Goal: Task Accomplishment & Management: Manage account settings

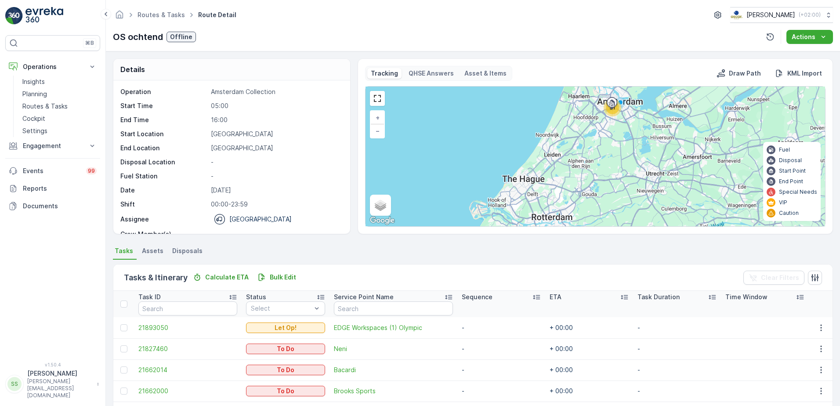
scroll to position [28, 0]
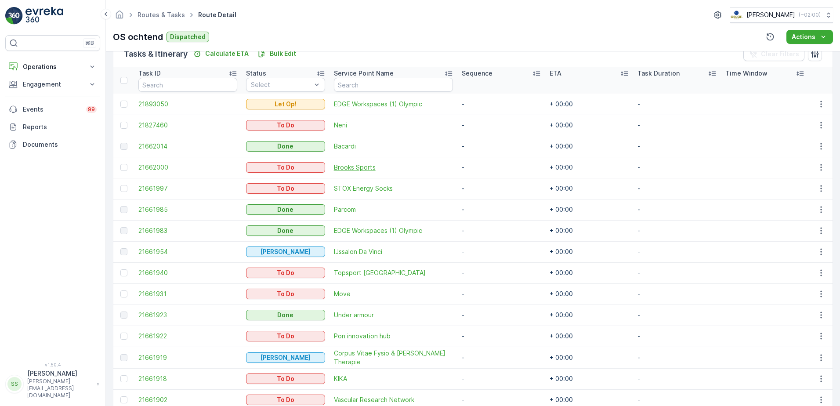
scroll to position [220, 0]
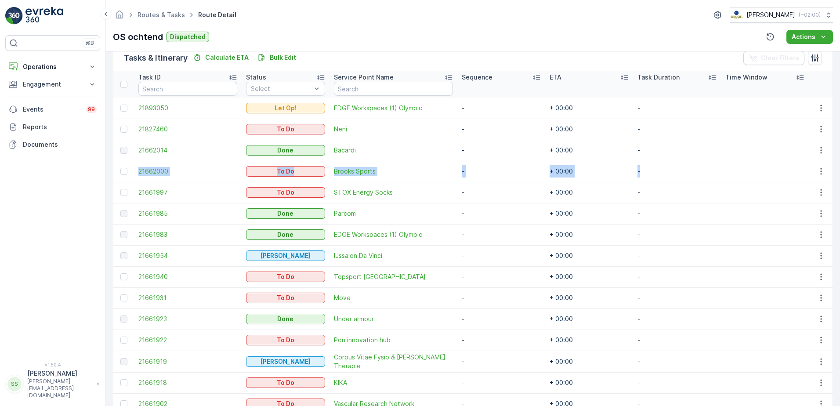
drag, startPoint x: 132, startPoint y: 171, endPoint x: 711, endPoint y: 169, distance: 578.8
click at [711, 169] on tr "21662000 To Do Brooks Sports - + 00:00 -" at bounding box center [472, 171] width 719 height 21
click at [446, 179] on td "Brooks Sports" at bounding box center [393, 171] width 128 height 21
click at [439, 169] on span "Brooks Sports" at bounding box center [393, 171] width 119 height 9
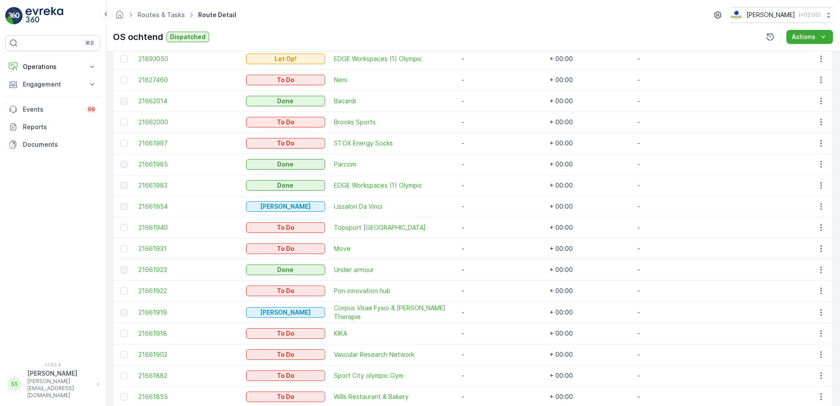
scroll to position [267, 0]
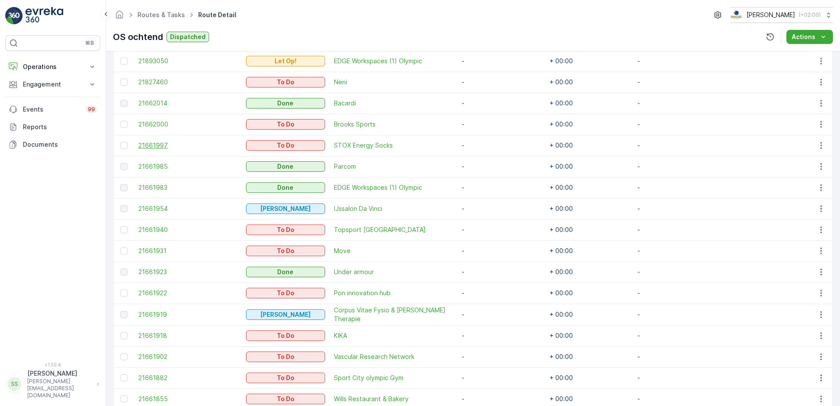
click at [199, 148] on span "21661997" at bounding box center [187, 145] width 99 height 9
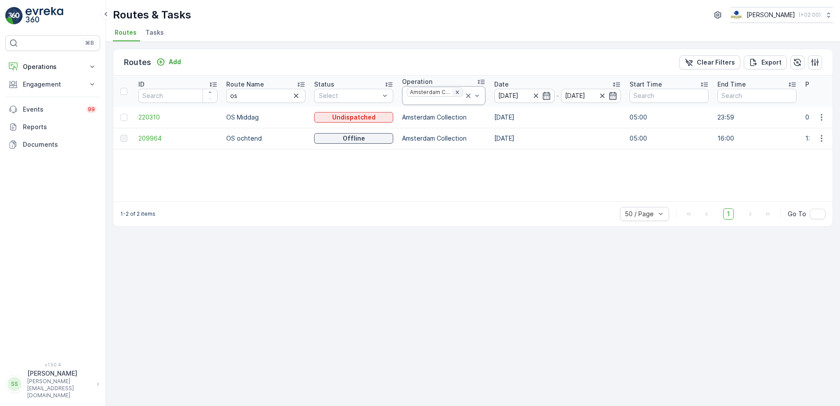
click at [455, 93] on icon "Remove Amsterdam Collection" at bounding box center [457, 92] width 6 height 6
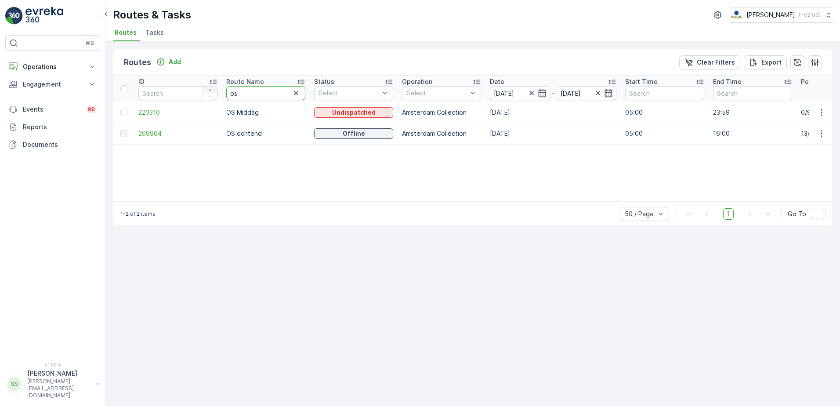
drag, startPoint x: 249, startPoint y: 91, endPoint x: 212, endPoint y: 93, distance: 37.4
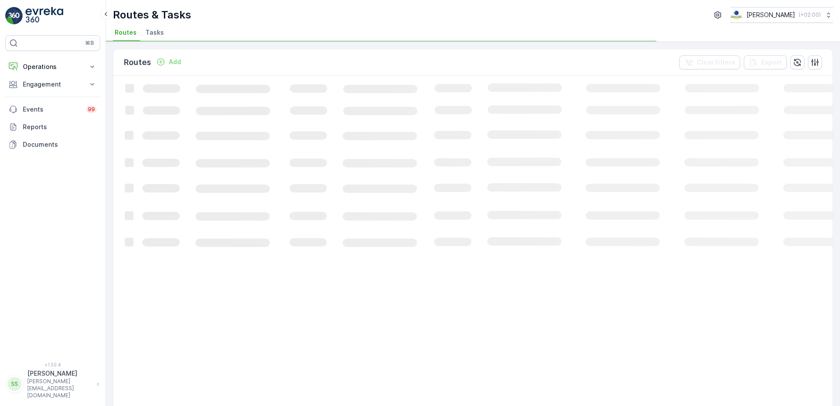
click at [325, 57] on div "Routes Add Clear Filters Export" at bounding box center [472, 62] width 719 height 26
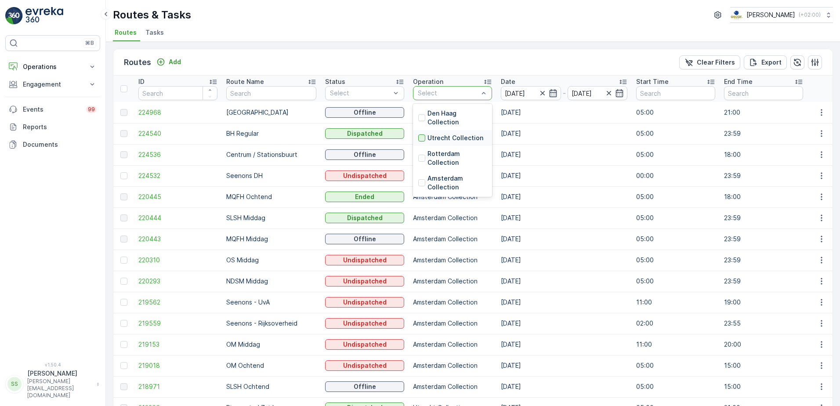
click at [418, 136] on div at bounding box center [421, 137] width 7 height 7
click at [400, 53] on div "Routes Add Clear Filters Export" at bounding box center [472, 62] width 719 height 26
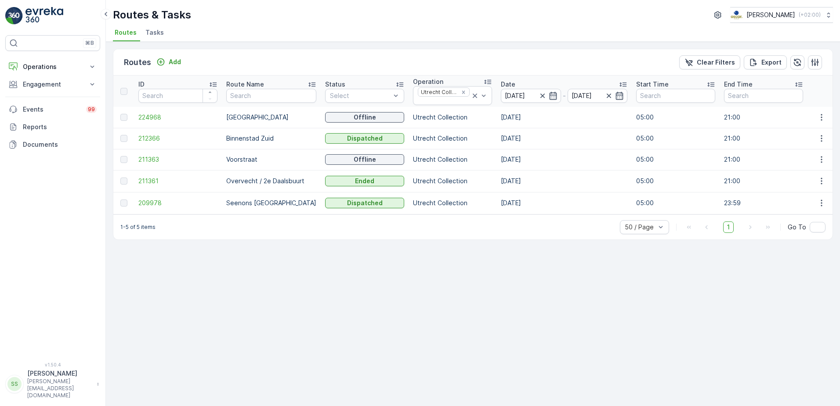
click at [137, 201] on td "209978" at bounding box center [178, 203] width 88 height 22
click at [148, 204] on span "209978" at bounding box center [177, 202] width 79 height 9
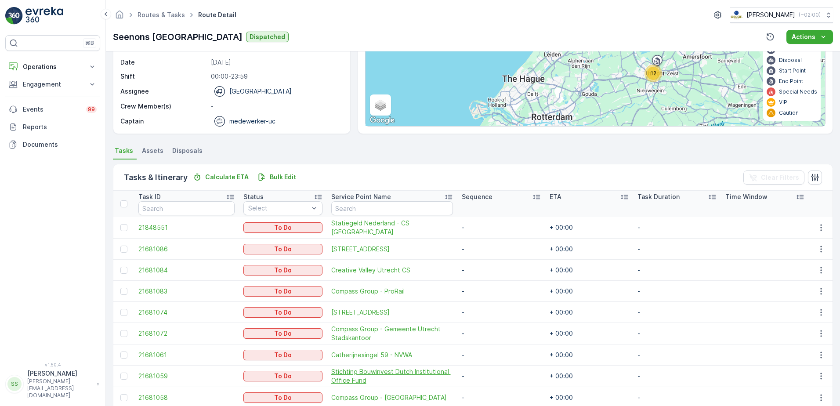
scroll to position [203, 0]
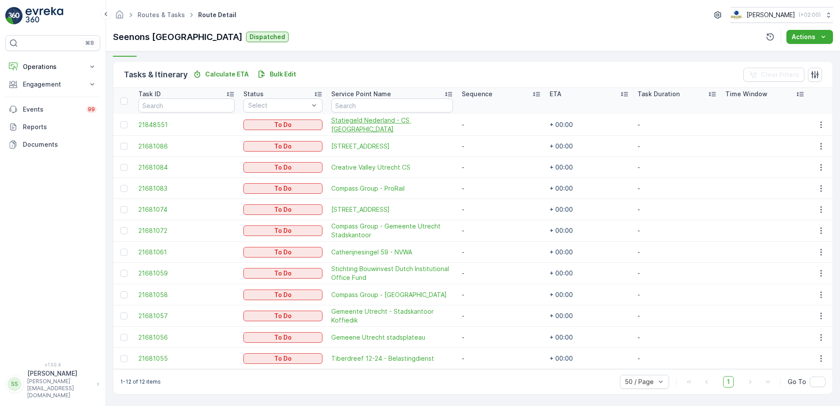
click at [372, 121] on span "Statiegeld Nederland - CS Utrecht" at bounding box center [392, 125] width 122 height 18
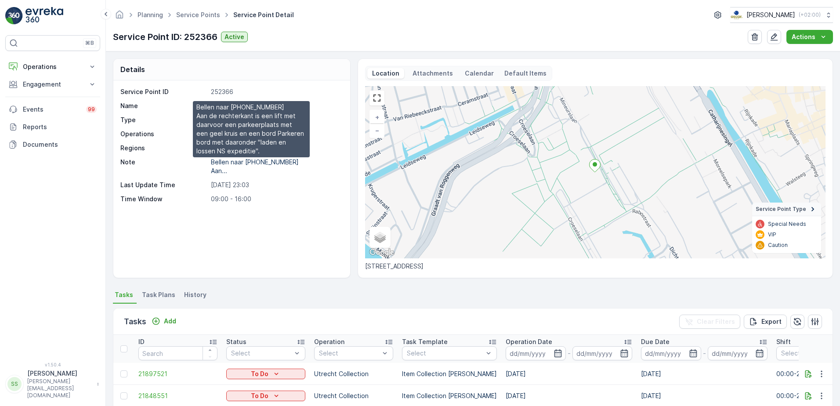
click at [260, 160] on p "Bellen naar +31 6 24927342 Aan..." at bounding box center [255, 166] width 88 height 16
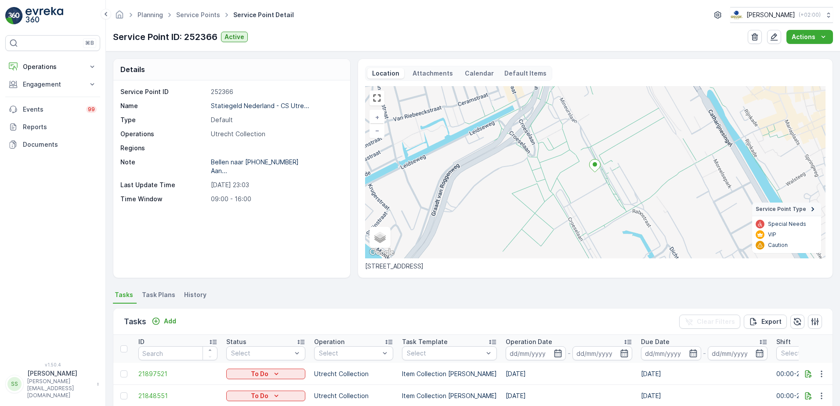
click at [441, 67] on div "Location Attachments Calendar Default Items" at bounding box center [458, 73] width 187 height 15
click at [440, 70] on p "Attachments" at bounding box center [432, 73] width 43 height 9
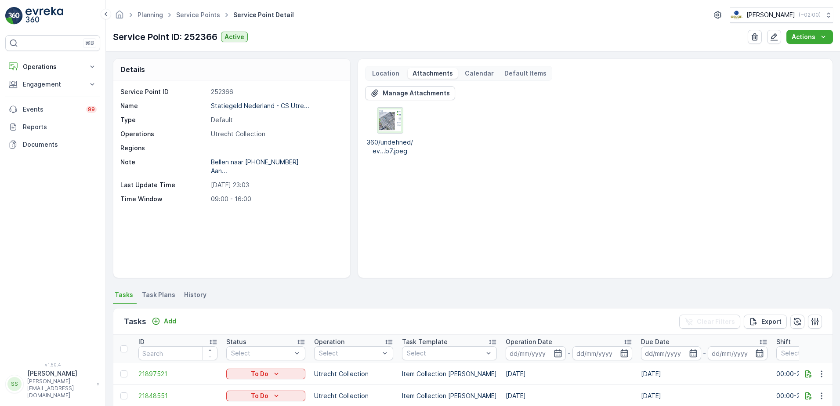
click at [391, 123] on img at bounding box center [390, 120] width 22 height 22
click at [45, 66] on p "Operations" at bounding box center [53, 66] width 60 height 9
click at [42, 104] on p "Routes & Tasks" at bounding box center [44, 106] width 45 height 9
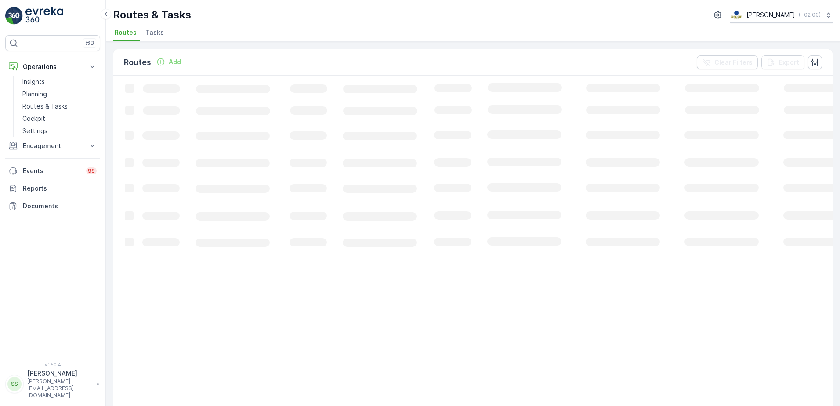
click at [285, 59] on div "Routes Add Clear Filters Export" at bounding box center [472, 62] width 719 height 26
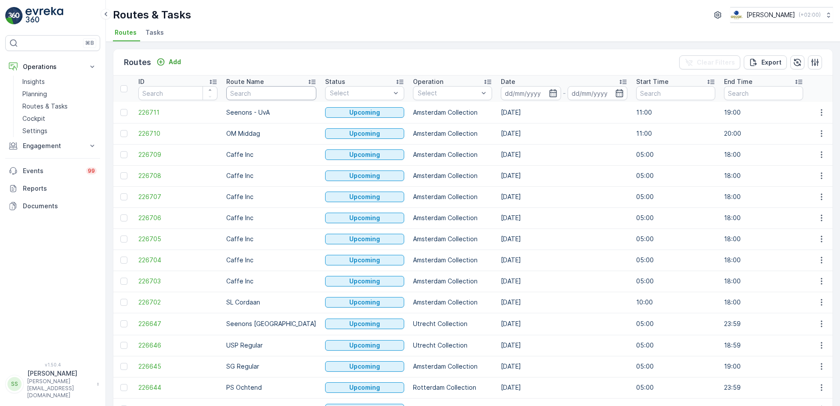
click at [267, 92] on input "text" at bounding box center [271, 93] width 90 height 14
type input "uva"
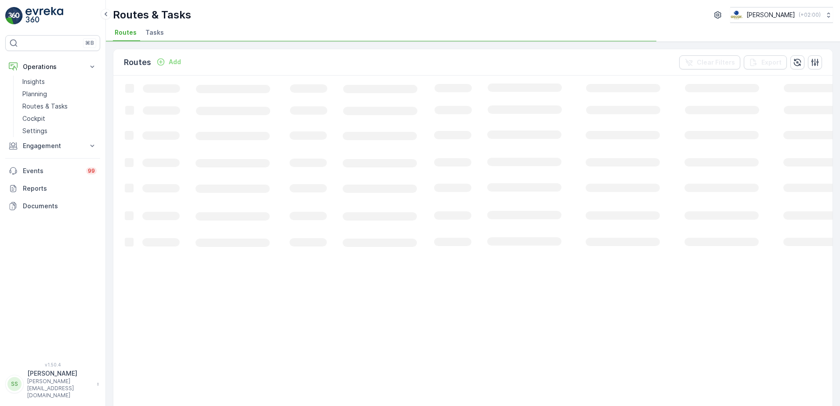
click at [404, 67] on div "Routes Add Clear Filters Export" at bounding box center [472, 62] width 719 height 26
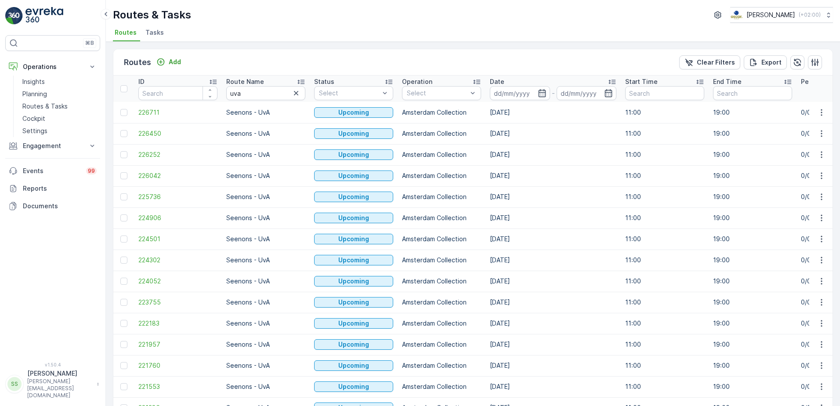
click at [511, 90] on input at bounding box center [520, 93] width 60 height 14
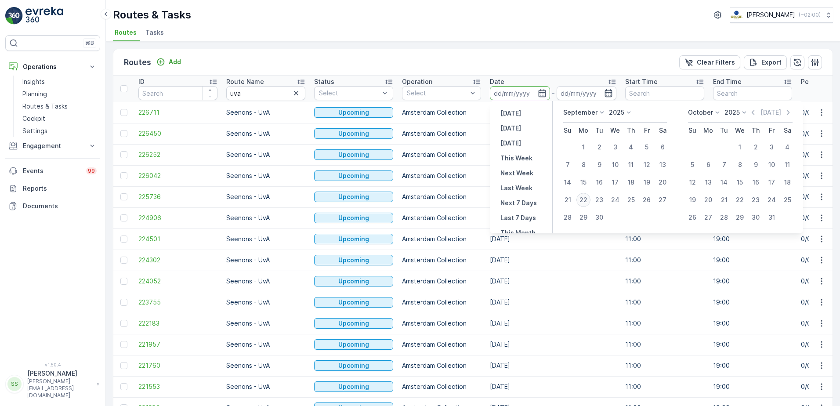
click at [589, 198] on div "22" at bounding box center [583, 200] width 14 height 14
type input "[DATE]"
click at [538, 61] on div "Routes Add Clear Filters Export" at bounding box center [472, 62] width 719 height 26
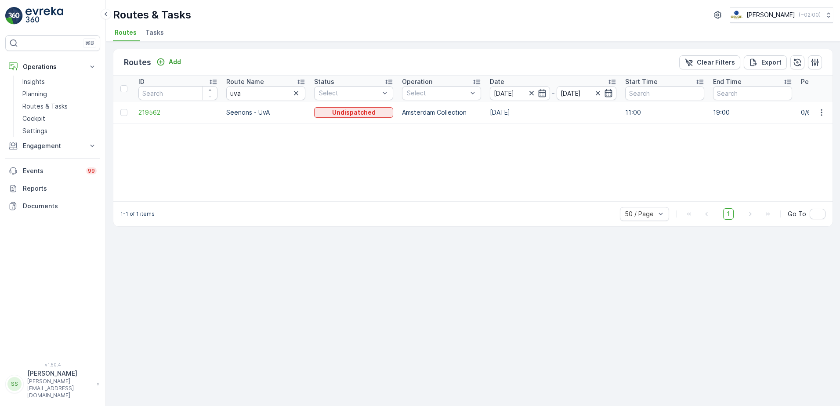
click at [381, 173] on div "ID Route Name uva Status Select Operation Select Date 22.09.2025 - 22.09.2025 S…" at bounding box center [472, 139] width 719 height 126
click at [145, 110] on span "219562" at bounding box center [177, 112] width 79 height 9
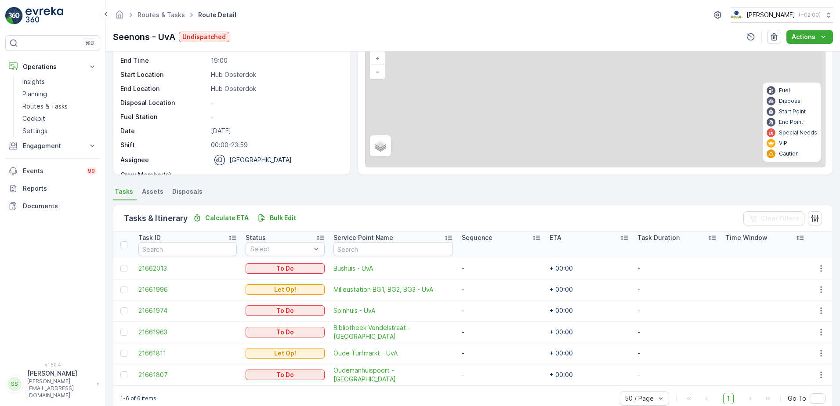
scroll to position [75, 0]
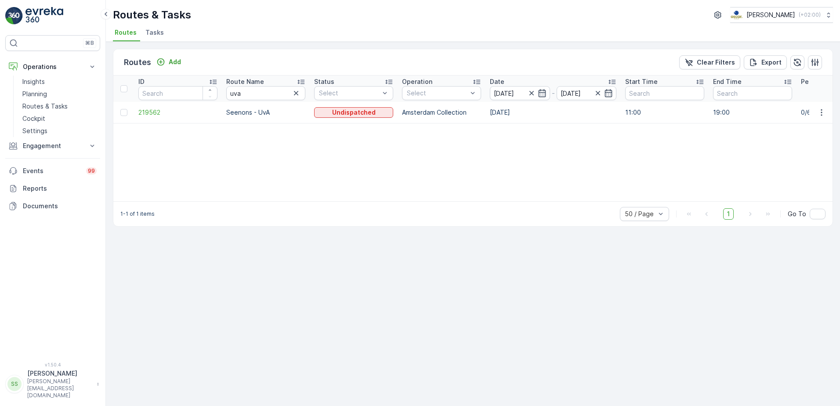
click at [337, 69] on div "Routes Add Clear Filters Export" at bounding box center [472, 62] width 719 height 26
click at [296, 93] on icon "button" at bounding box center [296, 93] width 4 height 4
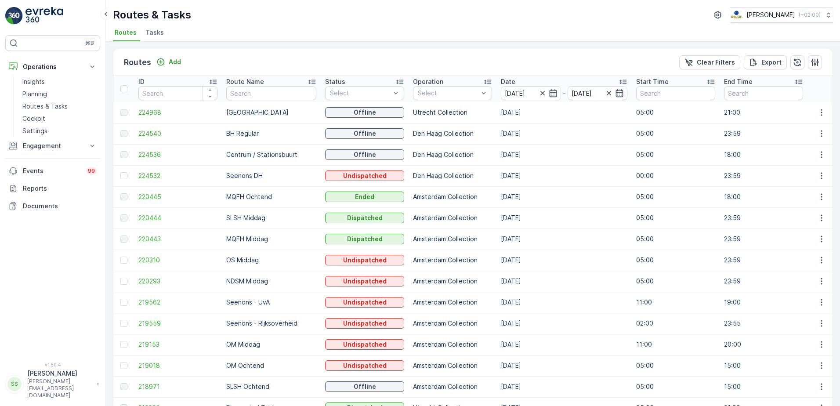
click at [415, 57] on div "Routes Add Clear Filters Export" at bounding box center [472, 62] width 719 height 26
click at [429, 86] on div "Select" at bounding box center [452, 93] width 79 height 14
click at [418, 156] on div at bounding box center [421, 158] width 7 height 7
click at [389, 61] on div "Routes Add Clear Filters Export" at bounding box center [472, 62] width 719 height 26
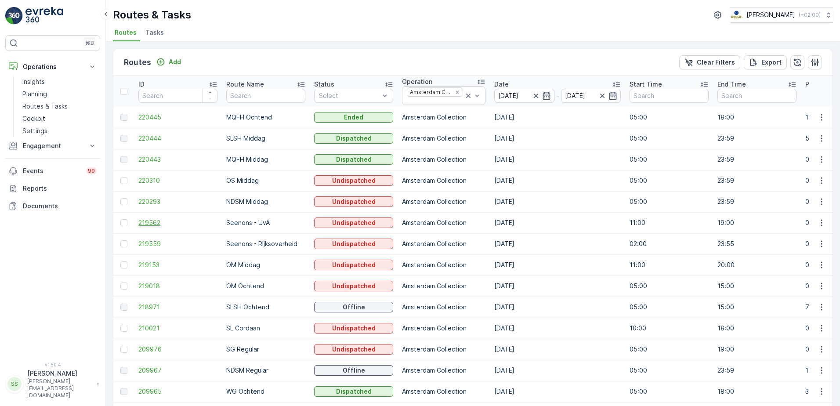
click at [145, 221] on span "219562" at bounding box center [177, 222] width 79 height 9
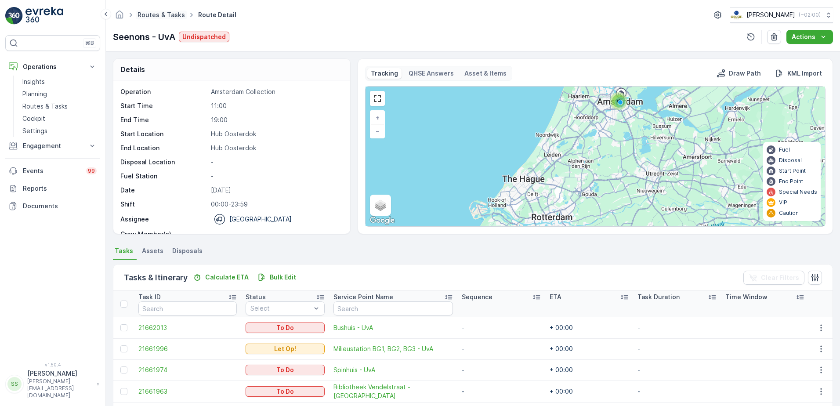
click at [172, 14] on link "Routes & Tasks" at bounding box center [160, 14] width 47 height 7
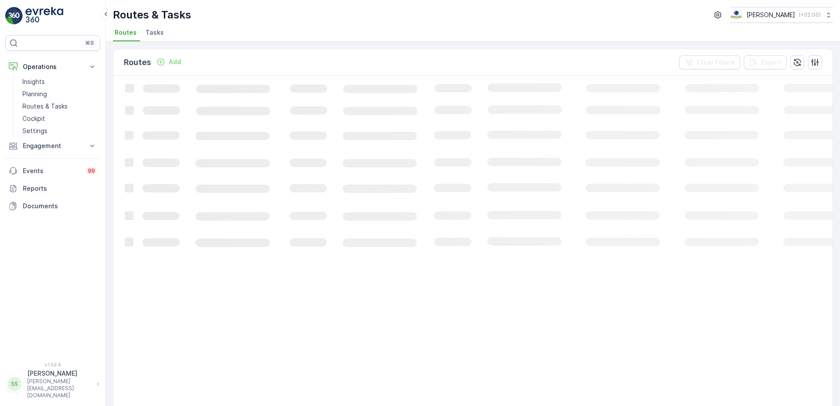
drag, startPoint x: 254, startPoint y: 17, endPoint x: 203, endPoint y: 9, distance: 51.1
click at [252, 15] on div "Routes & Tasks Oscar Circulair ( +02:00 )" at bounding box center [473, 15] width 720 height 16
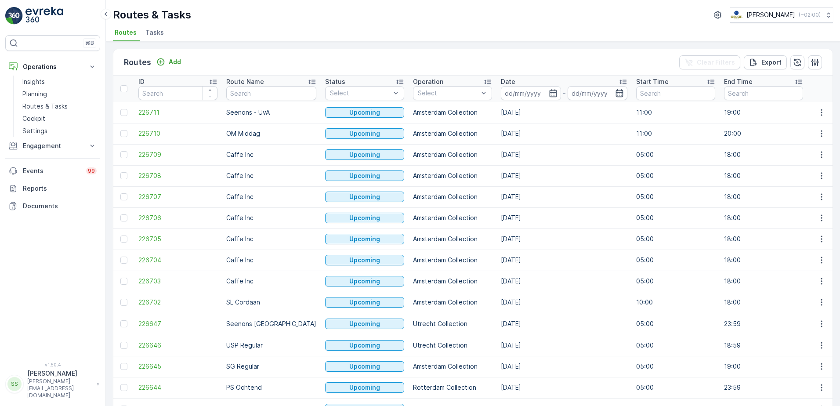
drag, startPoint x: 436, startPoint y: 38, endPoint x: 456, endPoint y: 40, distance: 20.3
click at [436, 38] on ul "Routes Tasks" at bounding box center [469, 33] width 713 height 15
click at [549, 94] on icon "button" at bounding box center [552, 93] width 7 height 8
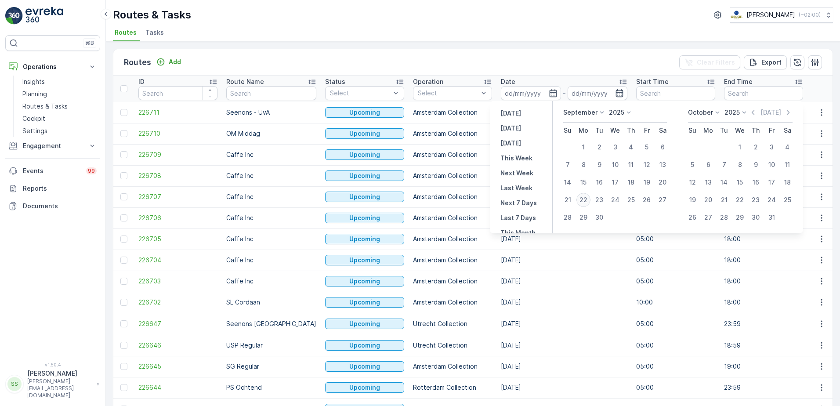
click at [584, 201] on div "22" at bounding box center [583, 200] width 14 height 14
type input "[DATE]"
click at [531, 45] on div "Routes Add Clear Filters Export ID Route Name Status Select Operation Select Da…" at bounding box center [473, 224] width 734 height 364
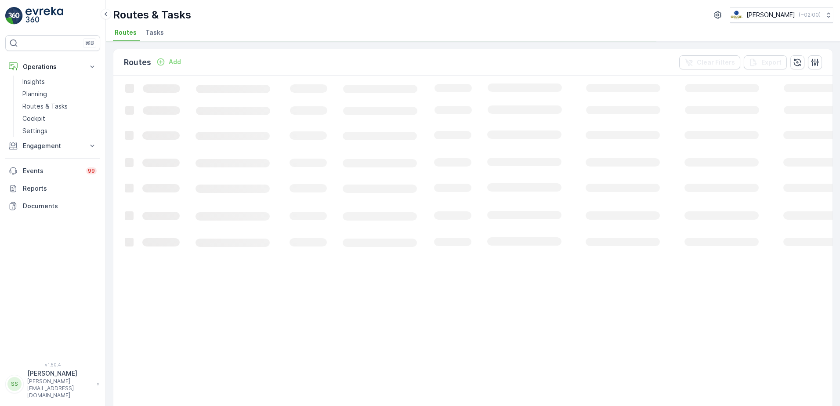
click at [445, 59] on div "Routes Add Clear Filters Export" at bounding box center [472, 62] width 719 height 26
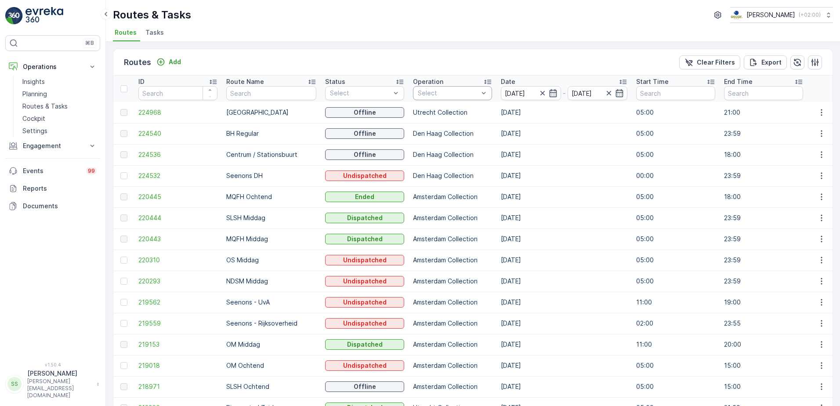
click at [431, 87] on div "Select" at bounding box center [452, 93] width 79 height 14
click at [418, 137] on div at bounding box center [421, 137] width 7 height 7
click at [460, 70] on div "Routes Add Clear Filters Export" at bounding box center [472, 62] width 719 height 26
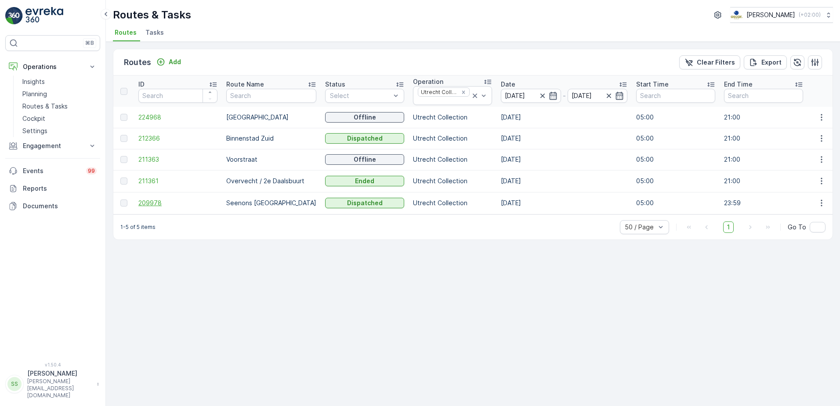
click at [153, 201] on span "209978" at bounding box center [177, 202] width 79 height 9
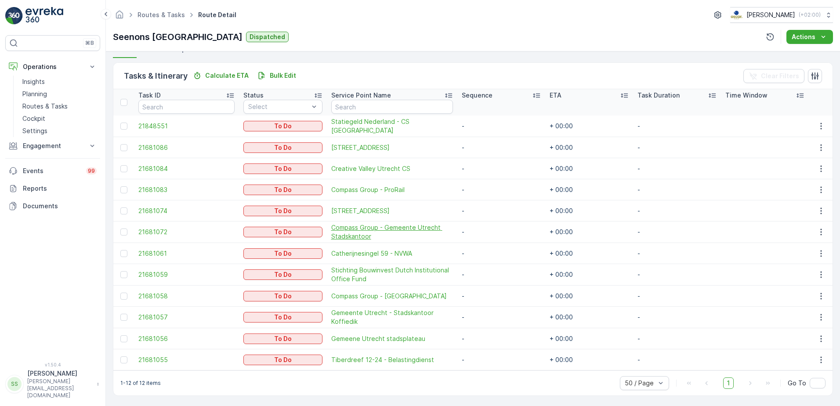
scroll to position [203, 0]
drag, startPoint x: 665, startPoint y: 336, endPoint x: 673, endPoint y: 337, distance: 8.4
click at [673, 337] on td "-" at bounding box center [677, 337] width 88 height 21
click at [417, 68] on div "Tasks & Itinerary Calculate ETA Bulk Edit Clear Filters" at bounding box center [472, 74] width 719 height 26
drag, startPoint x: 132, startPoint y: 336, endPoint x: 708, endPoint y: 331, distance: 576.2
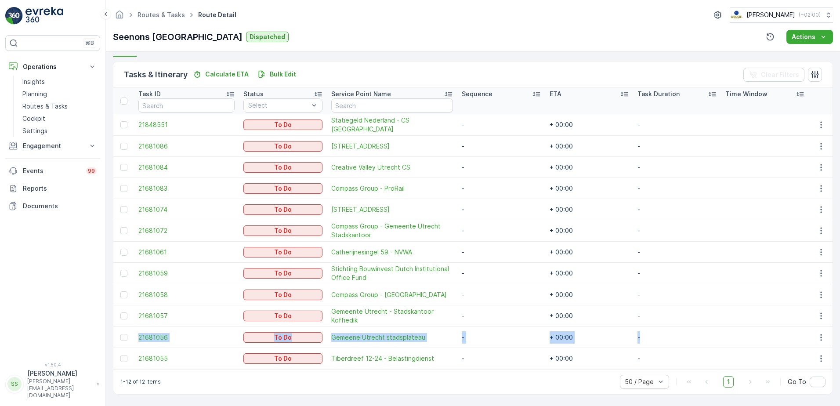
click at [708, 331] on tr "21681056 To Do Gemeene Utrecht stadsplateau - + 00:00 -" at bounding box center [472, 337] width 719 height 21
drag, startPoint x: 708, startPoint y: 331, endPoint x: 670, endPoint y: 344, distance: 40.0
click at [674, 344] on td "-" at bounding box center [677, 337] width 88 height 21
click at [657, 335] on td "-" at bounding box center [677, 337] width 88 height 21
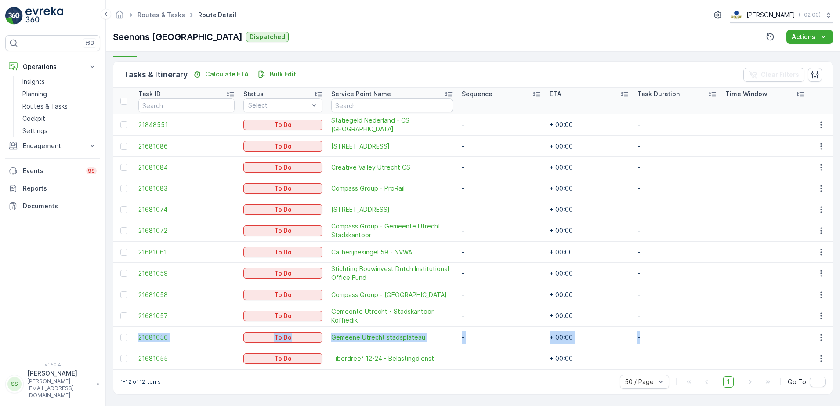
drag, startPoint x: 656, startPoint y: 336, endPoint x: 128, endPoint y: 336, distance: 527.4
click at [128, 336] on tr "21681056 To Do Gemeene Utrecht stadsplateau - + 00:00 -" at bounding box center [472, 337] width 719 height 21
click at [368, 379] on div "1-12 of 12 items 50 / Page 1 Go To" at bounding box center [472, 381] width 719 height 25
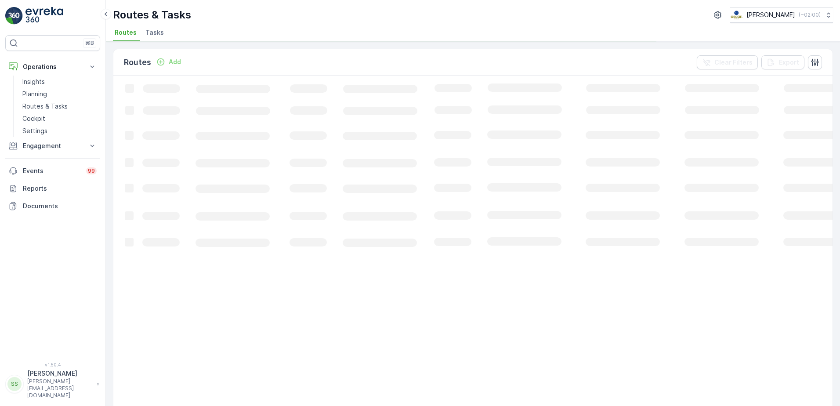
click at [203, 25] on div "Routes & Tasks Oscar Circulair ( +02:00 ) Routes Tasks" at bounding box center [473, 21] width 734 height 42
click at [164, 31] on li "Tasks" at bounding box center [156, 33] width 24 height 15
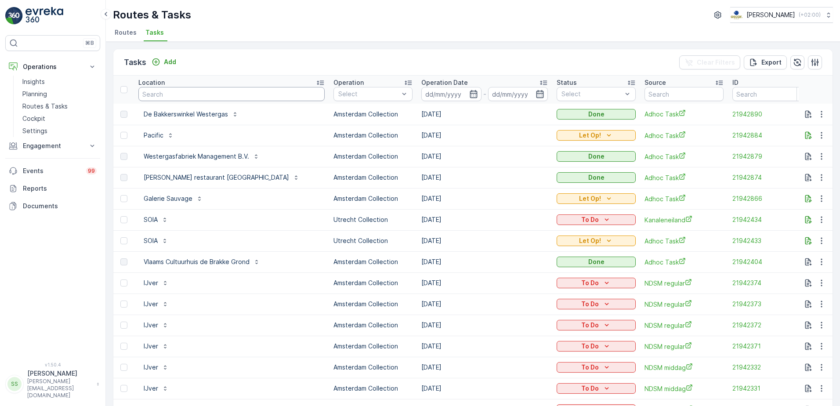
click at [176, 97] on input "text" at bounding box center [231, 94] width 186 height 14
type input "consi"
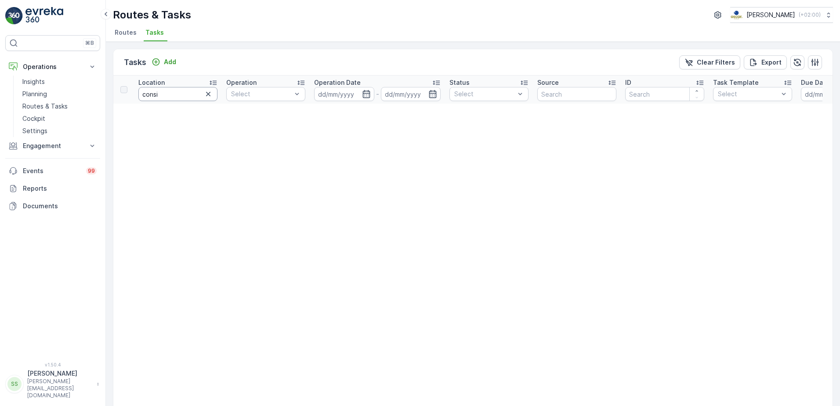
click at [164, 96] on input "consi" at bounding box center [177, 94] width 79 height 14
type input "consc"
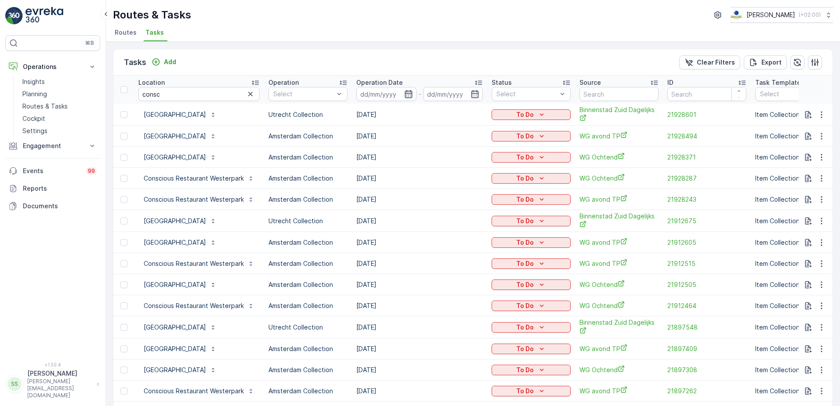
click at [406, 91] on icon "button" at bounding box center [407, 94] width 7 height 8
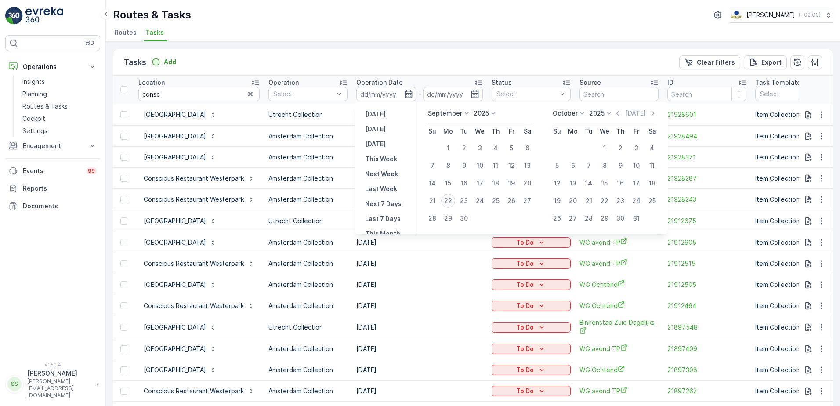
click at [450, 201] on div "22" at bounding box center [448, 201] width 14 height 14
type input "[DATE]"
click at [429, 50] on div "Tasks Add Clear Filters Export" at bounding box center [472, 62] width 719 height 26
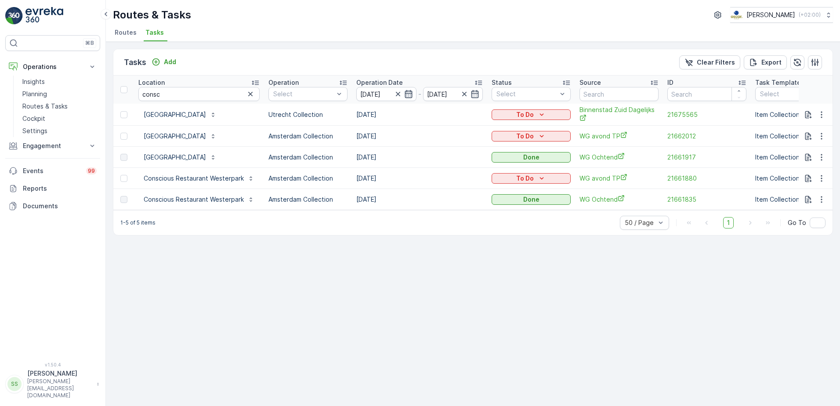
click at [410, 93] on icon "button" at bounding box center [407, 94] width 7 height 8
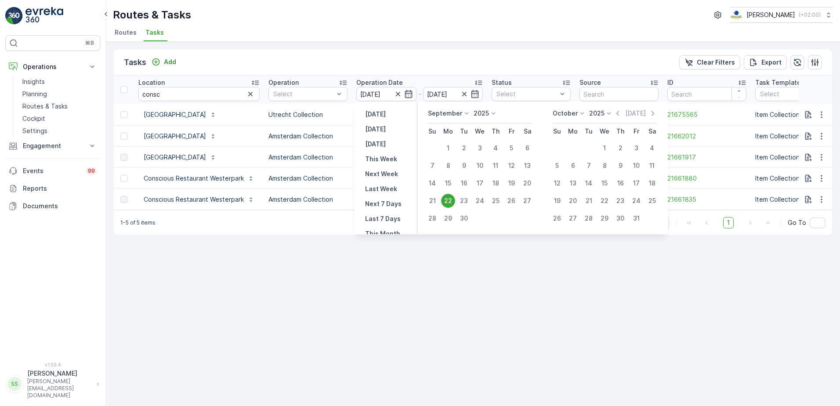
click at [460, 200] on div "23" at bounding box center [464, 201] width 14 height 14
type input "23.09.2025"
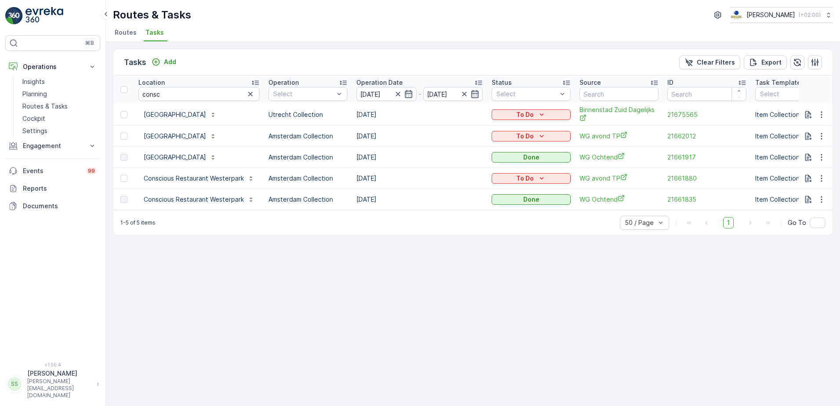
click at [447, 69] on div "Tasks Add Clear Filters Export" at bounding box center [472, 62] width 719 height 26
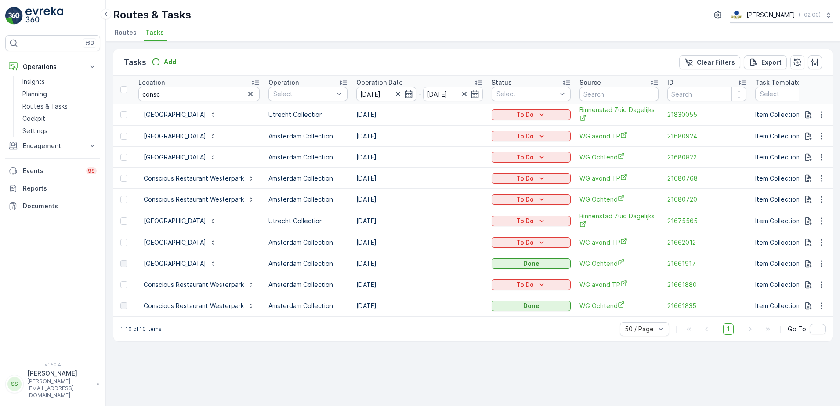
drag, startPoint x: 392, startPoint y: 112, endPoint x: 398, endPoint y: 115, distance: 6.5
click at [398, 115] on td "23.09.2025" at bounding box center [419, 115] width 135 height 22
click at [407, 115] on td "23.09.2025" at bounding box center [419, 115] width 135 height 22
click at [192, 112] on p "Conscious Hotel Utrecht" at bounding box center [175, 114] width 62 height 9
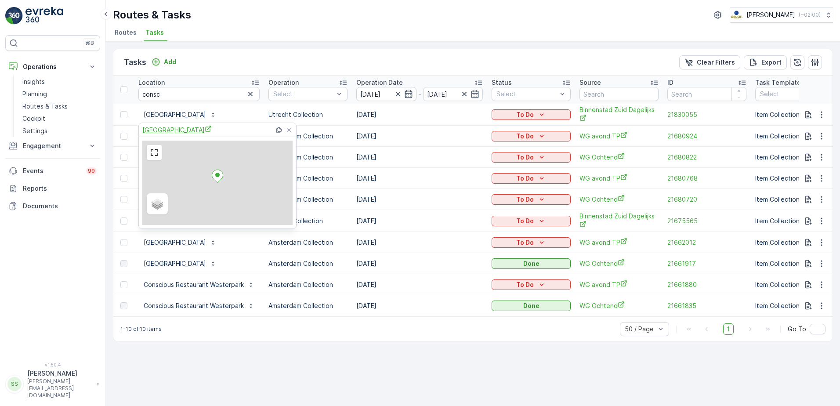
click at [209, 134] on span "Conscious Hotel Utrecht" at bounding box center [176, 129] width 69 height 9
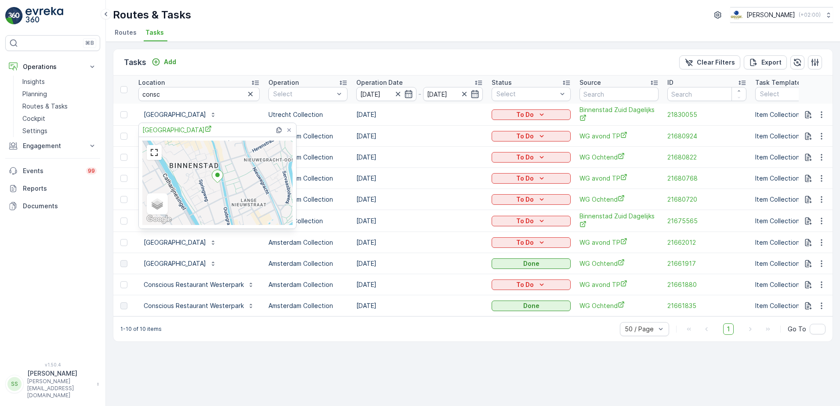
click at [269, 42] on div "Tasks Add Clear Filters Export Location consc Operation Select Operation Date 2…" at bounding box center [473, 224] width 734 height 364
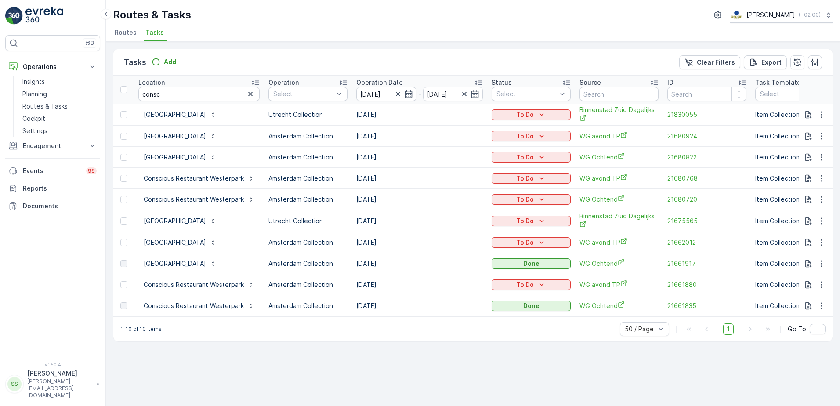
click at [216, 25] on div "Routes & Tasks Oscar Circulair ( +02:00 ) Routes Tasks" at bounding box center [473, 21] width 734 height 42
drag, startPoint x: 90, startPoint y: 103, endPoint x: 43, endPoint y: 102, distance: 46.6
click at [76, 103] on div "⌘B Operations Insights Planning Routes & Tasks Cockpit Settings Engagement Insi…" at bounding box center [420, 203] width 840 height 406
click at [364, 62] on div "Tasks Add Clear Filters Export" at bounding box center [472, 62] width 719 height 26
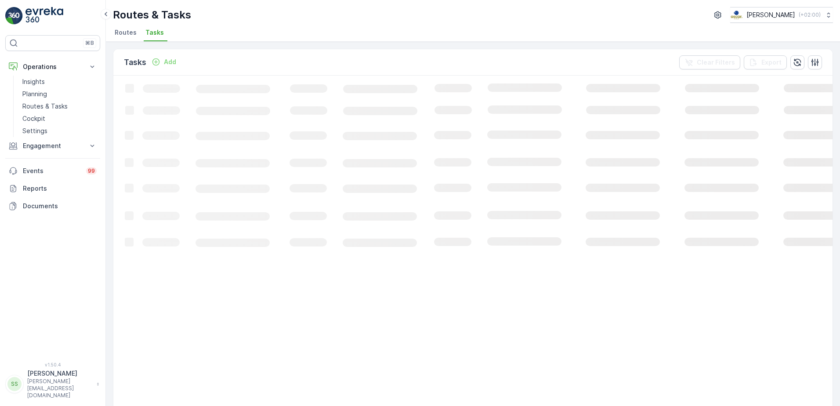
drag, startPoint x: 340, startPoint y: 53, endPoint x: 348, endPoint y: 56, distance: 7.9
click at [340, 53] on div "Tasks Add Clear Filters Export" at bounding box center [472, 62] width 719 height 26
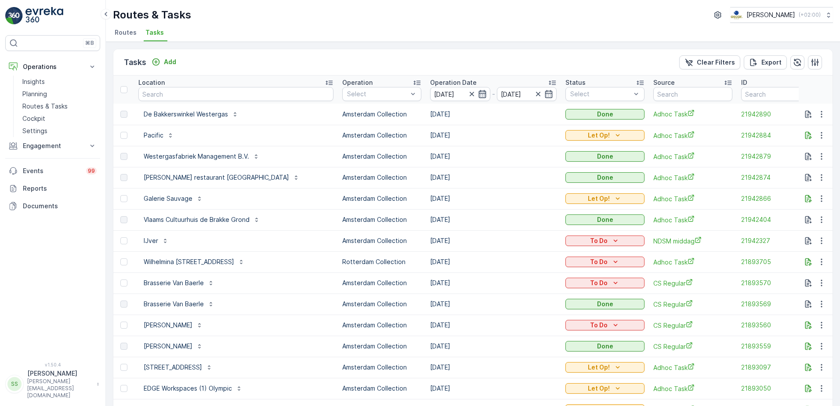
click at [478, 91] on icon "button" at bounding box center [481, 94] width 7 height 8
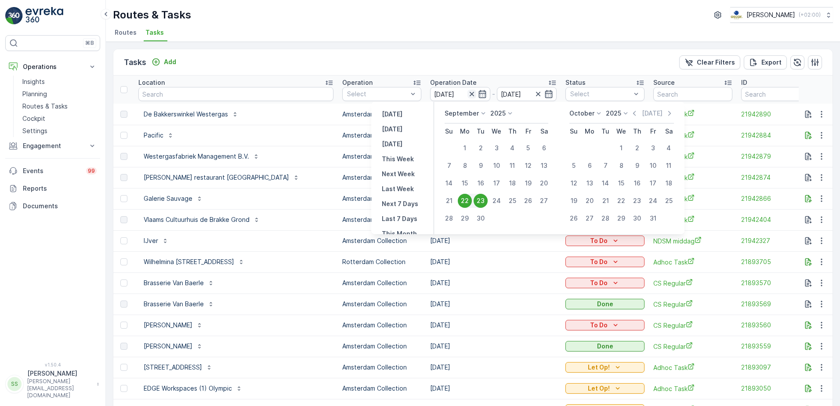
click at [467, 93] on icon "button" at bounding box center [471, 94] width 9 height 9
click at [536, 94] on icon "button" at bounding box center [538, 94] width 4 height 4
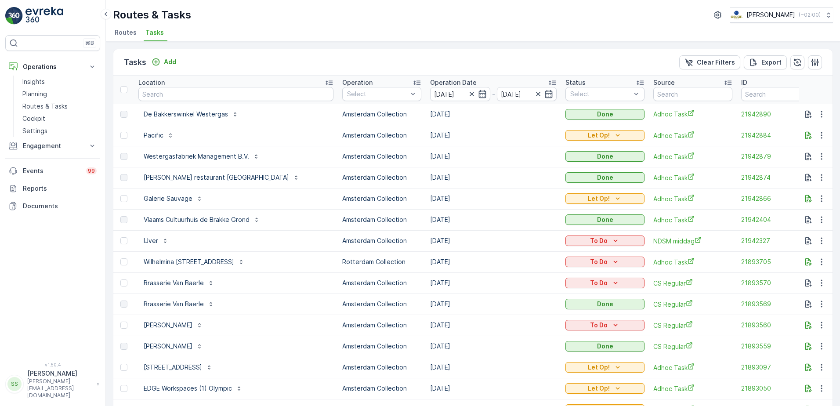
click at [465, 61] on div "Tasks Add Clear Filters Export" at bounding box center [472, 62] width 719 height 26
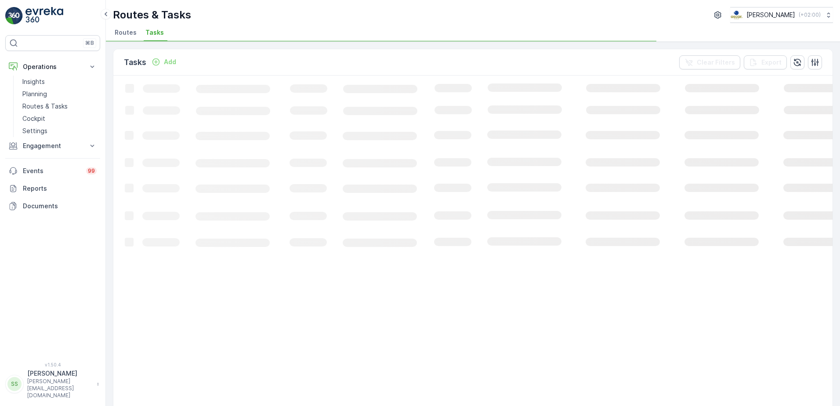
click at [398, 64] on div "Tasks Add Clear Filters Export" at bounding box center [472, 62] width 719 height 26
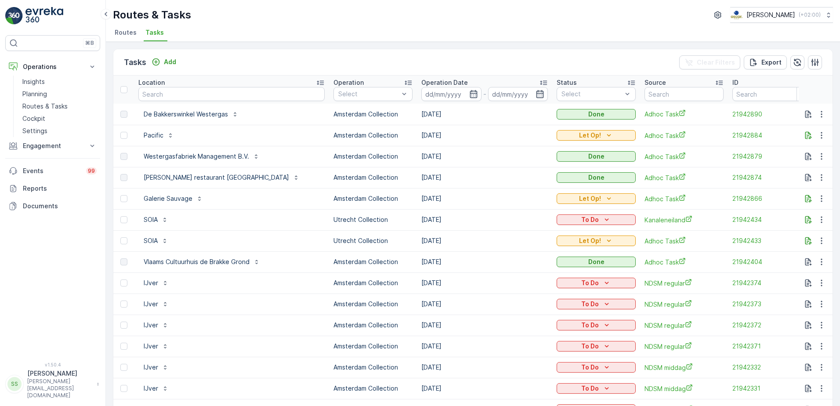
click at [250, 69] on div "Tasks Add Clear Filters Export" at bounding box center [472, 62] width 719 height 26
click at [391, 94] on th "Operation Select" at bounding box center [373, 90] width 88 height 28
click at [339, 188] on div at bounding box center [342, 187] width 7 height 7
click at [361, 63] on div "Tasks Add Clear Filters Export" at bounding box center [472, 62] width 719 height 26
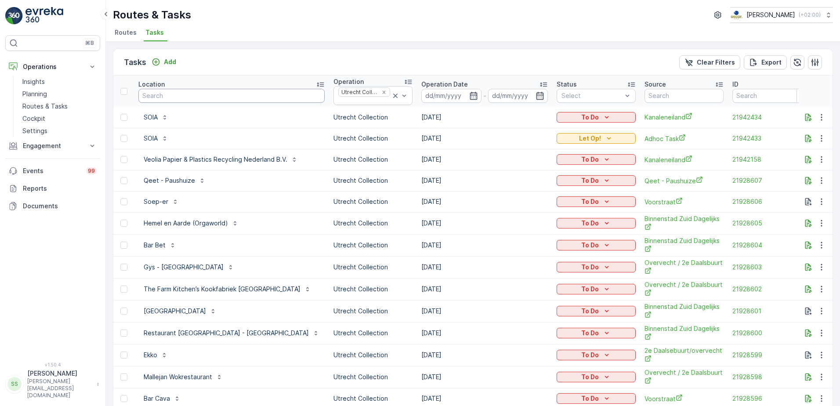
click at [183, 93] on input "text" at bounding box center [231, 96] width 186 height 14
type input "stads"
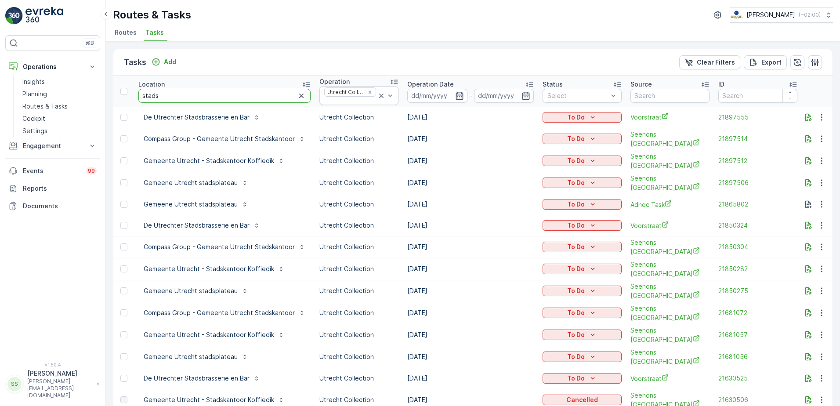
click at [189, 101] on input "stads" at bounding box center [224, 96] width 172 height 14
type input "stadspla"
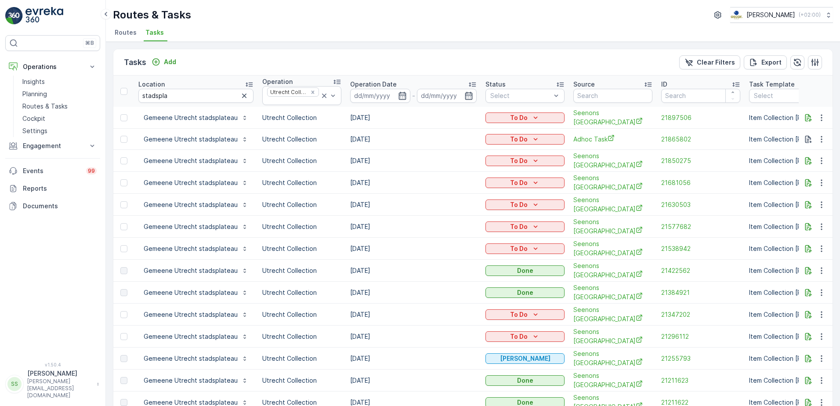
click at [359, 180] on td "[DATE]" at bounding box center [413, 183] width 135 height 22
drag, startPoint x: 359, startPoint y: 180, endPoint x: 426, endPoint y: 181, distance: 66.8
click at [426, 181] on td "[DATE]" at bounding box center [413, 183] width 135 height 22
click at [240, 95] on icon "button" at bounding box center [244, 95] width 9 height 9
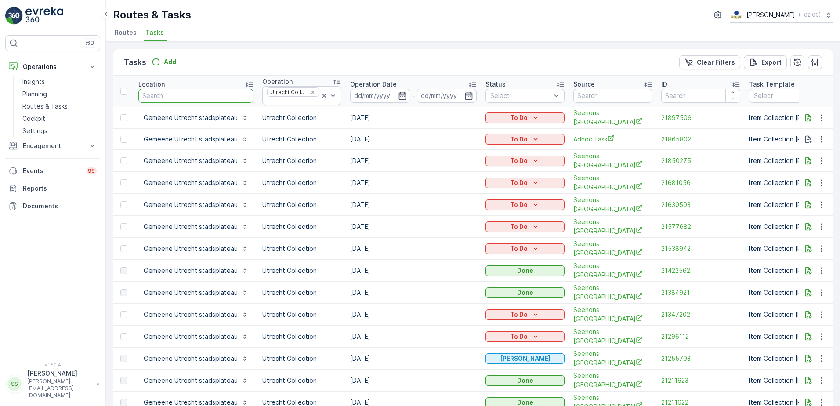
click at [217, 51] on div "Tasks Add Clear Filters Export" at bounding box center [472, 62] width 719 height 26
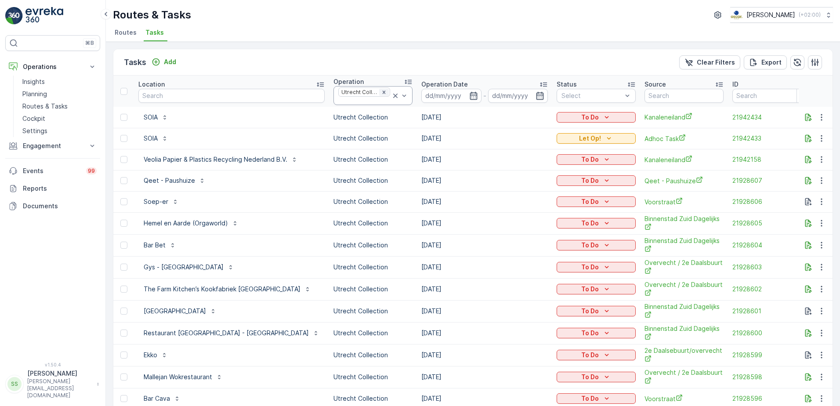
click at [382, 94] on icon "Remove Utrecht Collection" at bounding box center [383, 91] width 3 height 3
click at [364, 64] on div "Tasks Add Clear Filters Export" at bounding box center [472, 62] width 719 height 26
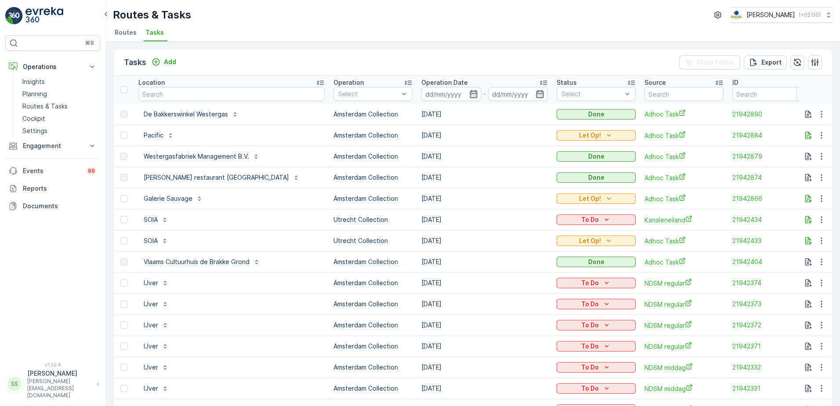
click at [123, 29] on span "Routes" at bounding box center [126, 32] width 22 height 9
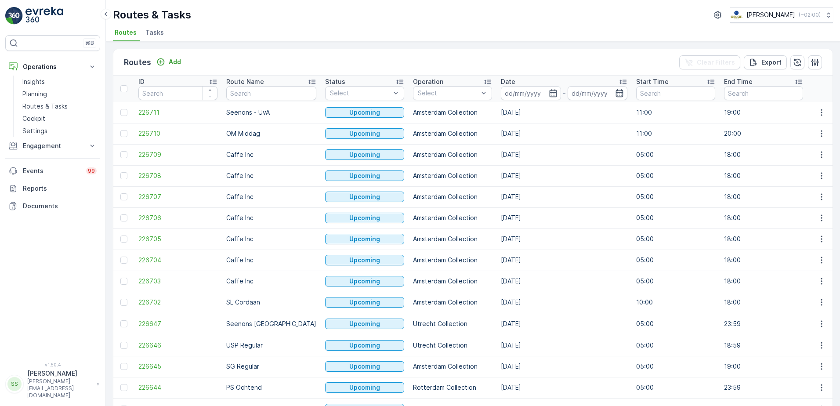
click at [152, 27] on li "Tasks" at bounding box center [156, 33] width 24 height 15
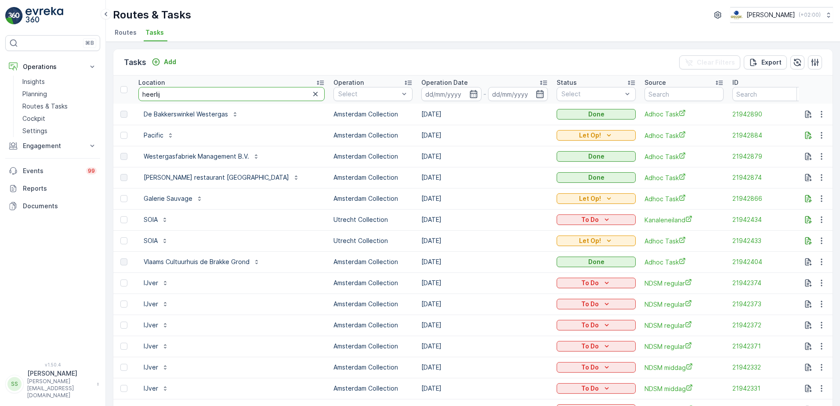
type input "heerlijk"
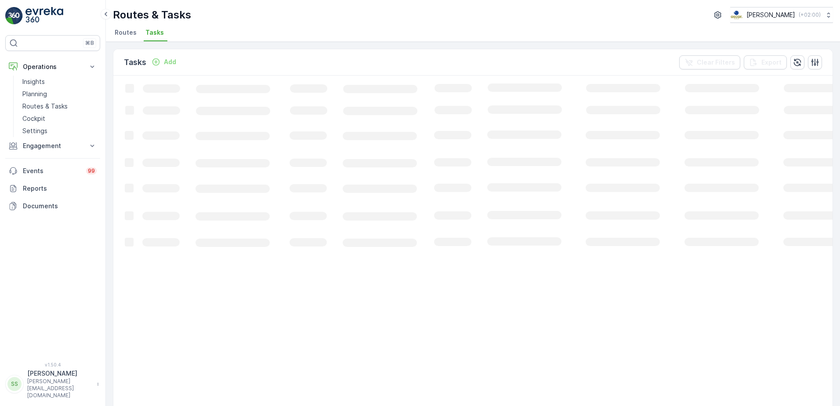
click at [108, 97] on div "Tasks Add Clear Filters Export Loading... 1-24 of 24 items 50 / Page 1 Go To" at bounding box center [473, 224] width 734 height 364
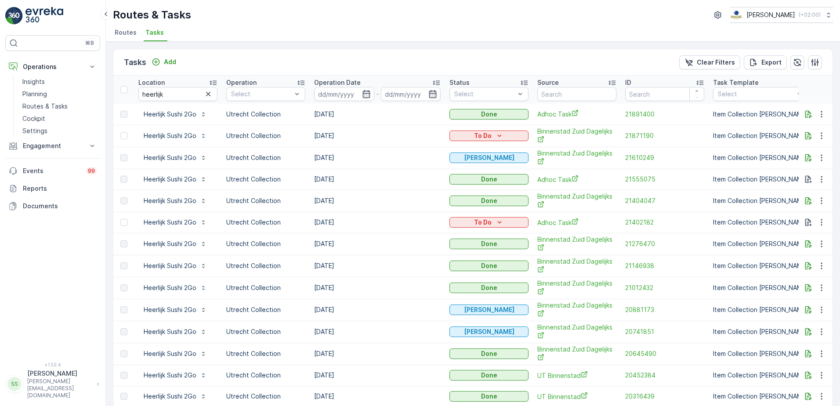
click at [434, 80] on icon at bounding box center [436, 82] width 9 height 9
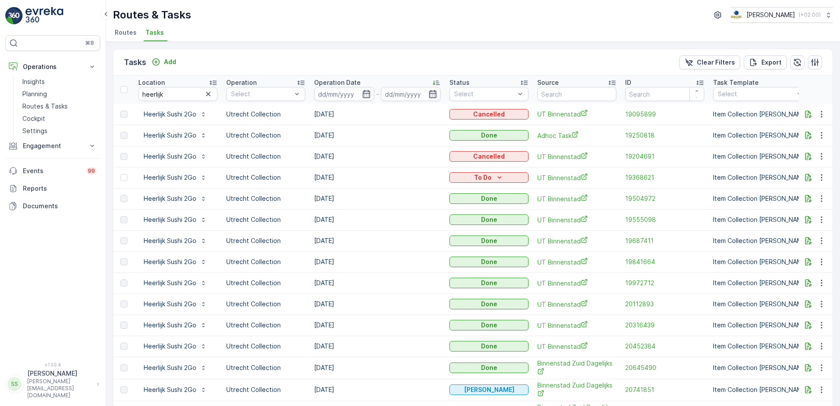
click at [439, 82] on icon at bounding box center [436, 82] width 9 height 9
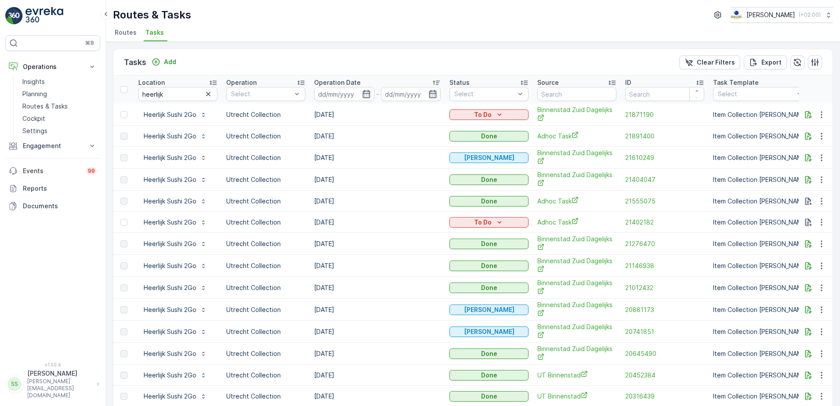
click at [383, 54] on div "Tasks Add Clear Filters Export" at bounding box center [472, 62] width 719 height 26
click at [322, 115] on td "[DATE]" at bounding box center [377, 115] width 135 height 22
drag, startPoint x: 322, startPoint y: 115, endPoint x: 390, endPoint y: 110, distance: 67.4
click at [390, 110] on td "[DATE]" at bounding box center [377, 115] width 135 height 22
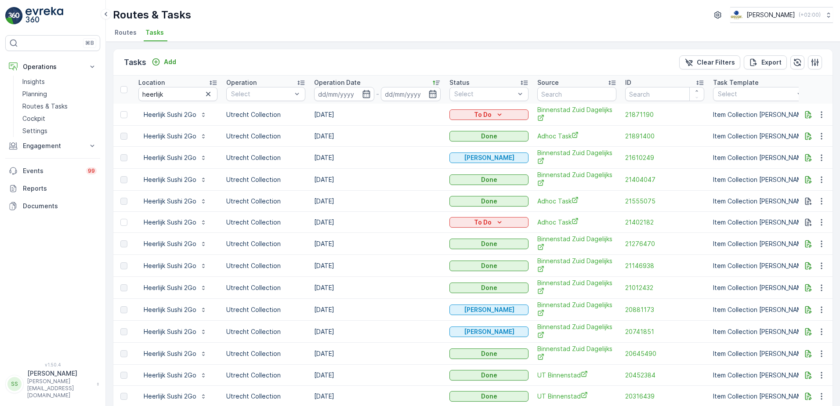
click at [325, 136] on td "19.09.2025" at bounding box center [377, 136] width 135 height 21
drag, startPoint x: 325, startPoint y: 136, endPoint x: 384, endPoint y: 137, distance: 59.3
click at [384, 137] on td "19.09.2025" at bounding box center [377, 136] width 135 height 21
drag, startPoint x: 174, startPoint y: 94, endPoint x: 39, endPoint y: 93, distance: 135.3
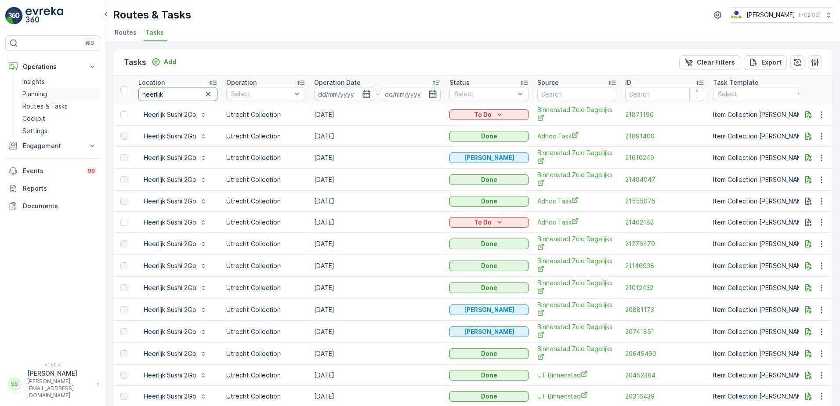
click at [115, 92] on tr "Location heerlijk Operation Select Operation Date - Status Select Source ID Tas…" at bounding box center [790, 90] width 1355 height 28
type input "stadhuisb"
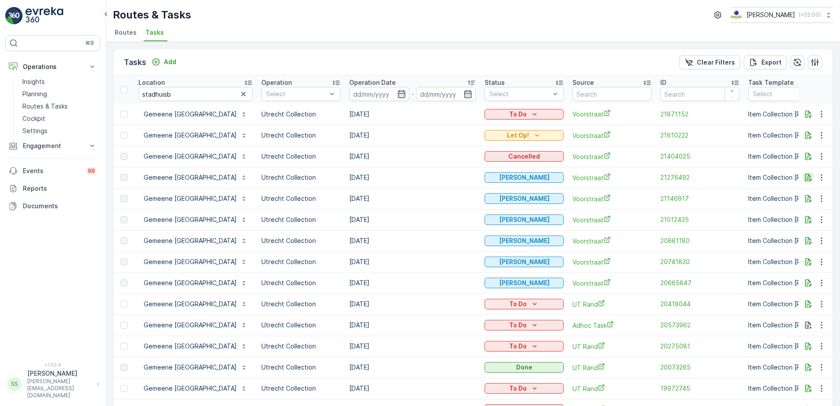
click at [805, 178] on icon "button" at bounding box center [808, 177] width 7 height 7
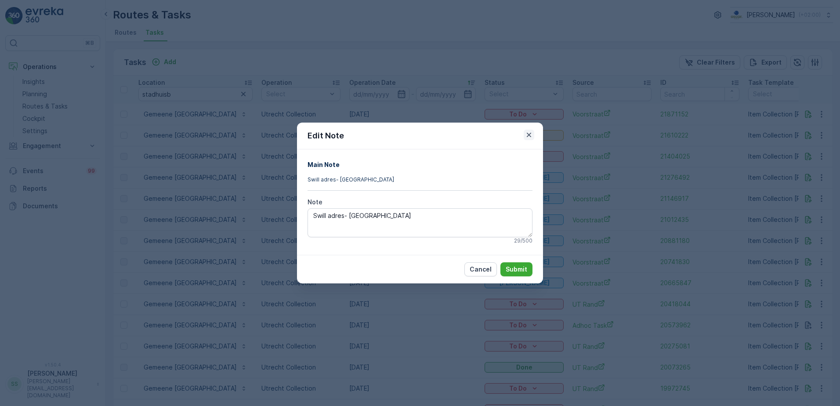
click at [527, 130] on button "button" at bounding box center [528, 135] width 11 height 11
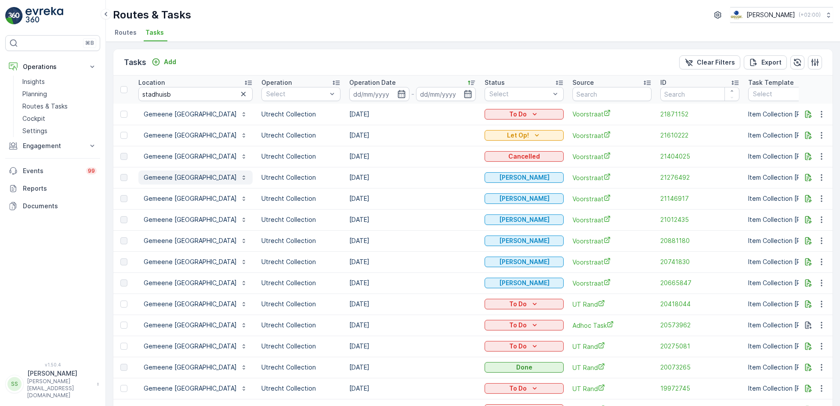
click at [180, 179] on p "Gemeene [GEOGRAPHIC_DATA]" at bounding box center [190, 177] width 93 height 9
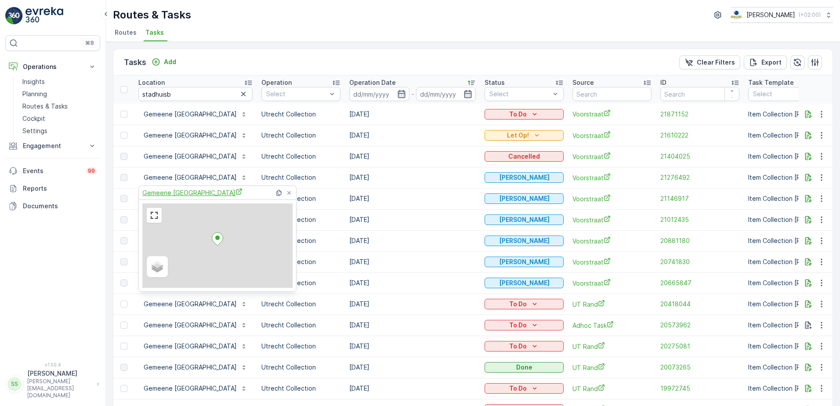
click at [224, 188] on span "Gemeene Utrecht stadhuisbrug" at bounding box center [192, 192] width 100 height 9
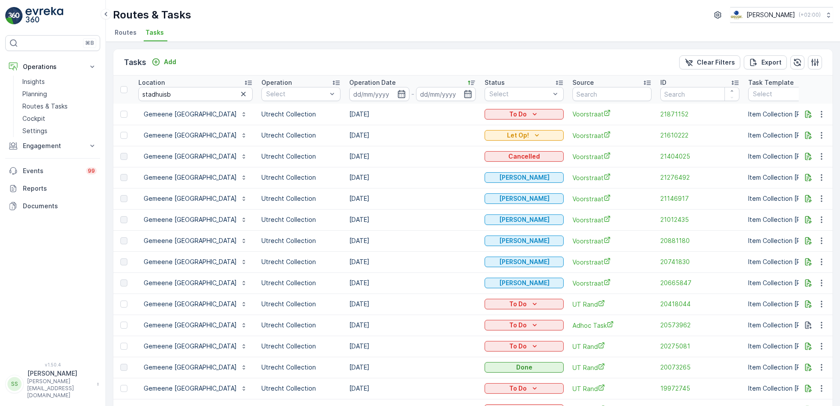
click at [267, 54] on div "Tasks Add Clear Filters Export" at bounding box center [472, 62] width 719 height 26
click at [40, 93] on p "Planning" at bounding box center [34, 94] width 25 height 9
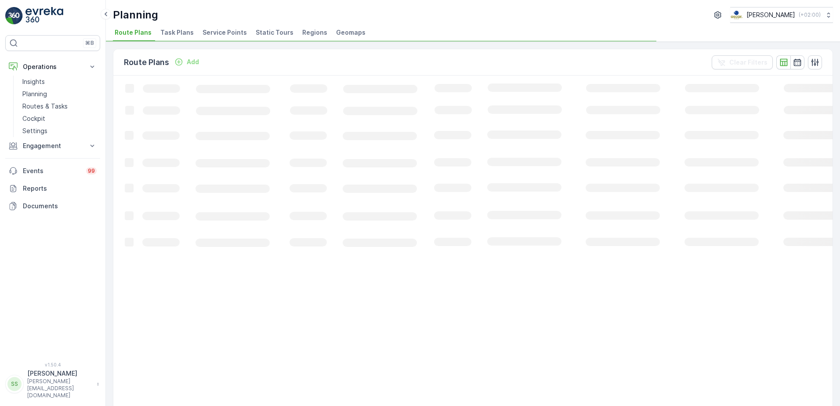
click at [170, 29] on span "Task Plans" at bounding box center [176, 32] width 33 height 9
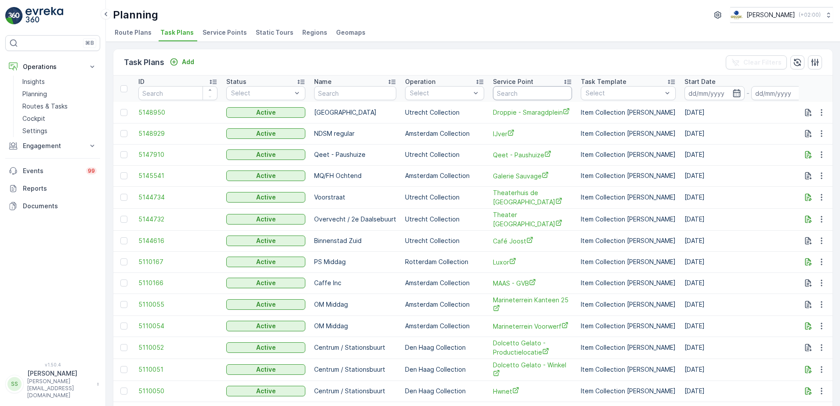
click at [520, 97] on input "text" at bounding box center [532, 93] width 79 height 14
type input "stadhuisb"
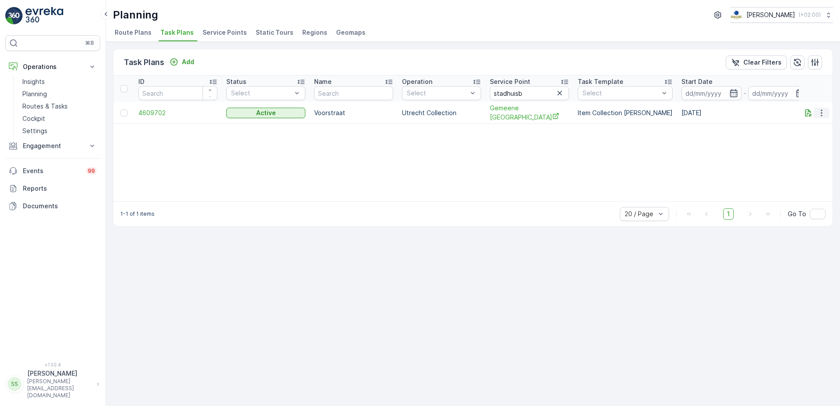
click at [826, 113] on button "button" at bounding box center [821, 113] width 16 height 11
click at [805, 137] on span "Edit Task Plan" at bounding box center [805, 138] width 41 height 9
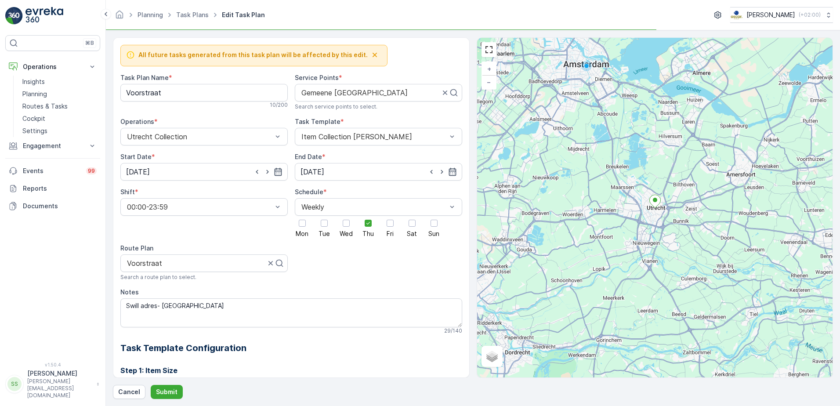
click at [106, 130] on form "All future tasks generated from this task plan will be affected by this edit. T…" at bounding box center [473, 217] width 734 height 375
click at [260, 303] on textarea "Swill adres- Gemeente Utrecht" at bounding box center [291, 312] width 342 height 29
type textarea "Swill adres- Gemeente Utrecht. Bakken staan buiten bij nummer 4, grote grijze p…"
click at [353, 338] on div "All future tasks generated from this task plan will be affected by this edit. T…" at bounding box center [291, 327] width 342 height 564
click at [337, 315] on textarea "Swill adres- Gemeente Utrecht. Bakken staan buiten bij nummer 4, grote grijze p…" at bounding box center [291, 312] width 342 height 29
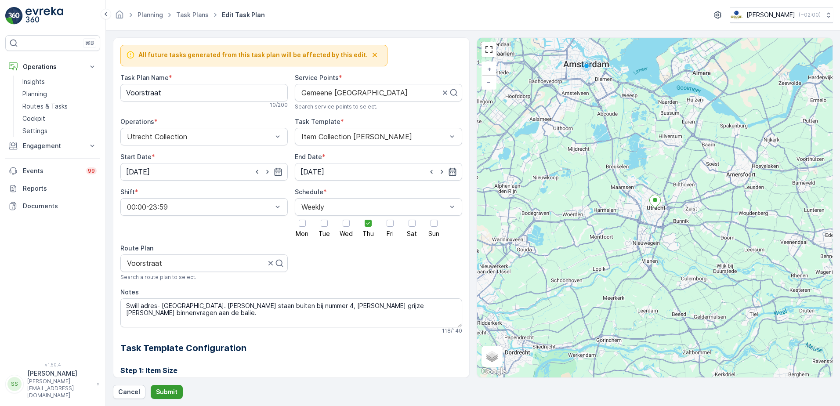
click at [164, 393] on p "Submit" at bounding box center [167, 391] width 22 height 9
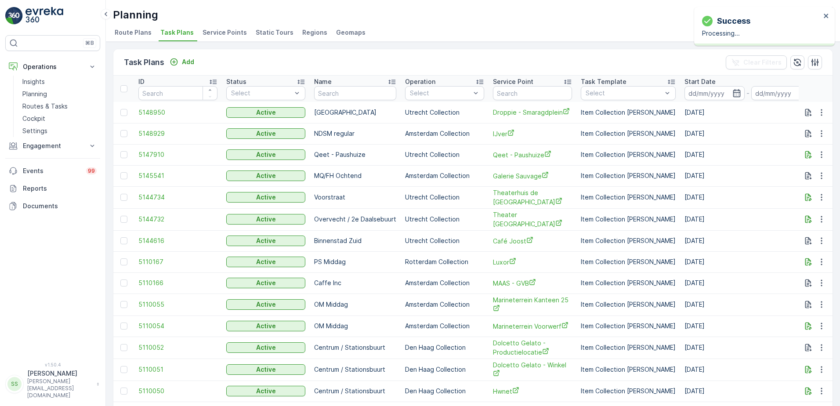
click at [191, 6] on div "Planning Oscar Circulair ( +02:00 ) Route Plans Task Plans Service Points Stati…" at bounding box center [473, 21] width 734 height 42
click at [33, 104] on p "Routes & Tasks" at bounding box center [44, 106] width 45 height 9
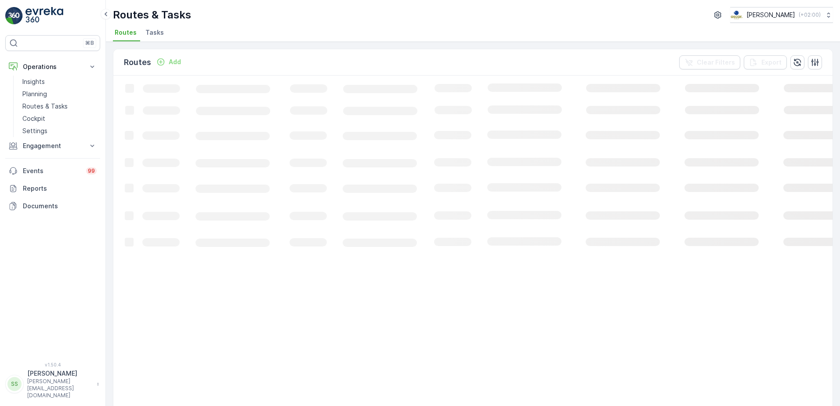
click at [164, 33] on li "Tasks" at bounding box center [156, 33] width 24 height 15
click at [174, 60] on p "Add" at bounding box center [170, 62] width 12 height 9
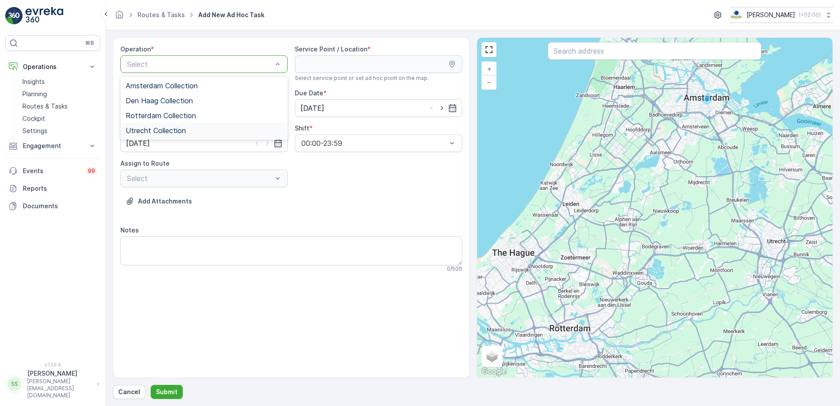
click at [148, 131] on span "Utrecht Collection" at bounding box center [156, 130] width 60 height 8
click at [615, 53] on input "text" at bounding box center [654, 51] width 213 height 18
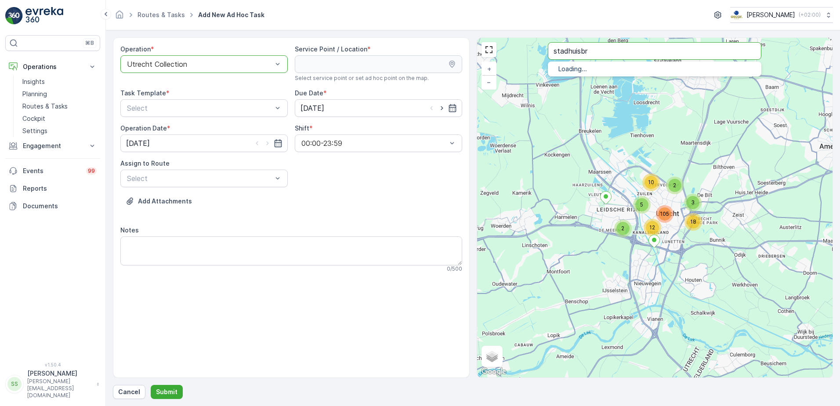
type input "stadhuisbr"
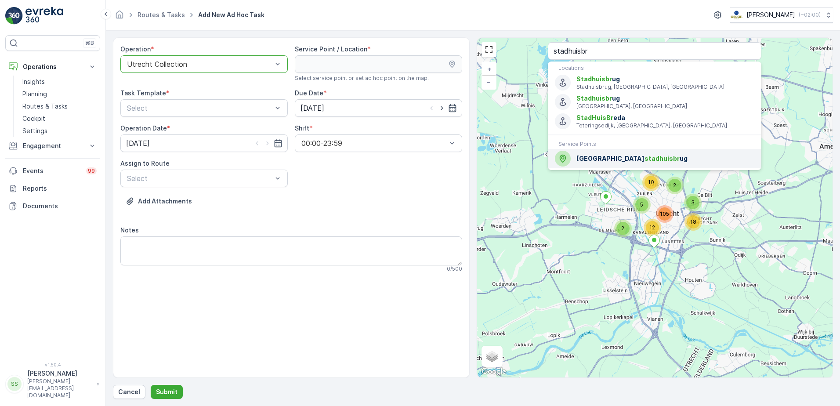
click at [595, 153] on div "Gemeene Utrecht stadhuisbr ug" at bounding box center [654, 159] width 199 height 16
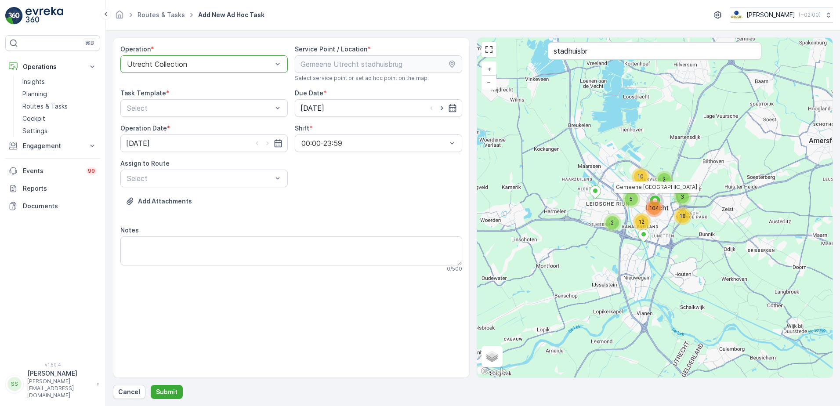
click at [358, 178] on div "Operation * option Utrecht Collection, selected. Utrecht Collection Service Poi…" at bounding box center [291, 162] width 342 height 235
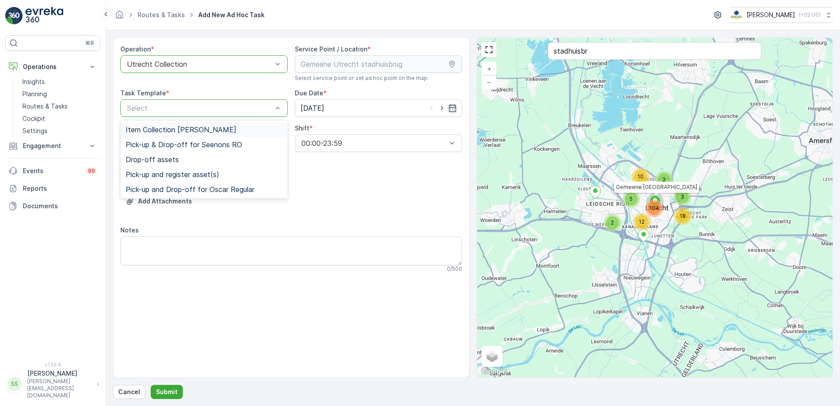
click at [161, 130] on span "Item Collection Oscar Regulier" at bounding box center [181, 130] width 111 height 8
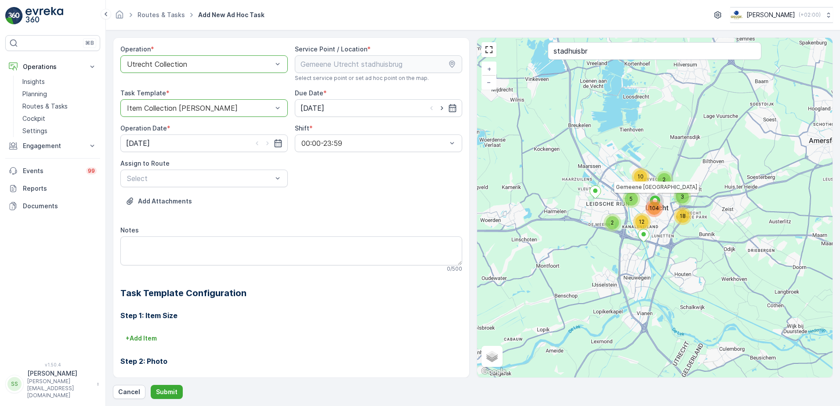
click at [339, 191] on div "Operation * option Utrecht Collection, selected. Utrecht Collection Service Poi…" at bounding box center [291, 263] width 342 height 436
click at [440, 106] on icon "button" at bounding box center [441, 108] width 9 height 9
type input "23.09.2025"
click at [263, 143] on icon "button" at bounding box center [267, 143] width 9 height 9
type input "23.09.2025"
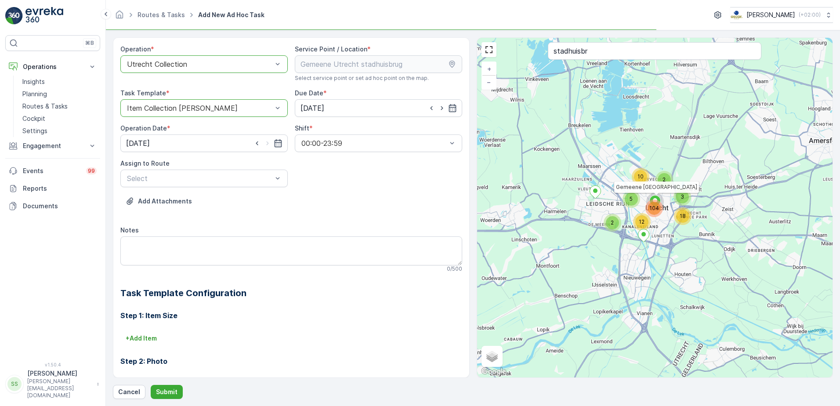
drag, startPoint x: 342, startPoint y: 187, endPoint x: 238, endPoint y: 224, distance: 110.2
click at [342, 187] on div "Operation * option Utrecht Collection, selected. Utrecht Collection Service Poi…" at bounding box center [291, 263] width 342 height 436
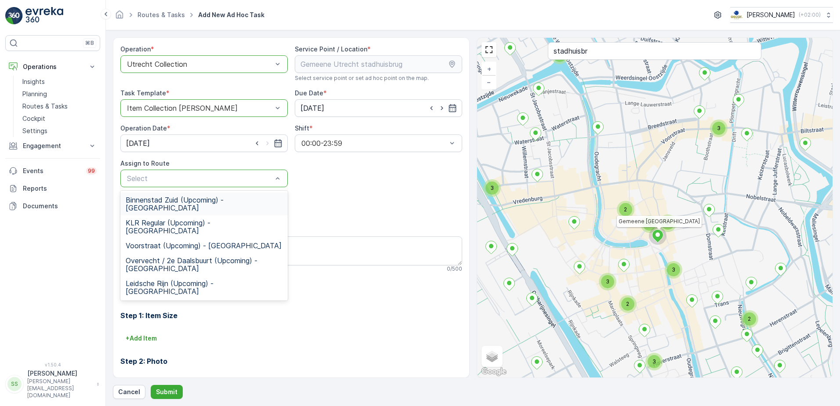
click at [150, 200] on span "Binnenstad Zuid (Upcoming) - Utrecht" at bounding box center [204, 204] width 157 height 16
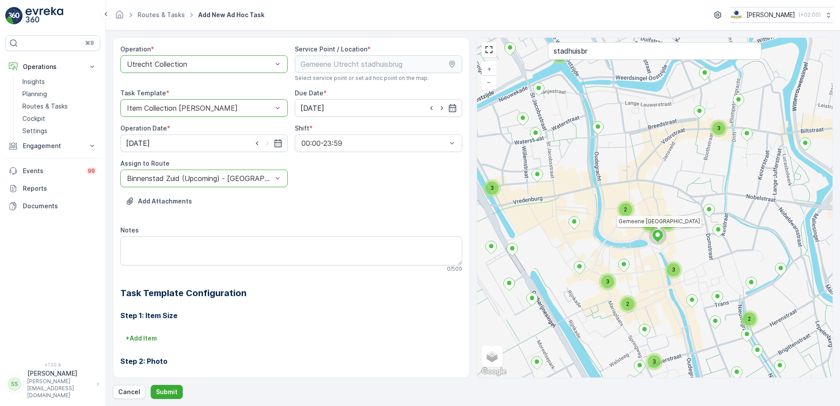
click at [422, 199] on div "Add Attachments" at bounding box center [291, 206] width 342 height 25
click at [190, 178] on div at bounding box center [199, 178] width 147 height 8
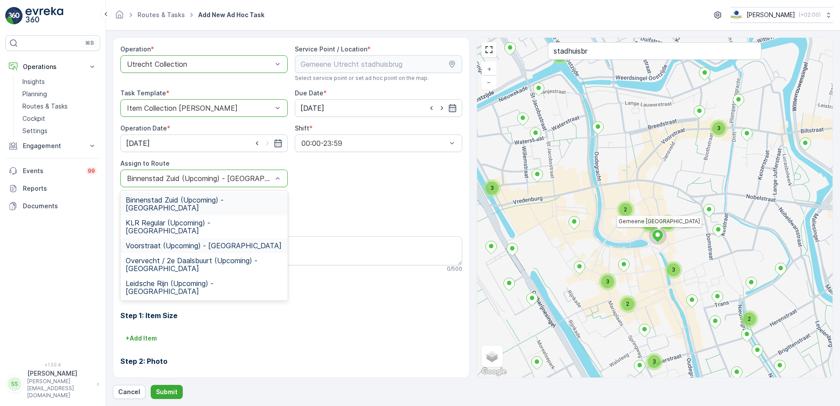
click at [174, 242] on span "Voorstraat (Upcoming) - Utrecht" at bounding box center [204, 246] width 156 height 8
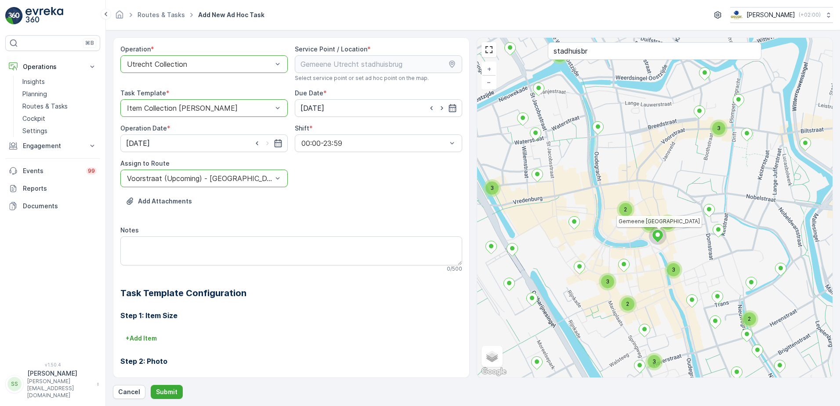
drag, startPoint x: 306, startPoint y: 194, endPoint x: 166, endPoint y: 296, distance: 173.2
click at [306, 195] on div "Add Attachments" at bounding box center [291, 206] width 342 height 25
click at [166, 393] on p "Submit" at bounding box center [167, 391] width 22 height 9
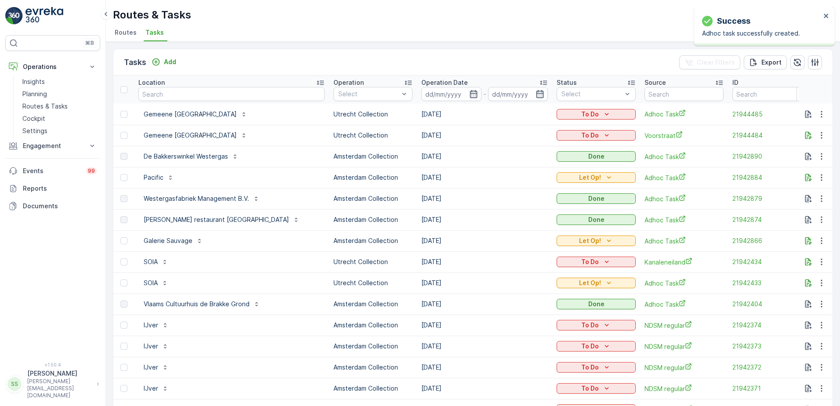
click at [242, 16] on div "Routes & Tasks Oscar Circulair ( +02:00 )" at bounding box center [473, 15] width 720 height 16
click at [233, 18] on div "Routes & Tasks Oscar Circulair ( +02:00 )" at bounding box center [473, 15] width 720 height 16
click at [281, 23] on div "Routes & Tasks Oscar Circulair ( +02:00 ) Routes Tasks" at bounding box center [473, 21] width 734 height 42
click at [111, 27] on div "Routes & Tasks Oscar Circulair ( +02:00 ) Routes Tasks" at bounding box center [473, 21] width 734 height 42
click at [113, 32] on li "Routes" at bounding box center [126, 33] width 27 height 15
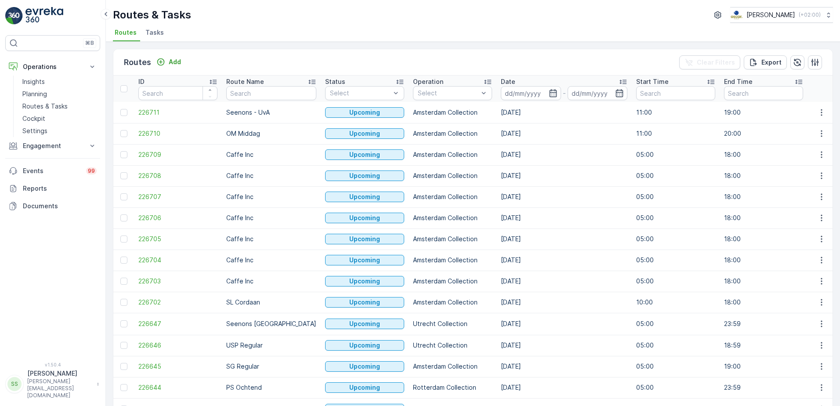
click at [276, 42] on div "Routes Add Clear Filters Export ID Route Name Status Select Operation Select Da…" at bounding box center [473, 224] width 734 height 364
click at [296, 38] on ul "Routes Tasks" at bounding box center [469, 33] width 713 height 15
click at [448, 98] on div "Select" at bounding box center [452, 93] width 79 height 14
click at [418, 182] on div at bounding box center [421, 182] width 7 height 7
click at [479, 60] on div "Routes Add Clear Filters Export" at bounding box center [472, 62] width 719 height 26
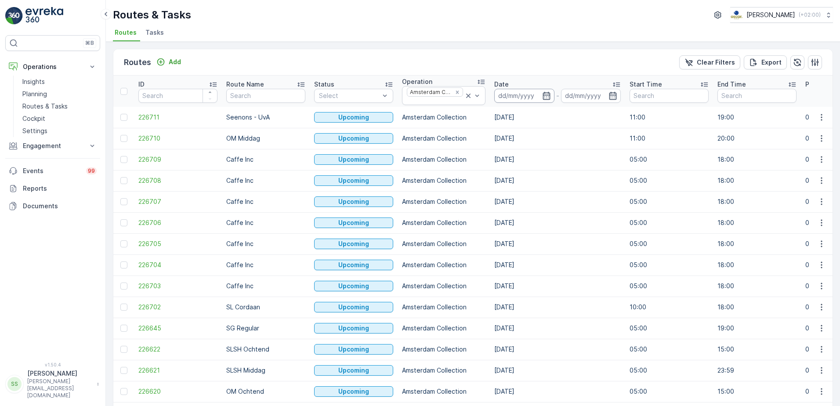
click at [545, 90] on input at bounding box center [524, 96] width 60 height 14
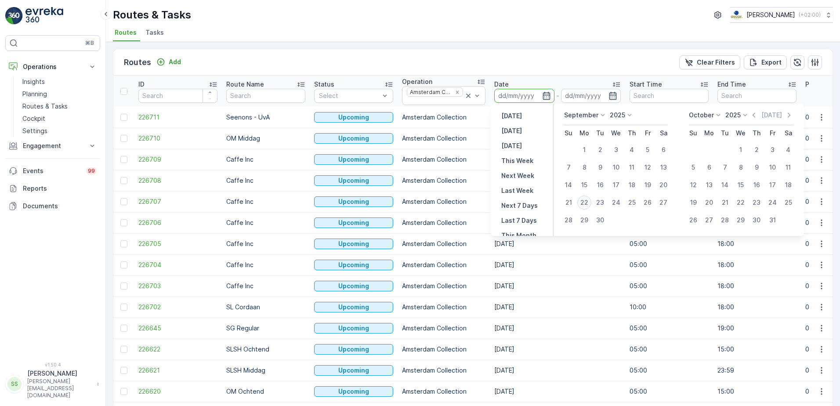
click at [586, 198] on div "22" at bounding box center [584, 202] width 14 height 14
type input "[DATE]"
click at [499, 58] on div "Routes Add Clear Filters Export" at bounding box center [472, 62] width 719 height 26
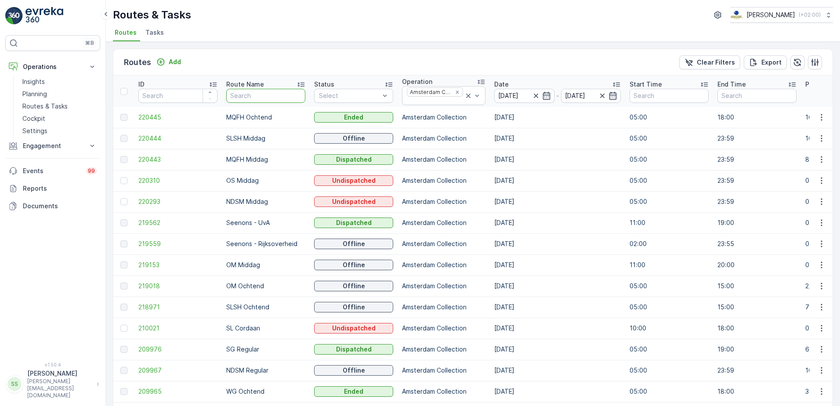
click at [261, 95] on input "text" at bounding box center [265, 96] width 79 height 14
type input "OS"
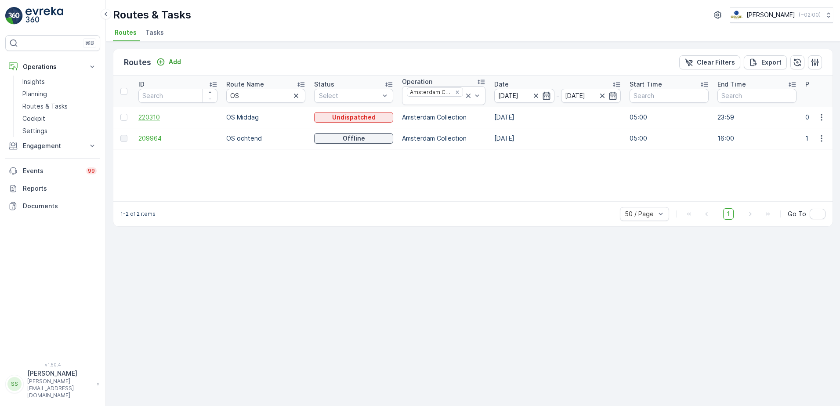
click at [153, 118] on span "220310" at bounding box center [177, 117] width 79 height 9
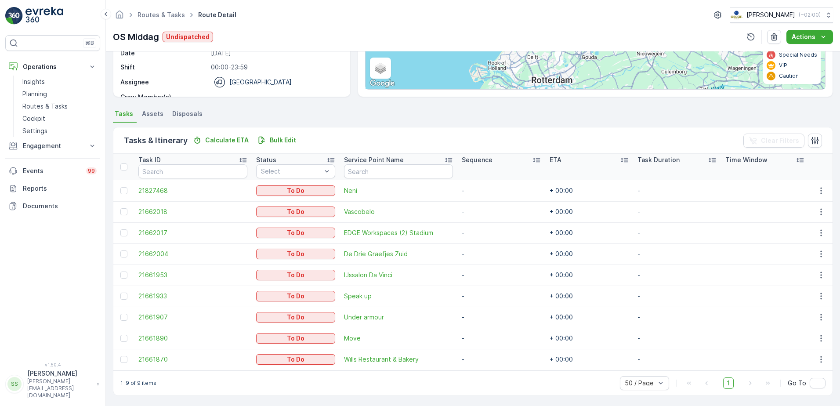
scroll to position [138, 0]
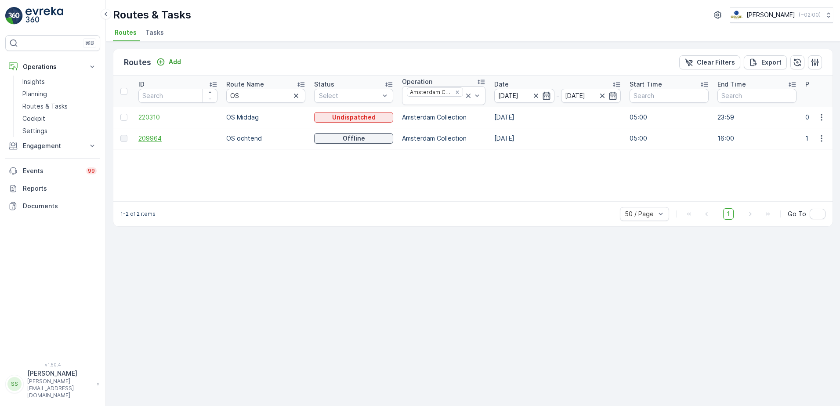
click at [146, 137] on span "209964" at bounding box center [177, 138] width 79 height 9
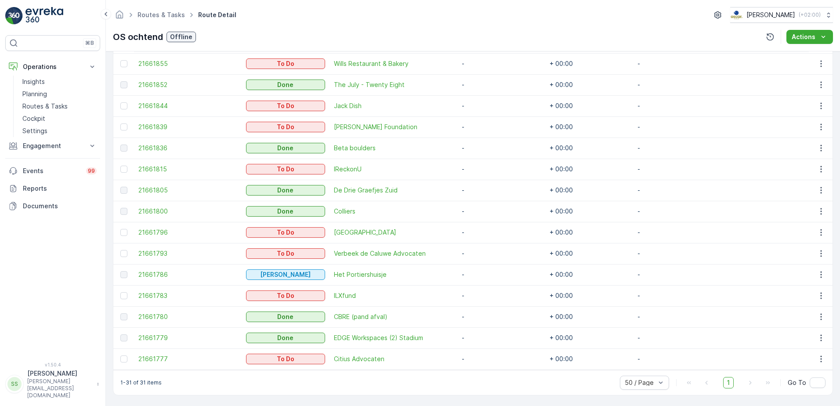
scroll to position [602, 0]
click at [821, 356] on icon "button" at bounding box center [820, 358] width 9 height 9
click at [789, 315] on span "Change Route" at bounding box center [798, 316] width 43 height 9
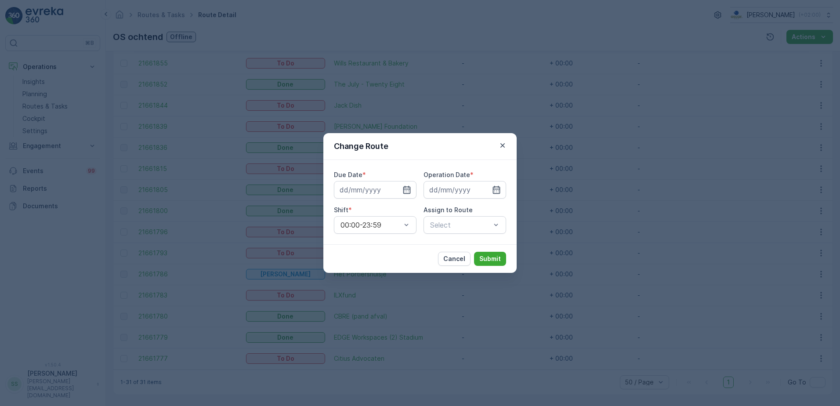
type input "[DATE]"
click at [391, 257] on div "Cancel Submit" at bounding box center [419, 258] width 193 height 29
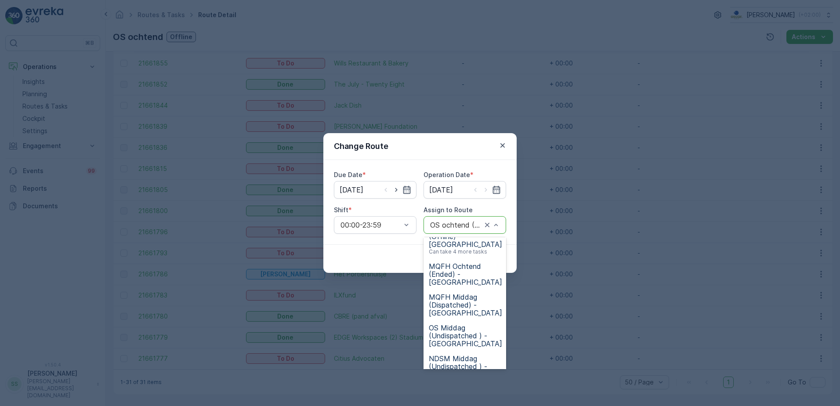
scroll to position [132, 0]
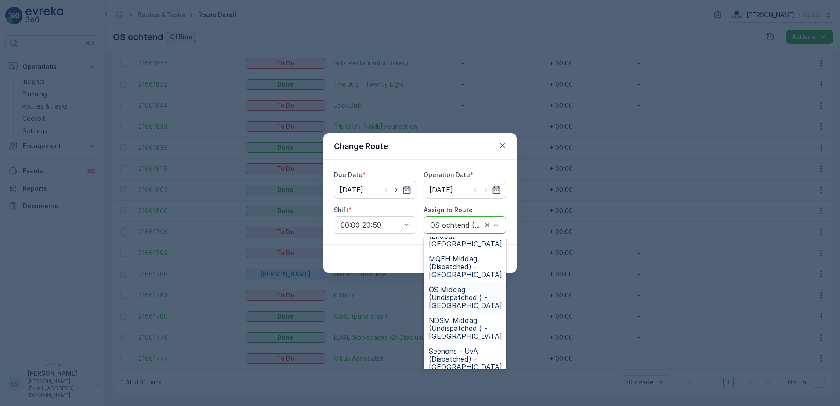
click at [455, 291] on span "OS Middag (Undispatched ) - Amsterdam" at bounding box center [465, 297] width 73 height 24
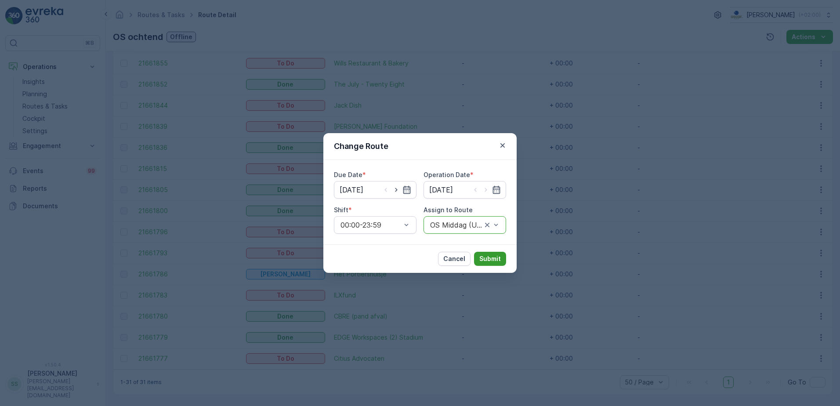
click at [498, 262] on p "Submit" at bounding box center [490, 258] width 22 height 9
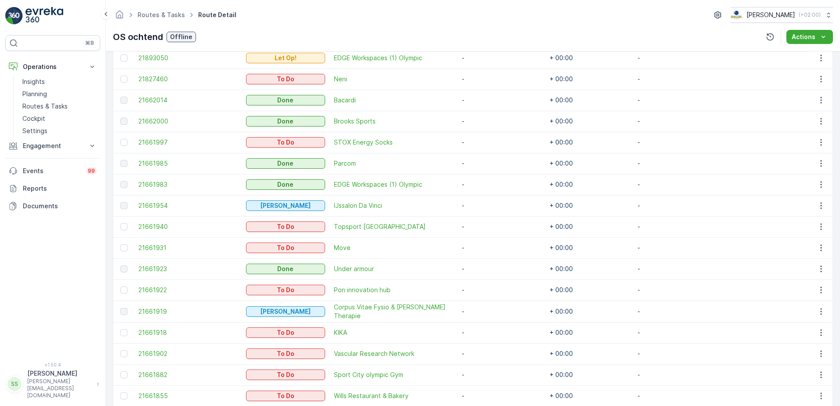
scroll to position [230, 0]
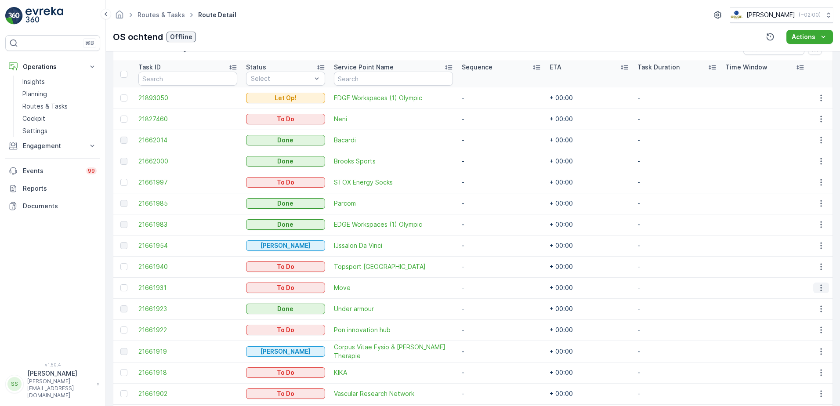
click at [816, 288] on icon "button" at bounding box center [820, 287] width 9 height 9
click at [797, 328] on span "Change Route" at bounding box center [798, 325] width 43 height 9
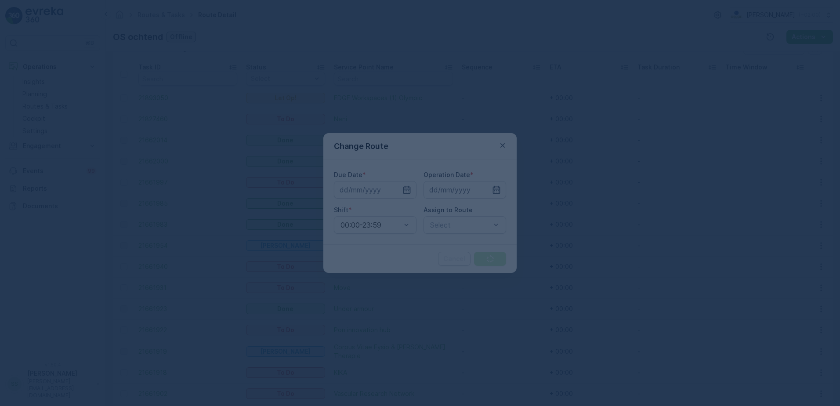
type input "[DATE]"
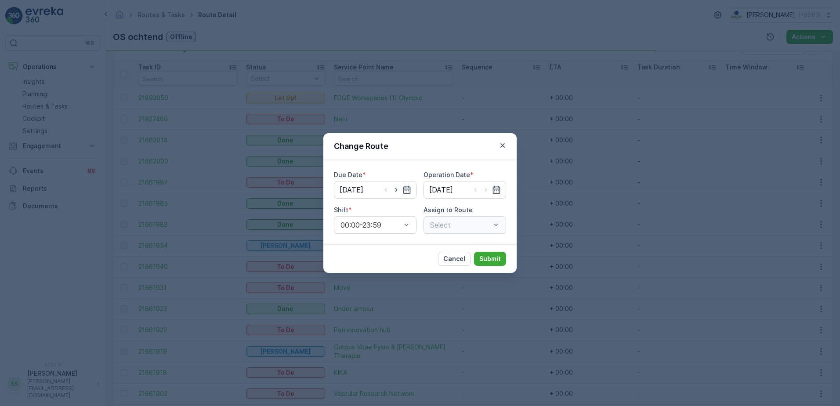
click at [404, 137] on div "Change Route" at bounding box center [419, 146] width 193 height 27
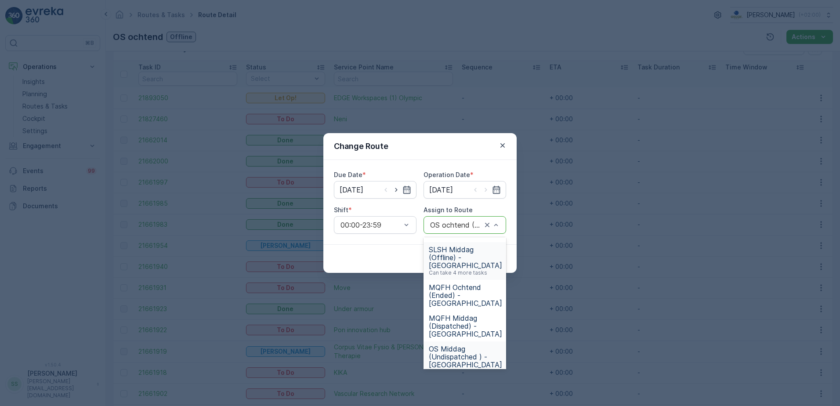
scroll to position [88, 0]
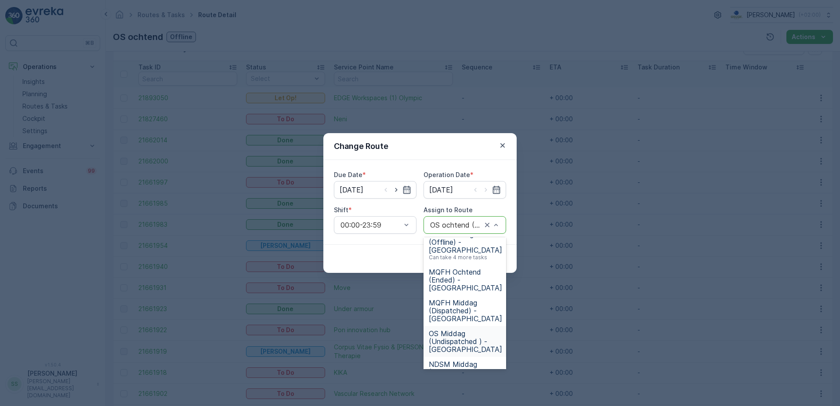
click at [440, 343] on span "OS Middag (Undispatched ) - Amsterdam" at bounding box center [465, 341] width 73 height 24
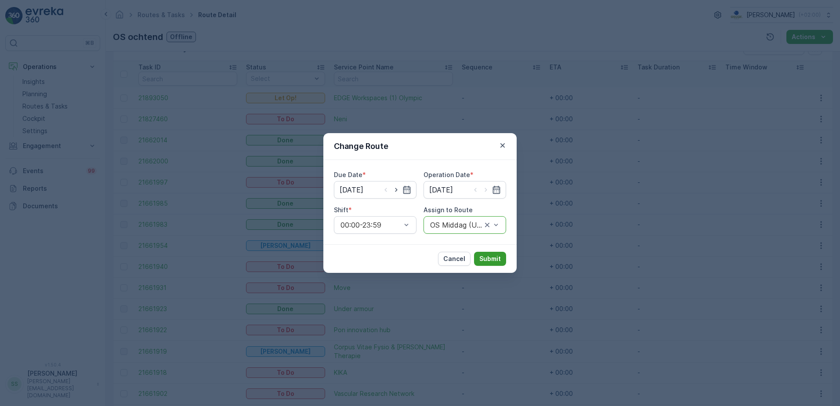
click at [492, 258] on p "Submit" at bounding box center [490, 258] width 22 height 9
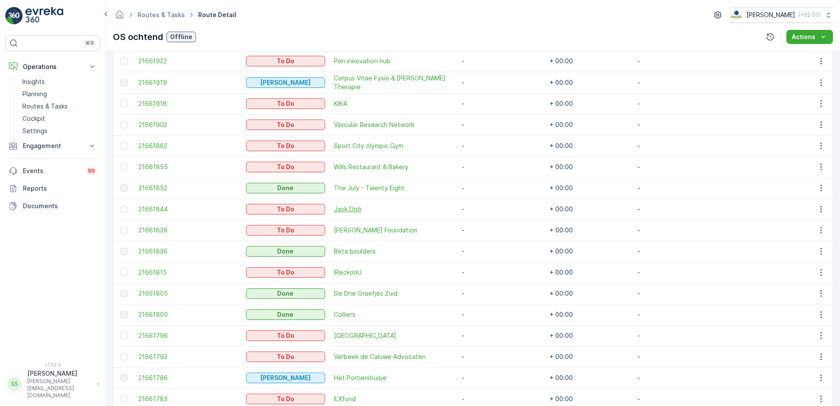
scroll to position [537, 0]
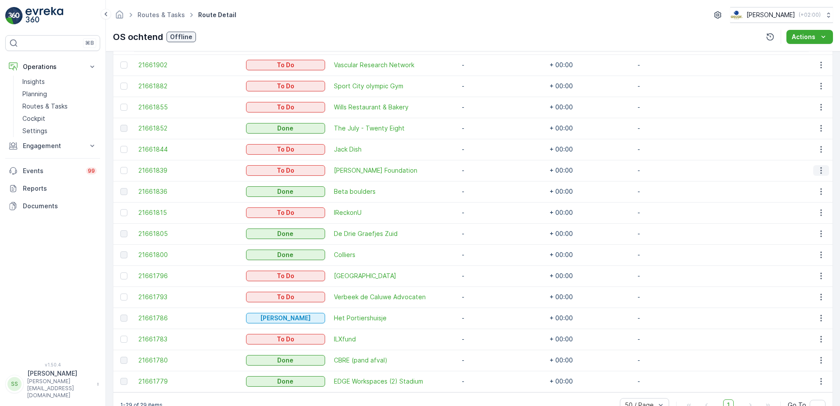
click at [820, 171] on icon "button" at bounding box center [820, 170] width 9 height 9
click at [796, 208] on span "Change Route" at bounding box center [798, 207] width 43 height 9
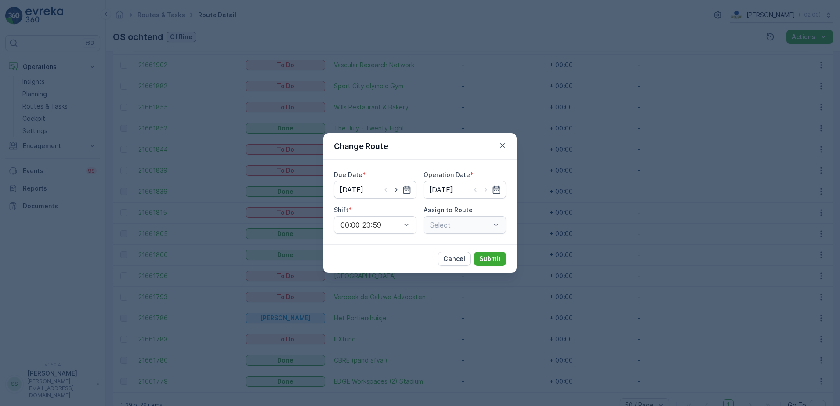
type input "[DATE]"
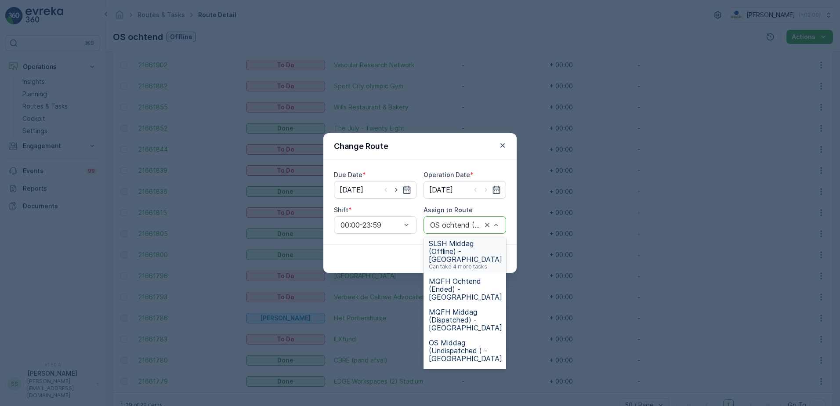
scroll to position [88, 0]
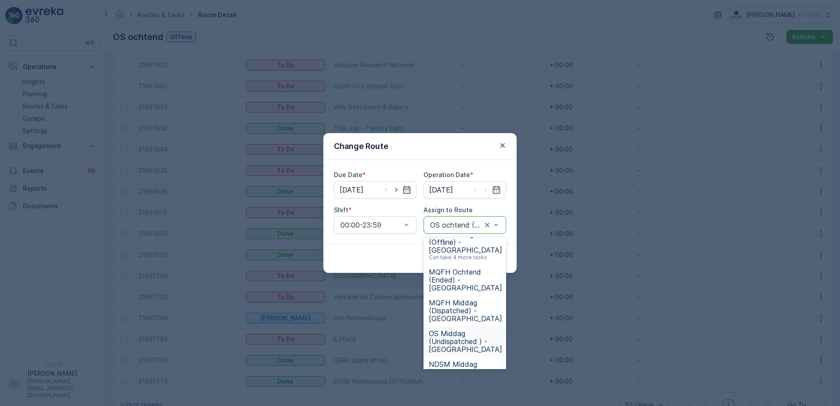
click at [456, 339] on span "OS Middag (Undispatched ) - Amsterdam" at bounding box center [465, 341] width 73 height 24
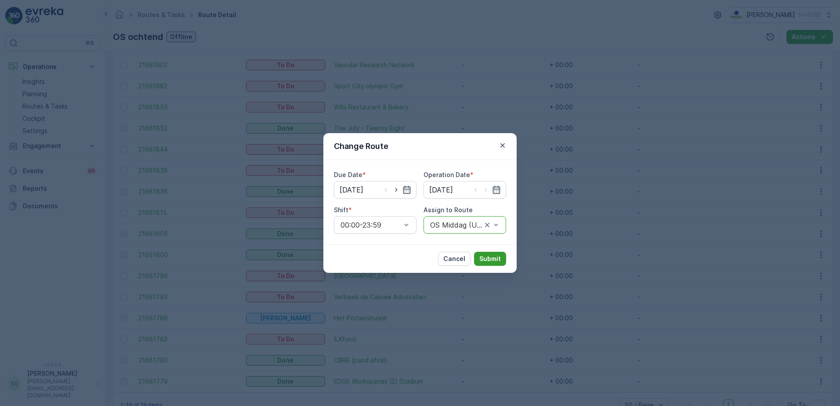
click at [494, 256] on p "Submit" at bounding box center [490, 258] width 22 height 9
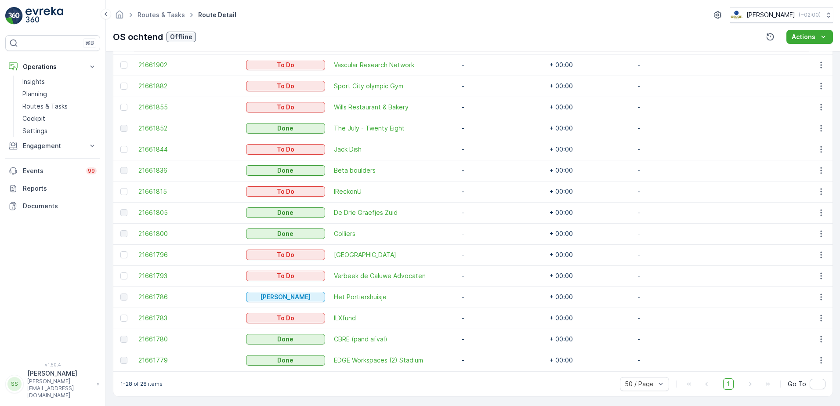
scroll to position [539, 0]
click at [821, 148] on icon "button" at bounding box center [820, 147] width 9 height 9
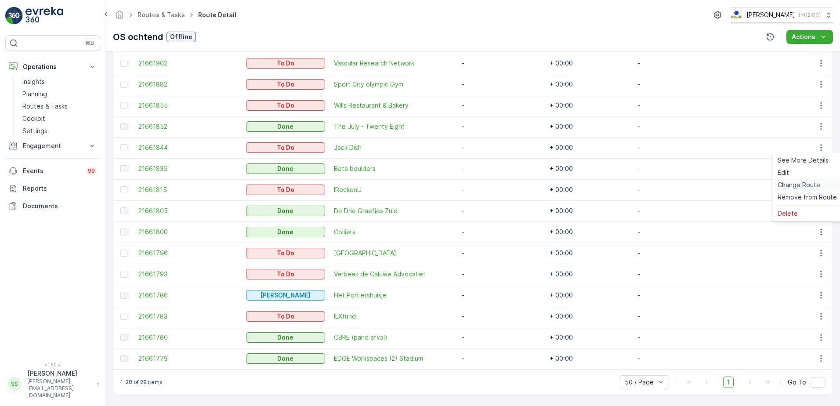
click at [801, 185] on span "Change Route" at bounding box center [798, 184] width 43 height 9
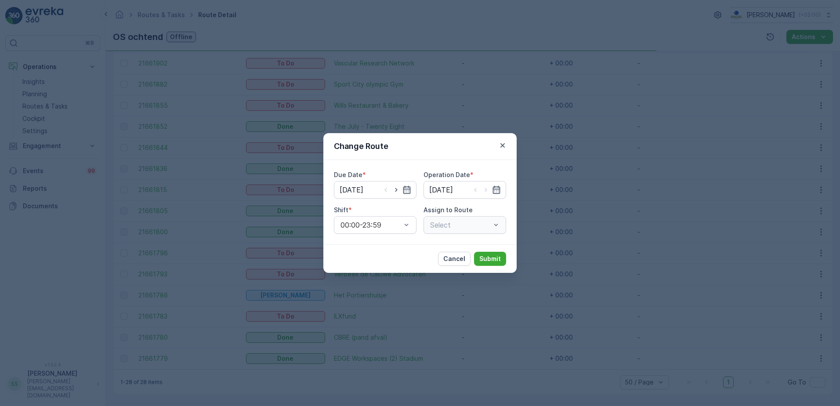
type input "[DATE]"
click at [416, 202] on div "Due Date * 22.09.2025 Operation Date * 22.09.2025 Shift * 00:00-23:59 Assign to…" at bounding box center [420, 201] width 172 height 63
click at [465, 231] on div "OS ochtend (Offline) - Amsterdam" at bounding box center [464, 225] width 83 height 18
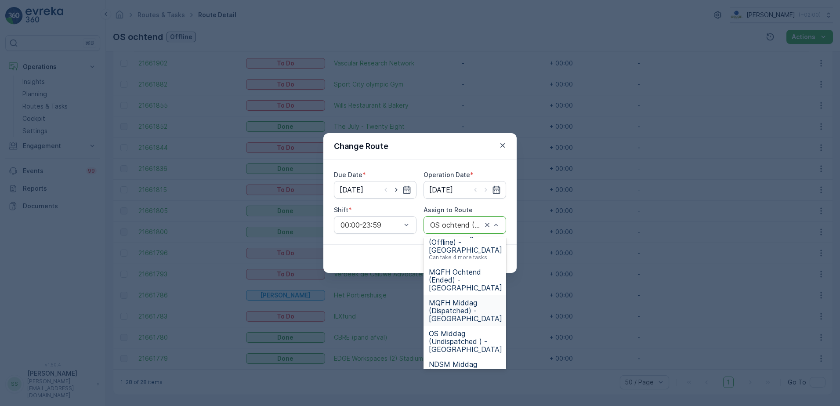
scroll to position [132, 0]
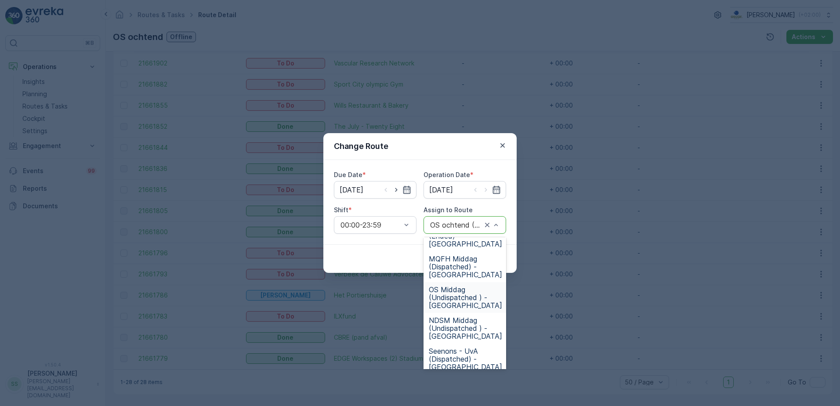
click at [439, 297] on span "OS Middag (Undispatched ) - Amsterdam" at bounding box center [465, 297] width 73 height 24
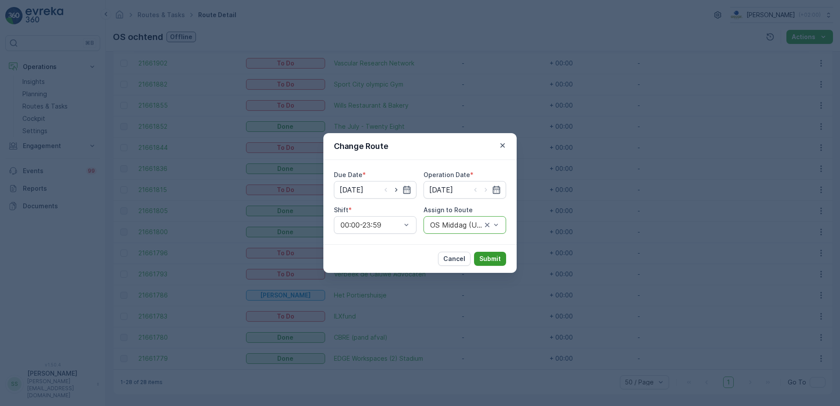
click at [493, 260] on p "Submit" at bounding box center [490, 258] width 22 height 9
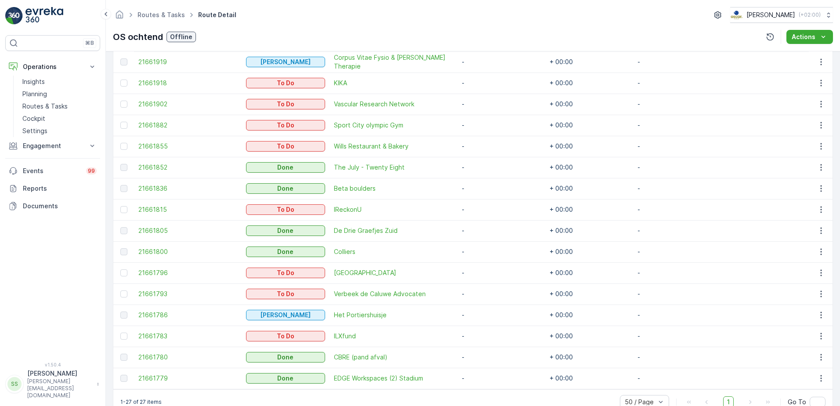
scroll to position [518, 0]
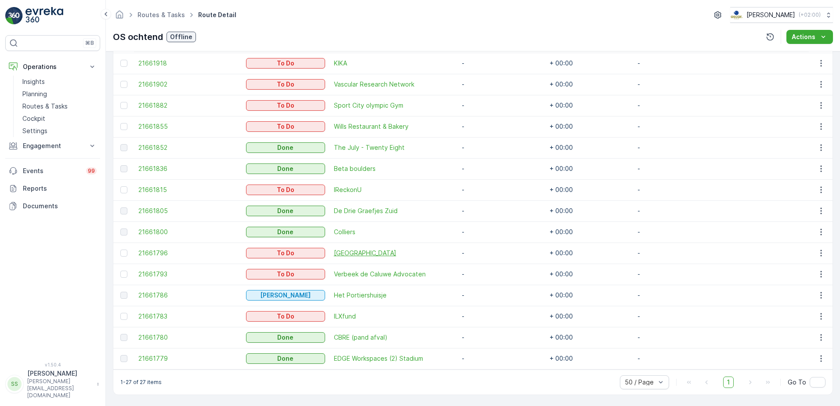
click at [365, 253] on span "Olympisch Stadion Amsterdam" at bounding box center [393, 253] width 119 height 9
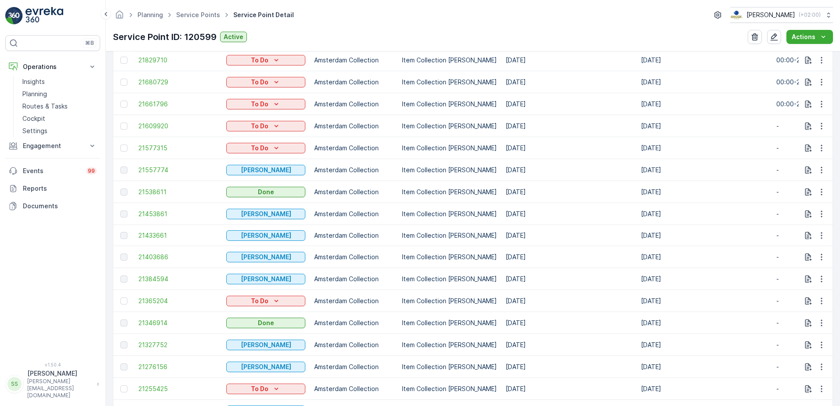
scroll to position [395, 0]
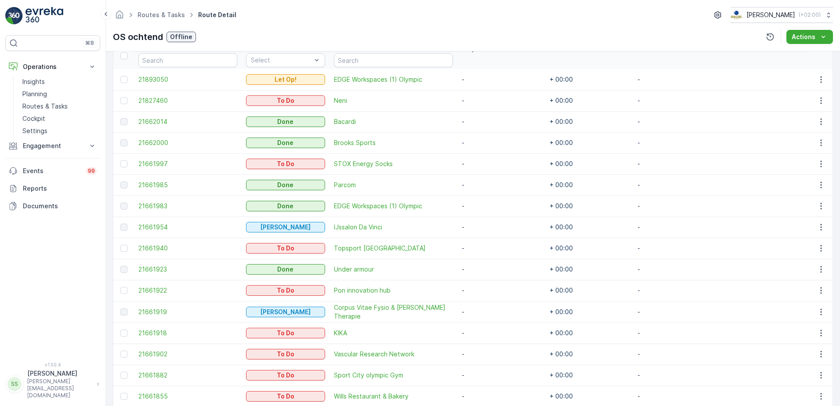
scroll to position [263, 0]
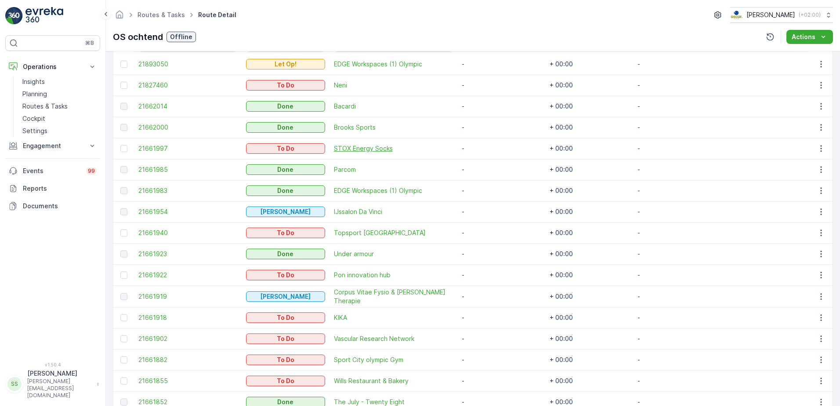
click at [366, 150] on span "STOX Energy Socks" at bounding box center [393, 148] width 119 height 9
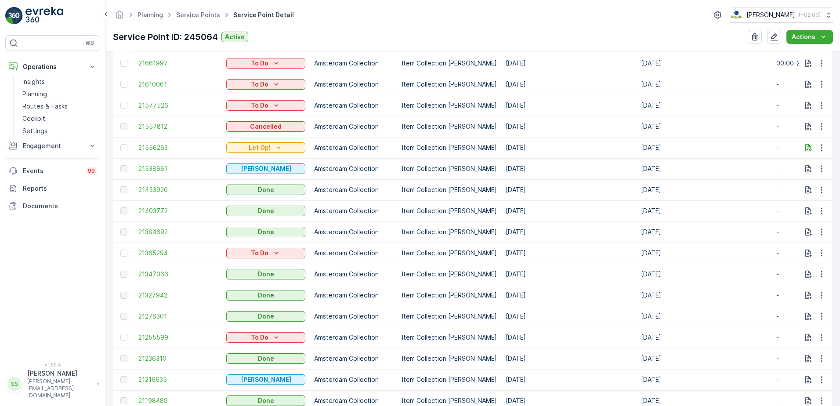
scroll to position [439, 0]
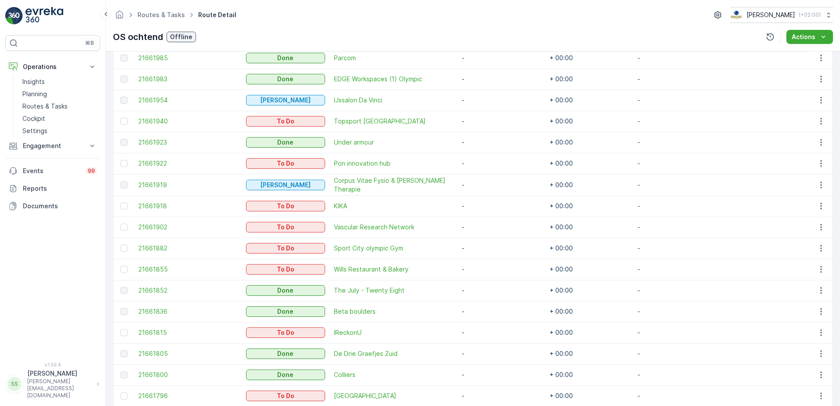
scroll to position [395, 0]
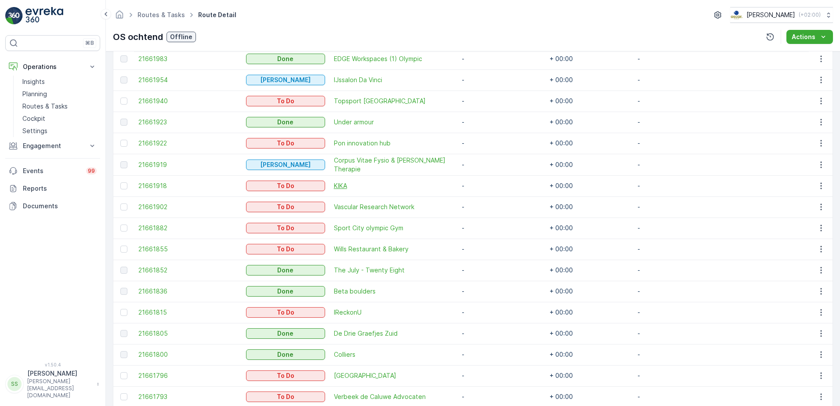
click at [345, 187] on span "KIKA" at bounding box center [393, 185] width 119 height 9
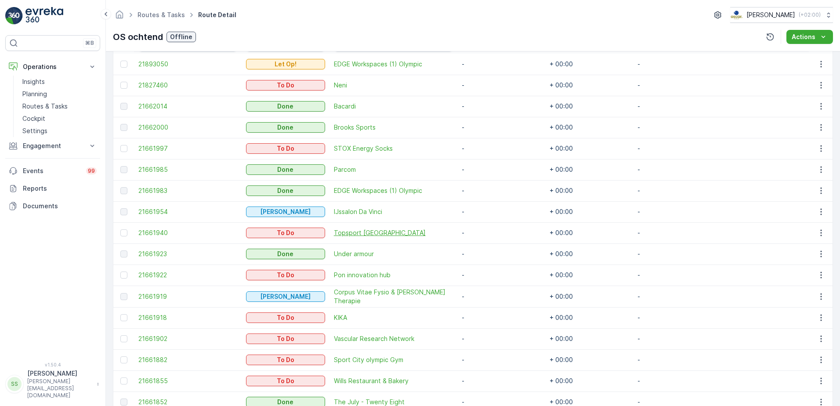
scroll to position [307, 0]
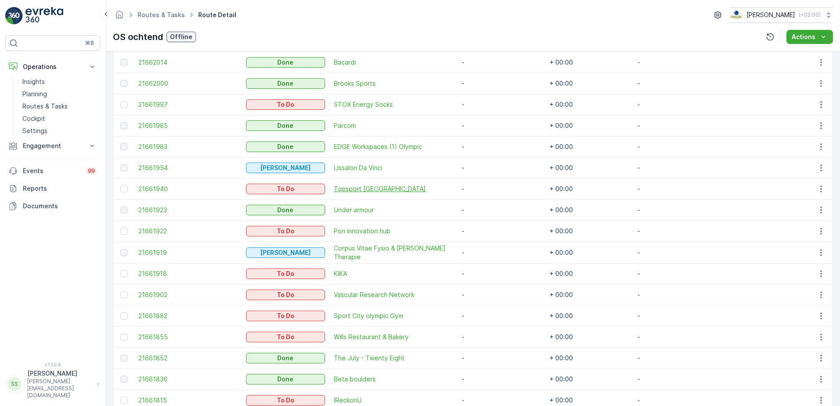
click at [393, 187] on span "Topsport Amsterdam" at bounding box center [393, 188] width 119 height 9
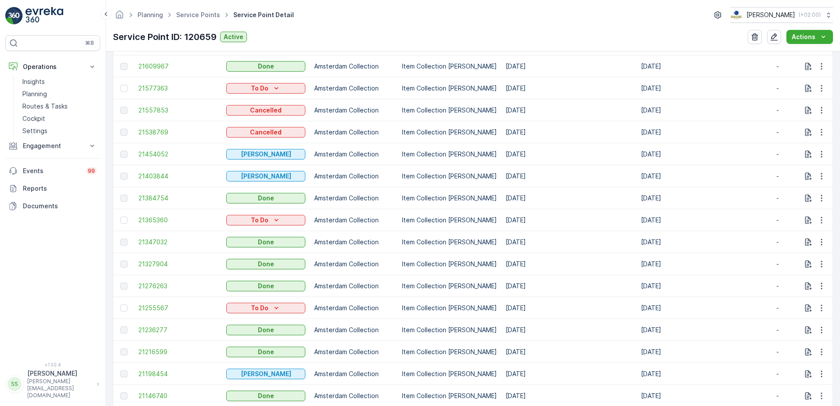
scroll to position [307, 0]
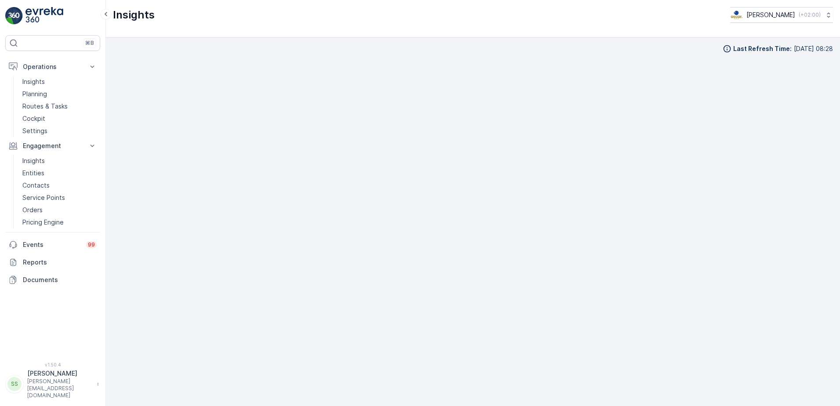
scroll to position [10, 0]
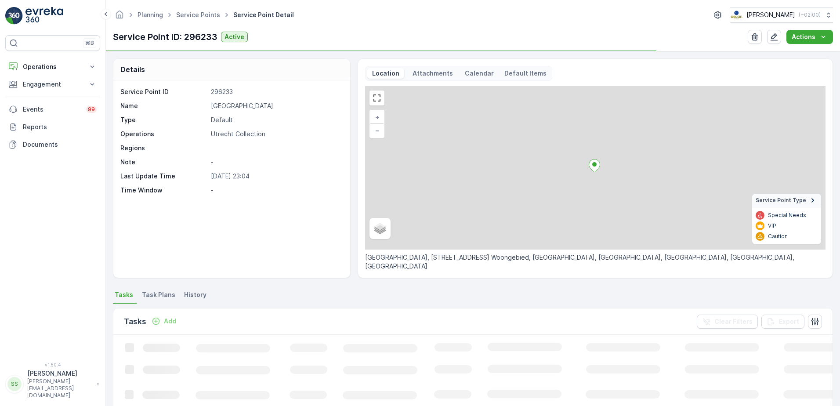
click at [428, 76] on p "Attachments" at bounding box center [432, 73] width 43 height 9
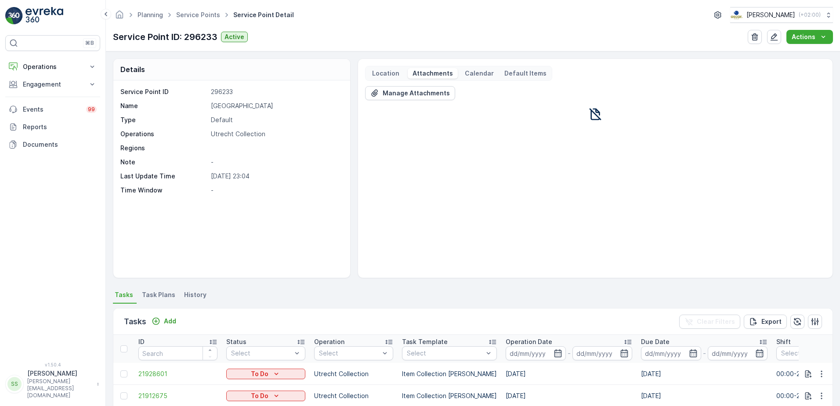
drag, startPoint x: 610, startPoint y: 180, endPoint x: 690, endPoint y: 160, distance: 83.3
click at [618, 176] on div "Manage Attachments" at bounding box center [595, 178] width 460 height 184
drag, startPoint x: 600, startPoint y: 104, endPoint x: 454, endPoint y: 88, distance: 147.5
click at [624, 96] on div "Manage Attachments" at bounding box center [595, 103] width 460 height 35
click at [382, 65] on div "Location Attachments Calendar Default Items Manage Attachments" at bounding box center [594, 168] width 475 height 220
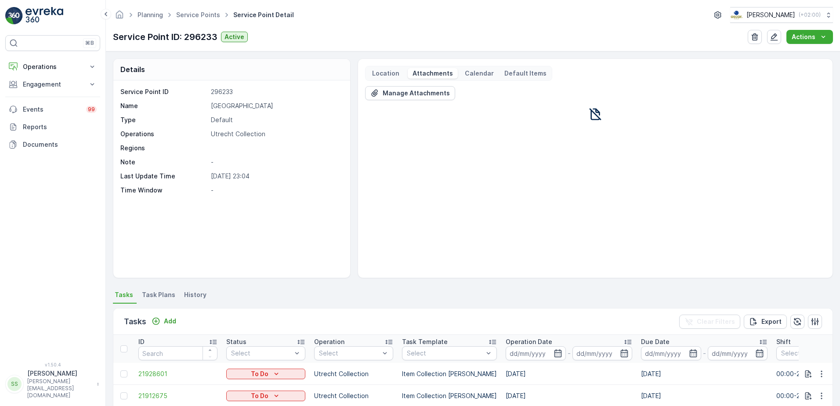
click at [382, 72] on p "Location" at bounding box center [386, 73] width 30 height 9
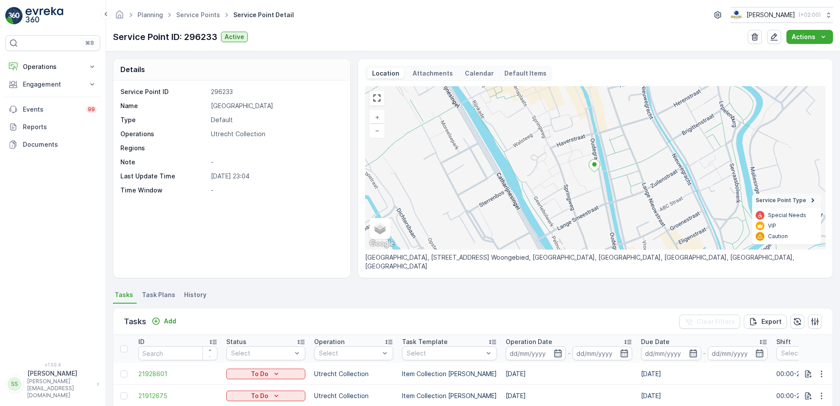
click at [438, 74] on p "Attachments" at bounding box center [432, 73] width 43 height 9
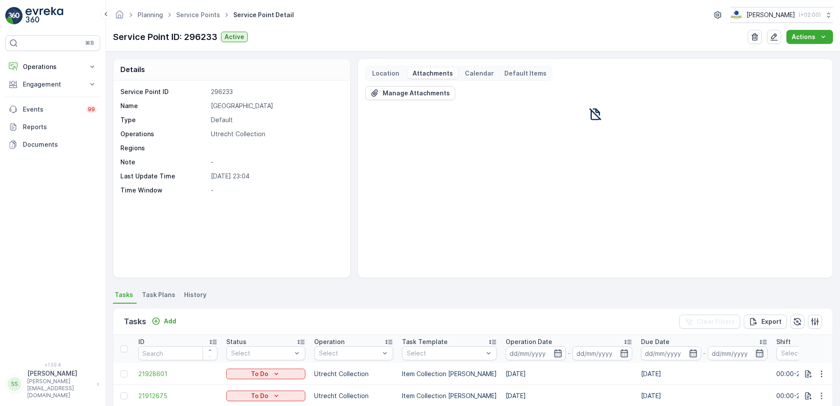
click at [389, 75] on p "Location" at bounding box center [386, 73] width 30 height 9
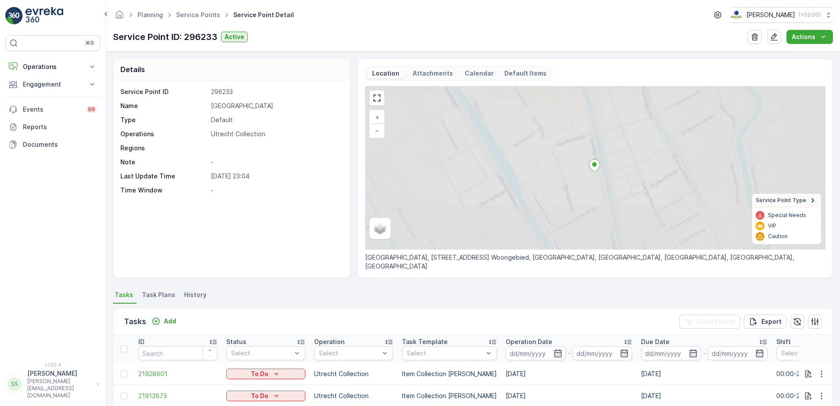
click at [351, 69] on div "Details Service Point ID 296233 Name Conscious Hotel Utrecht Type Default Opera…" at bounding box center [473, 168] width 720 height 220
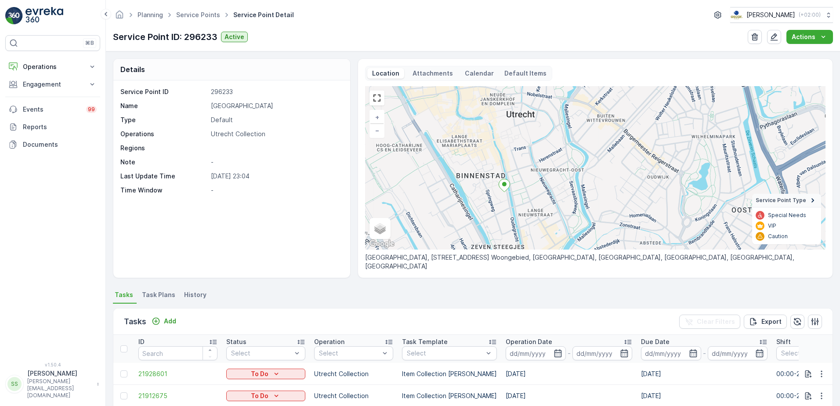
drag, startPoint x: 630, startPoint y: 186, endPoint x: 512, endPoint y: 190, distance: 118.2
click at [510, 190] on icon at bounding box center [503, 185] width 11 height 13
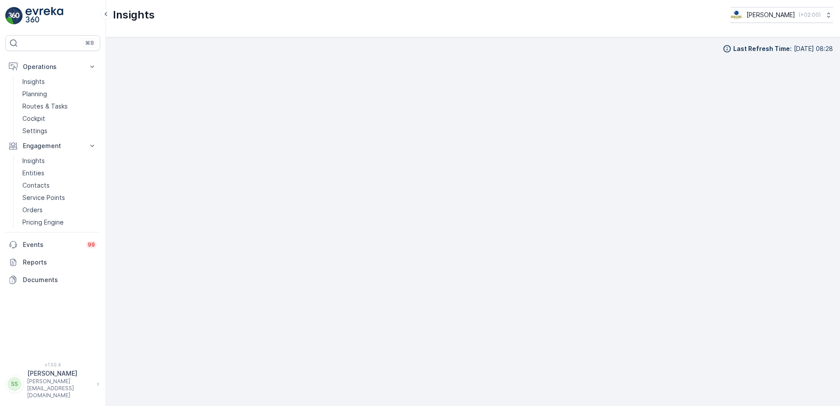
scroll to position [10, 0]
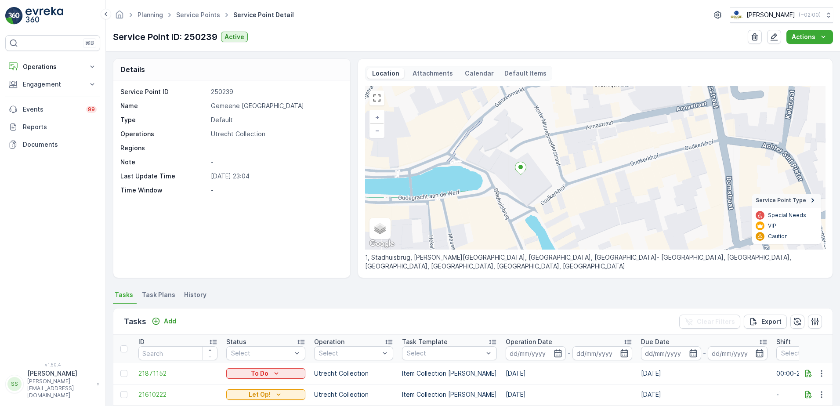
drag, startPoint x: 600, startPoint y: 189, endPoint x: 517, endPoint y: 189, distance: 83.0
click at [517, 189] on div "+ − Satellite Roadmap Terrain Hybrid Leaflet Keyboard shortcuts Map Data Map da…" at bounding box center [595, 167] width 460 height 163
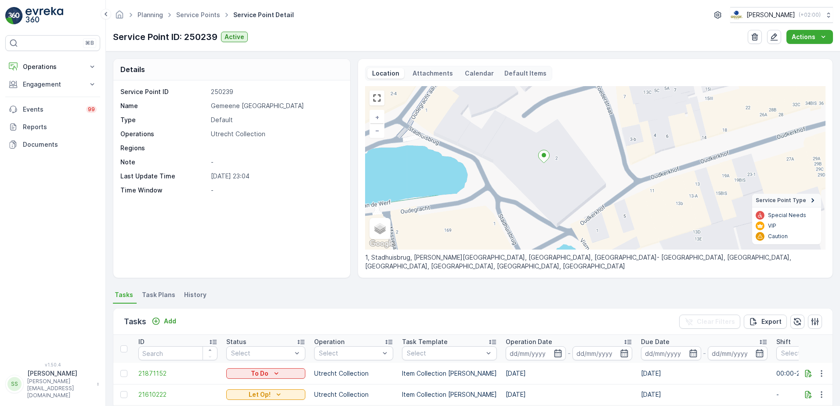
drag, startPoint x: 506, startPoint y: 173, endPoint x: 527, endPoint y: 176, distance: 20.8
click at [527, 176] on div "+ − Satellite Roadmap Terrain Hybrid Leaflet Keyboard shortcuts Map Data Map da…" at bounding box center [595, 167] width 460 height 163
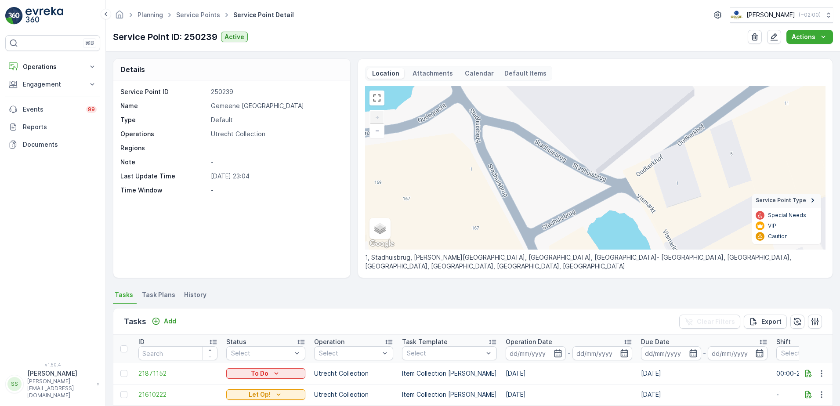
drag, startPoint x: 488, startPoint y: 147, endPoint x: 517, endPoint y: 68, distance: 83.9
click at [519, 65] on div "Location Attachments Calendar Default Items + − Satellite Roadmap Terrain Hybri…" at bounding box center [594, 168] width 475 height 220
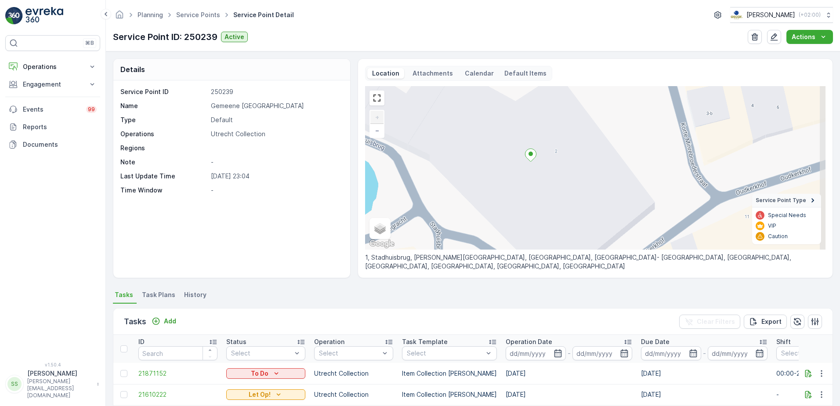
drag, startPoint x: 527, startPoint y: 118, endPoint x: 489, endPoint y: 228, distance: 116.5
click at [489, 228] on div "+ − Satellite Roadmap Terrain Hybrid Leaflet Keyboard shortcuts Map Data Map da…" at bounding box center [595, 167] width 460 height 163
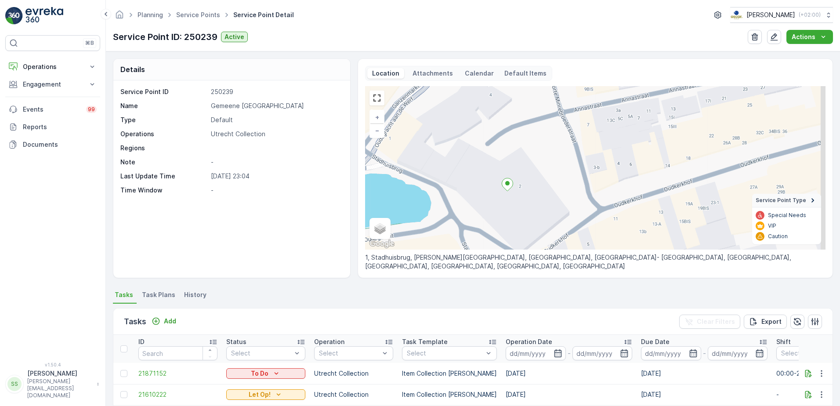
drag, startPoint x: 539, startPoint y: 96, endPoint x: 517, endPoint y: 133, distance: 43.2
click at [517, 133] on div "+ − Satellite Roadmap Terrain Hybrid Leaflet Keyboard shortcuts Map Data Map da…" at bounding box center [595, 167] width 460 height 163
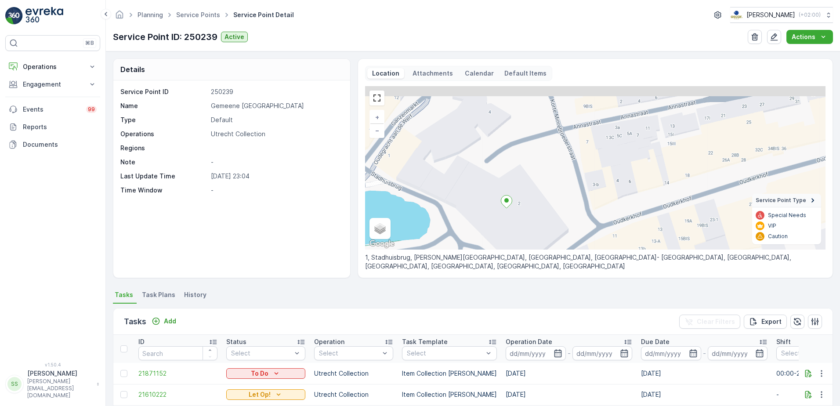
drag, startPoint x: 504, startPoint y: 111, endPoint x: 503, endPoint y: 128, distance: 17.1
click at [503, 128] on div "+ − Satellite Roadmap Terrain Hybrid Leaflet Keyboard shortcuts Map Data Map da…" at bounding box center [595, 167] width 460 height 163
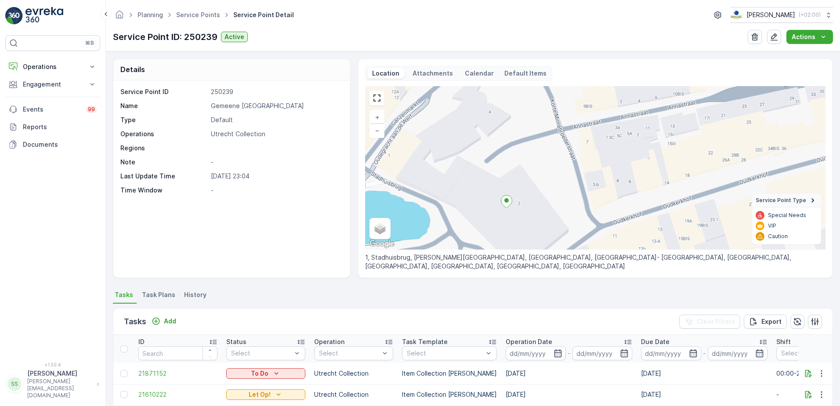
click at [423, 75] on p "Attachments" at bounding box center [432, 73] width 43 height 9
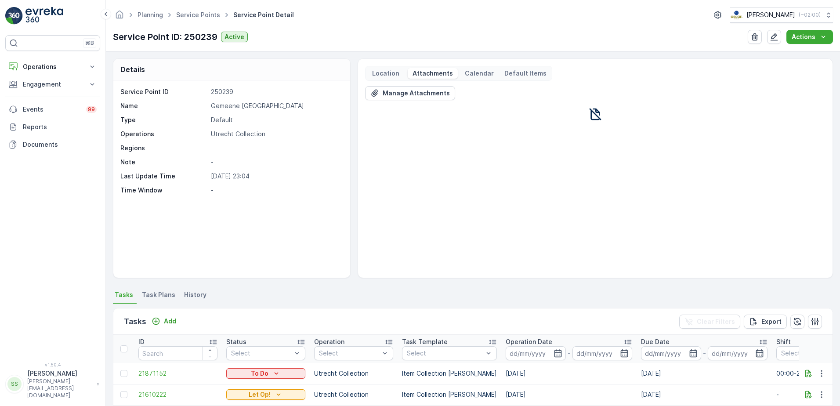
click at [385, 72] on p "Location" at bounding box center [386, 73] width 30 height 9
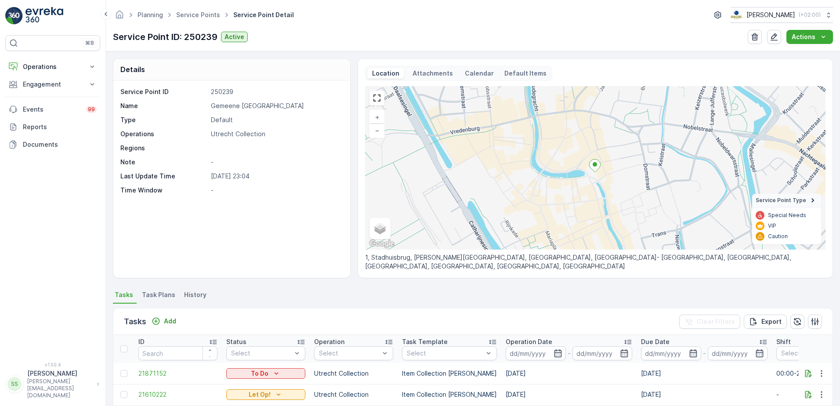
click at [252, 239] on div "Service Point ID 250239 Name Gemeene Utrecht stadhuisbrug Type Default Operatio…" at bounding box center [231, 178] width 237 height 197
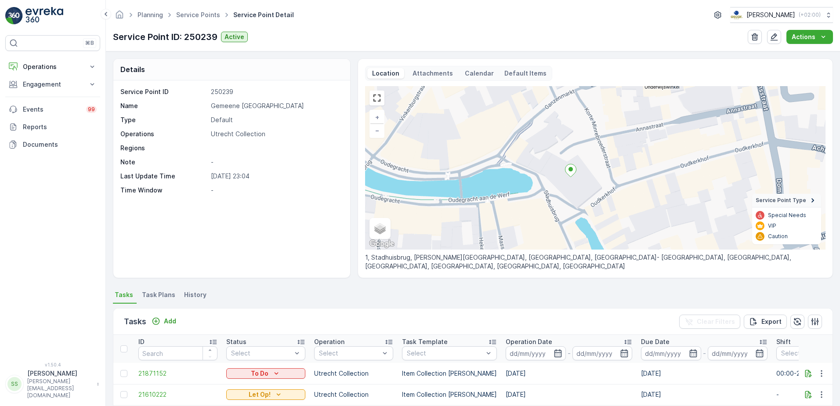
click at [368, 301] on ul "Tasks Task Plans History" at bounding box center [473, 296] width 720 height 15
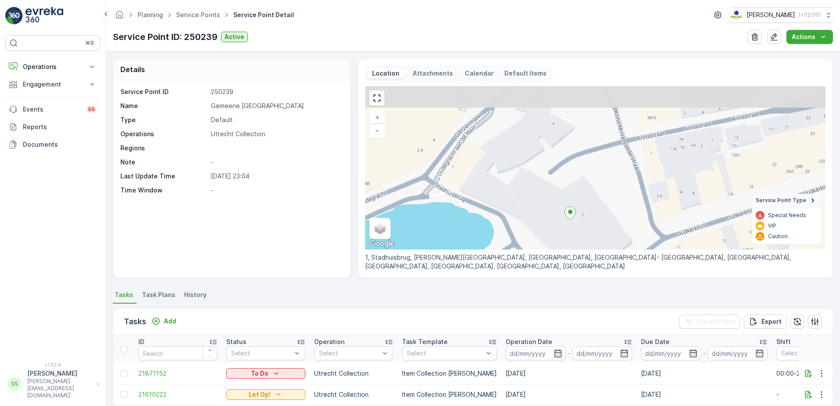
click at [550, 150] on div "+ − Satellite Roadmap Terrain Hybrid Leaflet Keyboard shortcuts Map Data Map da…" at bounding box center [595, 167] width 460 height 163
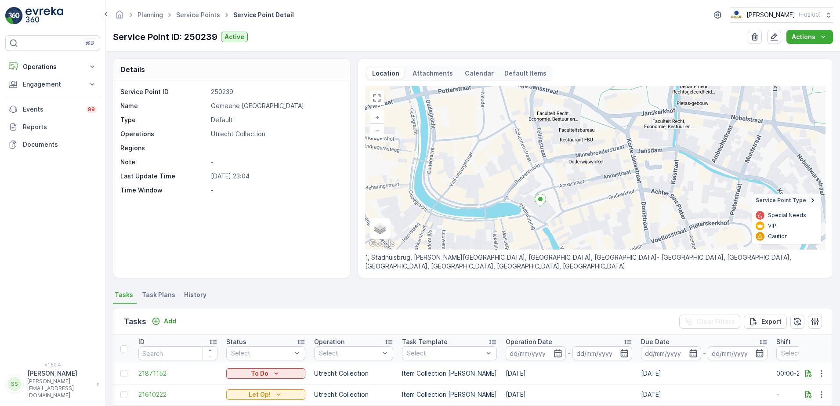
drag, startPoint x: 551, startPoint y: 136, endPoint x: 535, endPoint y: 175, distance: 42.2
click at [535, 175] on div "+ − Satellite Roadmap Terrain Hybrid Leaflet Keyboard shortcuts Map Data Map da…" at bounding box center [595, 167] width 460 height 163
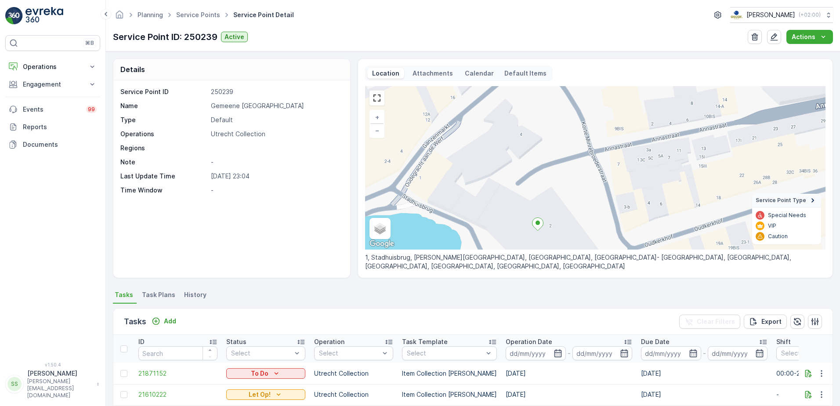
drag, startPoint x: 537, startPoint y: 205, endPoint x: 523, endPoint y: 157, distance: 49.6
click at [524, 138] on div "+ − Satellite Roadmap Terrain Hybrid Leaflet Keyboard shortcuts Map Data Map da…" at bounding box center [595, 167] width 460 height 163
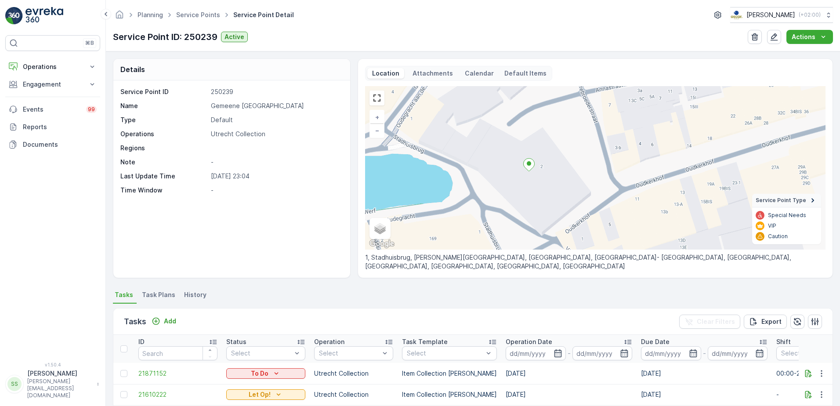
drag, startPoint x: 529, startPoint y: 144, endPoint x: 526, endPoint y: 134, distance: 11.0
click at [526, 134] on div "+ − Satellite Roadmap Terrain Hybrid Leaflet Keyboard shortcuts Map Data Map da…" at bounding box center [595, 167] width 460 height 163
click at [548, 173] on div "+ − Satellite Roadmap Terrain Hybrid Leaflet Keyboard shortcuts Map Data Map da…" at bounding box center [595, 167] width 460 height 163
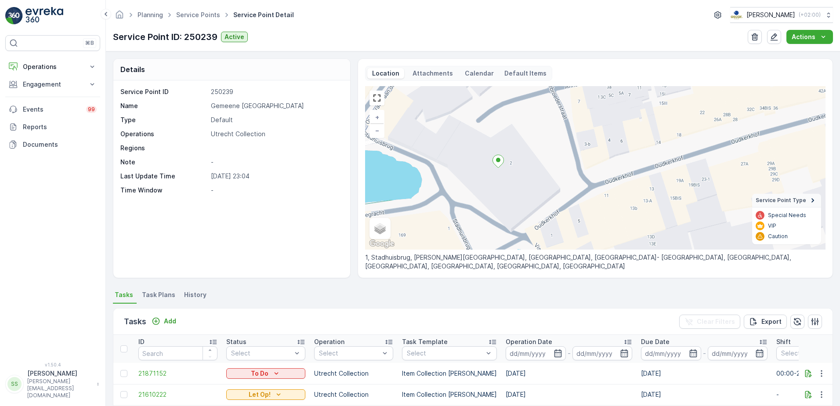
drag, startPoint x: 548, startPoint y: 216, endPoint x: 531, endPoint y: 213, distance: 17.1
click at [531, 213] on div "+ − Satellite Roadmap Terrain Hybrid Leaflet Keyboard shortcuts Map Data Map da…" at bounding box center [595, 167] width 460 height 163
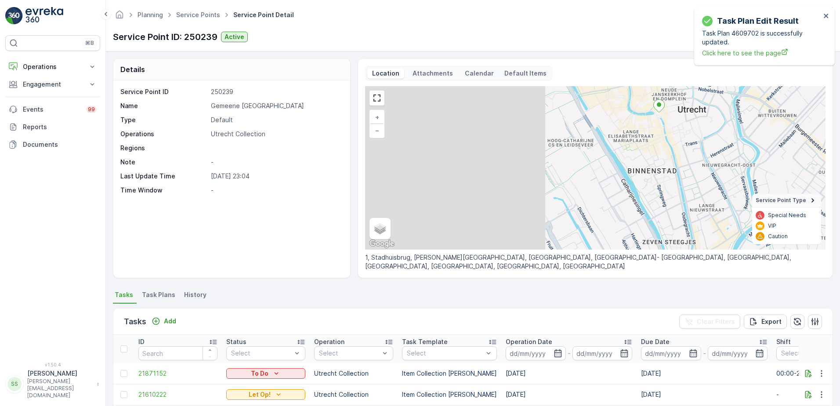
drag, startPoint x: 453, startPoint y: 186, endPoint x: 646, endPoint y: 138, distance: 199.5
click at [646, 138] on div "+ − Satellite Roadmap Terrain Hybrid Leaflet Keyboard shortcuts Map Data Map da…" at bounding box center [595, 167] width 460 height 163
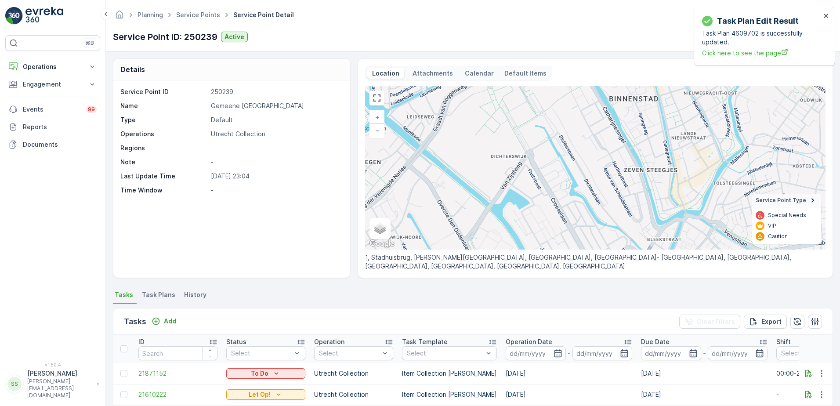
drag, startPoint x: 572, startPoint y: 217, endPoint x: 556, endPoint y: 134, distance: 84.1
click at [556, 134] on div "+ − Satellite Roadmap Terrain Hybrid Leaflet Keyboard shortcuts Map Data Map da…" at bounding box center [595, 167] width 460 height 163
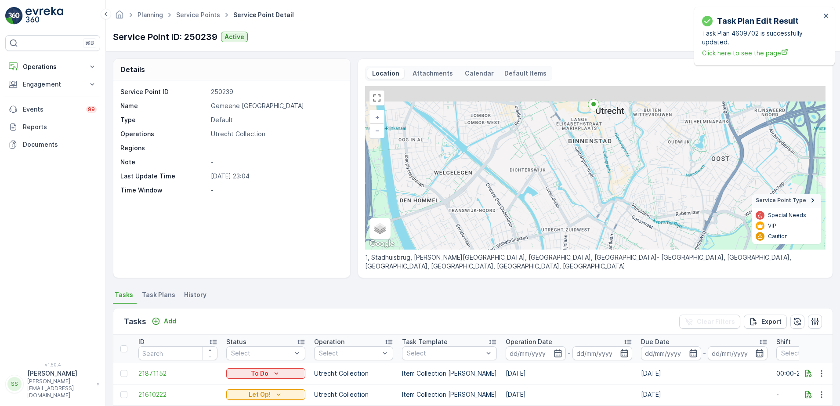
drag, startPoint x: 556, startPoint y: 113, endPoint x: 550, endPoint y: 138, distance: 25.2
click at [550, 138] on div "+ − Satellite Roadmap Terrain Hybrid Leaflet Keyboard shortcuts Map Data Map da…" at bounding box center [595, 167] width 460 height 163
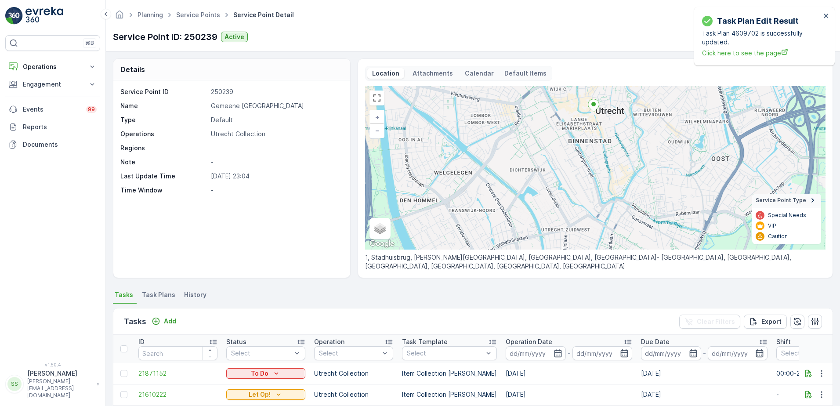
click at [228, 262] on div "Service Point ID 250239 Name Gemeene Utrecht stadhuisbrug Type Default Operatio…" at bounding box center [231, 178] width 237 height 197
click at [132, 11] on icon at bounding box center [131, 15] width 10 height 10
click at [44, 68] on p "Operations" at bounding box center [53, 66] width 60 height 9
click at [44, 106] on p "Routes & Tasks" at bounding box center [44, 106] width 45 height 9
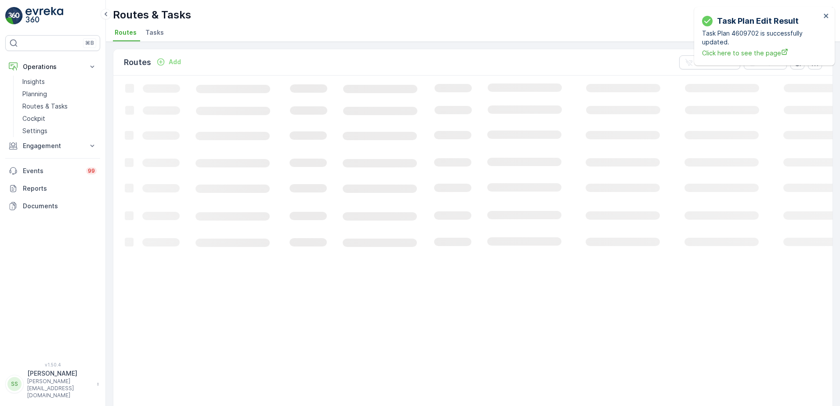
click at [162, 32] on li "Tasks" at bounding box center [156, 33] width 24 height 15
click at [122, 28] on span "Routes" at bounding box center [126, 32] width 22 height 9
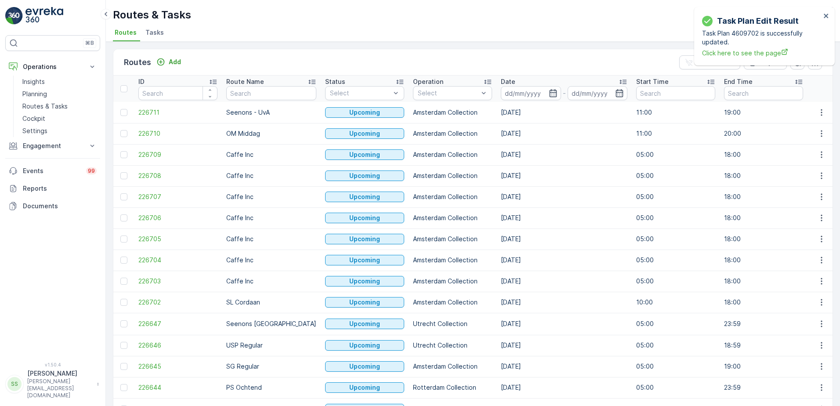
click at [244, 62] on div "Routes Add Clear Filters Export" at bounding box center [472, 62] width 719 height 26
click at [418, 157] on div at bounding box center [421, 158] width 7 height 7
click at [449, 66] on div "Routes Add Clear Filters Export" at bounding box center [472, 62] width 719 height 26
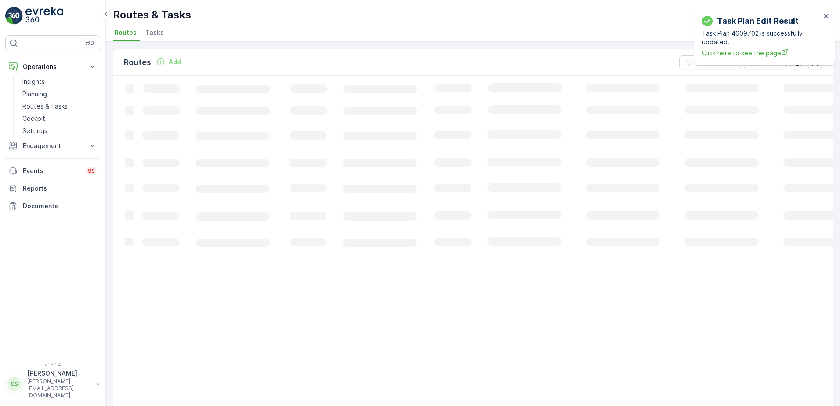
click at [437, 65] on div "Routes Add Clear Filters Export" at bounding box center [472, 62] width 719 height 26
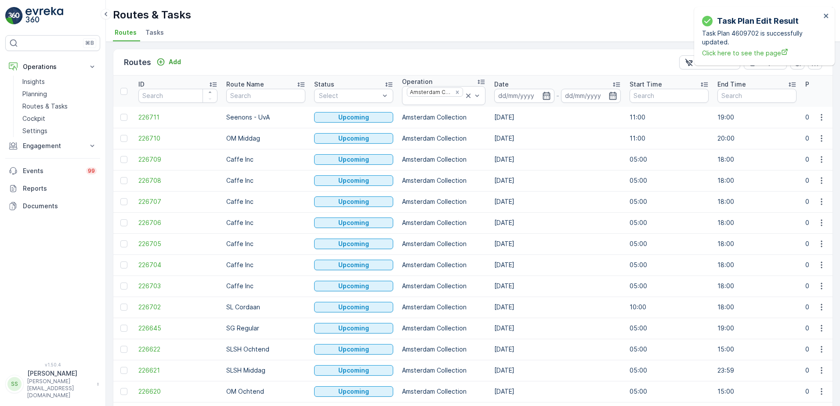
click at [316, 64] on div "Routes Add Clear Filters Export" at bounding box center [472, 62] width 719 height 26
click at [330, 65] on div "Routes Add Clear Filters Export" at bounding box center [472, 62] width 719 height 26
click at [545, 97] on icon "button" at bounding box center [546, 95] width 9 height 9
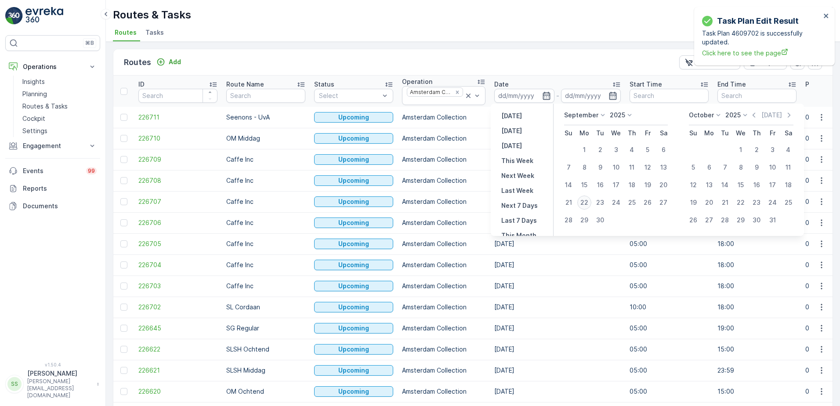
click at [583, 200] on div "22" at bounding box center [584, 202] width 14 height 14
type input "[DATE]"
click at [481, 69] on div "Routes Add Clear Filters Export" at bounding box center [472, 62] width 719 height 26
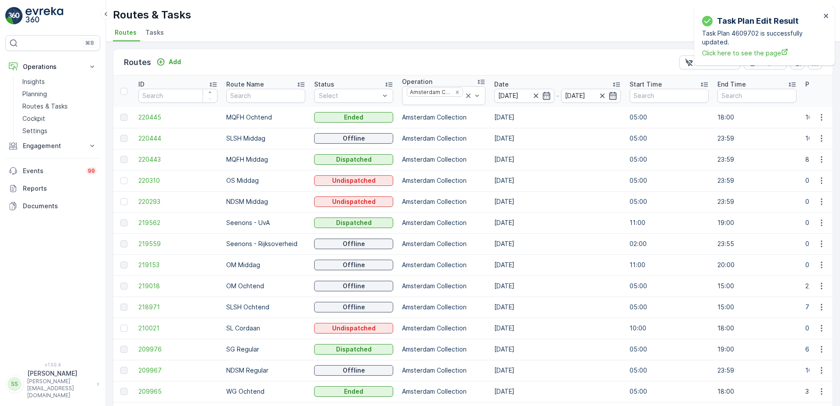
click at [483, 64] on div "Routes Add Clear Filters Export" at bounding box center [472, 62] width 719 height 26
click at [247, 97] on input "text" at bounding box center [265, 96] width 79 height 14
type input "os"
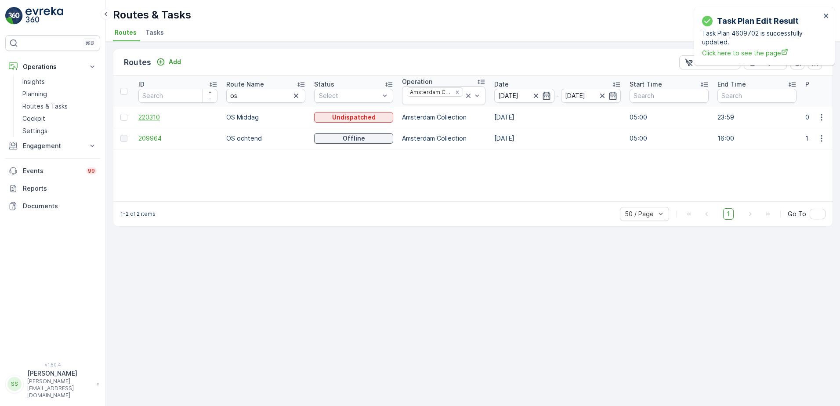
click at [149, 114] on span "220310" at bounding box center [177, 117] width 79 height 9
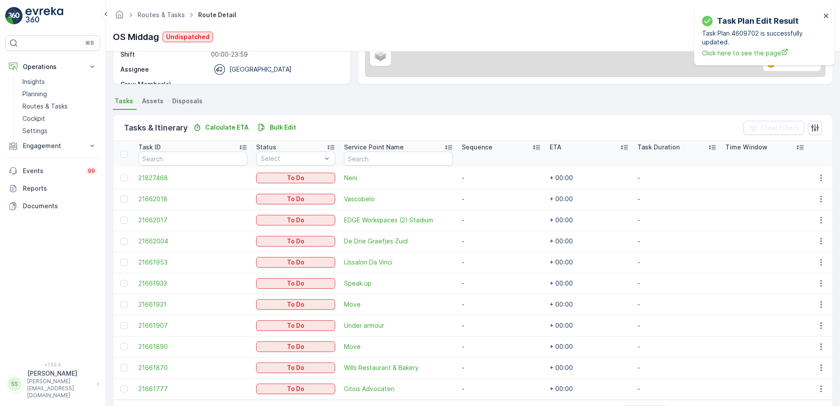
scroll to position [180, 0]
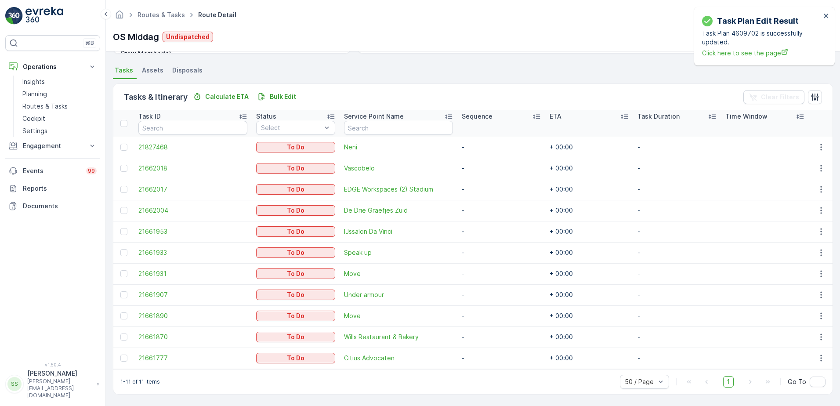
drag, startPoint x: 367, startPoint y: 67, endPoint x: 346, endPoint y: 65, distance: 20.3
click at [365, 67] on ul "Tasks Assets Disposals" at bounding box center [473, 71] width 720 height 15
drag, startPoint x: 320, startPoint y: 47, endPoint x: 257, endPoint y: 58, distance: 63.6
click at [320, 47] on div "Routes & Tasks Route Detail Oscar Circulair ( +02:00 ) OS Middag Undispatched A…" at bounding box center [473, 25] width 734 height 51
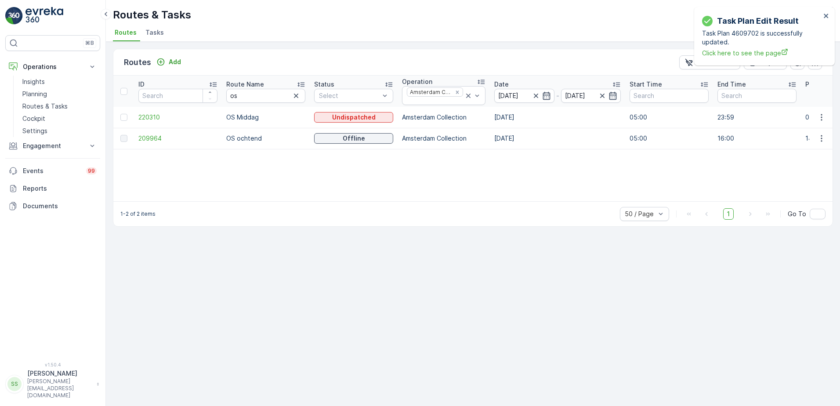
click at [395, 45] on div "Routes Add Clear Filters Export ID Route Name os Status Select Operation Amster…" at bounding box center [473, 224] width 734 height 364
drag, startPoint x: 245, startPoint y: 93, endPoint x: 203, endPoint y: 96, distance: 42.3
type input "uva"
click at [155, 115] on span "219562" at bounding box center [177, 117] width 79 height 9
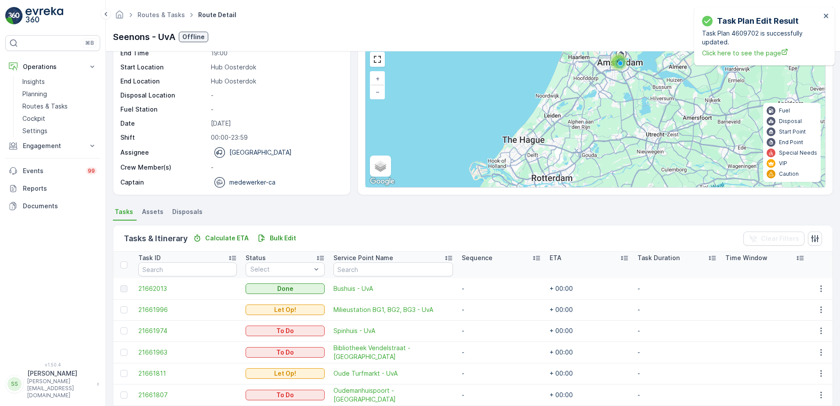
scroll to position [75, 0]
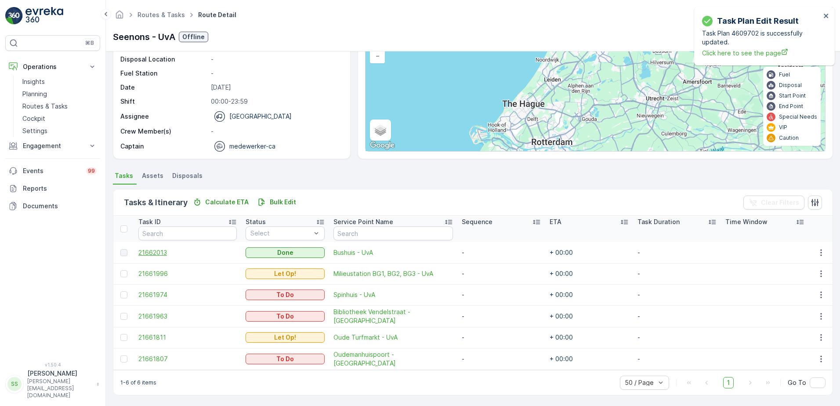
click at [161, 256] on span "21662013" at bounding box center [187, 252] width 98 height 9
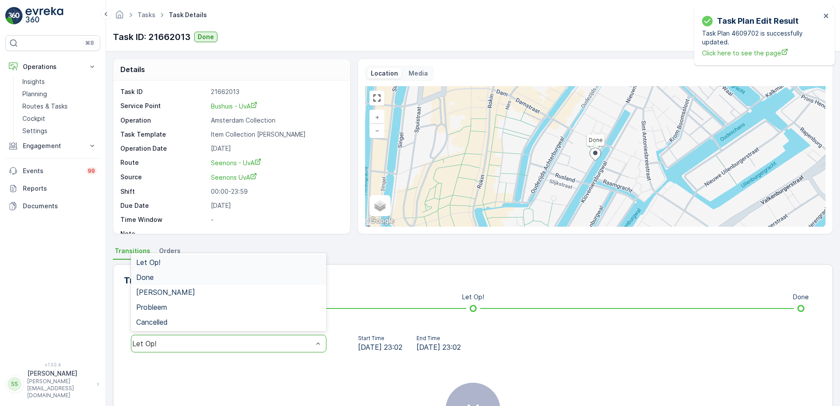
click at [148, 277] on span "Done" at bounding box center [145, 277] width 18 height 8
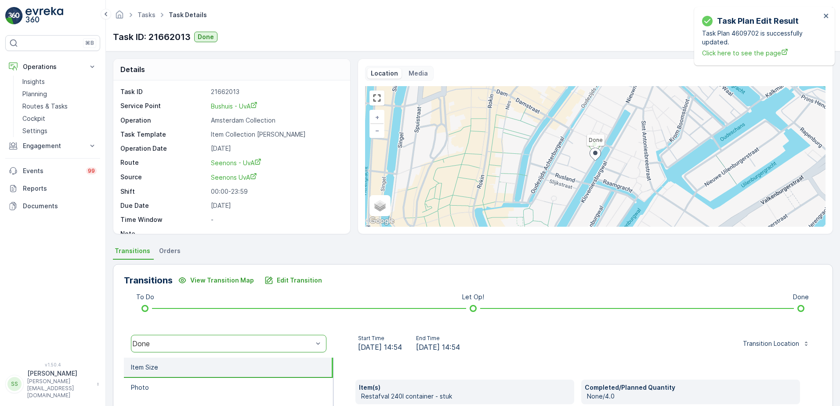
click at [359, 283] on div "Transitions View Transition Map Edit Transition" at bounding box center [473, 280] width 698 height 14
click at [282, 280] on p "Edit Transition" at bounding box center [299, 280] width 45 height 9
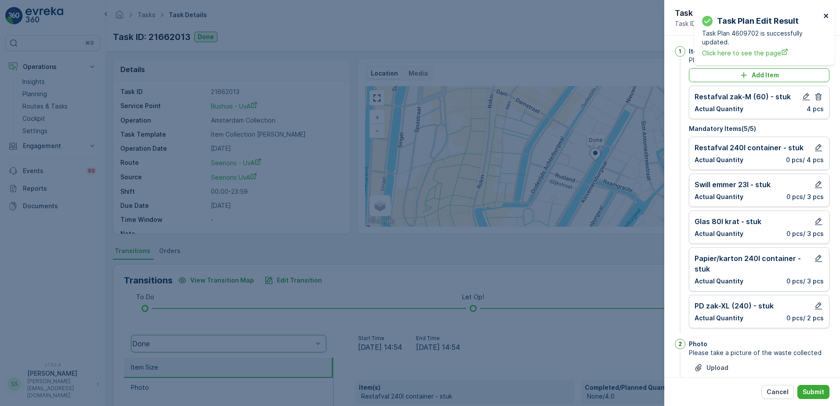
click at [829, 18] on icon "close" at bounding box center [826, 15] width 6 height 7
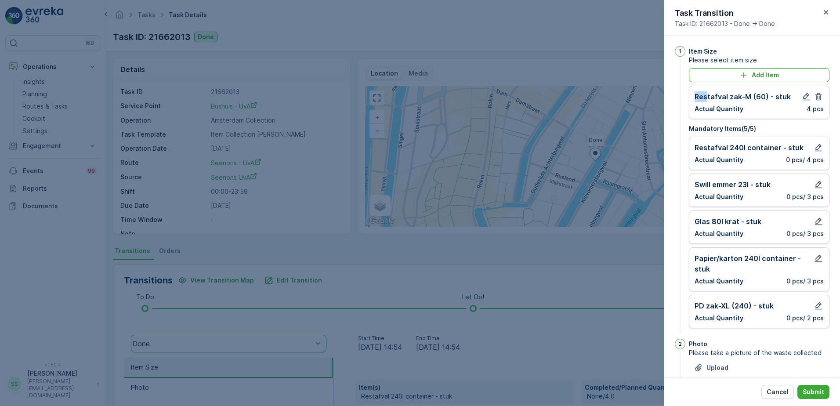
drag, startPoint x: 693, startPoint y: 97, endPoint x: 706, endPoint y: 98, distance: 13.7
click at [706, 98] on div "Restafval zak-M (60) - stuk Actual Quantity 4 pcs" at bounding box center [759, 102] width 141 height 33
click at [776, 395] on p "Cancel" at bounding box center [777, 391] width 22 height 9
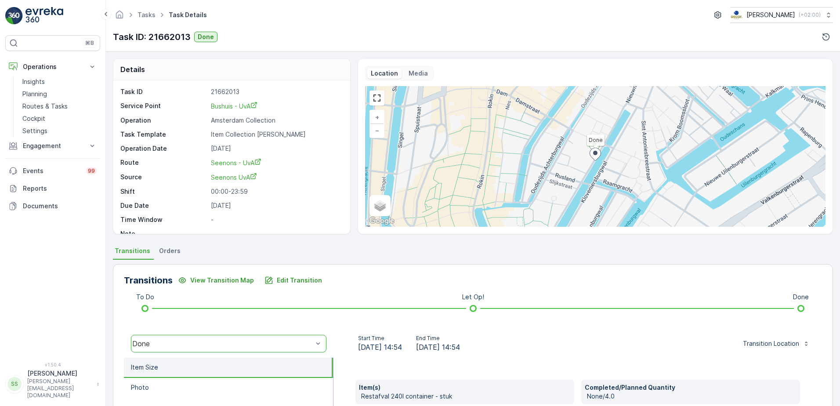
click at [423, 284] on div "Transitions View Transition Map Edit Transition" at bounding box center [473, 280] width 698 height 14
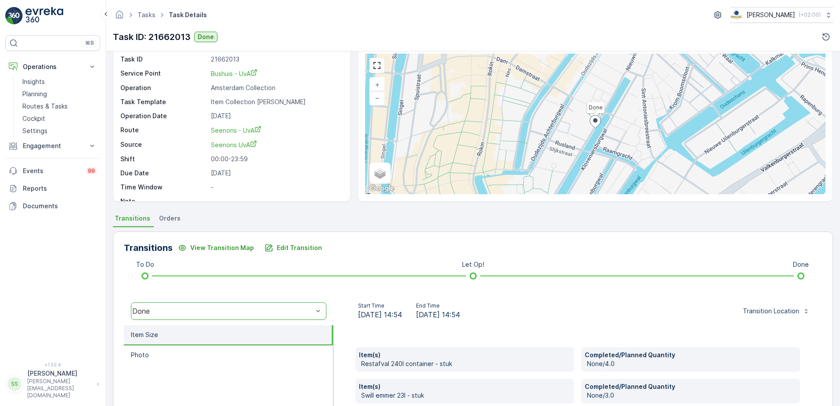
scroll to position [176, 0]
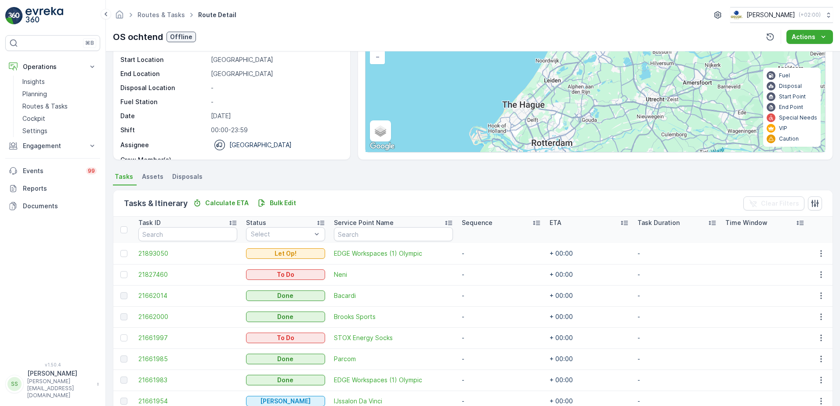
scroll to position [132, 0]
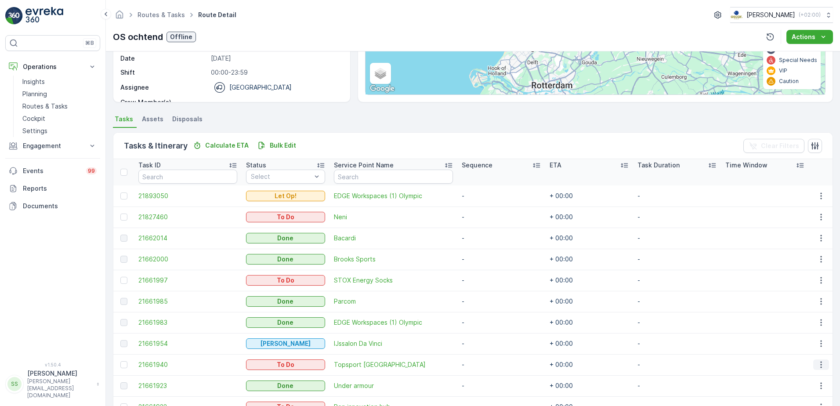
click at [817, 365] on icon "button" at bounding box center [820, 364] width 9 height 9
click at [804, 326] on span "Change Route" at bounding box center [798, 322] width 43 height 9
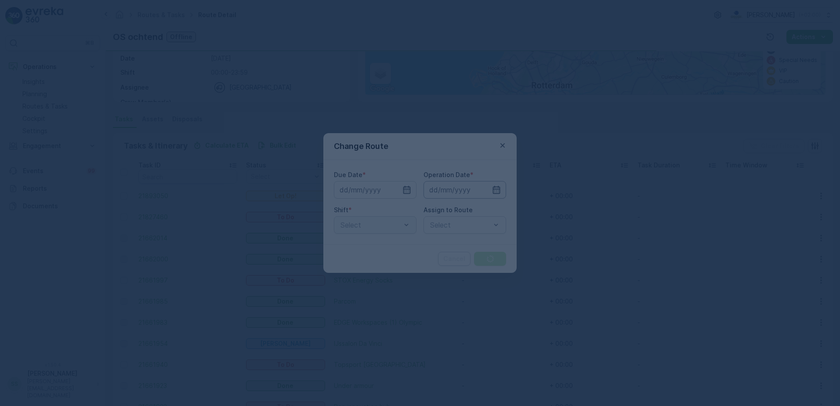
type input "[DATE]"
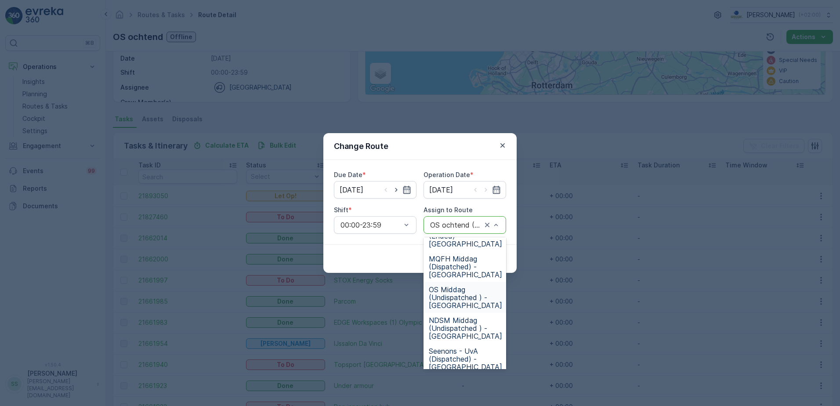
click at [452, 296] on span "OS Middag (Undispatched ) - Amsterdam" at bounding box center [465, 297] width 73 height 24
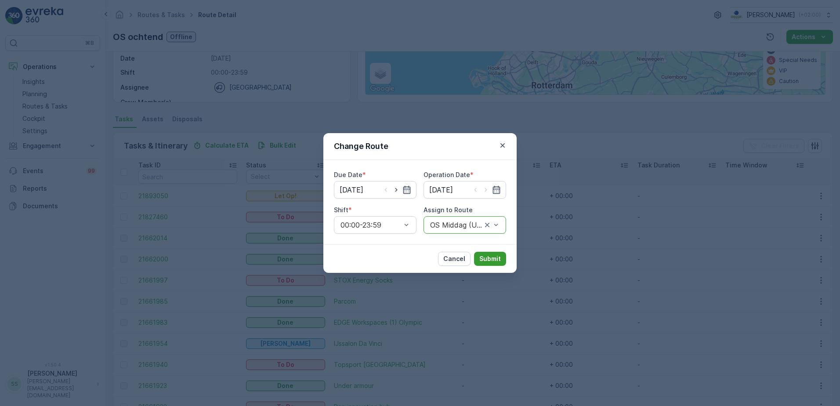
click at [484, 255] on p "Submit" at bounding box center [490, 258] width 22 height 9
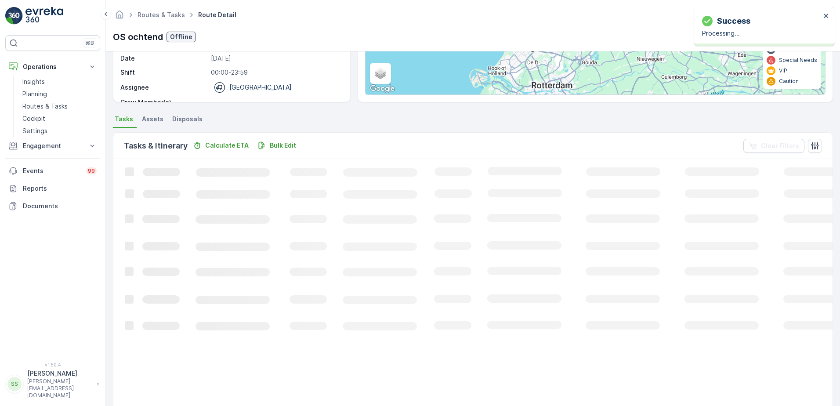
click at [326, 95] on div "Operation Amsterdam Collection Start Time 05:00 End Time 16:00 Start Location H…" at bounding box center [230, 39] width 220 height 167
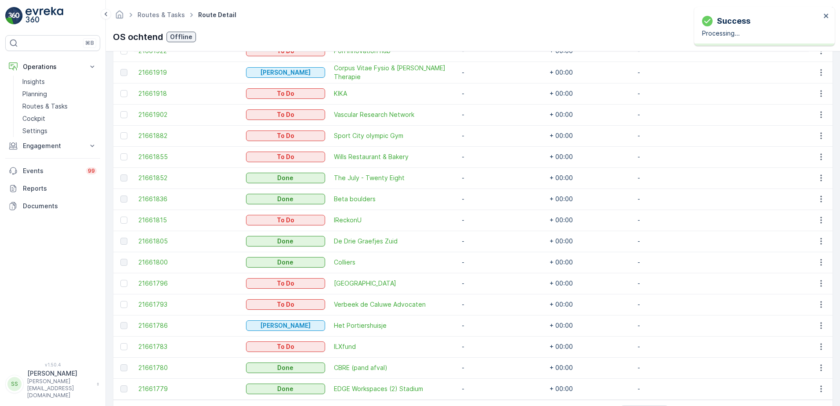
scroll to position [453, 0]
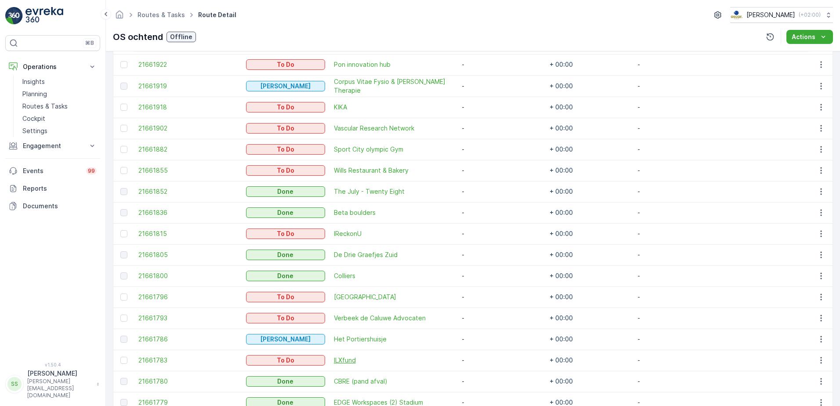
click at [357, 359] on span "ILXfund" at bounding box center [393, 360] width 119 height 9
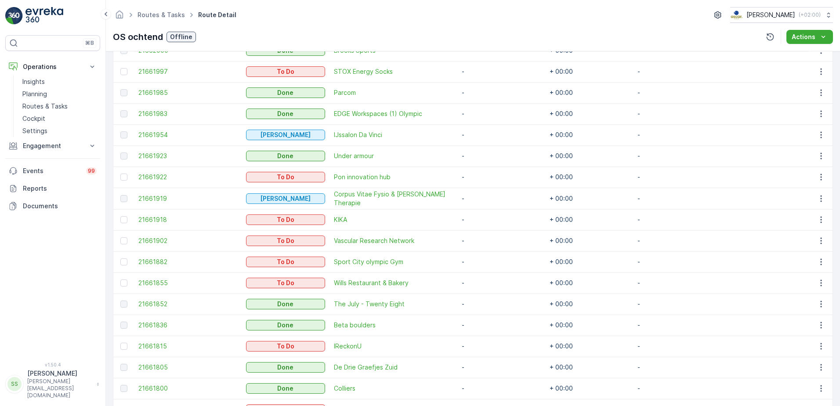
scroll to position [497, 0]
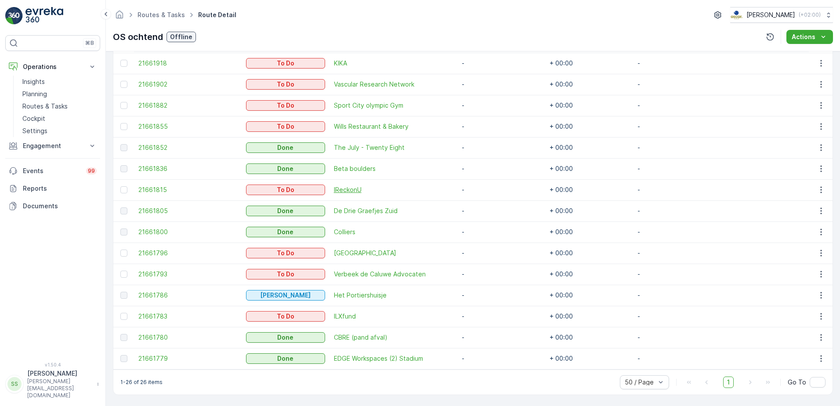
click at [346, 188] on span "IReckonU" at bounding box center [393, 189] width 119 height 9
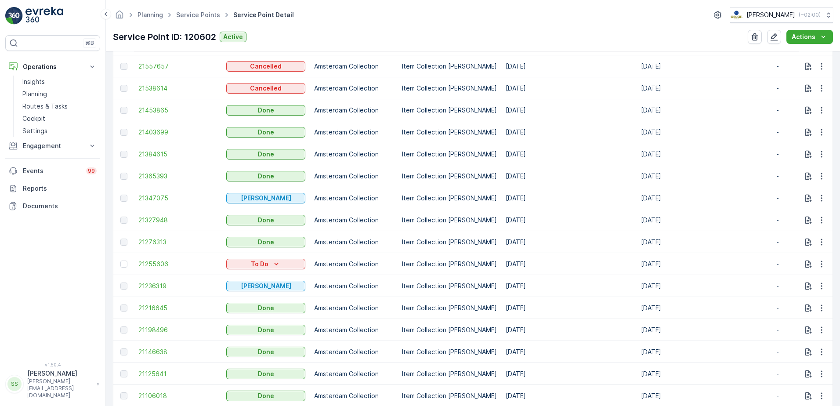
scroll to position [176, 0]
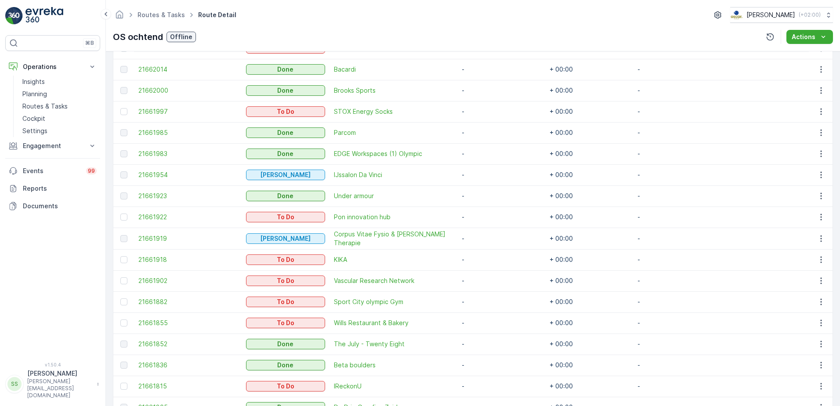
scroll to position [351, 0]
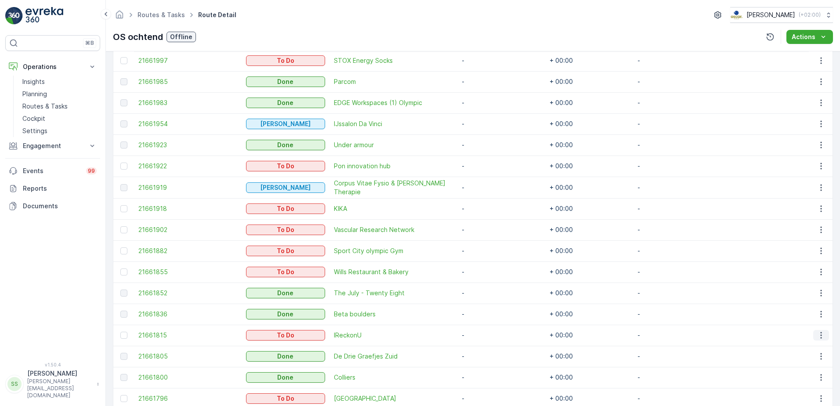
click at [820, 338] on icon "button" at bounding box center [820, 335] width 1 height 7
click at [785, 285] on div "Edit" at bounding box center [807, 280] width 66 height 12
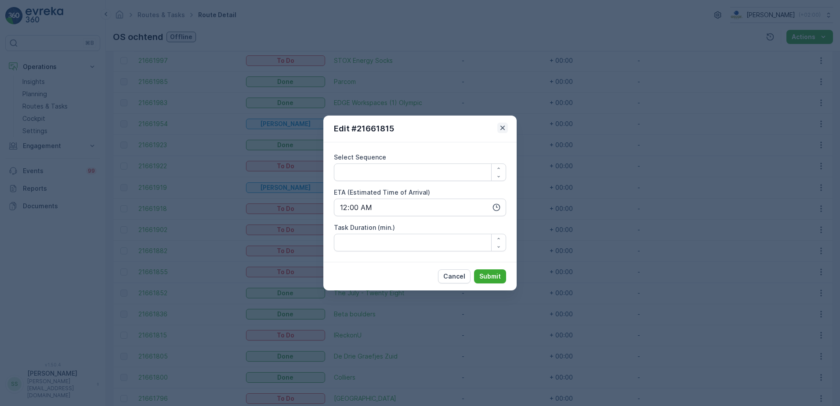
click at [504, 127] on icon "button" at bounding box center [502, 128] width 4 height 4
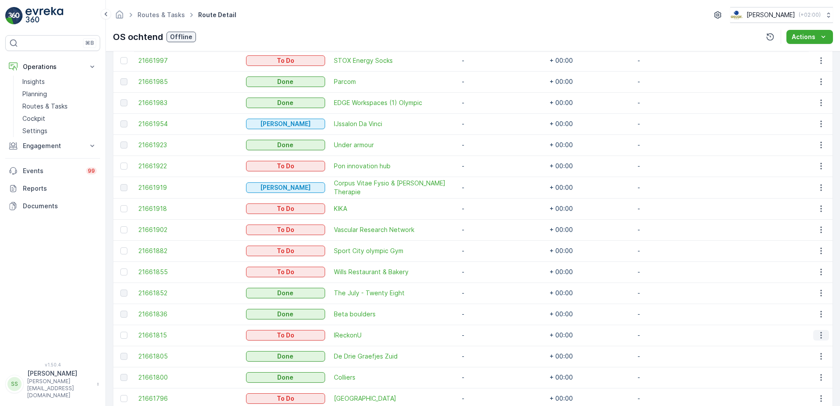
click at [816, 333] on icon "button" at bounding box center [820, 335] width 9 height 9
click at [806, 294] on span "Change Route" at bounding box center [798, 293] width 43 height 9
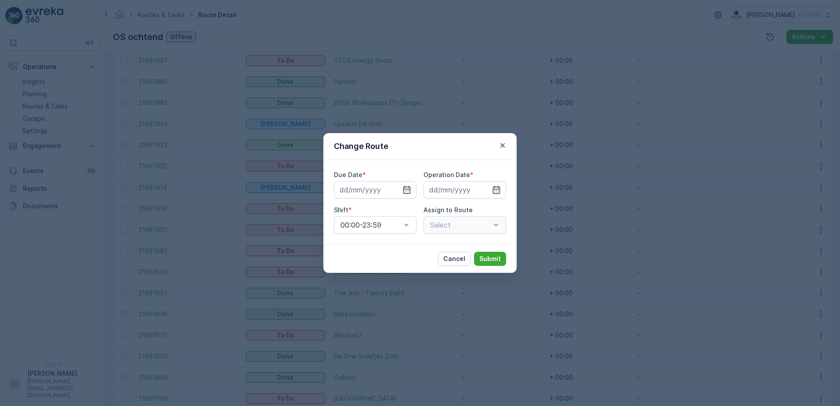
type input "[DATE]"
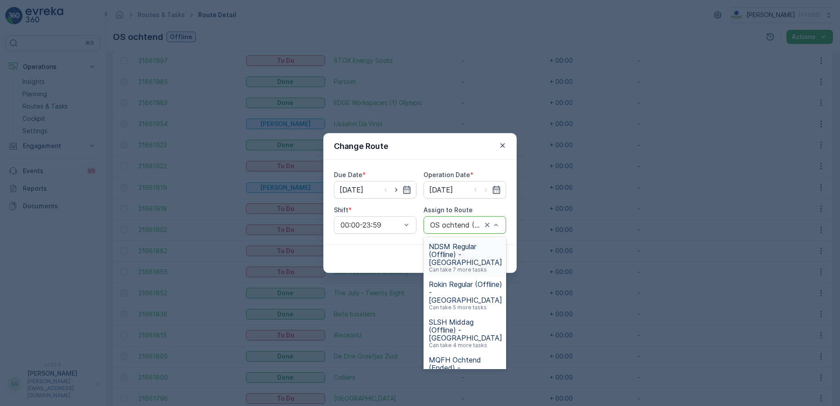
click at [434, 217] on div "OS ochtend (Offline) - Amsterdam" at bounding box center [464, 225] width 83 height 18
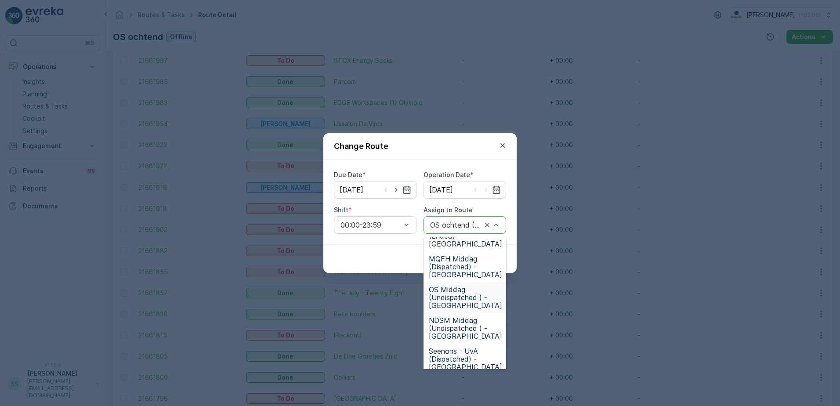
drag, startPoint x: 454, startPoint y: 296, endPoint x: 478, endPoint y: 266, distance: 37.8
click at [454, 296] on span "OS Middag (Undispatched ) - Amsterdam" at bounding box center [465, 297] width 73 height 24
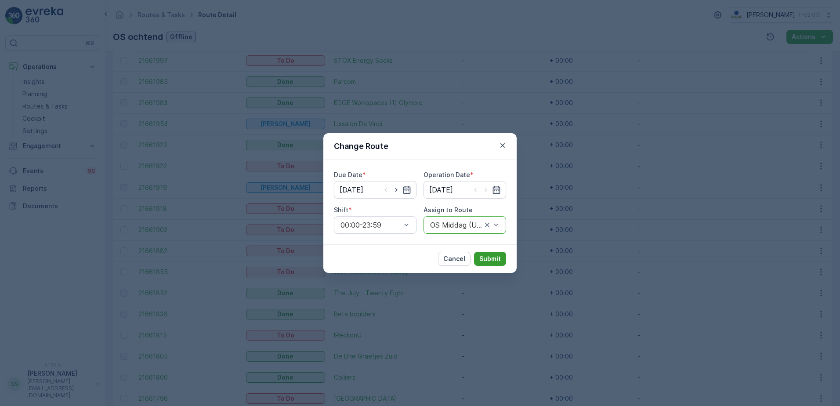
click at [489, 259] on p "Submit" at bounding box center [490, 258] width 22 height 9
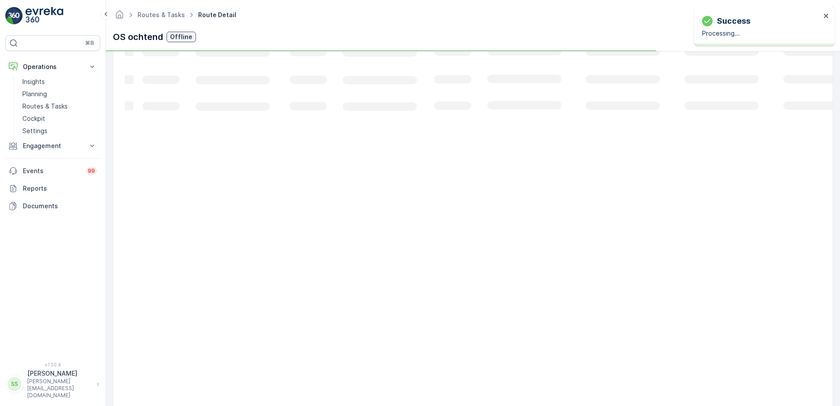
click at [39, 265] on div "⌘B Operations Insights Planning Routes & Tasks Cockpit Settings Engagement Insi…" at bounding box center [52, 193] width 95 height 316
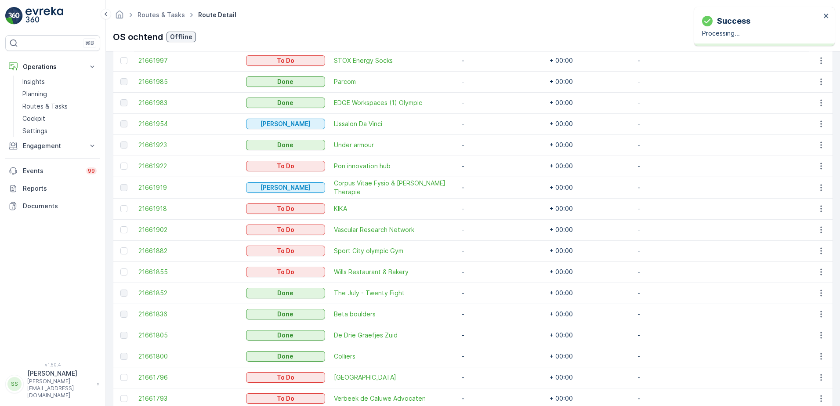
click at [96, 278] on div "⌘B Operations Insights Planning Routes & Tasks Cockpit Settings Engagement Insi…" at bounding box center [52, 193] width 95 height 316
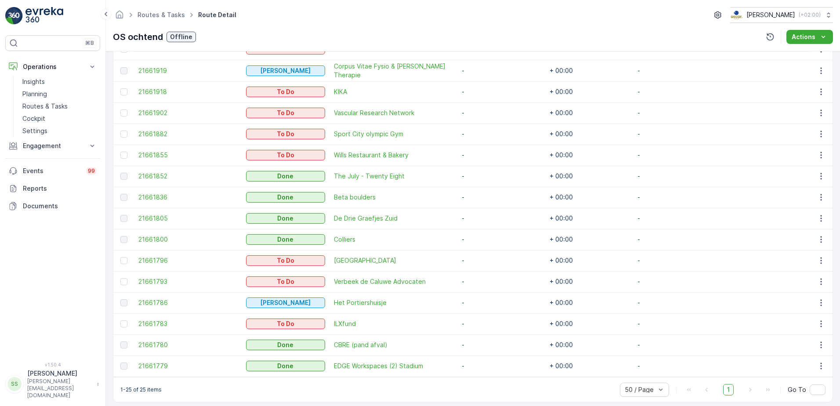
scroll to position [476, 0]
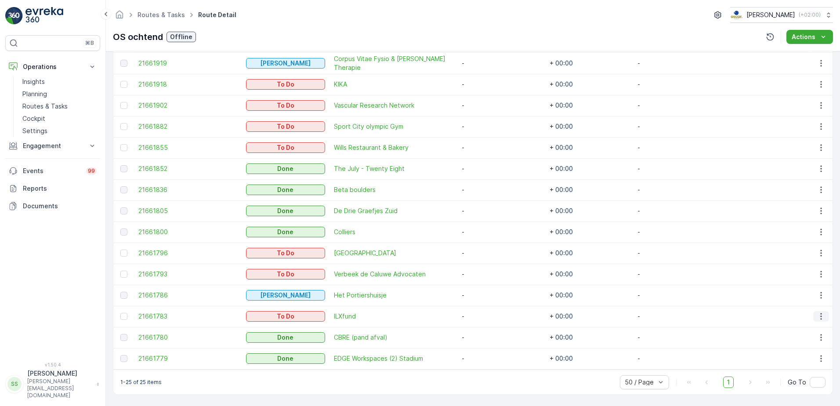
click at [816, 316] on icon "button" at bounding box center [820, 316] width 9 height 9
click at [791, 354] on span "Change Route" at bounding box center [798, 353] width 43 height 9
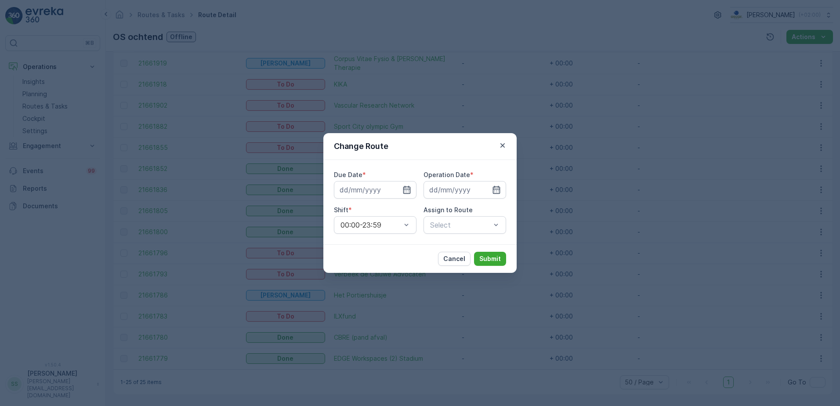
type input "[DATE]"
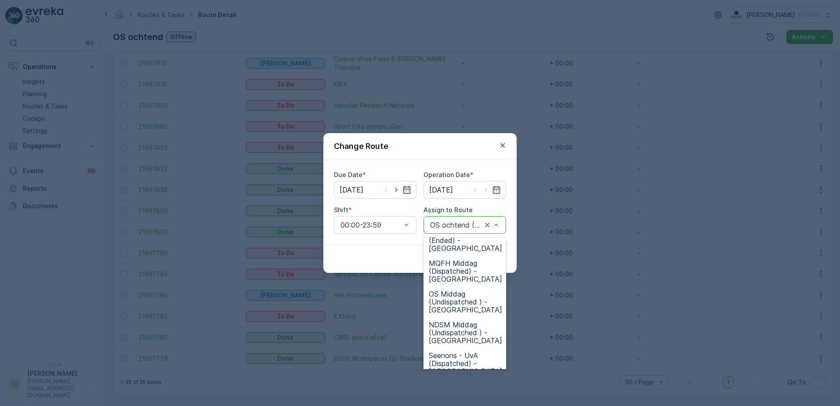
scroll to position [132, 0]
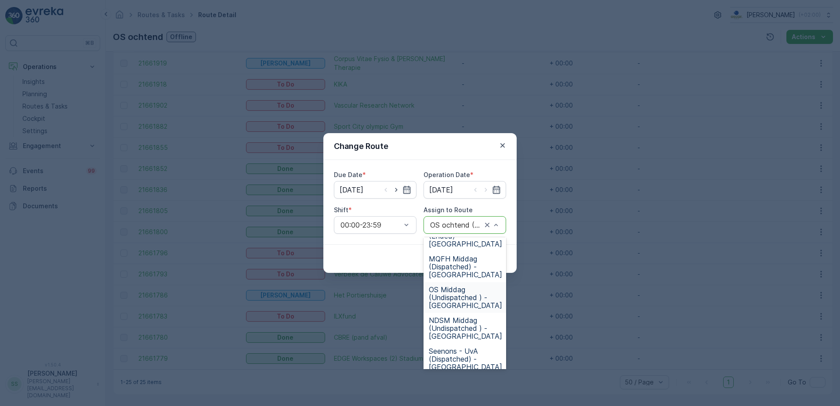
click at [450, 292] on span "OS Middag (Undispatched ) - Amsterdam" at bounding box center [465, 297] width 73 height 24
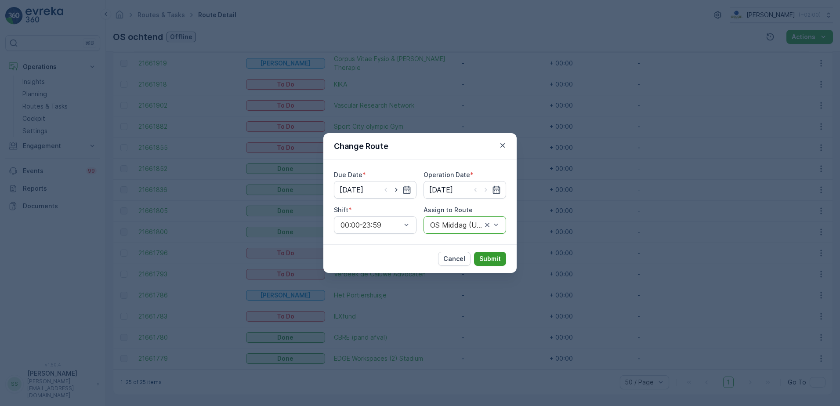
click at [493, 256] on p "Submit" at bounding box center [490, 258] width 22 height 9
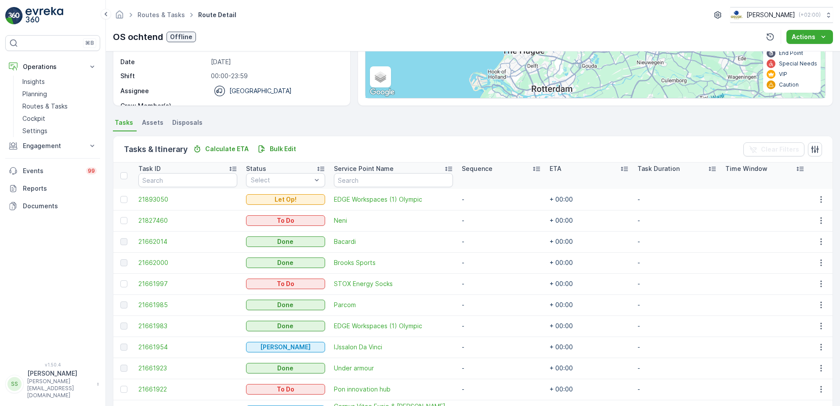
scroll to position [0, 0]
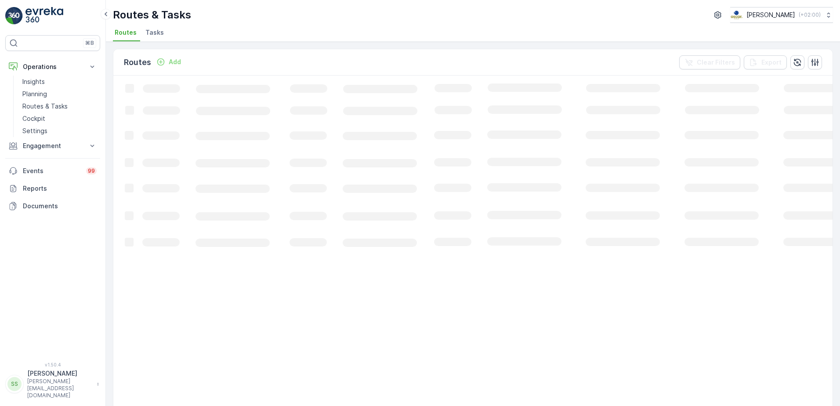
click at [225, 0] on div "Routes & Tasks Oscar Circulair ( +02:00 ) Routes Tasks" at bounding box center [473, 21] width 734 height 42
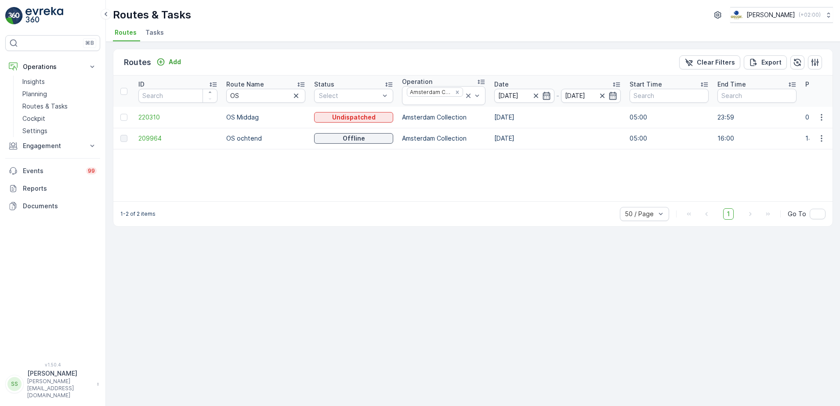
click at [148, 28] on li "Tasks" at bounding box center [156, 33] width 24 height 15
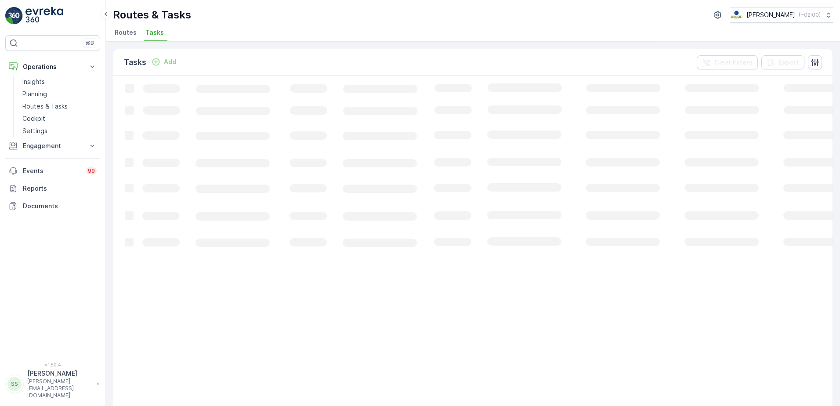
click at [289, 14] on div "Routes & Tasks Oscar Circulair ( +02:00 )" at bounding box center [473, 15] width 720 height 16
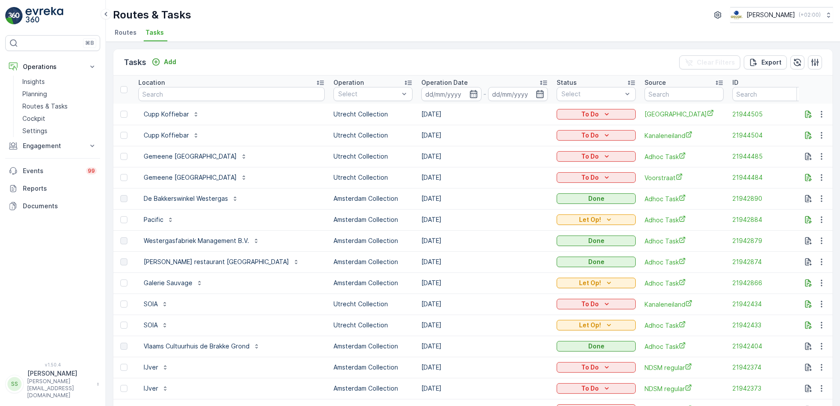
click at [117, 31] on span "Routes" at bounding box center [126, 32] width 22 height 9
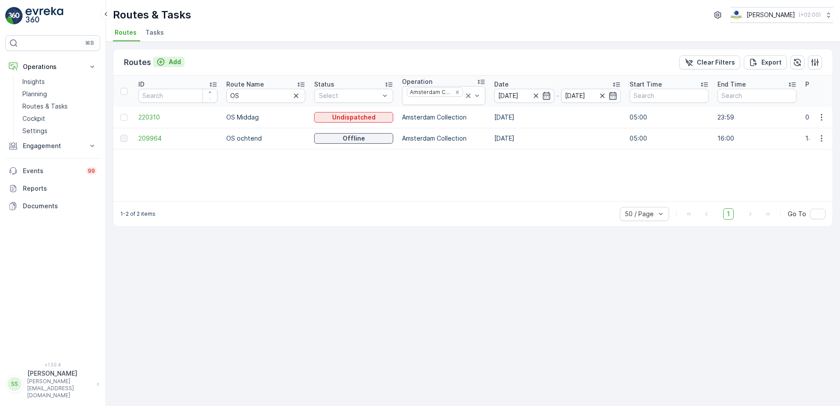
click at [172, 61] on p "Add" at bounding box center [175, 62] width 12 height 9
drag, startPoint x: 151, startPoint y: 33, endPoint x: 239, endPoint y: 45, distance: 89.5
click at [151, 33] on span "Tasks" at bounding box center [154, 32] width 18 height 9
click at [239, 45] on div "Routes Add Clear Filters Export ID Route Name OS Status Select Operation Amster…" at bounding box center [473, 224] width 734 height 364
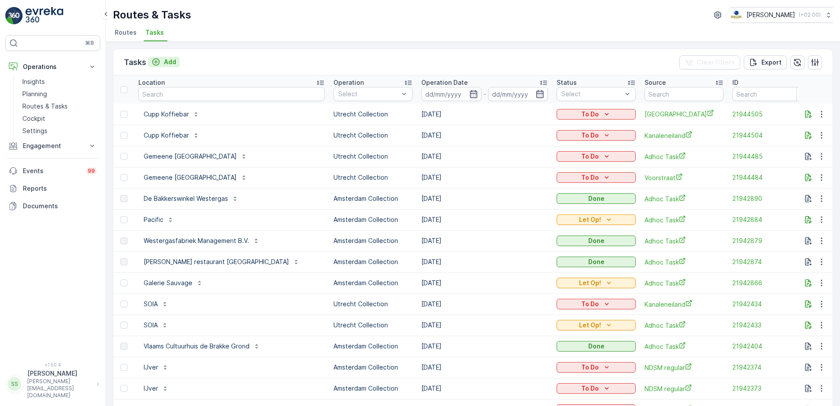
click at [168, 60] on p "Add" at bounding box center [170, 62] width 12 height 9
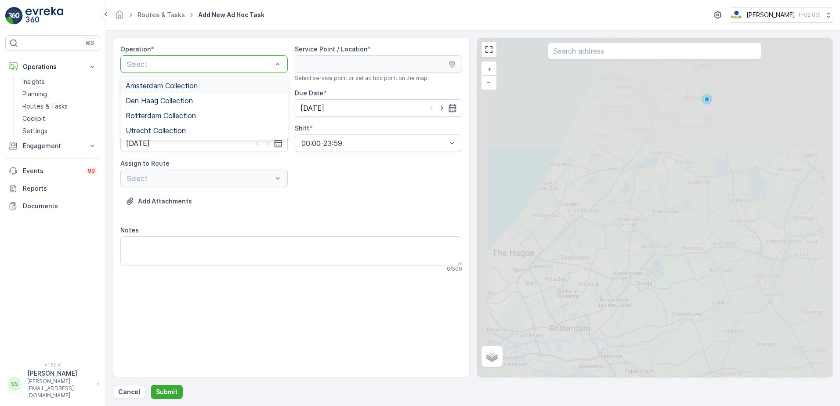
click at [156, 86] on span "Amsterdam Collection" at bounding box center [162, 86] width 72 height 8
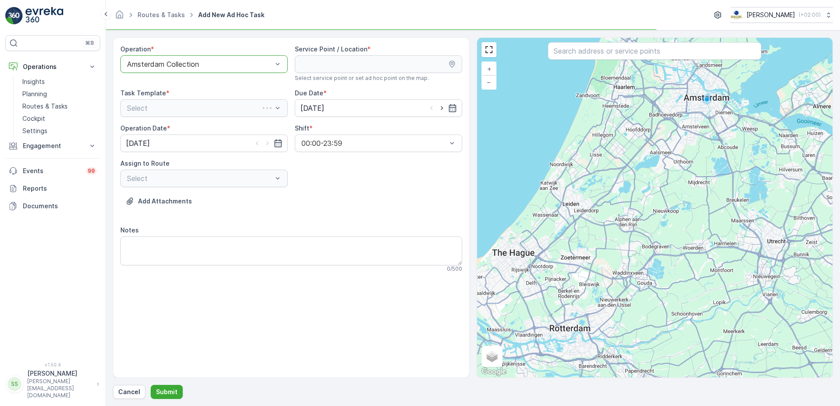
click at [393, 182] on div "Operation * option Amsterdam Collection, selected. Amsterdam Collection Service…" at bounding box center [291, 162] width 342 height 235
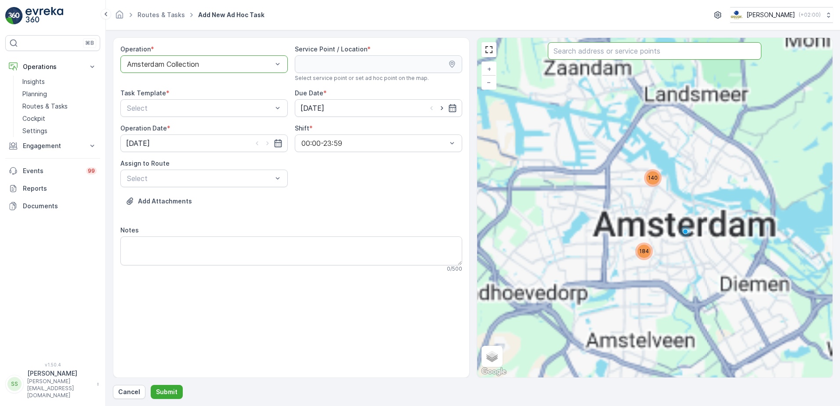
click at [610, 54] on input "text" at bounding box center [654, 51] width 213 height 18
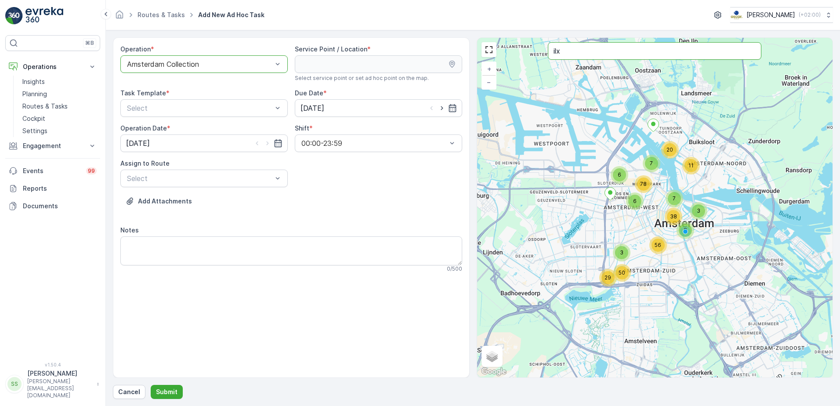
type input "ilx"
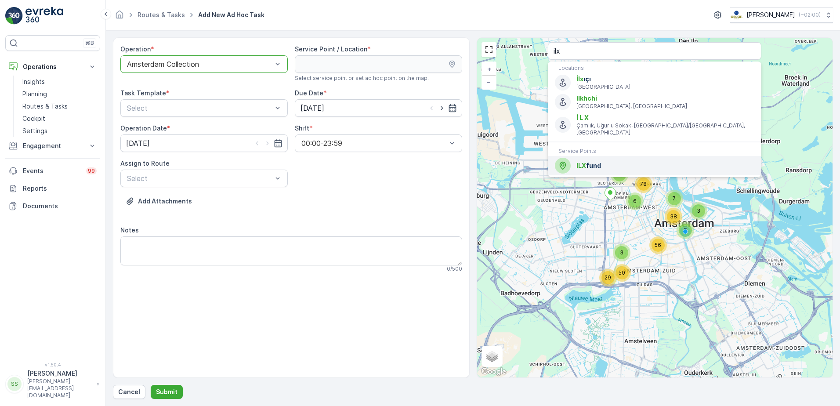
click at [598, 161] on span "ILX fund" at bounding box center [665, 165] width 178 height 9
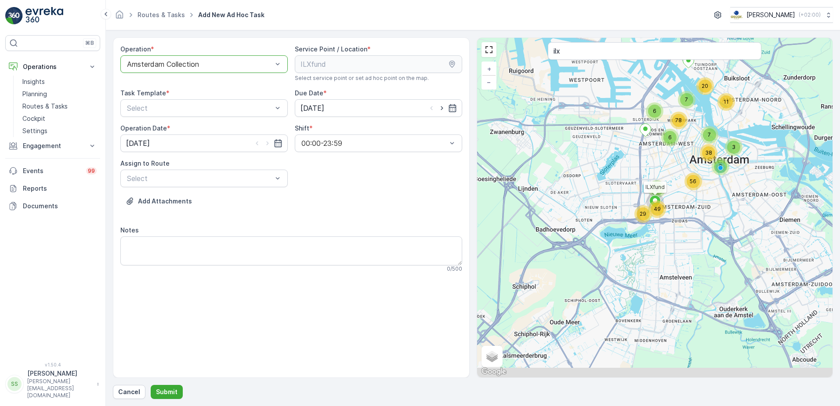
click at [372, 207] on div "Add Attachments" at bounding box center [291, 206] width 342 height 25
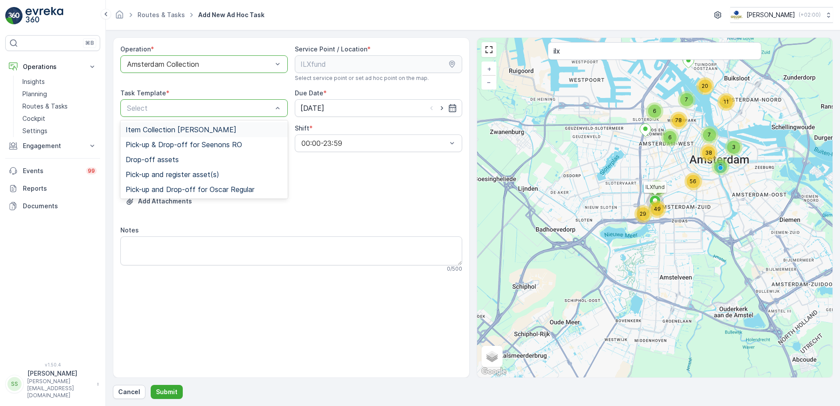
drag, startPoint x: 157, startPoint y: 129, endPoint x: 378, endPoint y: 188, distance: 229.0
click at [156, 129] on span "Item Collection [PERSON_NAME]" at bounding box center [181, 130] width 111 height 8
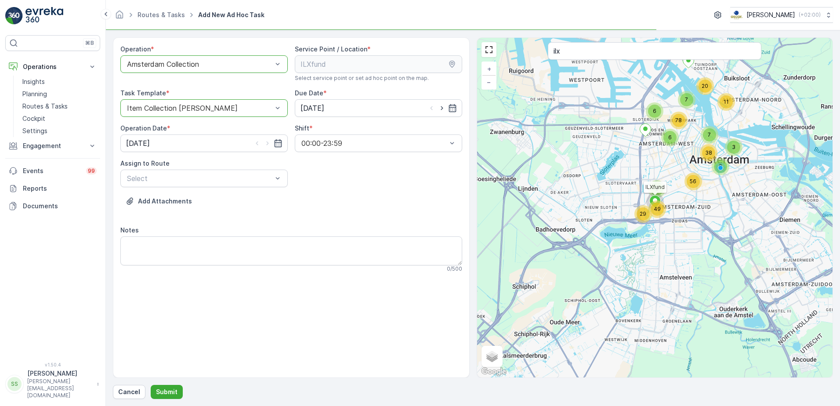
click at [382, 200] on div "Add Attachments" at bounding box center [291, 206] width 342 height 25
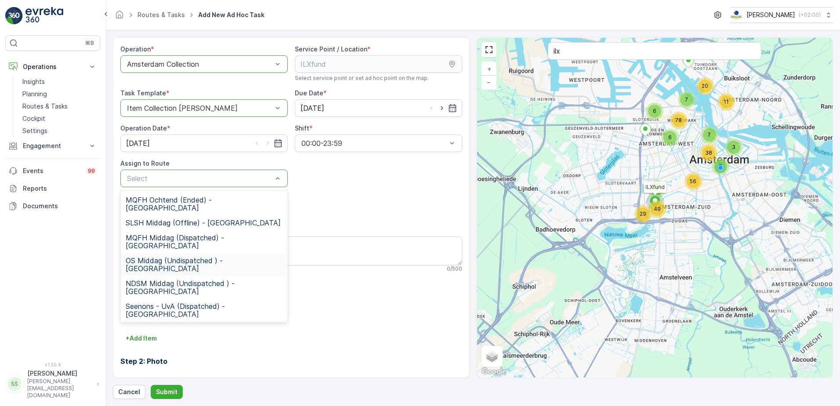
click at [162, 256] on span "OS Middag (Undispatched ) - Amsterdam" at bounding box center [204, 264] width 157 height 16
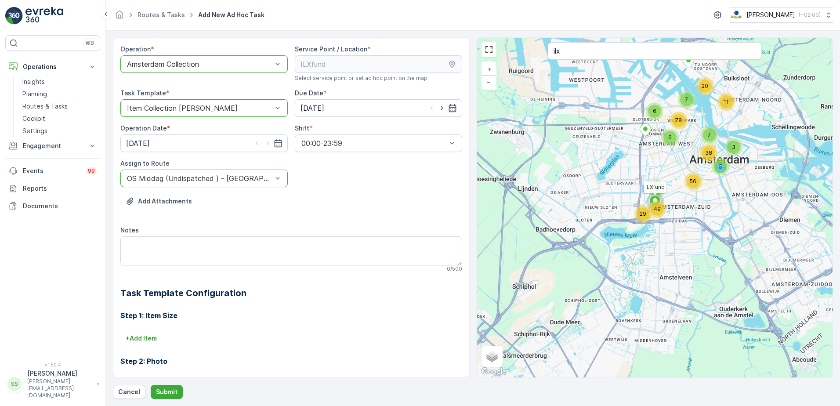
drag, startPoint x: 367, startPoint y: 207, endPoint x: 348, endPoint y: 213, distance: 20.0
click at [365, 207] on div "Add Attachments" at bounding box center [291, 206] width 342 height 25
click at [166, 252] on textarea "Notes" at bounding box center [291, 250] width 342 height 29
type textarea "Graag paar rollen restzakken meenemen en afleveren, verder ook even aanbellen b…"
click at [165, 396] on button "Submit" at bounding box center [167, 392] width 32 height 14
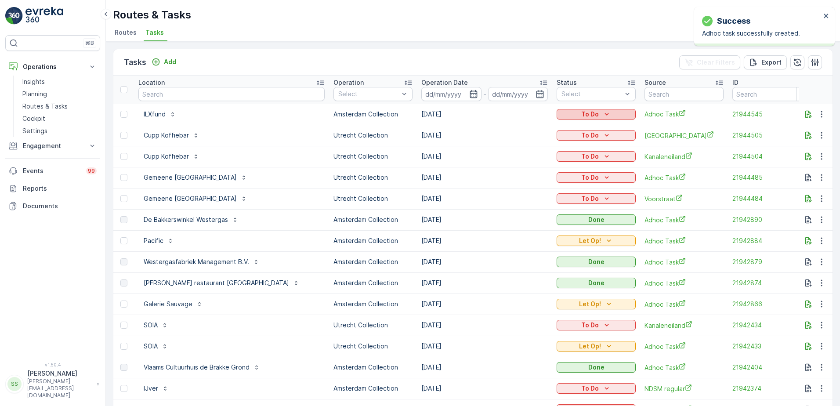
click at [602, 116] on icon "To Do" at bounding box center [606, 114] width 9 height 9
click at [548, 129] on span "Let Op!" at bounding box center [549, 127] width 22 height 9
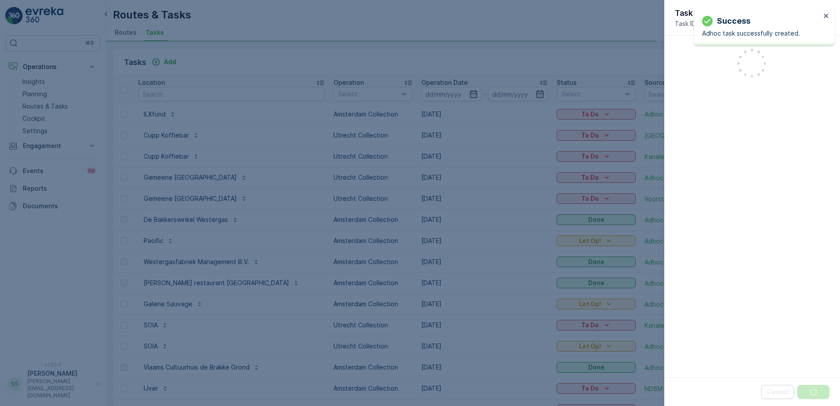
click at [555, 61] on div at bounding box center [420, 203] width 840 height 406
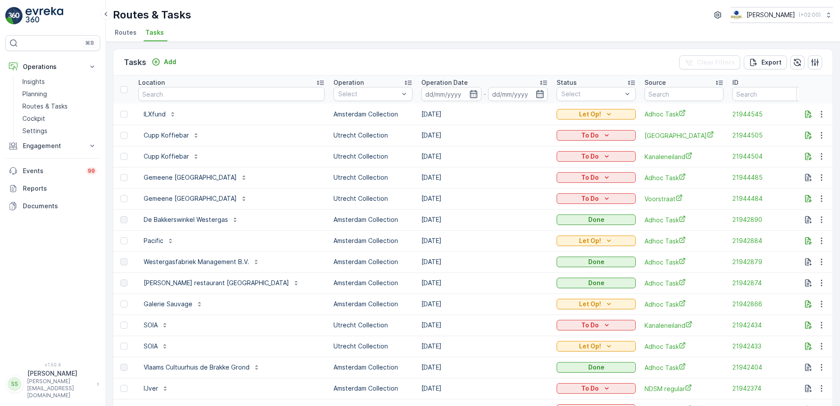
click at [469, 55] on div "Tasks Add Clear Filters Export" at bounding box center [472, 62] width 719 height 26
click at [448, 136] on td "[DATE]" at bounding box center [484, 135] width 135 height 21
click at [119, 31] on span "Routes" at bounding box center [126, 32] width 22 height 9
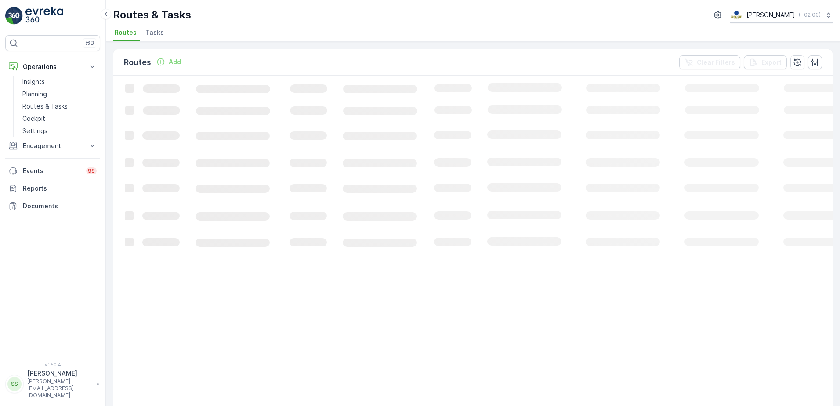
click at [278, 58] on div "Routes Add Clear Filters Export" at bounding box center [472, 62] width 719 height 26
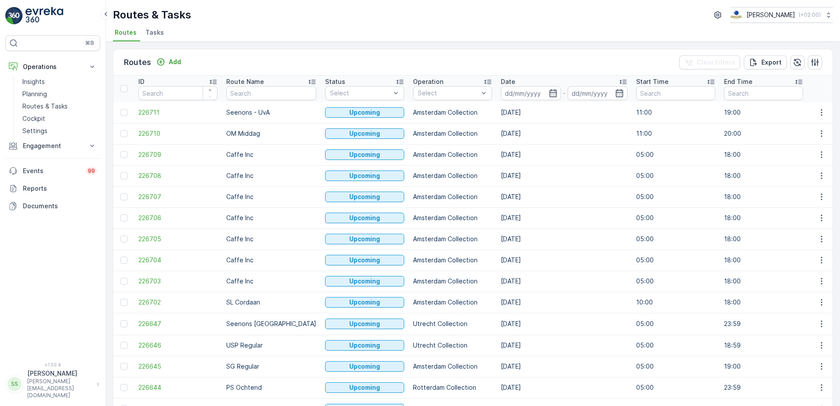
click at [363, 58] on div "Routes Add Clear Filters Export" at bounding box center [472, 62] width 719 height 26
click at [255, 62] on div "Routes Add Clear Filters Export" at bounding box center [472, 62] width 719 height 26
click at [333, 59] on div "Routes Add Clear Filters Export" at bounding box center [472, 62] width 719 height 26
click at [413, 108] on div "Utrecht Collection" at bounding box center [452, 113] width 79 height 16
click at [426, 57] on div "Routes Add Clear Filters Export" at bounding box center [472, 62] width 719 height 26
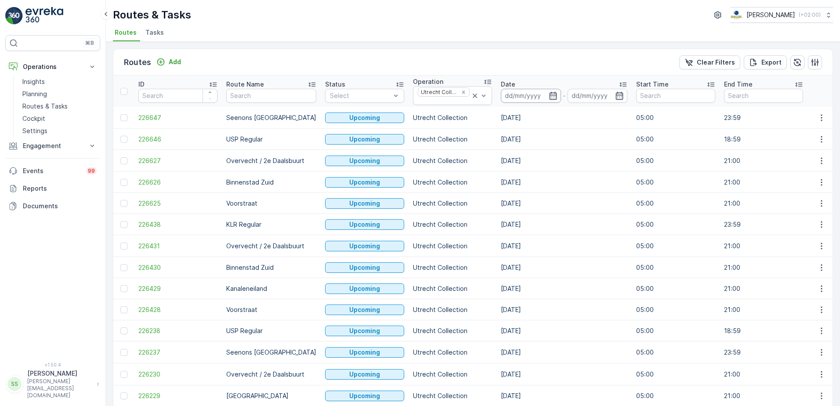
click at [527, 95] on input at bounding box center [531, 96] width 60 height 14
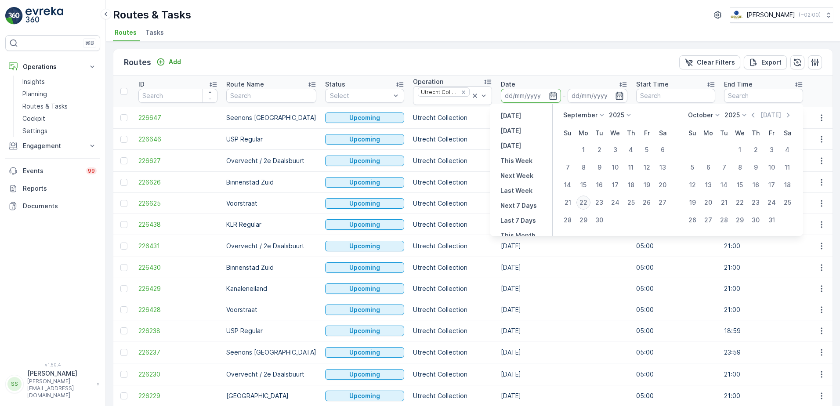
click at [588, 202] on div "22" at bounding box center [583, 202] width 14 height 14
type input "[DATE]"
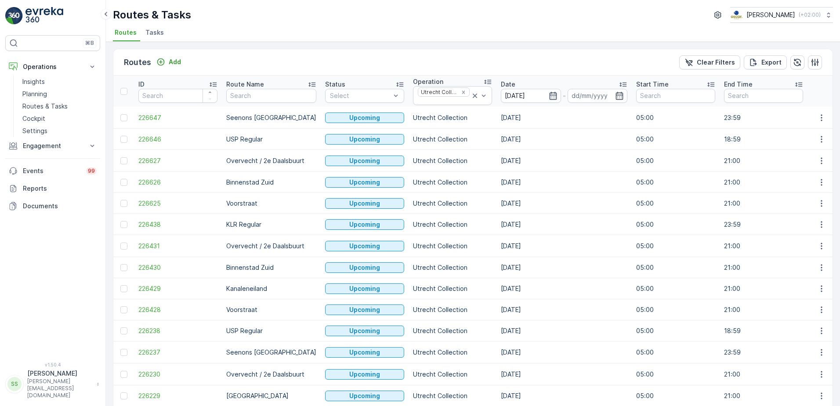
type input "[DATE]"
click at [497, 46] on div "Routes Add Clear Filters Export ID Route Name Status Select Operation Utrecht C…" at bounding box center [473, 224] width 734 height 364
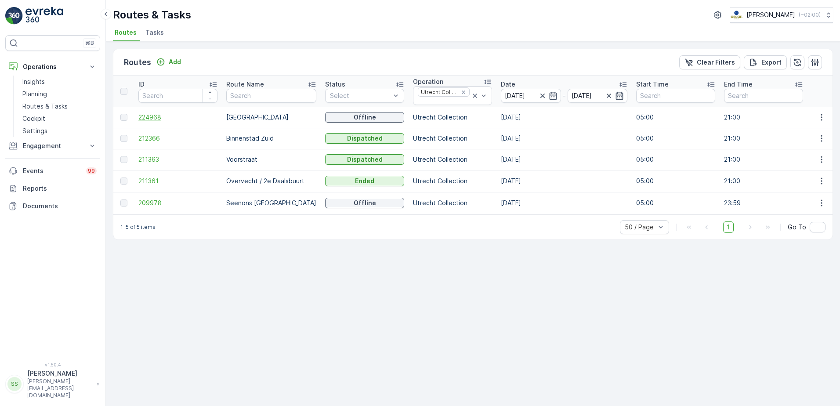
click at [151, 121] on span "224968" at bounding box center [177, 117] width 79 height 9
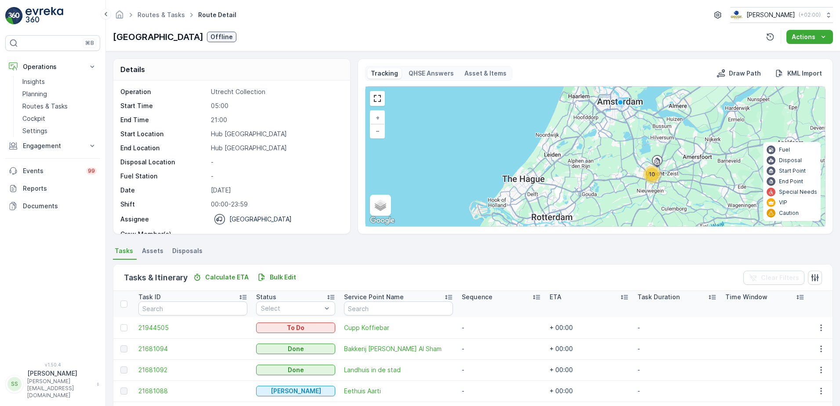
click at [261, 68] on div "Details" at bounding box center [231, 70] width 237 height 22
click at [252, 37] on div "Lombok Offline Actions" at bounding box center [473, 37] width 720 height 14
click at [316, 115] on div "Operation Utrecht Collection Start Time 05:00 End Time 21:00 Start Location Hub…" at bounding box center [230, 170] width 220 height 167
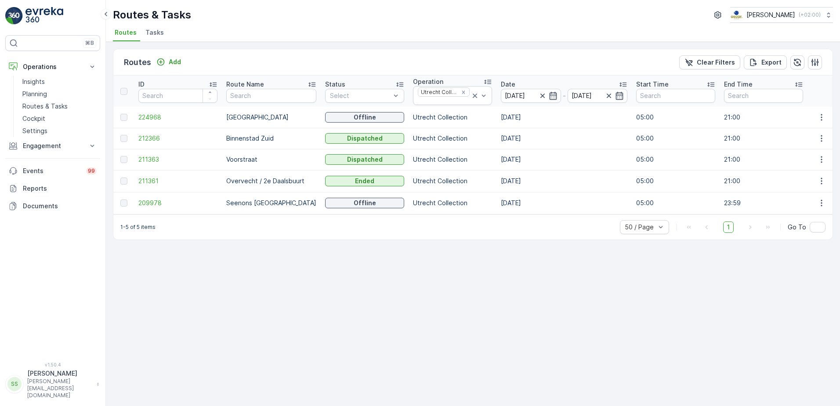
click at [237, 9] on div "Routes & Tasks Oscar Circulair ( +02:00 )" at bounding box center [473, 15] width 720 height 16
click at [282, 64] on div "Routes Add Clear Filters Export" at bounding box center [472, 62] width 719 height 26
click at [217, 62] on div "Routes Add Clear Filters Export" at bounding box center [472, 62] width 719 height 26
click at [447, 61] on div "Routes Add Clear Filters Export" at bounding box center [472, 62] width 719 height 26
click at [442, 61] on div "Routes Add Clear Filters Export" at bounding box center [472, 62] width 719 height 26
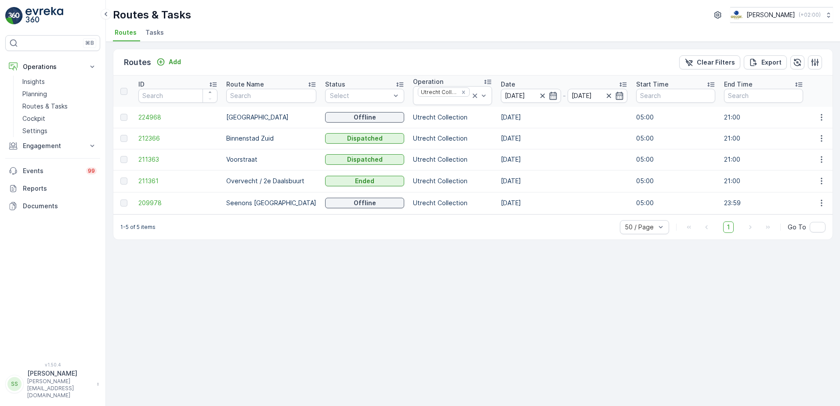
click at [442, 61] on div "Routes Add Clear Filters Export" at bounding box center [472, 62] width 719 height 26
click at [460, 92] on icon "Remove Utrecht Collection" at bounding box center [463, 92] width 6 height 6
click at [451, 47] on div "Routes Add Clear Filters Export ID Route Name Status Select Operation option Ut…" at bounding box center [473, 224] width 734 height 364
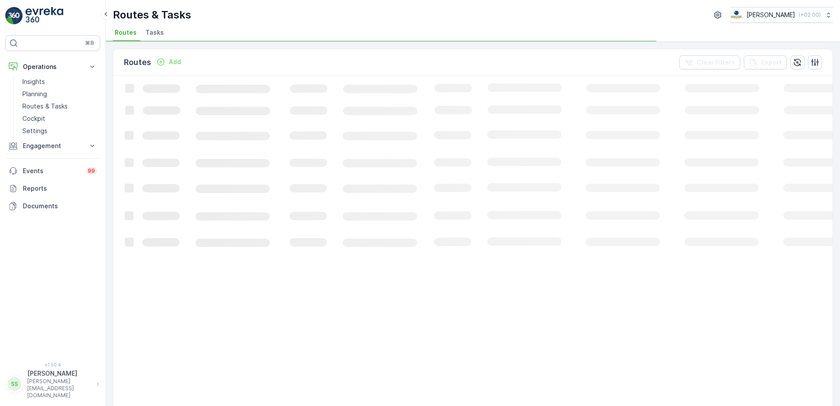
click at [451, 56] on div "Routes Add Clear Filters Export" at bounding box center [472, 62] width 719 height 26
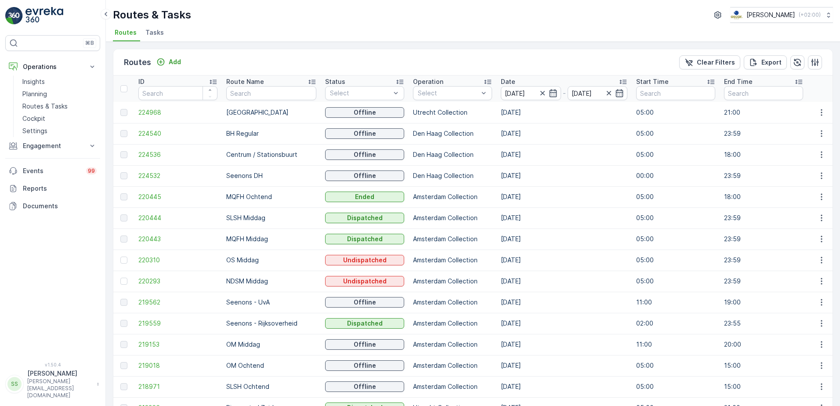
drag, startPoint x: 435, startPoint y: 68, endPoint x: 397, endPoint y: 67, distance: 38.2
click at [435, 68] on div "Routes Add Clear Filters Export" at bounding box center [472, 62] width 719 height 26
click at [272, 92] on input "text" at bounding box center [271, 93] width 90 height 14
type input "sg"
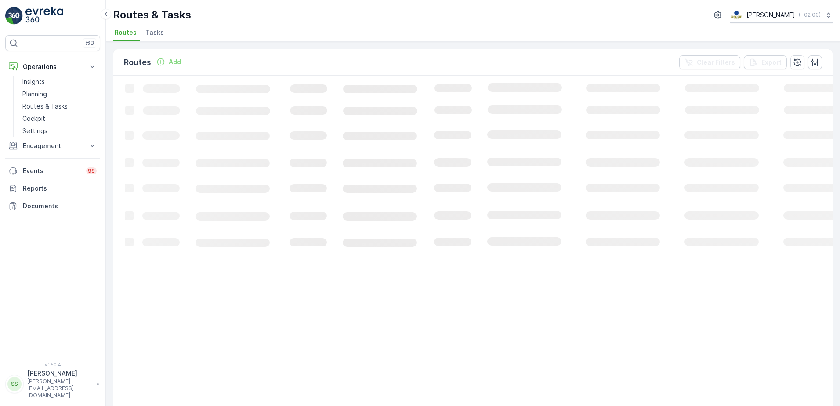
click at [294, 65] on div "Routes Add Clear Filters Export" at bounding box center [472, 62] width 719 height 26
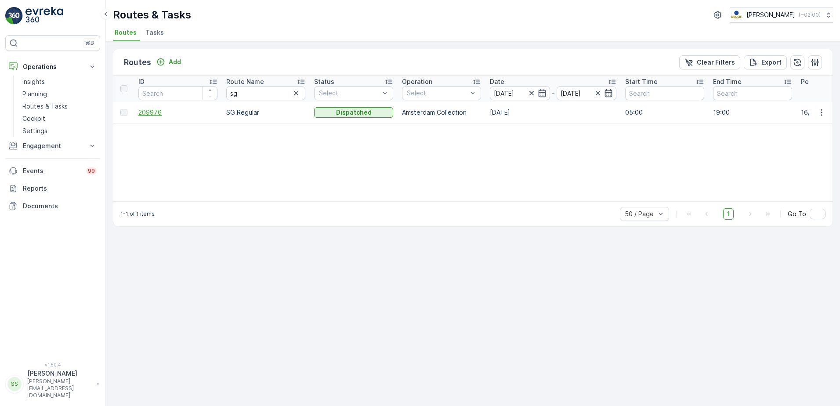
click at [152, 112] on span "209976" at bounding box center [177, 112] width 79 height 9
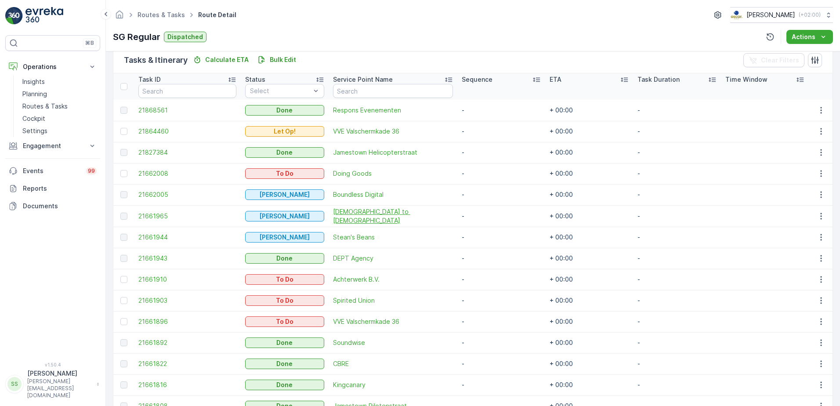
scroll to position [216, 0]
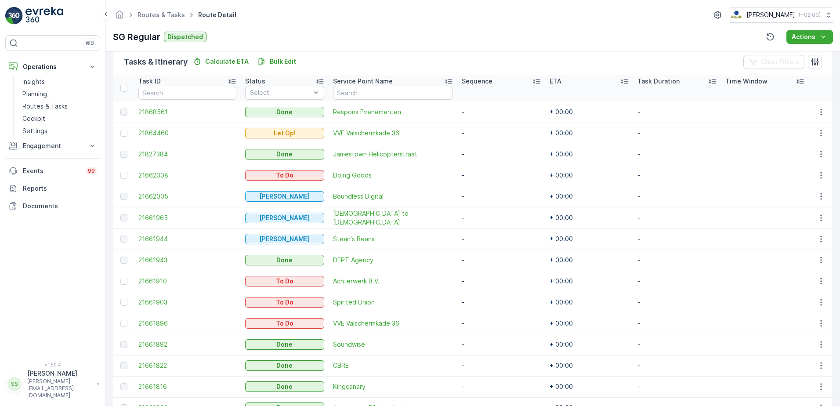
click at [273, 18] on div "Routes & Tasks Route Detail Oscar Circulair ( +02:00 )" at bounding box center [473, 15] width 720 height 16
drag, startPoint x: 238, startPoint y: 12, endPoint x: 339, endPoint y: 23, distance: 101.6
click at [339, 23] on div "Routes & Tasks Route Detail Oscar Circulair ( +02:00 ) SG Regular Dispatched Ac…" at bounding box center [473, 25] width 734 height 51
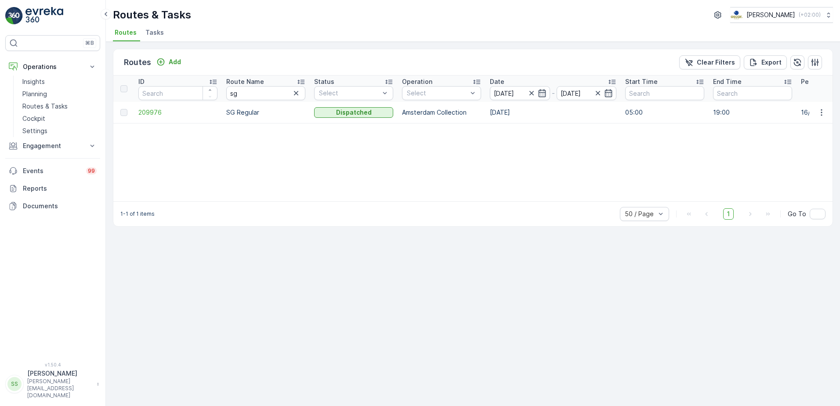
click at [222, 56] on div "Routes Add Clear Filters Export" at bounding box center [472, 62] width 719 height 26
click at [293, 93] on icon "button" at bounding box center [296, 93] width 9 height 9
click at [264, 58] on div "Routes Add Clear Filters Export" at bounding box center [472, 62] width 719 height 26
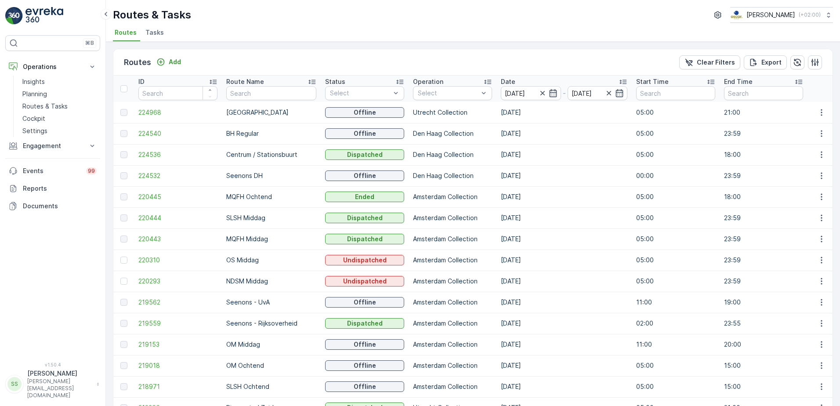
click at [241, 62] on div "Routes Add Clear Filters Export" at bounding box center [472, 62] width 719 height 26
drag, startPoint x: 236, startPoint y: 61, endPoint x: 290, endPoint y: 58, distance: 54.5
click at [290, 58] on div "Routes Add Clear Filters Export" at bounding box center [472, 62] width 719 height 26
click at [342, 59] on div "Routes Add Clear Filters Export" at bounding box center [472, 62] width 719 height 26
click at [318, 61] on div "Routes Add Clear Filters Export" at bounding box center [472, 62] width 719 height 26
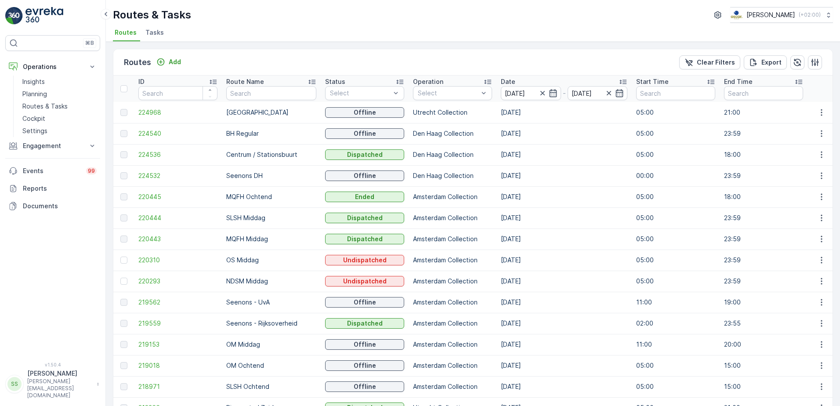
click at [144, 38] on li "Tasks" at bounding box center [156, 33] width 24 height 15
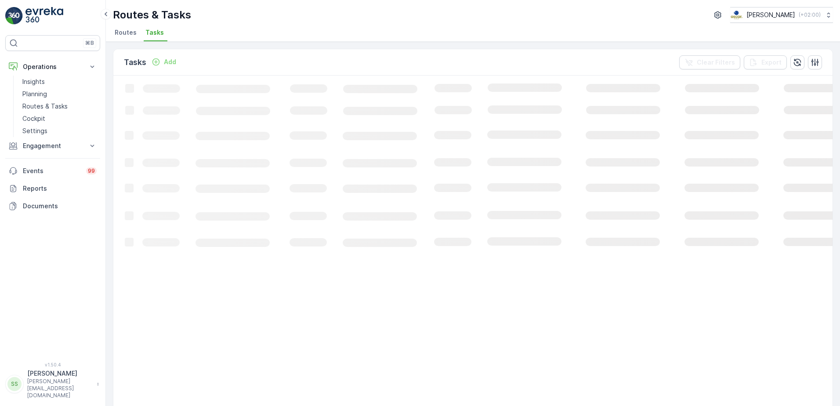
click at [178, 28] on ul "Routes Tasks" at bounding box center [469, 33] width 713 height 15
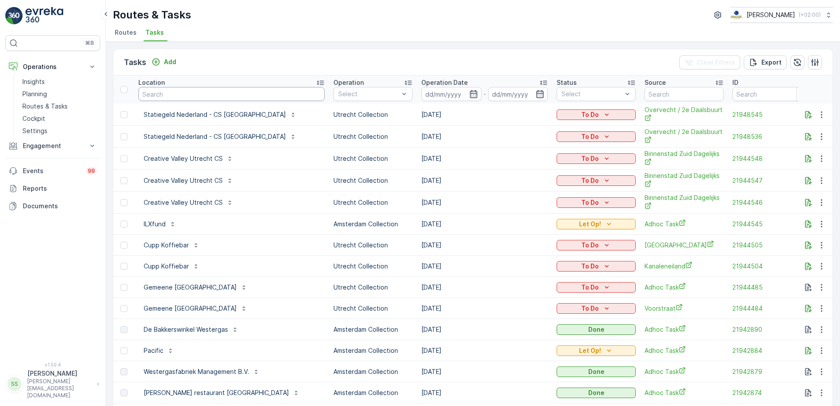
click at [188, 100] on input "text" at bounding box center [231, 94] width 186 height 14
type input "nvwa"
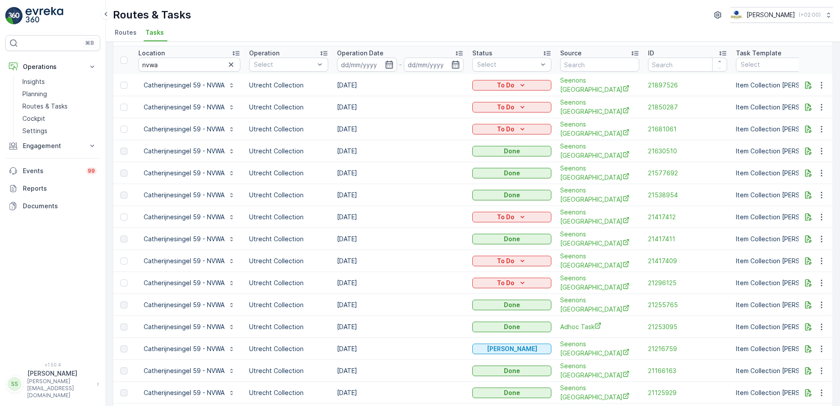
scroll to position [44, 0]
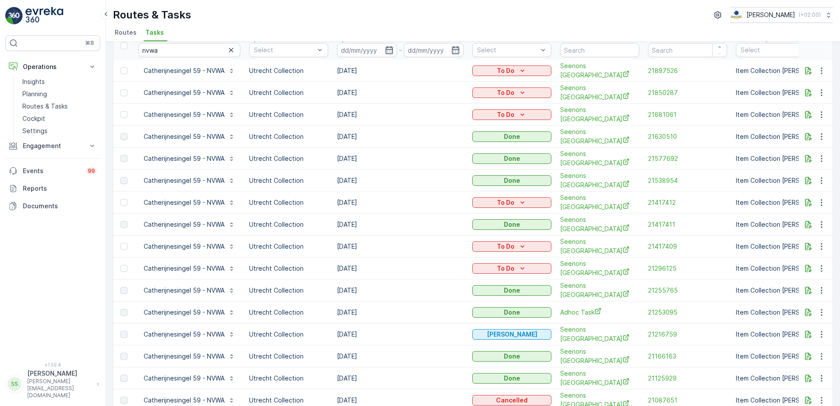
click at [107, 90] on div "Tasks Add Clear Filters Export Location nvwa Operation Select Operation Date - …" at bounding box center [473, 224] width 734 height 364
click at [182, 112] on p "Catherijnesingel 59 - NVWA" at bounding box center [184, 114] width 81 height 9
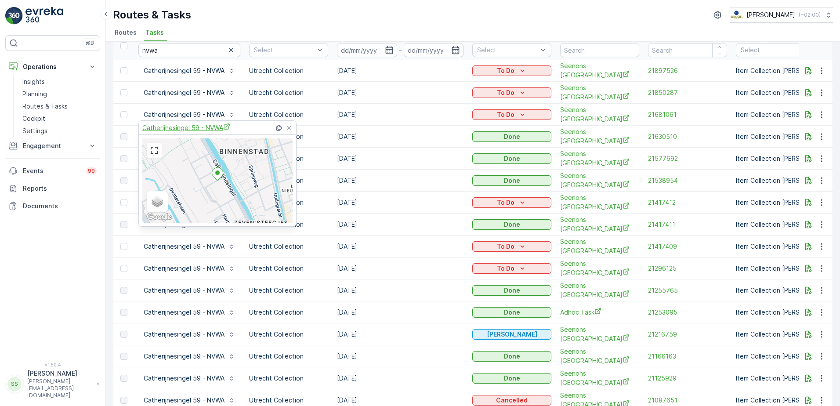
click at [175, 128] on span "Catherijnesingel 59 - NVWA" at bounding box center [186, 127] width 88 height 9
click at [253, 29] on ul "Routes Tasks" at bounding box center [469, 33] width 713 height 15
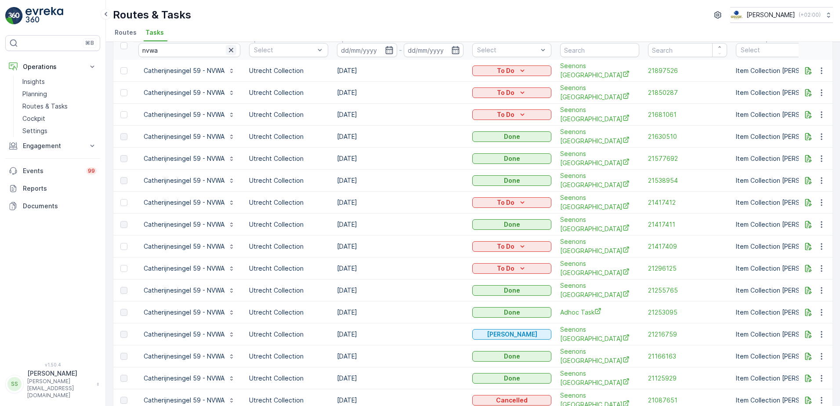
click at [231, 51] on icon "button" at bounding box center [231, 50] width 4 height 4
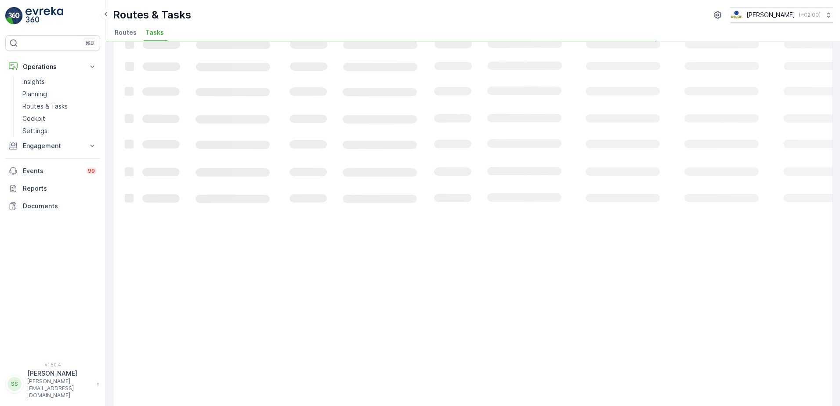
click at [114, 32] on li "Routes" at bounding box center [126, 33] width 27 height 15
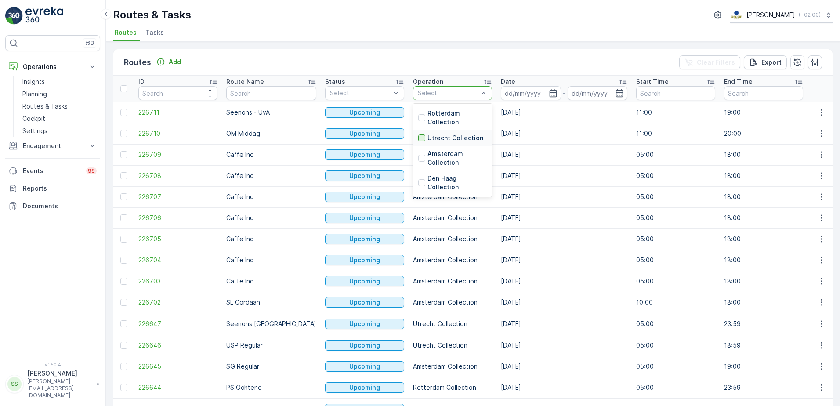
click at [418, 140] on div at bounding box center [421, 137] width 7 height 7
click at [459, 60] on div "Routes Add Clear Filters Export" at bounding box center [472, 62] width 719 height 26
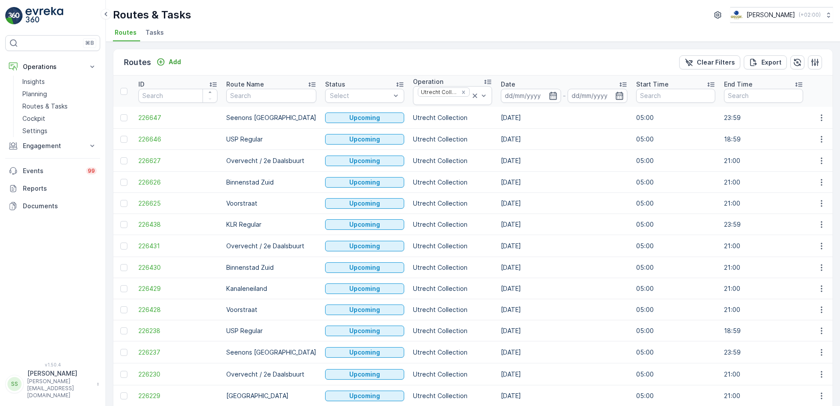
click at [479, 58] on div "Routes Add Clear Filters Export" at bounding box center [472, 62] width 719 height 26
click at [548, 97] on icon "button" at bounding box center [552, 95] width 9 height 9
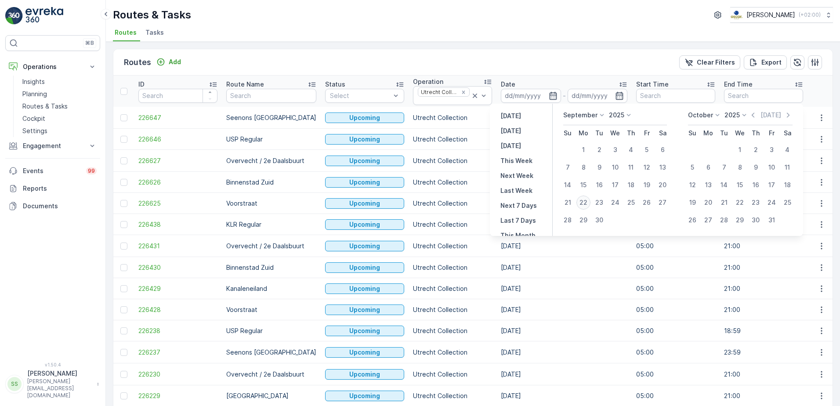
click at [586, 202] on div "22" at bounding box center [583, 202] width 14 height 14
type input "[DATE]"
click at [541, 76] on th "Date - 22.09.2025" at bounding box center [563, 91] width 135 height 31
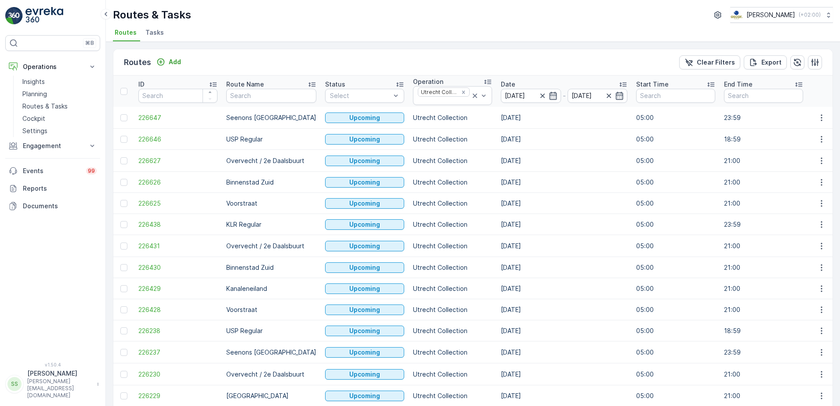
type input "[DATE]"
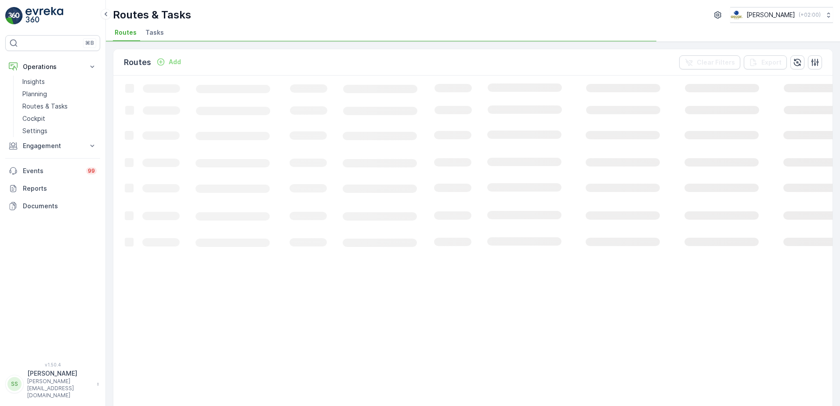
click at [223, 52] on div "Routes Add Clear Filters Export" at bounding box center [472, 62] width 719 height 26
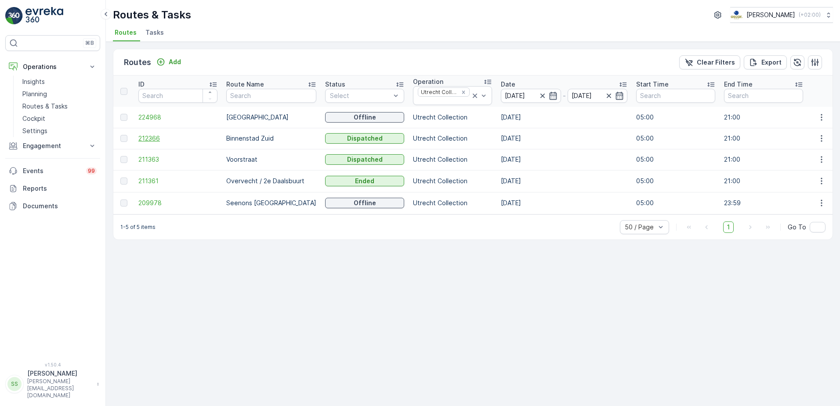
click at [145, 140] on span "212366" at bounding box center [177, 138] width 79 height 9
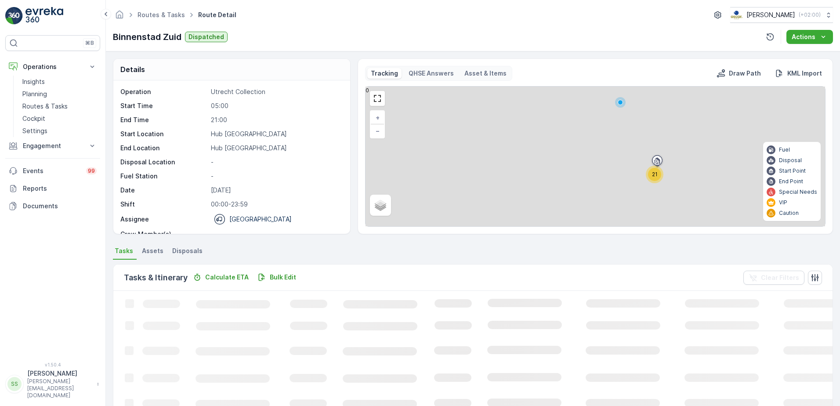
click at [107, 197] on div "Details Operation Utrecht Collection Start Time 05:00 End Time 21:00 Start Loca…" at bounding box center [473, 228] width 734 height 354
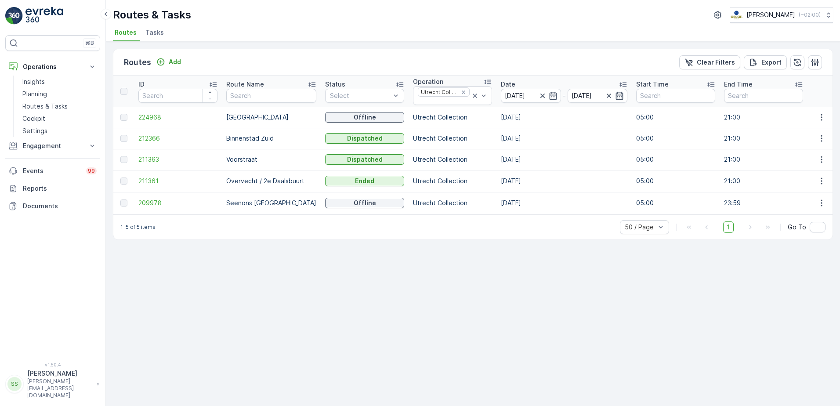
click at [245, 63] on div "Routes Add Clear Filters Export" at bounding box center [472, 62] width 719 height 26
click at [227, 15] on div "Routes & Tasks Oscar Circulair ( +02:00 )" at bounding box center [473, 15] width 720 height 16
click at [145, 159] on span "211363" at bounding box center [177, 159] width 79 height 9
click at [147, 201] on span "209978" at bounding box center [177, 202] width 79 height 9
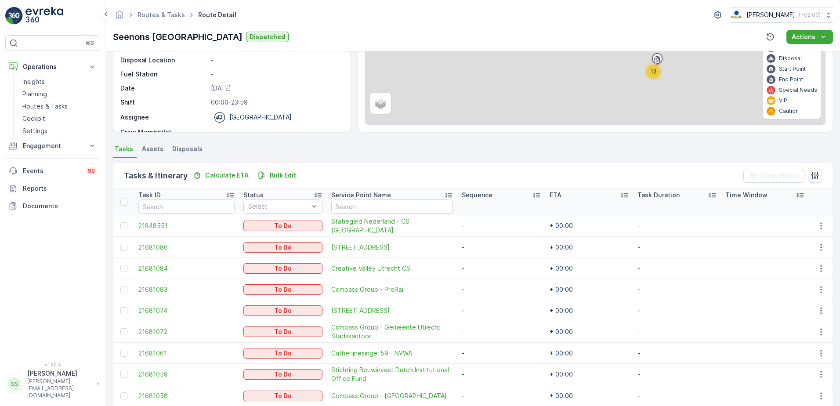
scroll to position [203, 0]
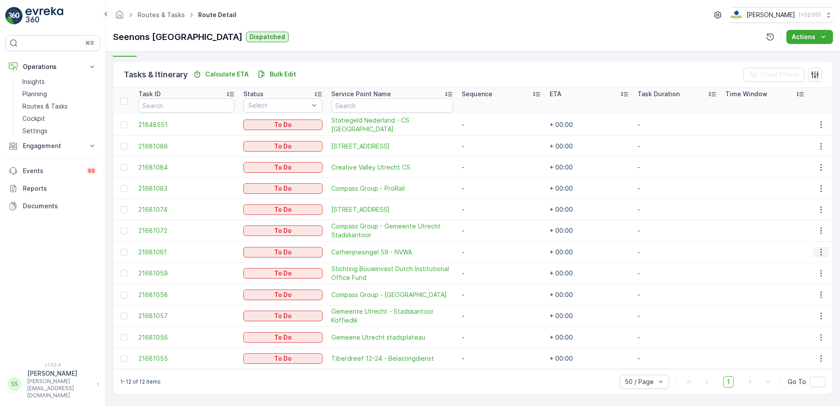
click at [820, 249] on icon "button" at bounding box center [820, 252] width 1 height 7
click at [794, 288] on span "Change Route" at bounding box center [798, 289] width 43 height 9
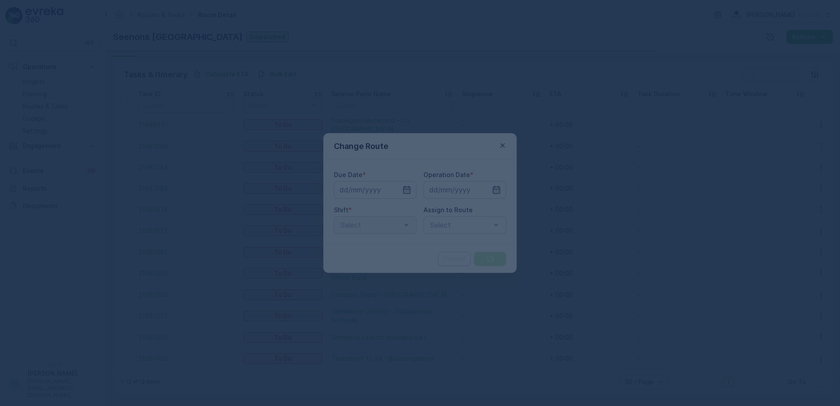
type input "[DATE]"
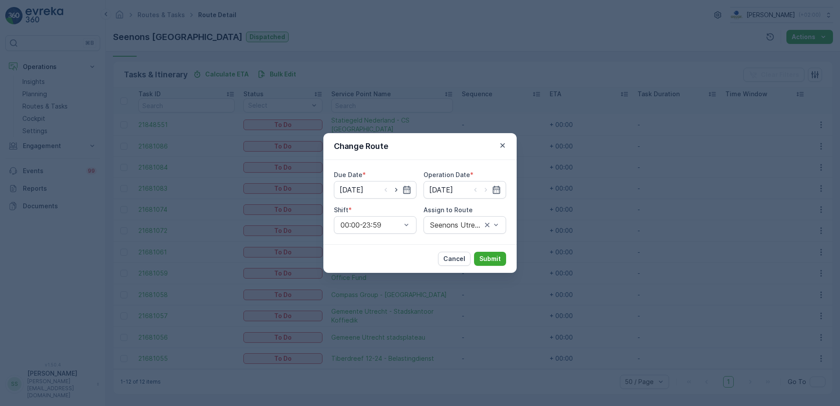
click at [400, 144] on div "Change Route" at bounding box center [419, 146] width 193 height 27
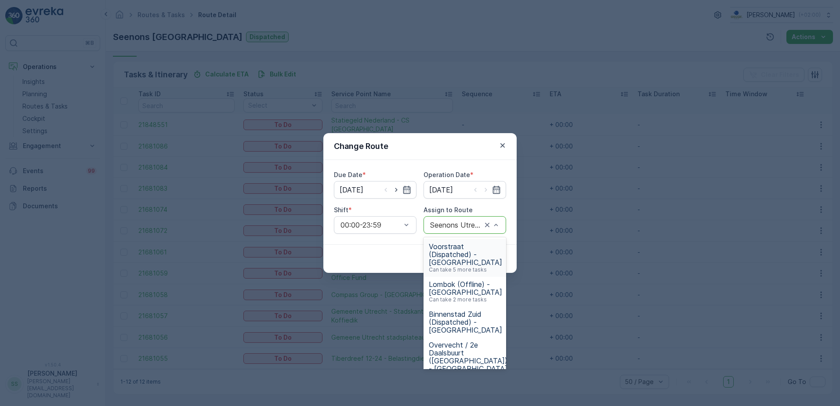
drag, startPoint x: 446, startPoint y: 224, endPoint x: 441, endPoint y: 223, distance: 4.9
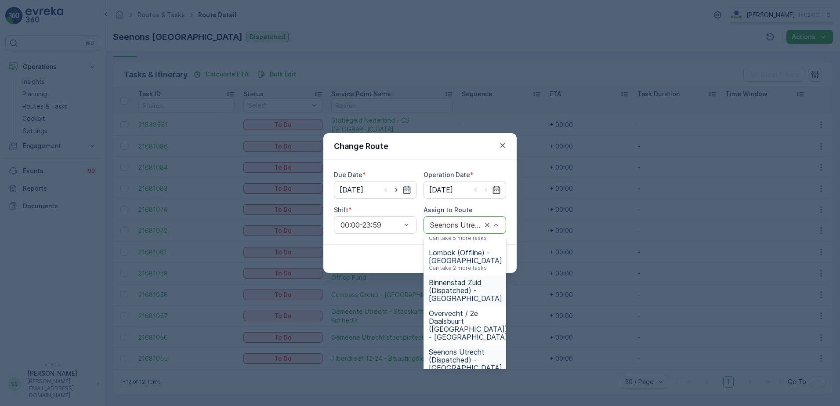
scroll to position [0, 0]
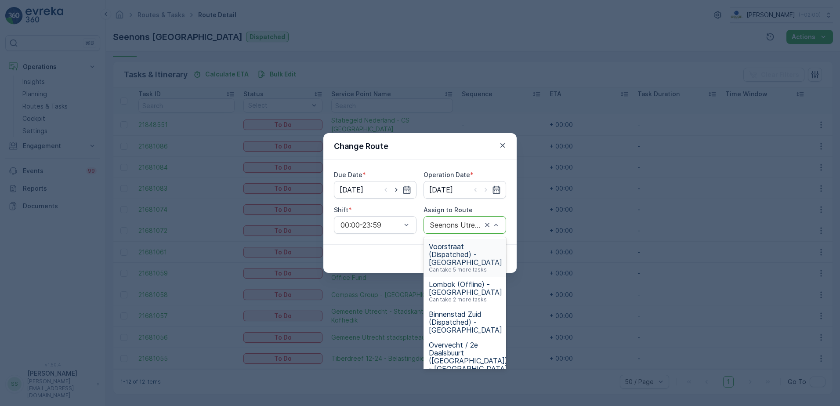
click at [446, 249] on span "Voorstraat (Dispatched) - Utrecht" at bounding box center [465, 254] width 73 height 24
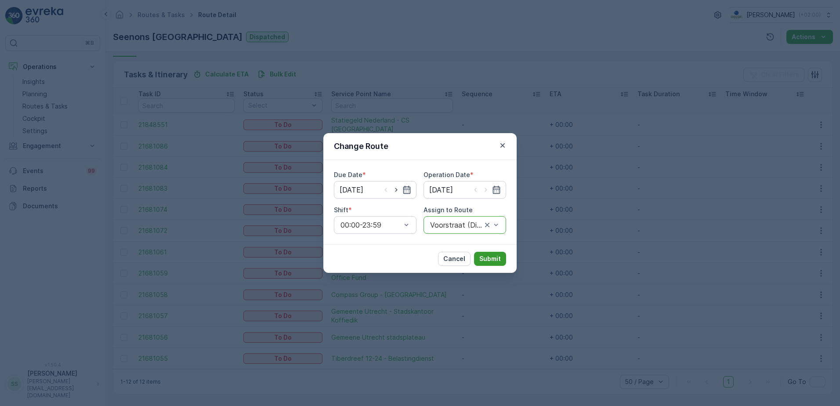
click at [491, 259] on p "Submit" at bounding box center [490, 258] width 22 height 9
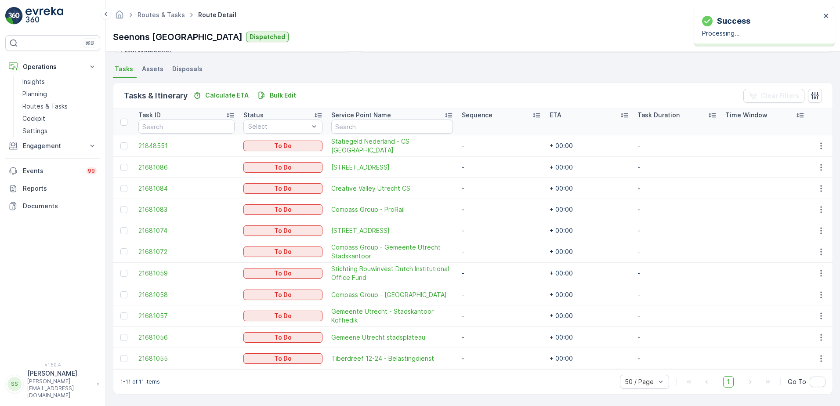
scroll to position [182, 0]
click at [352, 35] on div "Seenons Utrecht Dispatched Actions" at bounding box center [473, 37] width 720 height 14
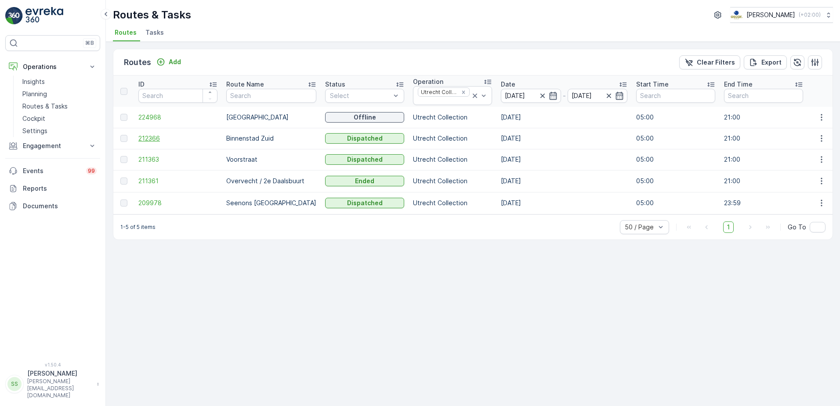
click at [151, 138] on span "212366" at bounding box center [177, 138] width 79 height 9
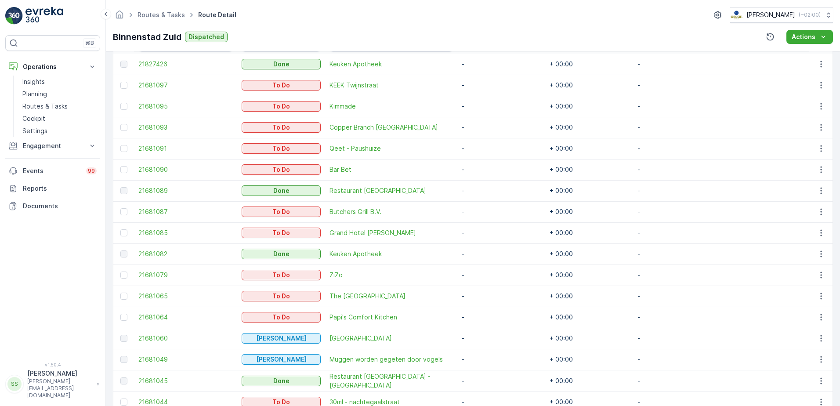
scroll to position [391, 0]
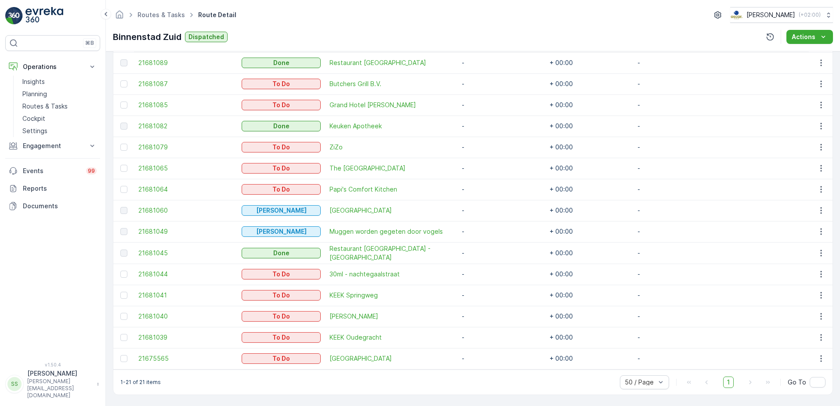
click at [107, 147] on div "Details Operation Utrecht Collection Start Time 05:00 End Time 21:00 Start Loca…" at bounding box center [473, 228] width 734 height 354
drag, startPoint x: 579, startPoint y: 146, endPoint x: 545, endPoint y: 155, distance: 34.5
click at [545, 155] on td "+ 00:00" at bounding box center [589, 147] width 88 height 21
click at [545, 146] on td "+ 00:00" at bounding box center [589, 147] width 88 height 21
drag, startPoint x: 574, startPoint y: 146, endPoint x: 440, endPoint y: 146, distance: 133.5
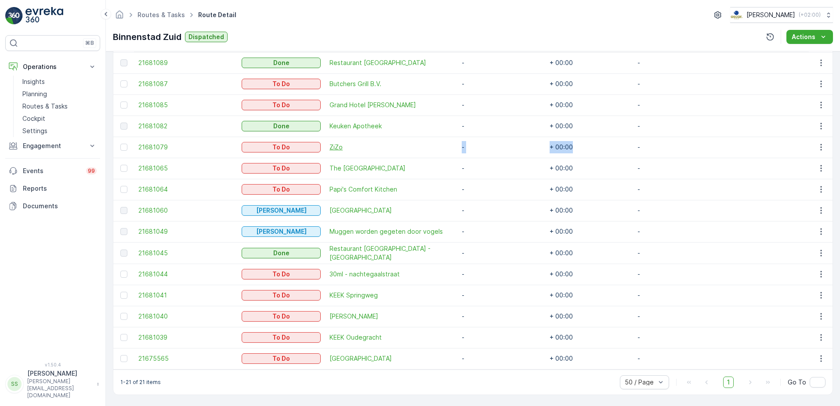
click at [440, 146] on tr "21681079 To Do ZiZo - + 00:00 -" at bounding box center [472, 147] width 719 height 21
drag, startPoint x: 440, startPoint y: 146, endPoint x: 543, endPoint y: 148, distance: 102.8
click at [551, 146] on td "+ 00:00" at bounding box center [589, 147] width 88 height 21
click at [339, 147] on span "ZiZo" at bounding box center [390, 147] width 123 height 9
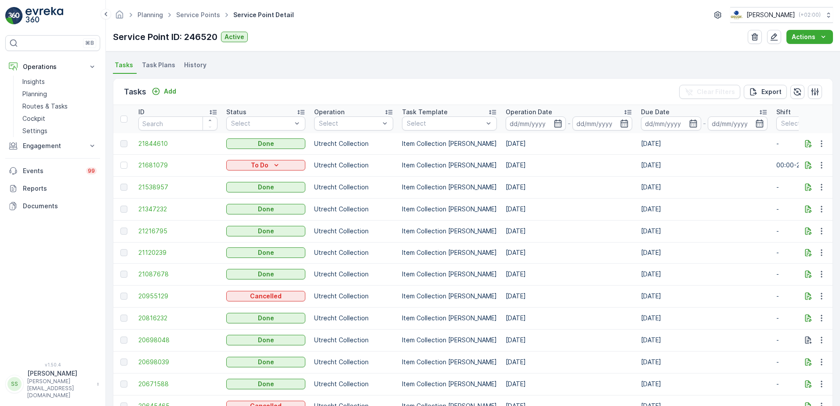
scroll to position [263, 0]
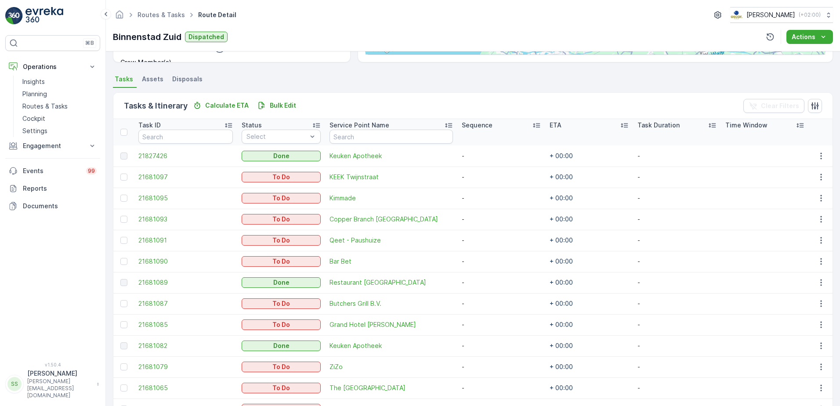
scroll to position [303, 0]
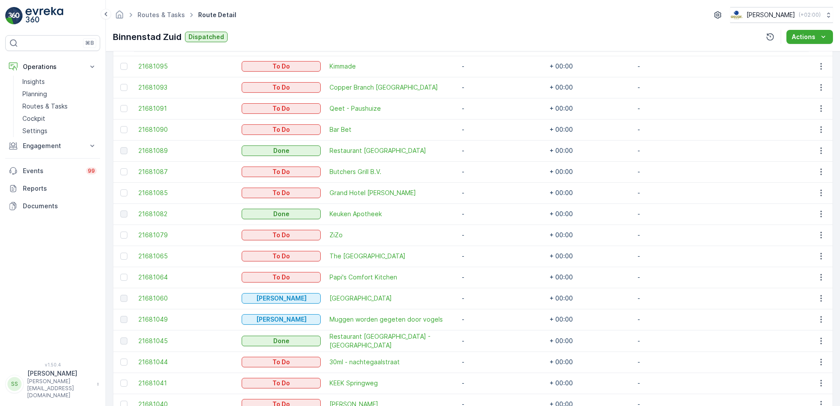
drag, startPoint x: 580, startPoint y: 214, endPoint x: 616, endPoint y: 212, distance: 36.5
click at [616, 212] on td "+ 00:00" at bounding box center [589, 213] width 88 height 21
drag, startPoint x: 664, startPoint y: 215, endPoint x: 668, endPoint y: 214, distance: 5.0
click at [668, 214] on td "-" at bounding box center [677, 213] width 88 height 21
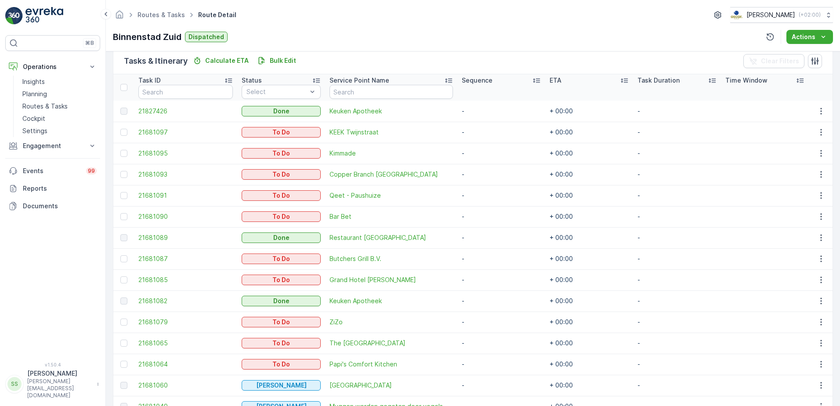
scroll to position [216, 0]
click at [557, 318] on td "+ 00:00" at bounding box center [589, 322] width 88 height 21
click at [558, 320] on td "+ 00:00" at bounding box center [589, 322] width 88 height 21
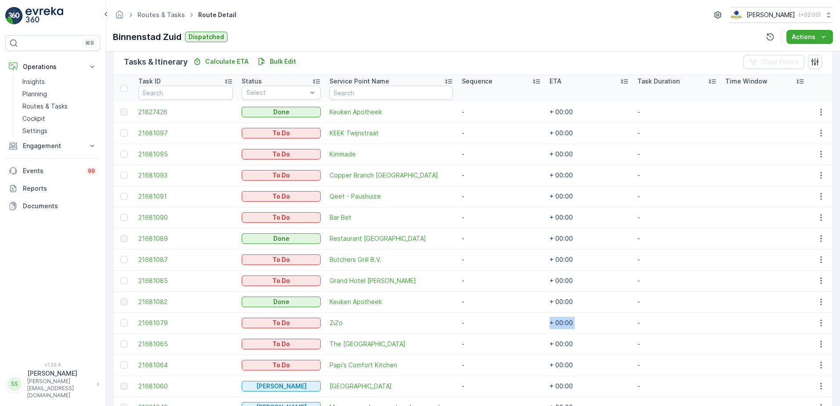
click at [558, 320] on td "+ 00:00" at bounding box center [589, 322] width 88 height 21
drag, startPoint x: 558, startPoint y: 320, endPoint x: 588, endPoint y: 327, distance: 31.0
click at [588, 327] on td "+ 00:00" at bounding box center [589, 322] width 88 height 21
click at [559, 323] on td "+ 00:00" at bounding box center [589, 322] width 88 height 21
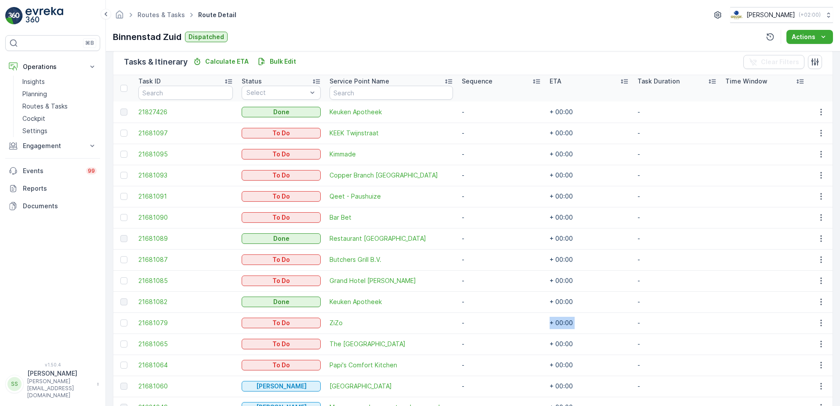
click at [559, 323] on td "+ 00:00" at bounding box center [589, 322] width 88 height 21
drag, startPoint x: 646, startPoint y: 323, endPoint x: 655, endPoint y: 325, distance: 8.6
click at [655, 325] on td "-" at bounding box center [677, 322] width 88 height 21
drag, startPoint x: 607, startPoint y: 325, endPoint x: 591, endPoint y: 323, distance: 16.3
click at [591, 323] on tr "21681079 To Do ZiZo - + 00:00 -" at bounding box center [472, 322] width 719 height 21
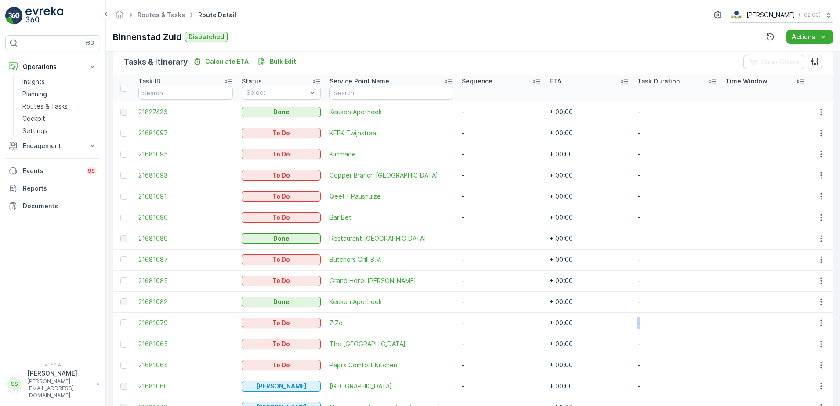
drag, startPoint x: 591, startPoint y: 323, endPoint x: 652, endPoint y: 324, distance: 61.5
click at [652, 324] on td "-" at bounding box center [677, 322] width 88 height 21
click at [360, 32] on div "Binnenstad Zuid Dispatched Actions" at bounding box center [473, 37] width 720 height 14
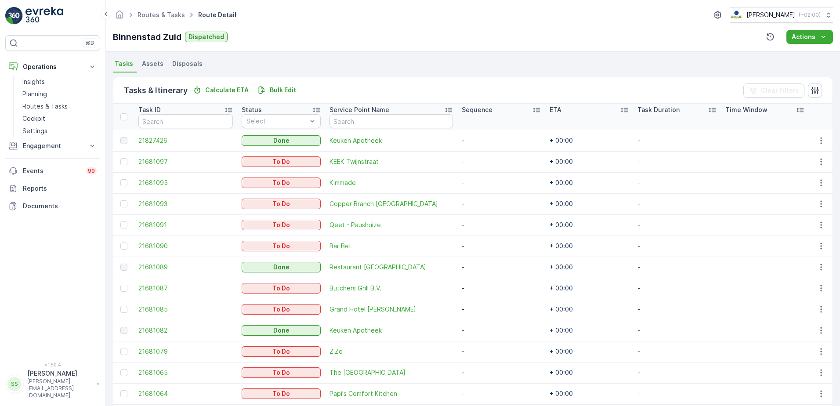
scroll to position [143, 0]
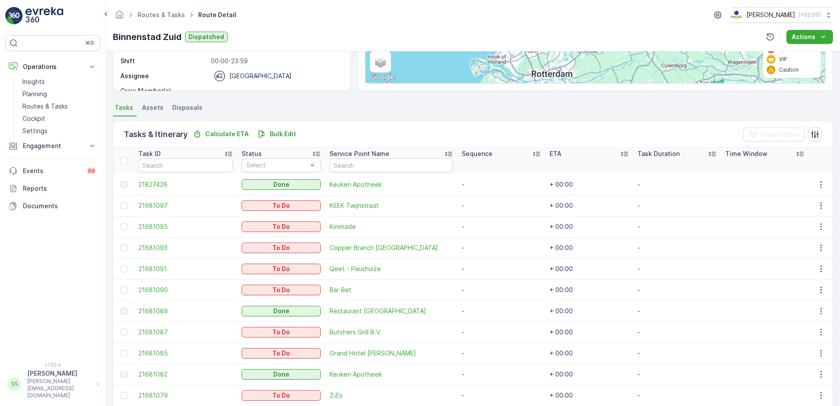
click at [565, 398] on td "+ 00:00" at bounding box center [589, 395] width 88 height 21
drag, startPoint x: 565, startPoint y: 398, endPoint x: 559, endPoint y: 394, distance: 7.5
click at [559, 394] on td "+ 00:00" at bounding box center [589, 395] width 88 height 21
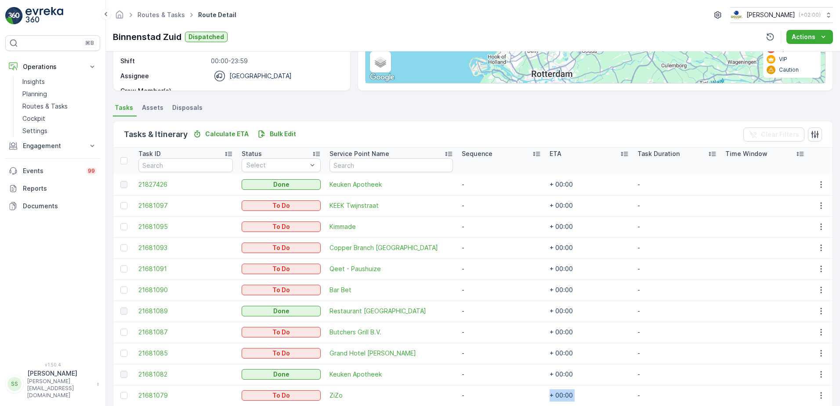
click at [559, 394] on td "+ 00:00" at bounding box center [589, 395] width 88 height 21
drag, startPoint x: 559, startPoint y: 394, endPoint x: 547, endPoint y: 393, distance: 11.9
click at [547, 393] on td "+ 00:00" at bounding box center [589, 395] width 88 height 21
drag, startPoint x: 547, startPoint y: 393, endPoint x: 581, endPoint y: 393, distance: 33.8
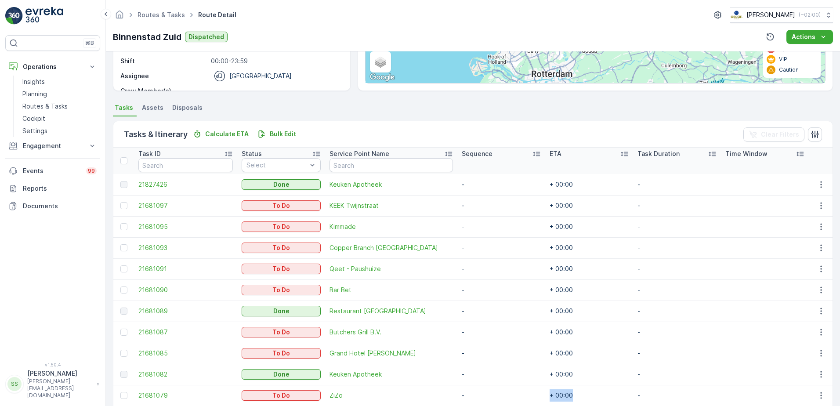
click at [581, 393] on td "+ 00:00" at bounding box center [589, 395] width 88 height 21
drag, startPoint x: 581, startPoint y: 393, endPoint x: 619, endPoint y: 395, distance: 38.2
click at [619, 395] on td "+ 00:00" at bounding box center [589, 395] width 88 height 21
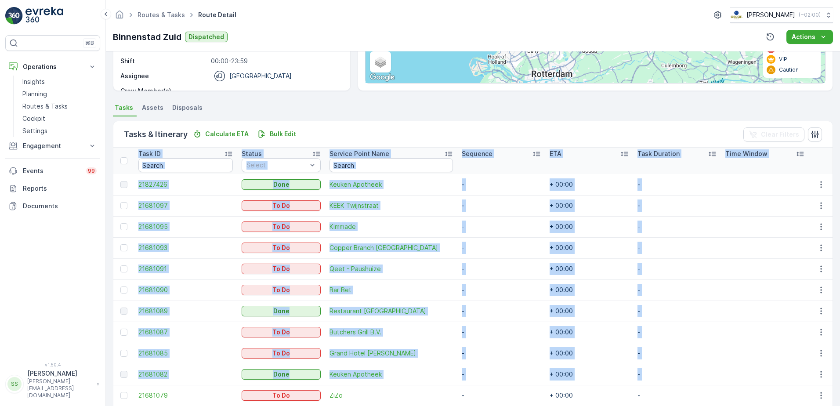
drag, startPoint x: 112, startPoint y: 394, endPoint x: 736, endPoint y: 384, distance: 624.5
click at [736, 384] on div "Details Operation Utrecht Collection Start Time 05:00 End Time 21:00 Start Loca…" at bounding box center [473, 228] width 734 height 354
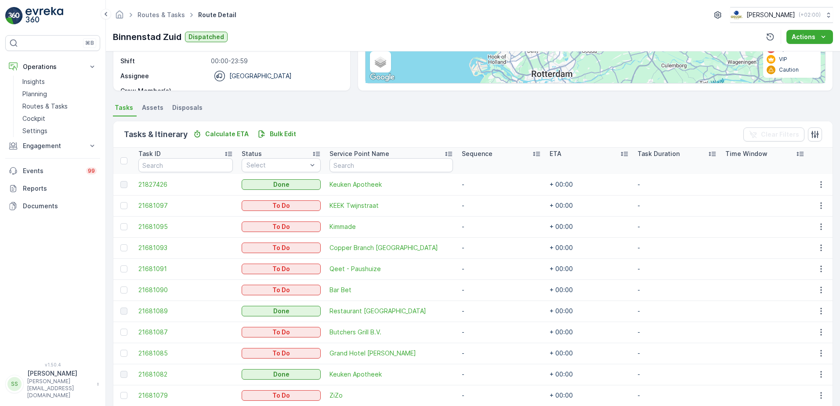
drag, startPoint x: 736, startPoint y: 384, endPoint x: 766, endPoint y: 395, distance: 32.2
click at [766, 395] on td at bounding box center [765, 395] width 88 height 21
drag, startPoint x: 770, startPoint y: 394, endPoint x: 134, endPoint y: 390, distance: 635.5
click at [134, 390] on tr "21681079 To Do ZiZo - + 00:00 -" at bounding box center [472, 395] width 719 height 21
click at [721, 371] on td at bounding box center [765, 374] width 88 height 21
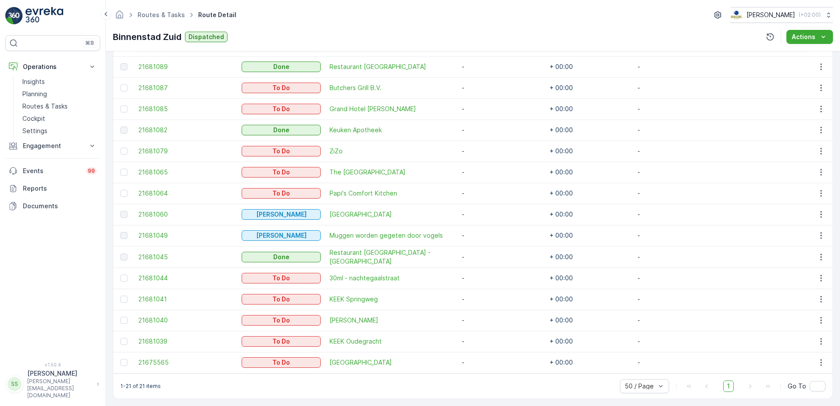
scroll to position [391, 0]
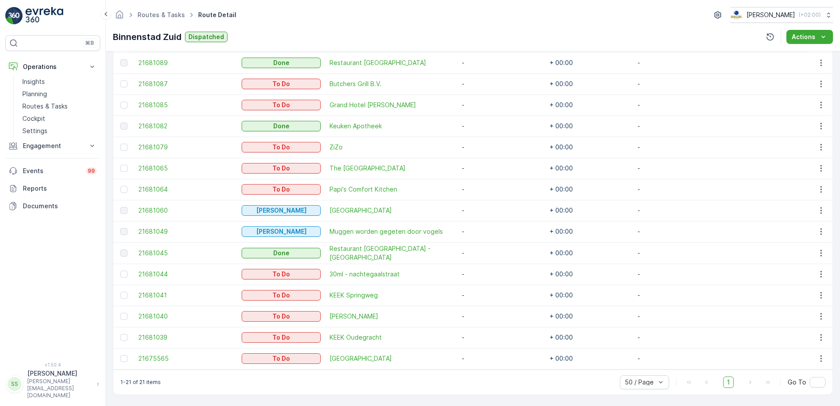
click at [561, 148] on td "+ 00:00" at bounding box center [589, 147] width 88 height 21
click at [560, 148] on td "+ 00:00" at bounding box center [589, 147] width 88 height 21
drag, startPoint x: 560, startPoint y: 148, endPoint x: 548, endPoint y: 143, distance: 13.4
click at [548, 143] on td "+ 00:00" at bounding box center [589, 147] width 88 height 21
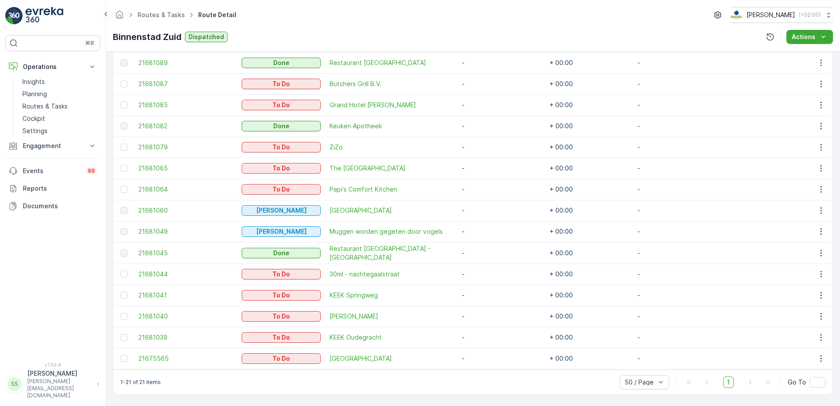
click at [558, 144] on td "+ 00:00" at bounding box center [589, 147] width 88 height 21
drag, startPoint x: 558, startPoint y: 144, endPoint x: 520, endPoint y: 144, distance: 38.2
click at [520, 144] on td "-" at bounding box center [501, 147] width 88 height 21
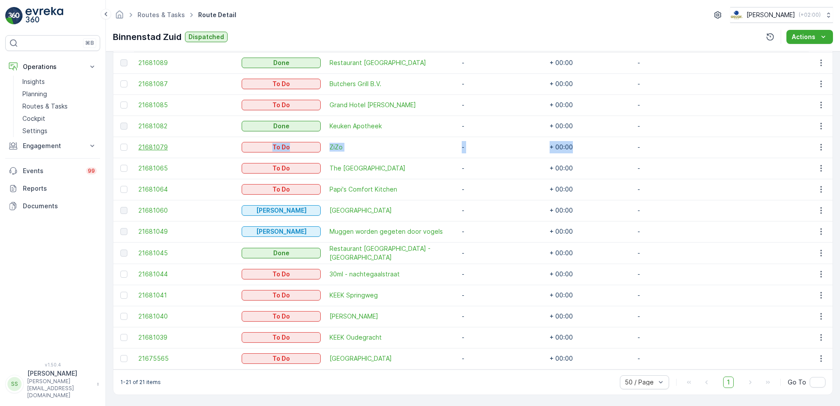
drag, startPoint x: 579, startPoint y: 145, endPoint x: 209, endPoint y: 149, distance: 370.2
click at [209, 149] on tr "21681079 To Do ZiZo - + 00:00 -" at bounding box center [472, 147] width 719 height 21
click at [531, 145] on td "-" at bounding box center [501, 147] width 88 height 21
click at [339, 148] on span "ZiZo" at bounding box center [390, 147] width 123 height 9
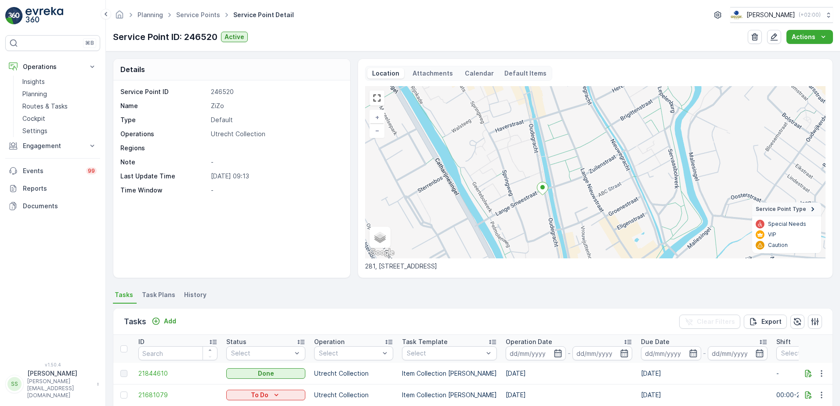
drag, startPoint x: 587, startPoint y: 183, endPoint x: 536, endPoint y: 207, distance: 56.6
click at [536, 207] on div "+ − Satellite Roadmap Terrain Hybrid Leaflet Keyboard shortcuts Map Data Map da…" at bounding box center [595, 172] width 460 height 172
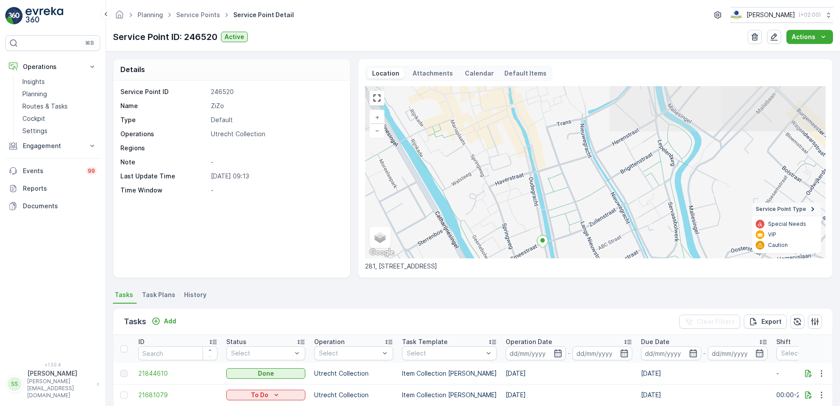
drag, startPoint x: 531, startPoint y: 150, endPoint x: 531, endPoint y: 203, distance: 53.1
click at [531, 203] on div "+ − Satellite Roadmap Terrain Hybrid Leaflet Keyboard shortcuts Map Data Map da…" at bounding box center [595, 172] width 460 height 172
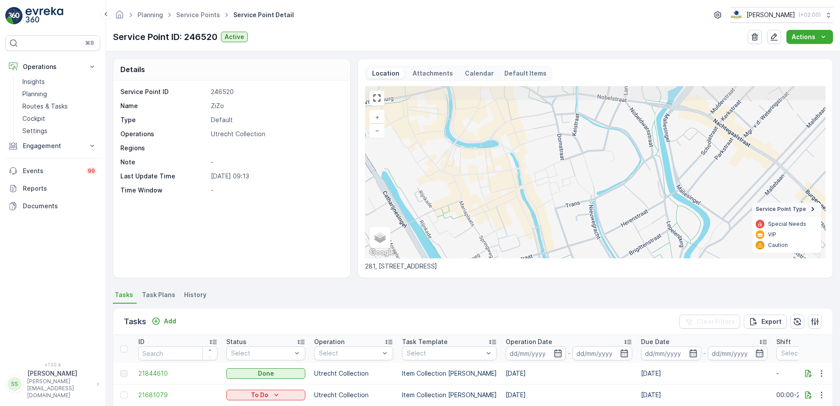
drag, startPoint x: 512, startPoint y: 134, endPoint x: 521, endPoint y: 216, distance: 81.7
click at [521, 216] on div "+ − Satellite Roadmap Terrain Hybrid Leaflet Keyboard shortcuts Map Data Map da…" at bounding box center [595, 172] width 460 height 172
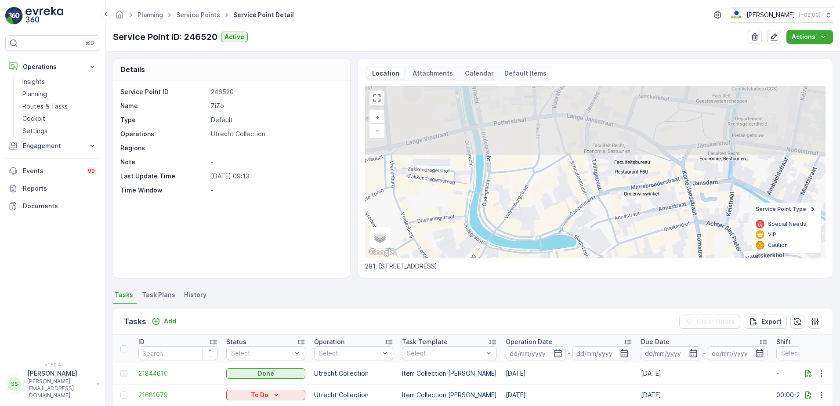
drag, startPoint x: 512, startPoint y: 169, endPoint x: 578, endPoint y: 278, distance: 128.1
click at [578, 278] on div "Details Service Point ID 246520 Name ZiZo Type Default Operations Utrecht Colle…" at bounding box center [473, 228] width 734 height 354
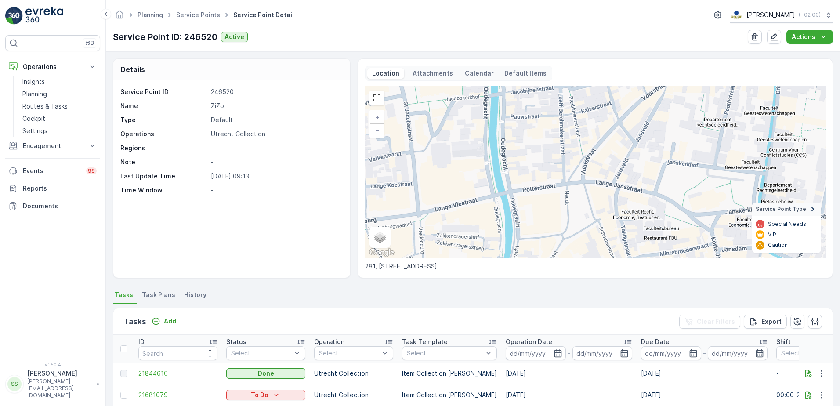
drag, startPoint x: 450, startPoint y: 164, endPoint x: 476, endPoint y: 220, distance: 61.9
click at [476, 220] on div "+ − Satellite Roadmap Terrain Hybrid Leaflet Keyboard shortcuts Map Data Map da…" at bounding box center [595, 172] width 460 height 172
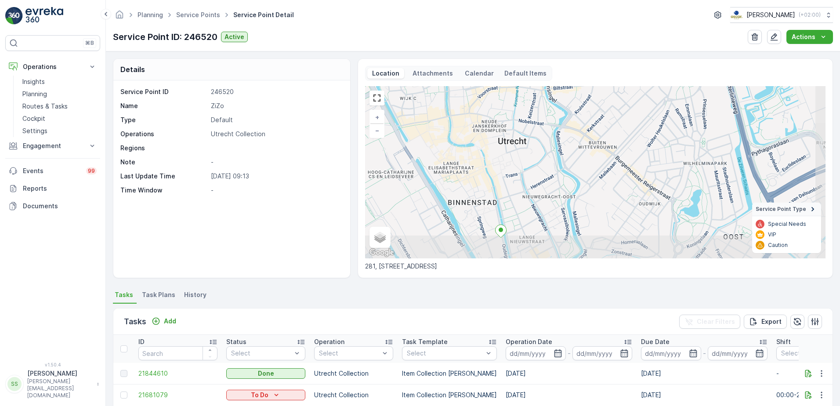
drag, startPoint x: 514, startPoint y: 213, endPoint x: 472, endPoint y: 129, distance: 93.7
click at [472, 129] on div "+ − Satellite Roadmap Terrain Hybrid Leaflet Keyboard shortcuts Map Data Map da…" at bounding box center [595, 172] width 460 height 172
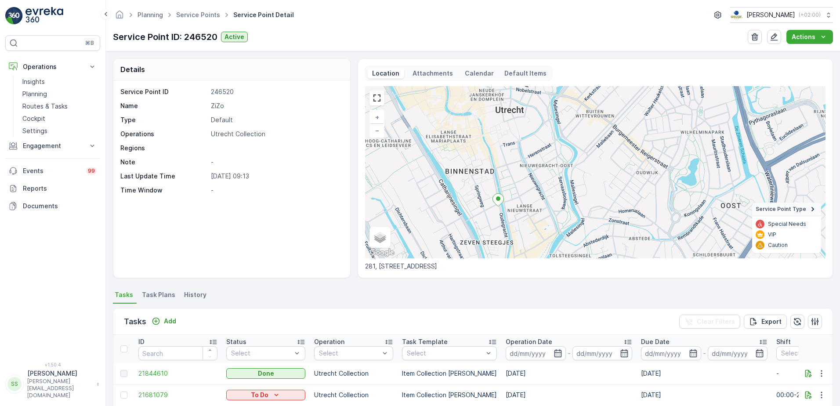
drag, startPoint x: 493, startPoint y: 219, endPoint x: 490, endPoint y: 187, distance: 32.2
click at [490, 187] on div "+ − Satellite Roadmap Terrain Hybrid Leaflet Keyboard shortcuts Map Data Map da…" at bounding box center [595, 172] width 460 height 172
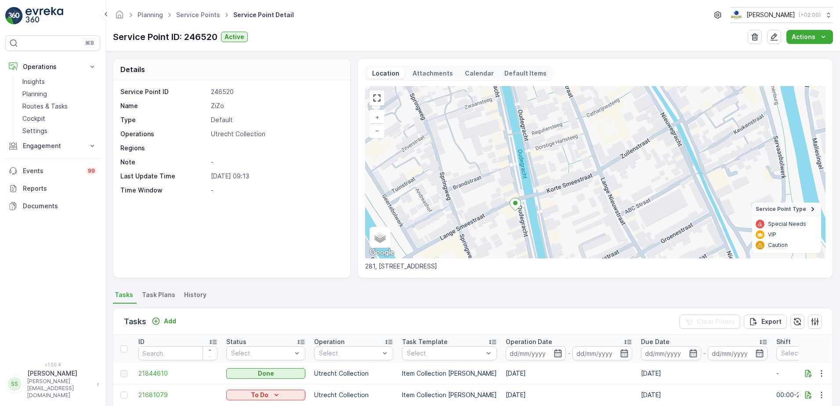
drag, startPoint x: 473, startPoint y: 139, endPoint x: 473, endPoint y: 144, distance: 4.9
click at [473, 144] on div "+ − Satellite Roadmap Terrain Hybrid Leaflet Keyboard shortcuts Map Data Map da…" at bounding box center [595, 172] width 460 height 172
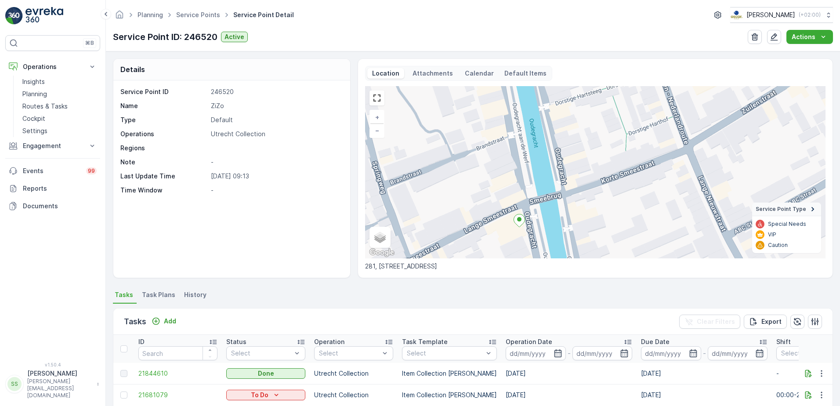
click at [123, 66] on p "Details" at bounding box center [132, 69] width 25 height 11
drag, startPoint x: 123, startPoint y: 66, endPoint x: 218, endPoint y: 72, distance: 95.0
click at [218, 72] on div "Details" at bounding box center [231, 70] width 237 height 22
click at [134, 72] on p "Details" at bounding box center [132, 69] width 25 height 11
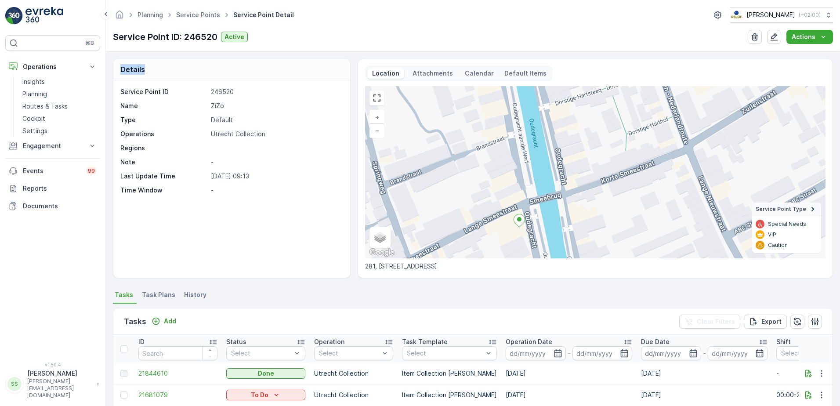
click at [134, 72] on p "Details" at bounding box center [132, 69] width 25 height 11
drag, startPoint x: 134, startPoint y: 72, endPoint x: 264, endPoint y: 67, distance: 130.1
click at [264, 67] on div "Details" at bounding box center [231, 70] width 237 height 22
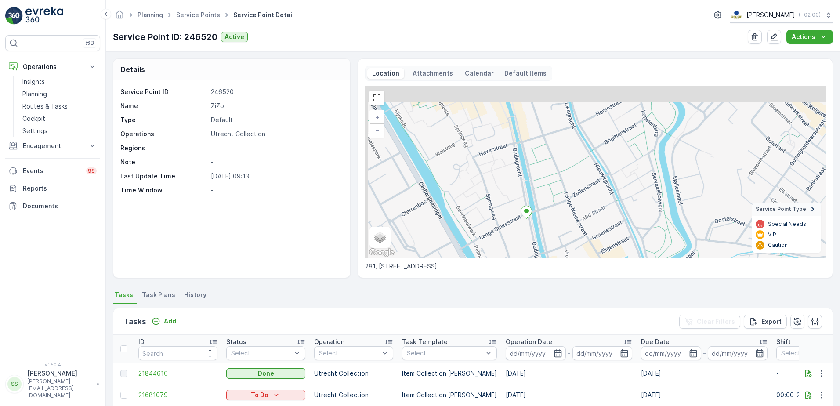
drag, startPoint x: 442, startPoint y: 145, endPoint x: 492, endPoint y: 175, distance: 58.3
click at [492, 175] on div "+ − Satellite Roadmap Terrain Hybrid Leaflet Keyboard shortcuts Map Data Map da…" at bounding box center [595, 172] width 460 height 172
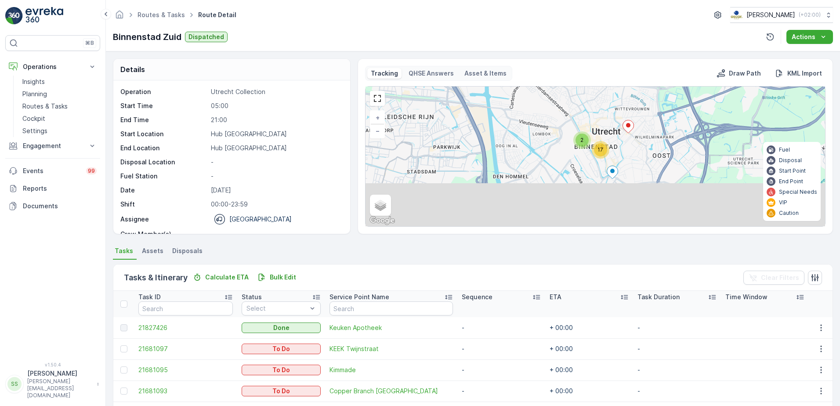
drag, startPoint x: 657, startPoint y: 197, endPoint x: 616, endPoint y: 123, distance: 84.8
click at [623, 123] on div "2 17 + − Satellite Roadmap Terrain Hybrid Leaflet Keyboard shortcuts Map Data M…" at bounding box center [594, 157] width 459 height 140
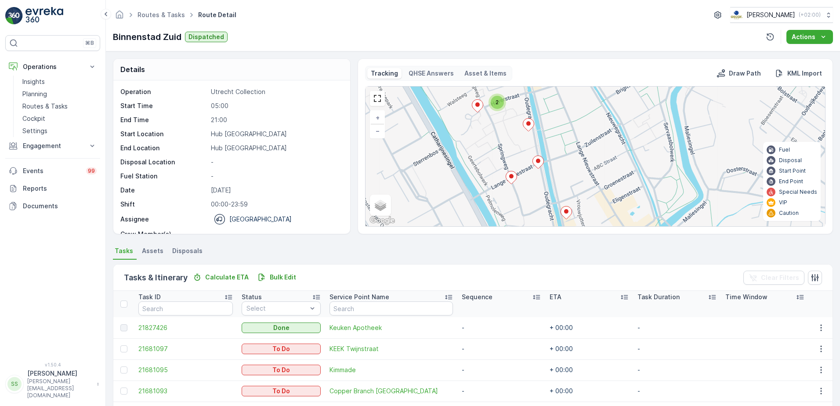
drag, startPoint x: 589, startPoint y: 144, endPoint x: 485, endPoint y: 164, distance: 106.1
click at [486, 166] on div "2 2 2 2 + − Satellite Roadmap Terrain Hybrid Leaflet Keyboard shortcuts Map Dat…" at bounding box center [594, 157] width 459 height 140
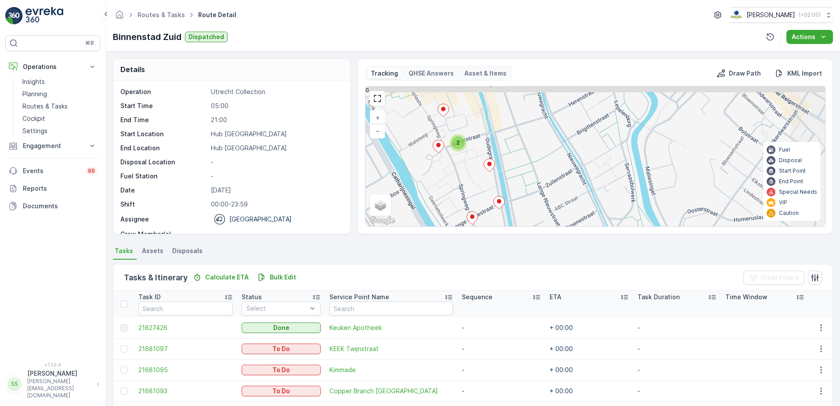
drag, startPoint x: 559, startPoint y: 144, endPoint x: 519, endPoint y: 187, distance: 58.4
click at [519, 187] on div "2 2 2 2 + − Satellite Roadmap Terrain Hybrid Leaflet Keyboard shortcuts Map Dat…" at bounding box center [594, 157] width 459 height 140
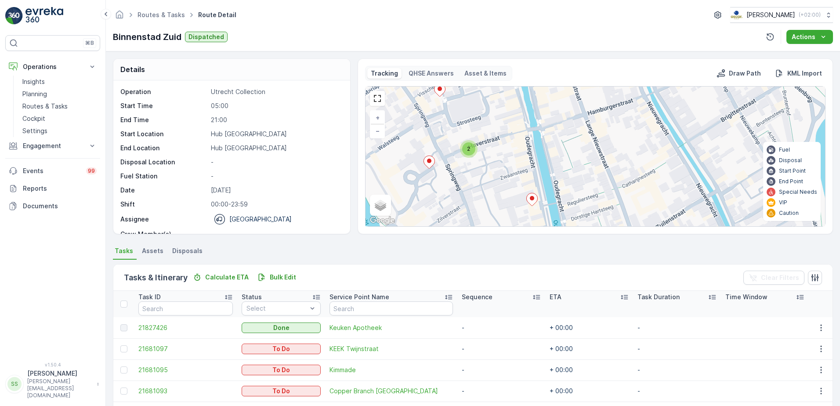
drag, startPoint x: 531, startPoint y: 168, endPoint x: 504, endPoint y: 112, distance: 62.7
click at [505, 115] on div "2 2 2 2 + − Satellite Roadmap Terrain Hybrid Leaflet Keyboard shortcuts Map Dat…" at bounding box center [594, 157] width 459 height 140
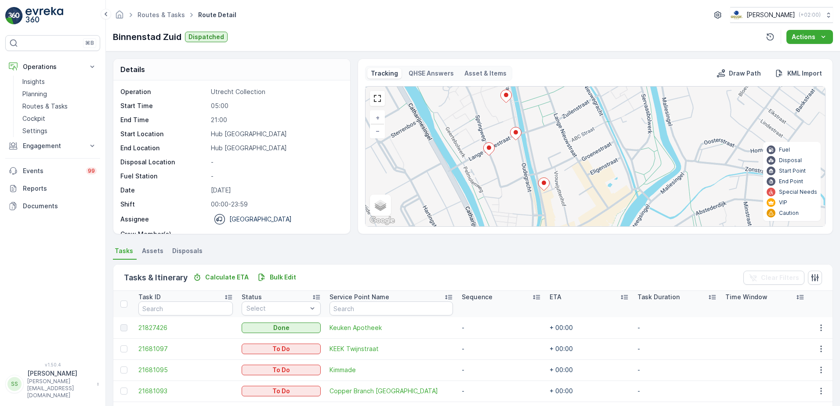
drag, startPoint x: 560, startPoint y: 161, endPoint x: 552, endPoint y: 129, distance: 32.7
click at [552, 129] on div "2 2 2 2 + − Satellite Roadmap Terrain Hybrid Leaflet Keyboard shortcuts Map Dat…" at bounding box center [594, 157] width 459 height 140
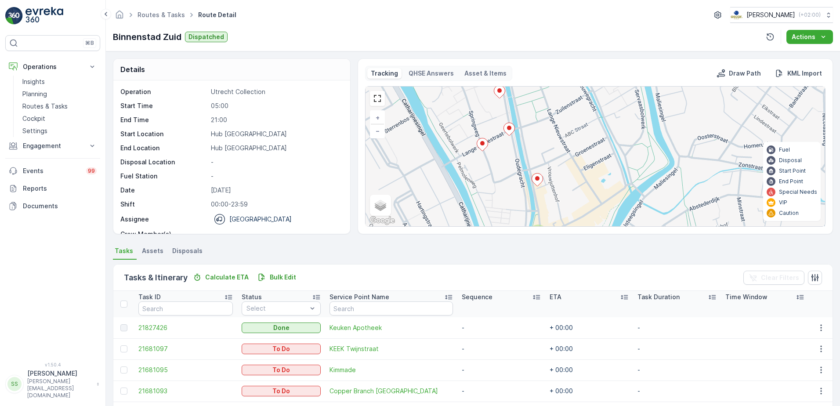
drag, startPoint x: 515, startPoint y: 148, endPoint x: 501, endPoint y: 155, distance: 15.5
click at [502, 155] on div "2 2 2 2 + − Satellite Roadmap Terrain Hybrid Leaflet Keyboard shortcuts Map Dat…" at bounding box center [594, 157] width 459 height 140
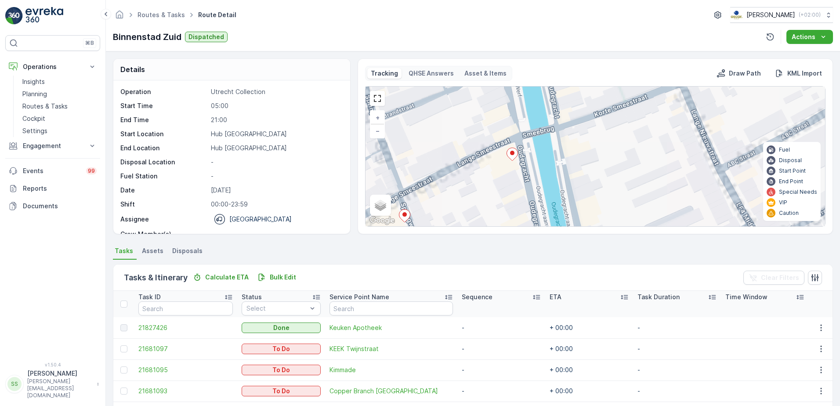
click at [512, 153] on ellipse at bounding box center [512, 153] width 4 height 4
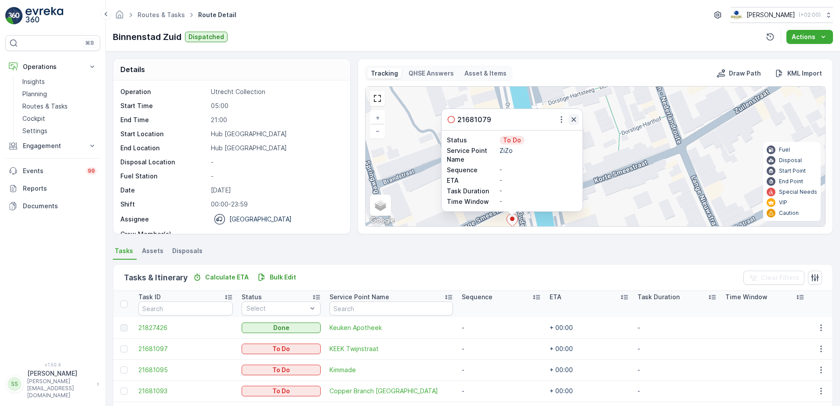
click at [573, 119] on icon "button" at bounding box center [573, 119] width 4 height 4
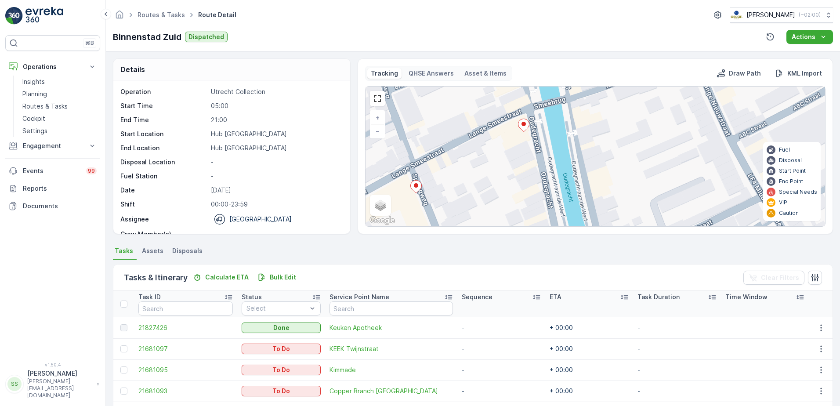
drag, startPoint x: 559, startPoint y: 194, endPoint x: 570, endPoint y: 99, distance: 96.0
click at [570, 99] on div "2 2 + − Satellite Roadmap Terrain Hybrid Leaflet Keyboard shortcuts Map Data Ma…" at bounding box center [594, 157] width 459 height 140
click at [520, 125] on icon at bounding box center [523, 125] width 11 height 13
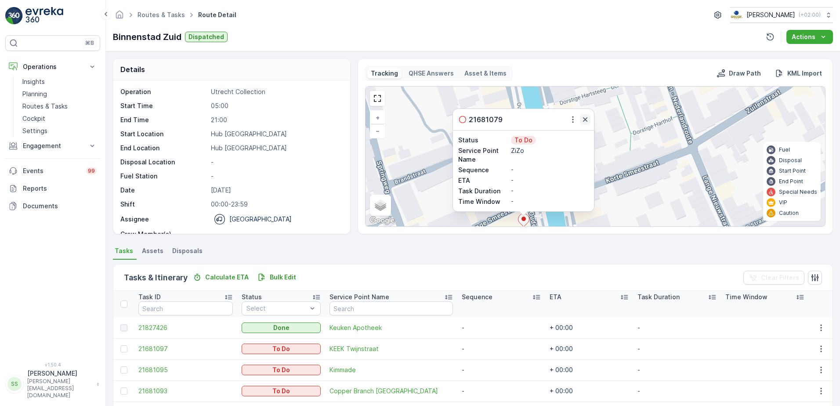
click at [583, 119] on icon "button" at bounding box center [585, 119] width 9 height 9
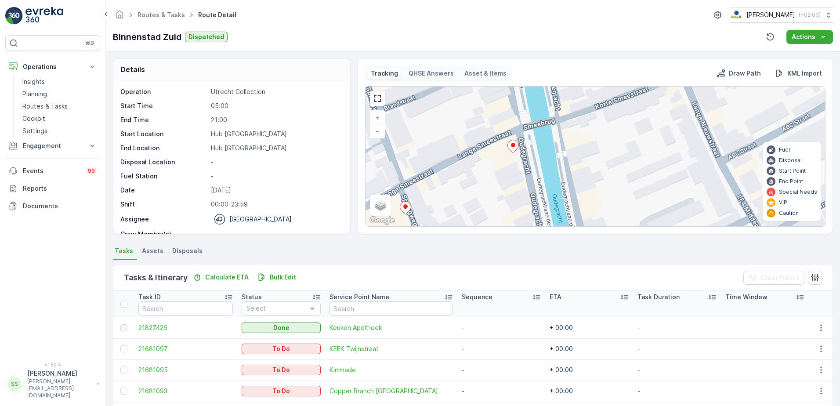
drag, startPoint x: 623, startPoint y: 203, endPoint x: 612, endPoint y: 115, distance: 89.3
click at [612, 97] on div "2 2 + − Satellite Roadmap Terrain Hybrid Leaflet Keyboard shortcuts Map Data Ma…" at bounding box center [594, 157] width 459 height 140
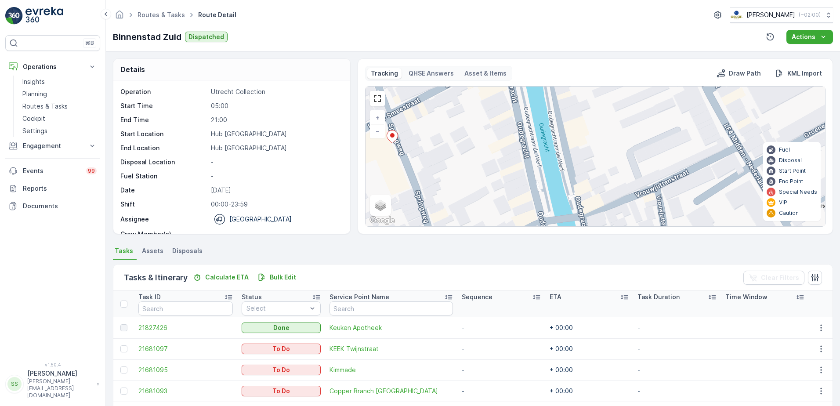
drag, startPoint x: 622, startPoint y: 201, endPoint x: 601, endPoint y: 114, distance: 89.9
click at [601, 113] on div "2 2 + − Satellite Roadmap Terrain Hybrid Leaflet Keyboard shortcuts Map Data Ma…" at bounding box center [594, 157] width 459 height 140
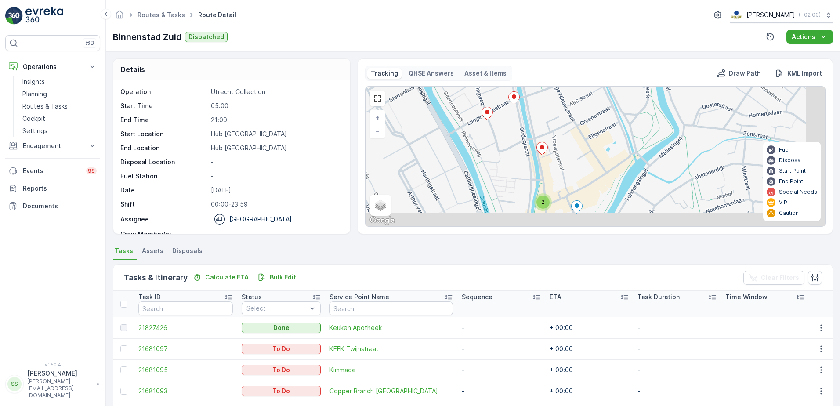
drag, startPoint x: 552, startPoint y: 204, endPoint x: 524, endPoint y: 134, distance: 75.4
click at [524, 134] on div "2 2 2 2 + − Satellite Roadmap Terrain Hybrid Leaflet Keyboard shortcuts Map Dat…" at bounding box center [594, 157] width 459 height 140
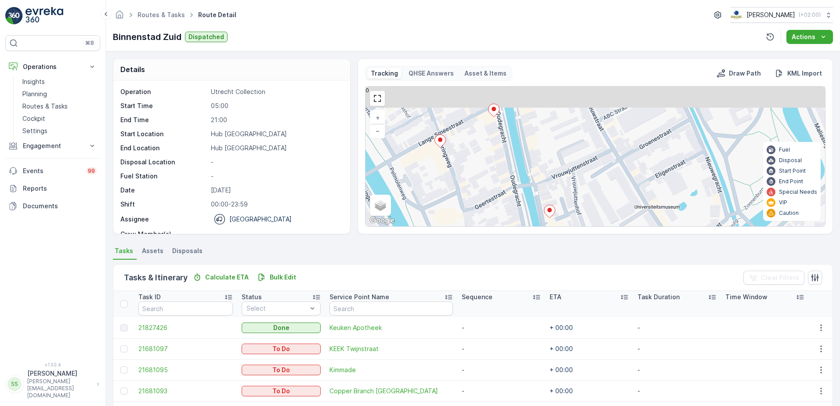
drag, startPoint x: 516, startPoint y: 160, endPoint x: 521, endPoint y: 214, distance: 53.8
click at [521, 214] on div "2 2 2 2 + − Satellite Roadmap Terrain Hybrid Leaflet Keyboard shortcuts Map Dat…" at bounding box center [594, 157] width 459 height 140
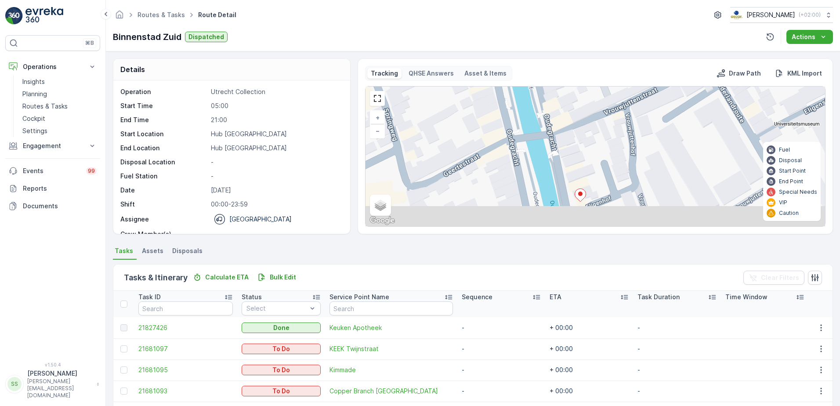
drag, startPoint x: 501, startPoint y: 164, endPoint x: 486, endPoint y: 99, distance: 67.0
click at [482, 63] on div "Tracking QHSE Answers Asset & Items Draw Path KML Import 2 2 + − Satellite Road…" at bounding box center [594, 146] width 475 height 176
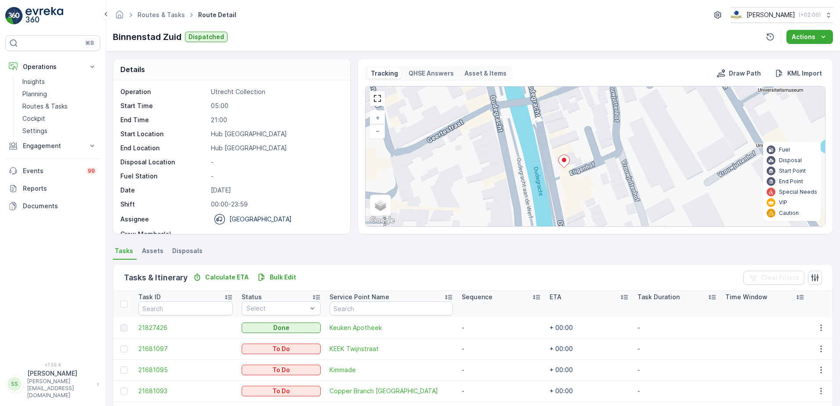
drag, startPoint x: 509, startPoint y: 159, endPoint x: 469, endPoint y: 73, distance: 93.9
click at [469, 73] on div "Tracking QHSE Answers Asset & Items Draw Path KML Import 2 2 + − Satellite Road…" at bounding box center [595, 146] width 460 height 161
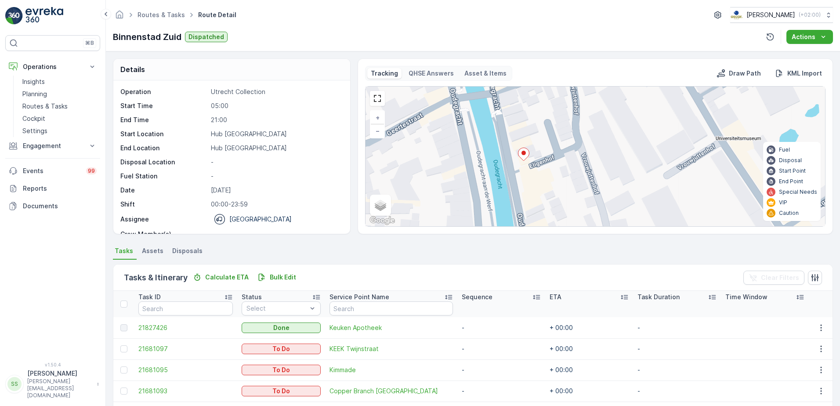
drag, startPoint x: 477, startPoint y: 115, endPoint x: 464, endPoint y: 169, distance: 54.7
click at [464, 169] on div "2 2 + − Satellite Roadmap Terrain Hybrid Leaflet Keyboard shortcuts Map Data Ma…" at bounding box center [594, 157] width 459 height 140
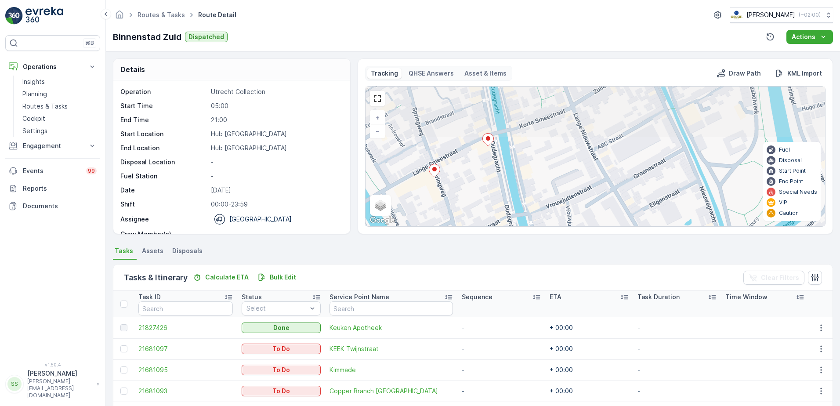
drag, startPoint x: 487, startPoint y: 165, endPoint x: 491, endPoint y: 184, distance: 19.6
click at [491, 184] on div "2 2 2 2 + − Satellite Roadmap Terrain Hybrid Leaflet Keyboard shortcuts Map Dat…" at bounding box center [594, 157] width 459 height 140
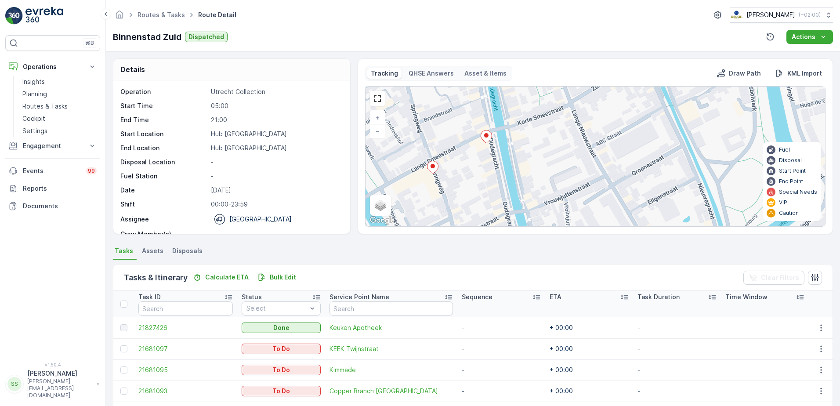
drag, startPoint x: 490, startPoint y: 185, endPoint x: 451, endPoint y: 106, distance: 88.4
click at [451, 106] on div "2 2 2 2 + − Satellite Roadmap Terrain Hybrid Leaflet Keyboard shortcuts Map Dat…" at bounding box center [594, 157] width 459 height 140
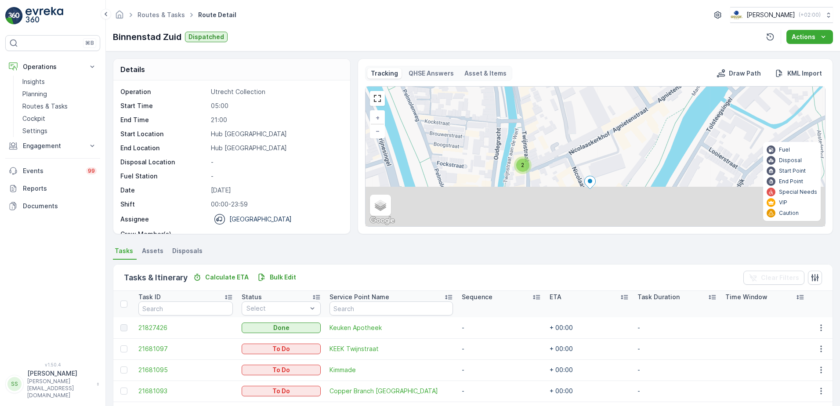
drag, startPoint x: 477, startPoint y: 102, endPoint x: 478, endPoint y: 89, distance: 13.2
click at [478, 89] on div "2 2 2 2 + − Satellite Roadmap Terrain Hybrid Leaflet Keyboard shortcuts Map Dat…" at bounding box center [594, 157] width 459 height 140
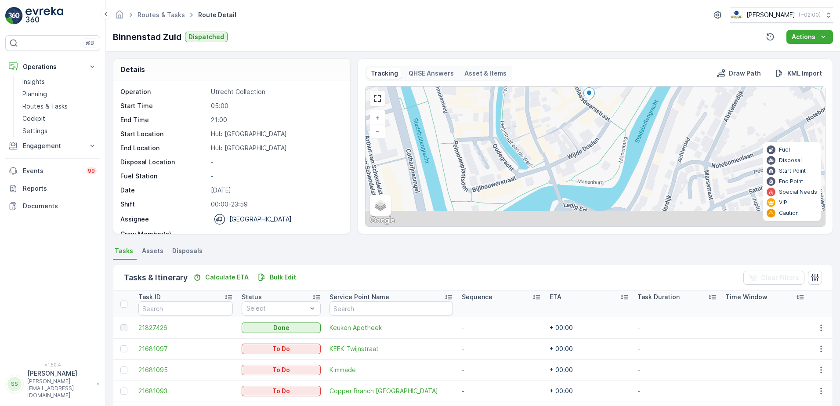
click at [489, 90] on div "2 2 2 2 + − Satellite Roadmap Terrain Hybrid Leaflet Keyboard shortcuts Map Dat…" at bounding box center [594, 157] width 459 height 140
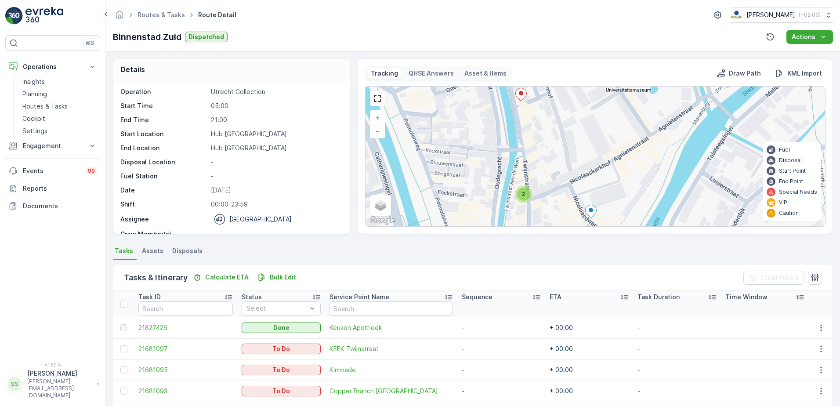
drag, startPoint x: 497, startPoint y: 129, endPoint x: 498, endPoint y: 239, distance: 110.7
click at [498, 246] on div "Details Operation Utrecht Collection Start Time 05:00 End Time 21:00 Start Loca…" at bounding box center [473, 228] width 734 height 354
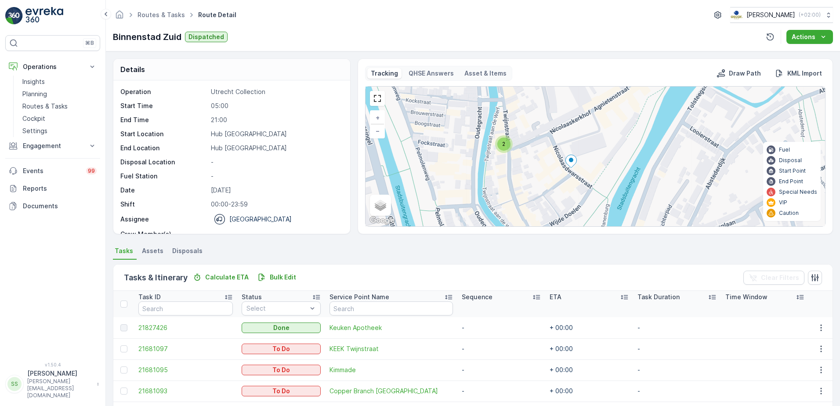
drag, startPoint x: 481, startPoint y: 127, endPoint x: 462, endPoint y: 76, distance: 54.9
click at [462, 76] on div "Tracking QHSE Answers Asset & Items Draw Path KML Import 2 2 2 2 + − Satellite …" at bounding box center [595, 146] width 460 height 161
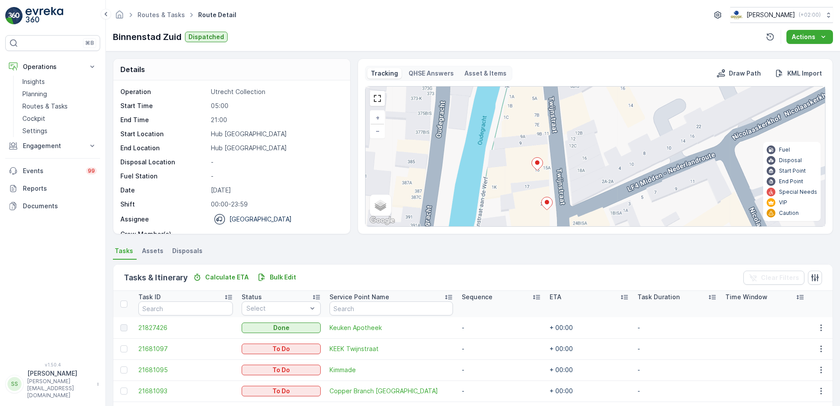
drag, startPoint x: 527, startPoint y: 133, endPoint x: 516, endPoint y: 190, distance: 58.7
click at [516, 190] on div "2 + − Satellite Roadmap Terrain Hybrid Leaflet Keyboard shortcuts Map Data Map …" at bounding box center [594, 157] width 459 height 140
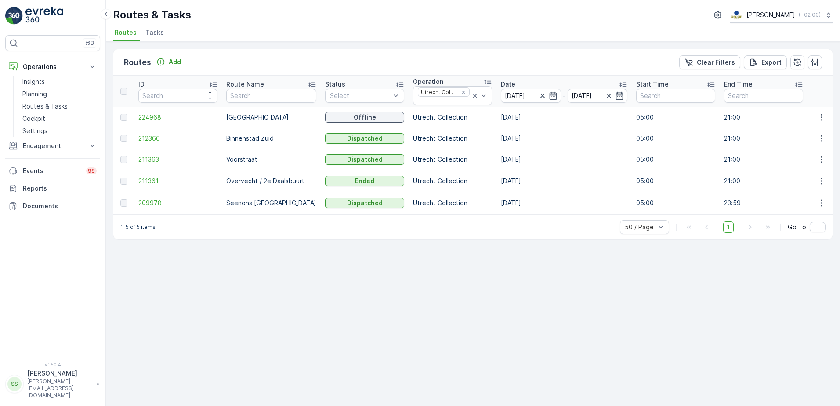
click at [253, 61] on div "Routes Add Clear Filters Export" at bounding box center [472, 62] width 719 height 26
click at [462, 91] on icon "Remove Utrecht Collection" at bounding box center [463, 91] width 3 height 3
click at [453, 54] on div "Routes Add Clear Filters Export" at bounding box center [472, 62] width 719 height 26
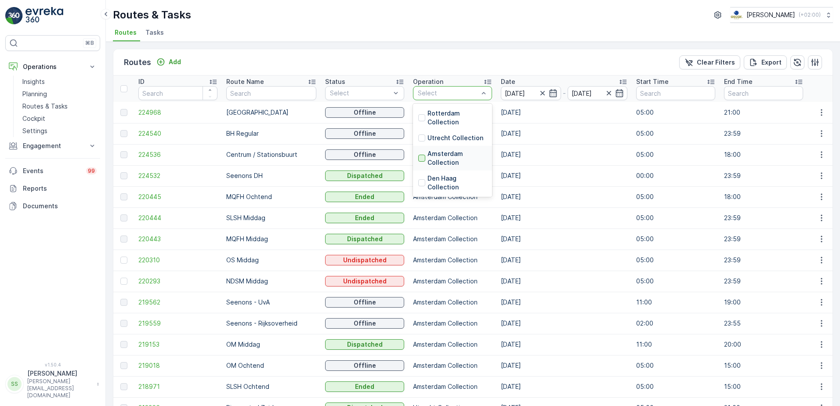
click at [418, 158] on div at bounding box center [421, 158] width 7 height 7
click at [458, 61] on div "Routes Add Clear Filters Export" at bounding box center [472, 62] width 719 height 26
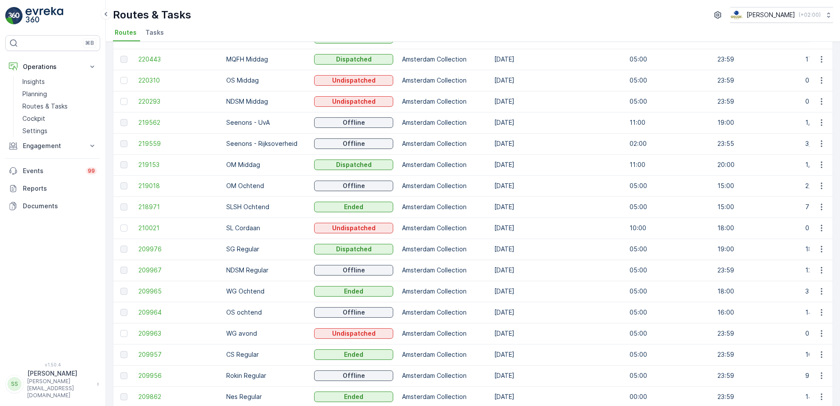
scroll to position [139, 0]
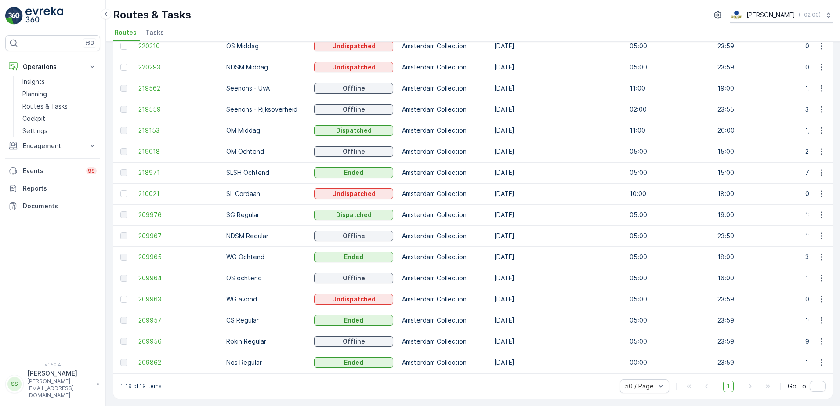
click at [146, 233] on span "209967" at bounding box center [177, 235] width 79 height 9
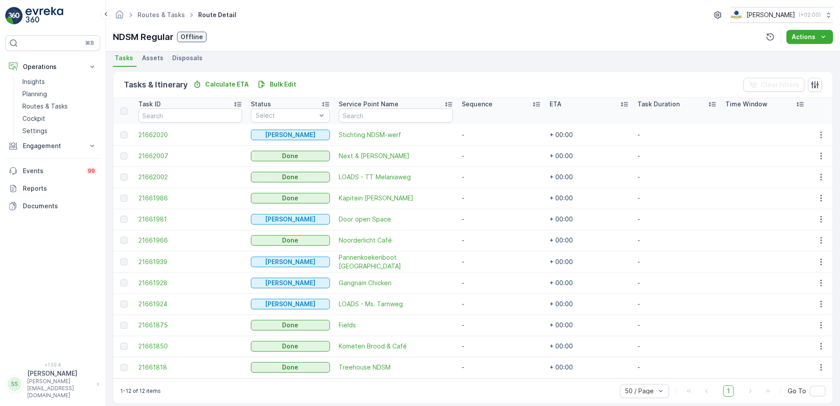
scroll to position [202, 0]
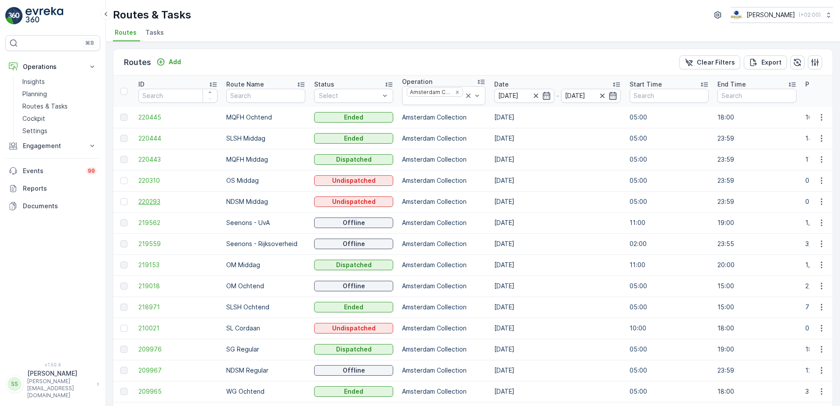
click at [161, 199] on span "220293" at bounding box center [177, 201] width 79 height 9
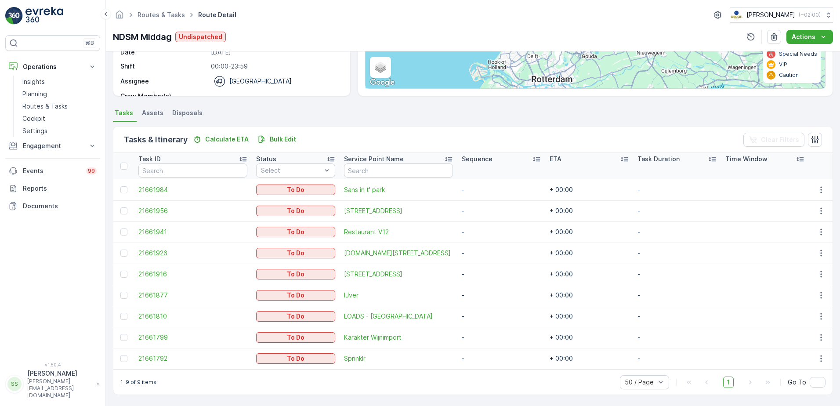
scroll to position [138, 0]
click at [370, 253] on span "LOADS.Amsterdam Kropaarstraat 12" at bounding box center [398, 252] width 109 height 9
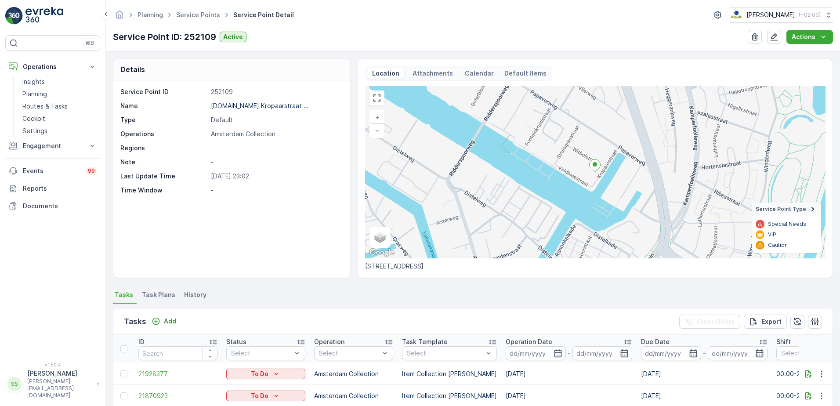
click at [449, 72] on p "Attachments" at bounding box center [432, 73] width 43 height 9
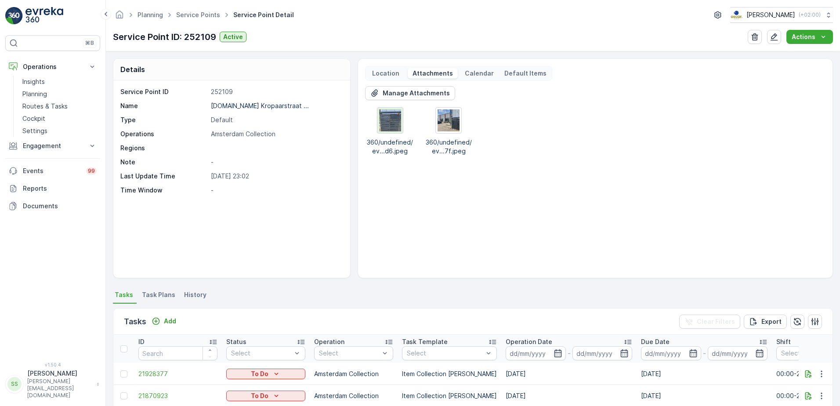
click at [388, 122] on img at bounding box center [390, 120] width 22 height 22
click at [447, 126] on img at bounding box center [448, 120] width 22 height 22
drag, startPoint x: 262, startPoint y: 127, endPoint x: 362, endPoint y: 114, distance: 100.6
click at [263, 129] on div "Service Point ID 252109 Name LOADS.Amsterdam Kropaarstraat ... Type Default Ope…" at bounding box center [230, 140] width 220 height 107
click at [393, 69] on p "Location" at bounding box center [386, 73] width 30 height 9
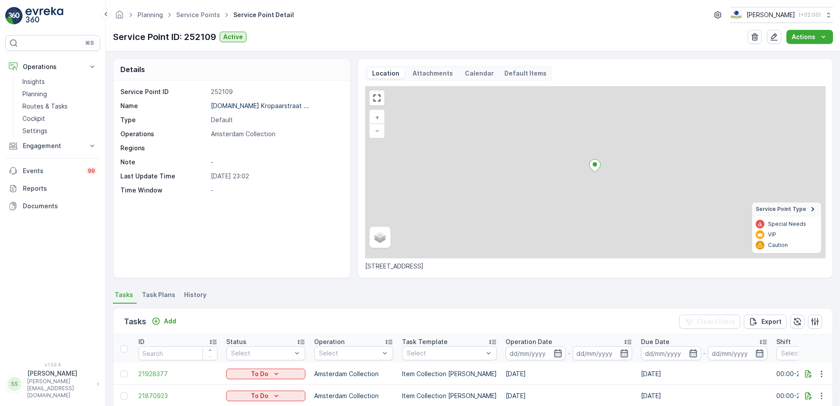
click at [283, 219] on div "Service Point ID 252109 Name LOADS.Amsterdam Kropaarstraat ... Type Default Ope…" at bounding box center [231, 178] width 237 height 197
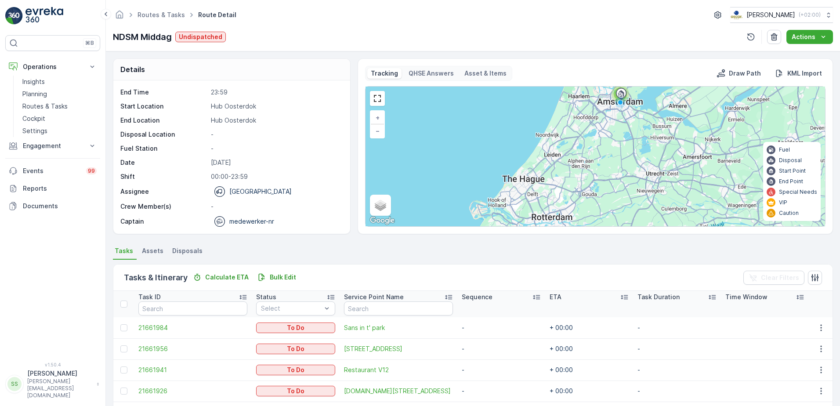
scroll to position [138, 0]
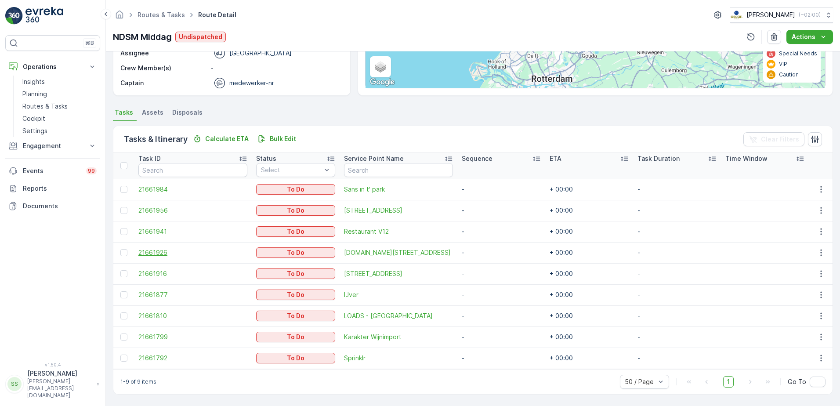
click at [152, 250] on span "21661926" at bounding box center [192, 252] width 109 height 9
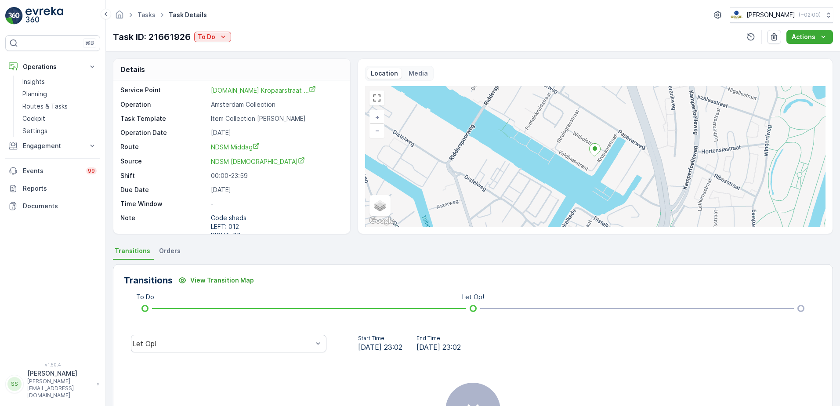
scroll to position [29, 0]
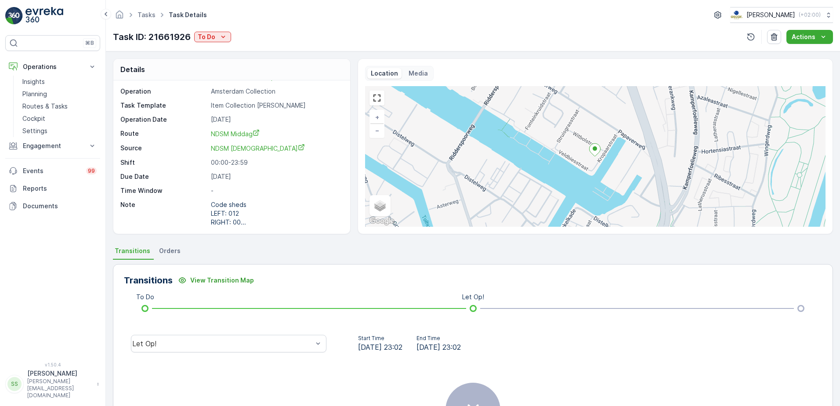
click at [325, 192] on p "-" at bounding box center [276, 190] width 130 height 9
click at [147, 10] on ul "Tasks" at bounding box center [151, 15] width 31 height 13
click at [145, 12] on link "Tasks" at bounding box center [146, 14] width 18 height 7
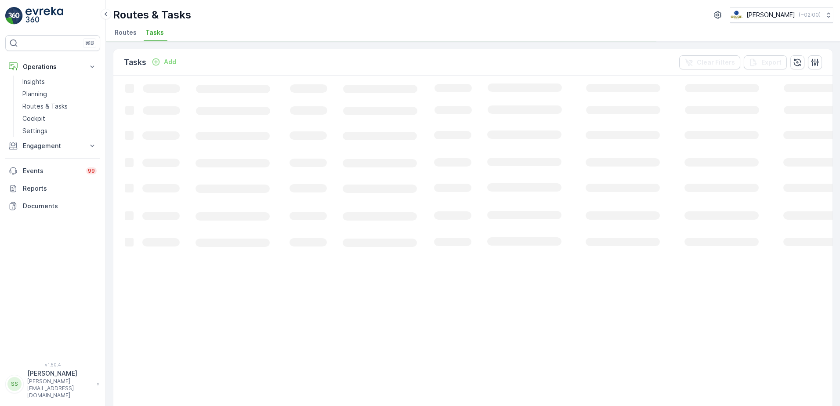
click at [230, 27] on ul "Routes Tasks" at bounding box center [469, 33] width 713 height 15
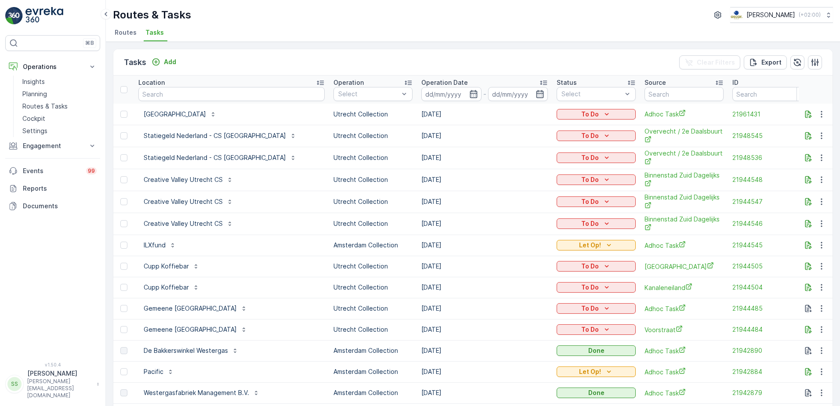
drag, startPoint x: 214, startPoint y: 14, endPoint x: 296, endPoint y: 14, distance: 82.6
click at [119, 14] on div "Routes & Tasks Oscar Circulair ( +02:00 )" at bounding box center [473, 15] width 720 height 16
click at [296, 14] on div "Routes & Tasks Oscar Circulair ( +02:00 )" at bounding box center [473, 15] width 720 height 16
click at [181, 90] on input "text" at bounding box center [231, 94] width 186 height 14
type input "verre"
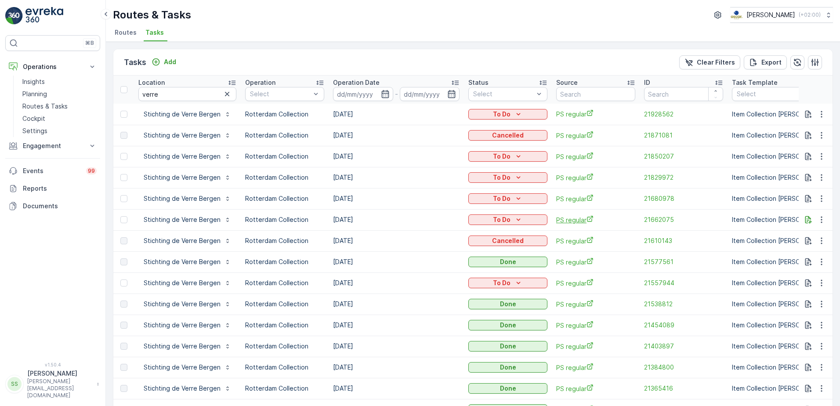
click at [573, 218] on span "PS regular" at bounding box center [595, 219] width 79 height 9
click at [242, 29] on ul "Routes Tasks" at bounding box center [469, 33] width 713 height 15
click at [189, 112] on p "Stichting de Verre Bergen" at bounding box center [182, 114] width 77 height 9
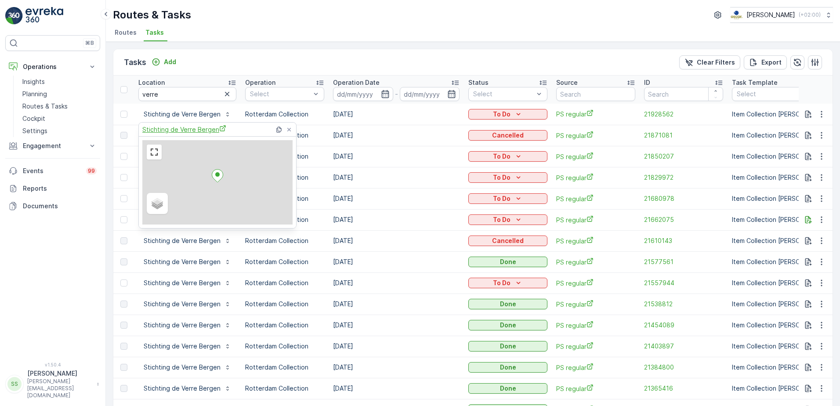
click at [196, 132] on span "Stichting de Verre Bergen" at bounding box center [184, 129] width 84 height 9
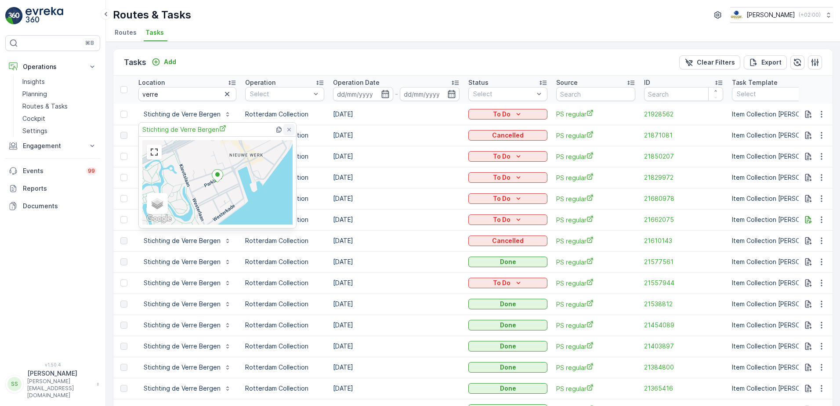
click at [289, 128] on icon at bounding box center [288, 129] width 7 height 7
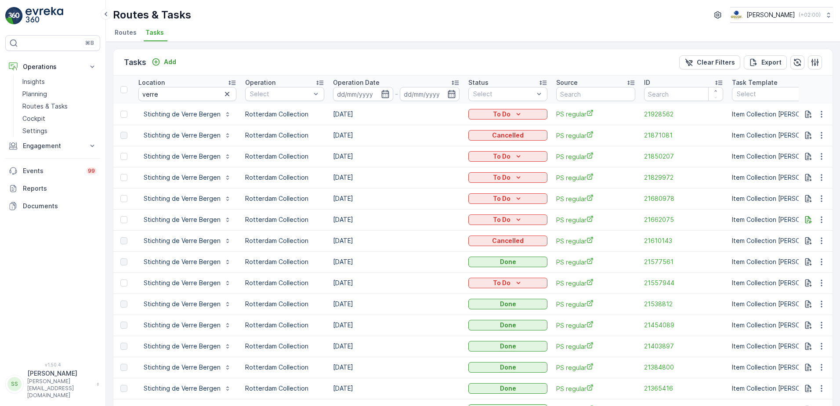
click at [308, 55] on div "Tasks Add Clear Filters Export" at bounding box center [472, 62] width 719 height 26
click at [108, 106] on div "Tasks Add Clear Filters Export Location verre Operation Select Operation Date -…" at bounding box center [473, 224] width 734 height 364
click at [271, 60] on div "Tasks Add Clear Filters Export" at bounding box center [472, 62] width 719 height 26
click at [586, 63] on div "Tasks Add Clear Filters Export" at bounding box center [472, 62] width 719 height 26
click at [573, 64] on div "Tasks Add Clear Filters Export" at bounding box center [472, 62] width 719 height 26
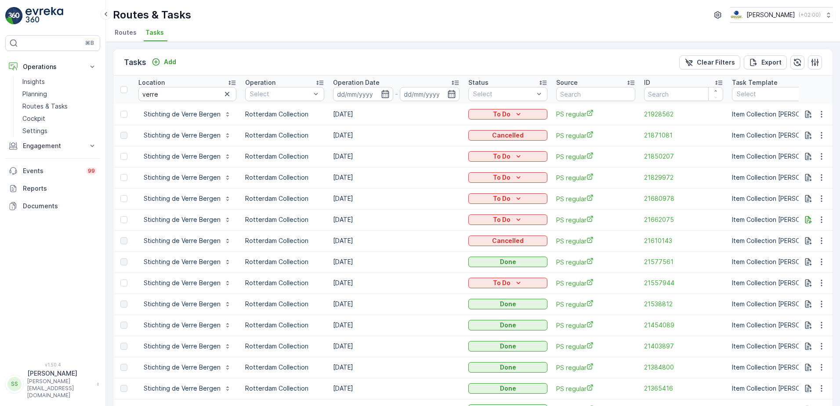
click at [572, 60] on div "Tasks Add Clear Filters Export" at bounding box center [472, 62] width 719 height 26
click at [577, 60] on div "Tasks Add Clear Filters Export" at bounding box center [472, 62] width 719 height 26
click at [577, 61] on div "Tasks Add Clear Filters Export" at bounding box center [472, 62] width 719 height 26
click at [598, 56] on div "Tasks Add Clear Filters Export" at bounding box center [472, 62] width 719 height 26
click at [597, 59] on div "Tasks Add Clear Filters Export" at bounding box center [472, 62] width 719 height 26
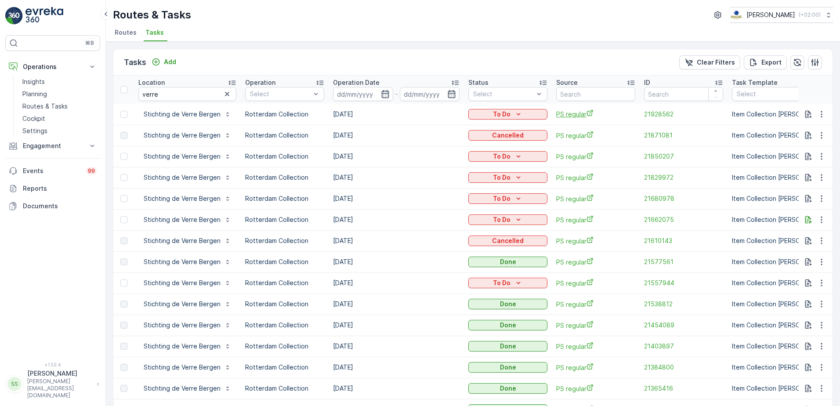
click at [567, 114] on span "PS regular" at bounding box center [595, 113] width 79 height 9
click at [245, 42] on div "Tasks Add Clear Filters Export Location verre Operation Select Operation Date -…" at bounding box center [473, 224] width 734 height 364
drag, startPoint x: 159, startPoint y: 92, endPoint x: 129, endPoint y: 94, distance: 29.5
click at [127, 92] on tr "Location verre Operation Select Operation Date - Status Select Source ID Task T…" at bounding box center [800, 90] width 1374 height 28
type input "verbeek"
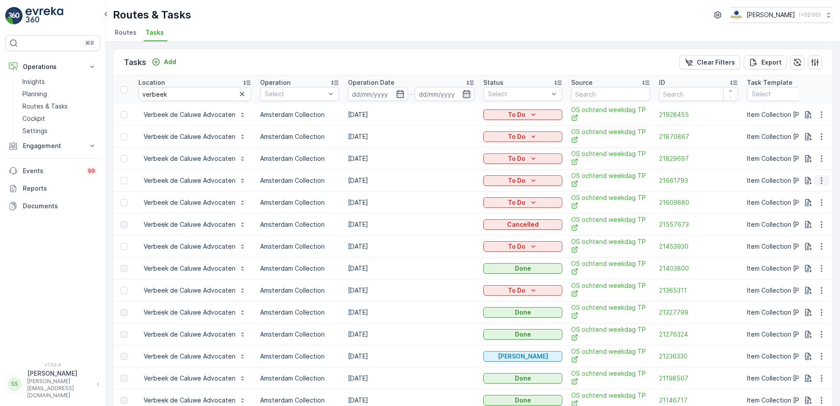
click at [818, 176] on icon "button" at bounding box center [821, 180] width 9 height 9
click at [801, 213] on span "Change Route" at bounding box center [798, 215] width 43 height 9
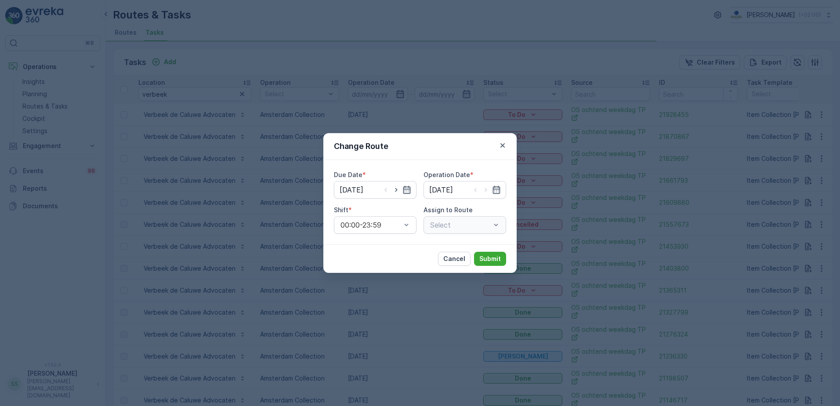
type input "[DATE]"
click at [440, 143] on div "Change Route" at bounding box center [419, 146] width 193 height 27
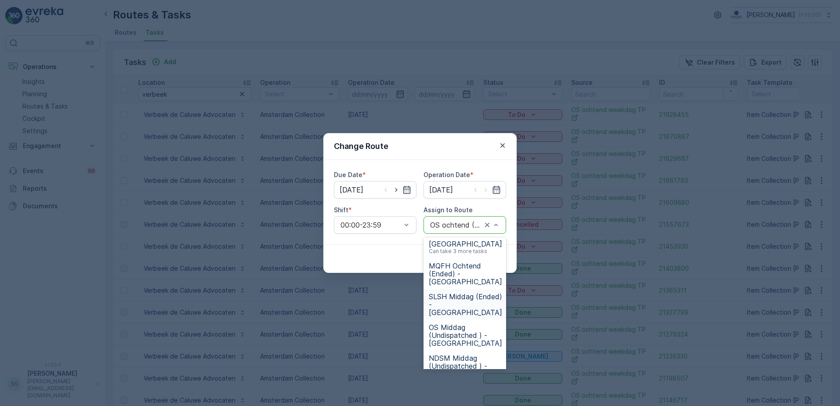
scroll to position [176, 0]
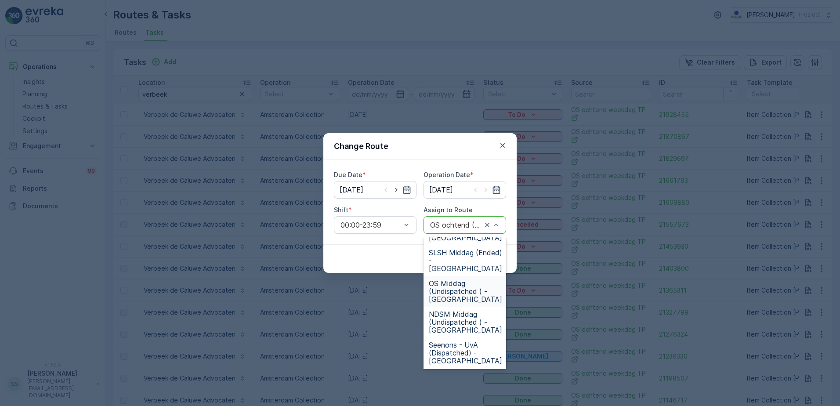
click at [458, 295] on span "OS Middag (Undispatched ) - Amsterdam" at bounding box center [465, 291] width 73 height 24
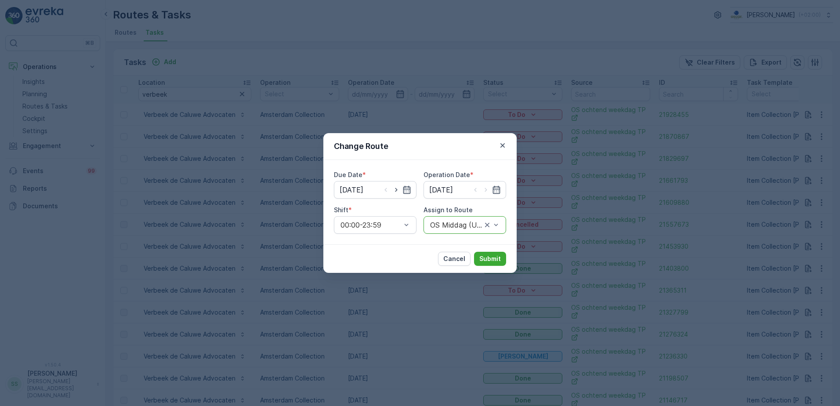
drag, startPoint x: 382, startPoint y: 247, endPoint x: 387, endPoint y: 246, distance: 5.0
click at [384, 247] on div "Cancel Submit" at bounding box center [419, 258] width 193 height 29
click at [484, 257] on p "Submit" at bounding box center [490, 258] width 22 height 9
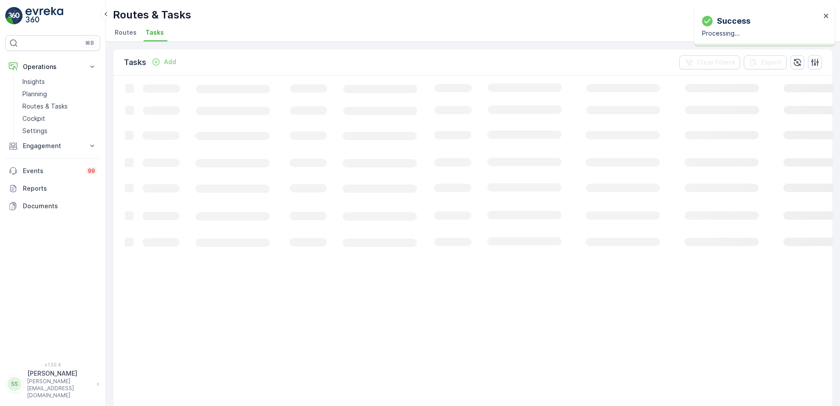
click at [393, 60] on div "Tasks Add Clear Filters Export" at bounding box center [472, 62] width 719 height 26
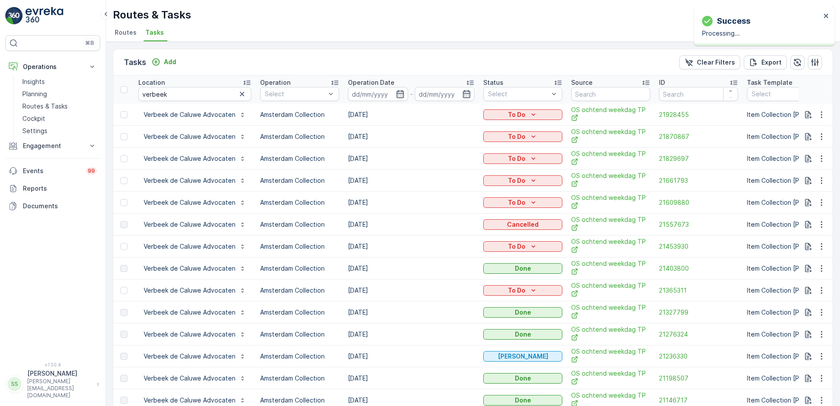
click at [259, 21] on div "Routes & Tasks Oscar Circulair ( +02:00 )" at bounding box center [473, 15] width 720 height 16
click at [248, 69] on div "Tasks Add Clear Filters Export" at bounding box center [472, 62] width 719 height 26
click at [237, 63] on div "Tasks Add Clear Filters Export" at bounding box center [472, 62] width 719 height 26
click at [205, 62] on div "Tasks Add Clear Filters Export" at bounding box center [472, 62] width 719 height 26
drag, startPoint x: 194, startPoint y: 62, endPoint x: 199, endPoint y: 62, distance: 4.9
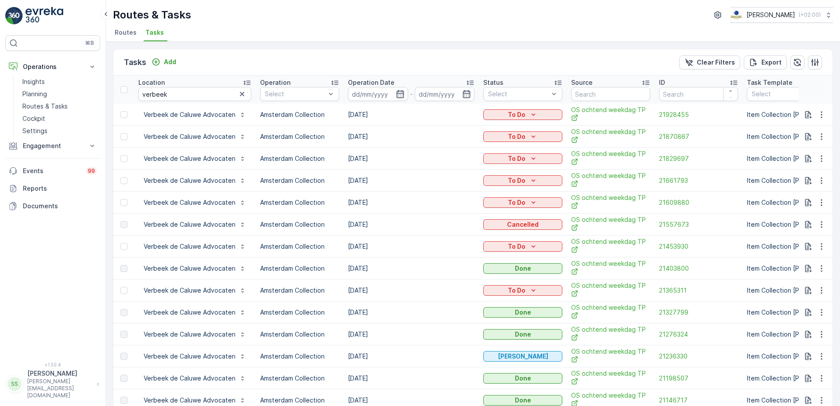
click at [199, 62] on div "Tasks Add Clear Filters Export" at bounding box center [472, 62] width 719 height 26
click at [211, 62] on div "Tasks Add Clear Filters Export" at bounding box center [472, 62] width 719 height 26
drag, startPoint x: 211, startPoint y: 62, endPoint x: 224, endPoint y: 62, distance: 12.7
click at [224, 62] on div "Tasks Add Clear Filters Export" at bounding box center [472, 62] width 719 height 26
drag, startPoint x: 220, startPoint y: 64, endPoint x: 239, endPoint y: 59, distance: 19.4
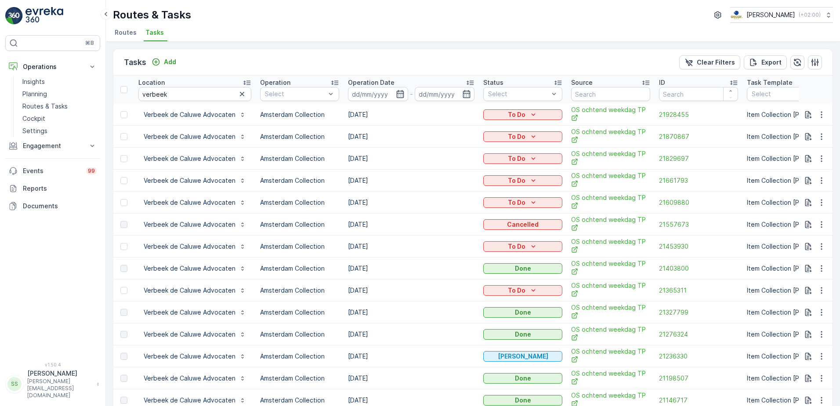
click at [239, 59] on div "Tasks Add Clear Filters Export" at bounding box center [472, 62] width 719 height 26
click at [225, 60] on div "Tasks Add Clear Filters Export" at bounding box center [472, 62] width 719 height 26
click at [477, 59] on div "Tasks Add Clear Filters Export" at bounding box center [472, 62] width 719 height 26
click at [243, 42] on div "Tasks Add Clear Filters Export Location verbeek Operation Select Operation Date…" at bounding box center [473, 224] width 734 height 364
click at [239, 59] on div "Tasks Add Clear Filters Export" at bounding box center [472, 62] width 719 height 26
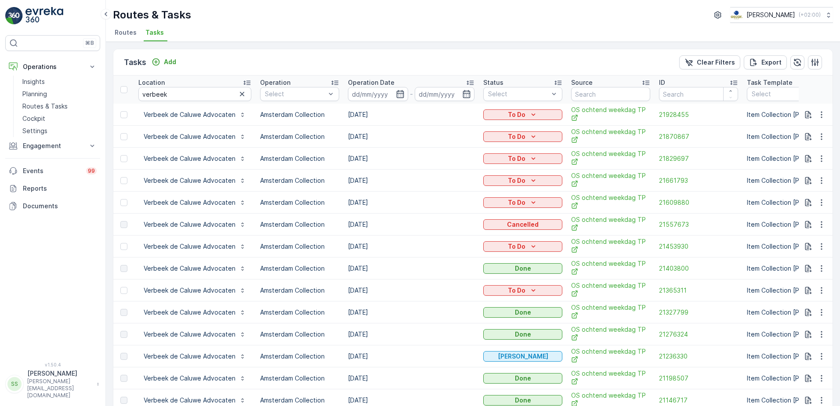
click at [232, 20] on div "Routes & Tasks Oscar Circulair ( +02:00 )" at bounding box center [473, 15] width 720 height 16
click at [217, 63] on div "Tasks Add Clear Filters Export" at bounding box center [472, 62] width 719 height 26
click at [240, 95] on icon "button" at bounding box center [242, 94] width 9 height 9
click at [220, 54] on div "Tasks Add Clear Filters Export" at bounding box center [472, 62] width 719 height 26
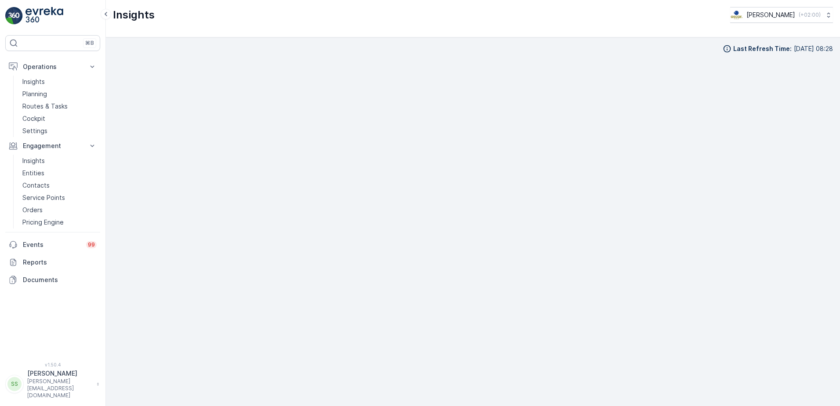
scroll to position [10, 0]
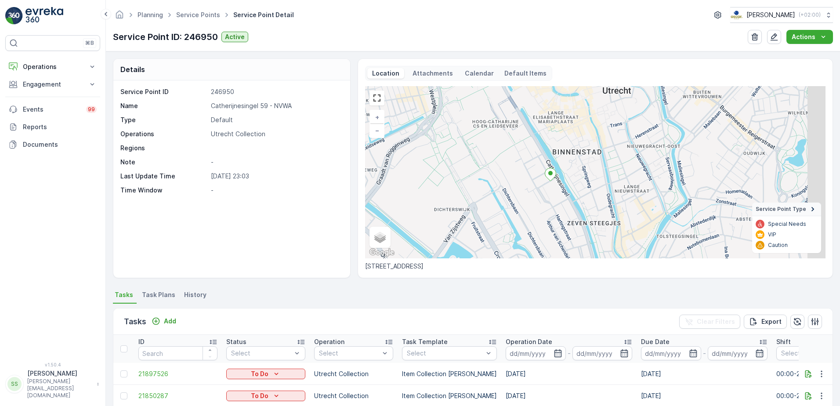
drag, startPoint x: 594, startPoint y: 171, endPoint x: 550, endPoint y: 180, distance: 45.4
click at [550, 180] on icon at bounding box center [550, 174] width 11 height 13
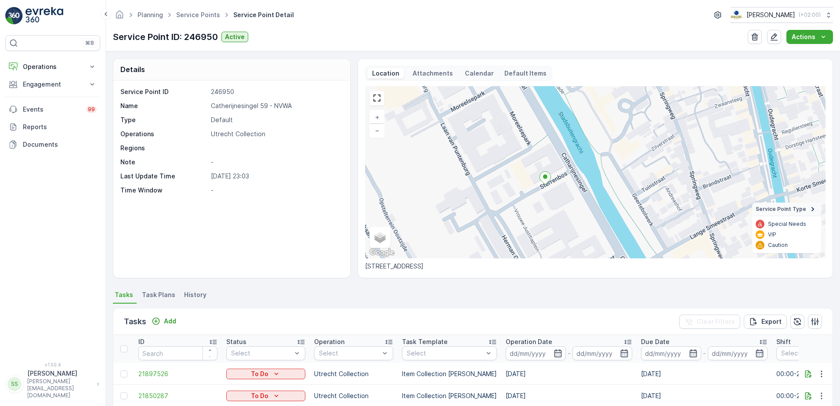
click at [277, 148] on p at bounding box center [276, 148] width 130 height 9
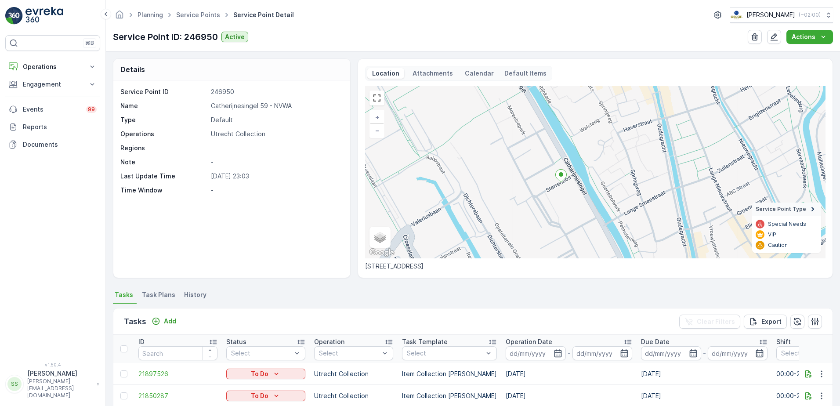
drag, startPoint x: 558, startPoint y: 26, endPoint x: 462, endPoint y: 25, distance: 96.2
click at [558, 26] on div "Planning Service Points Service Point Detail Oscar Circulair ( +02:00 ) Service…" at bounding box center [473, 25] width 734 height 51
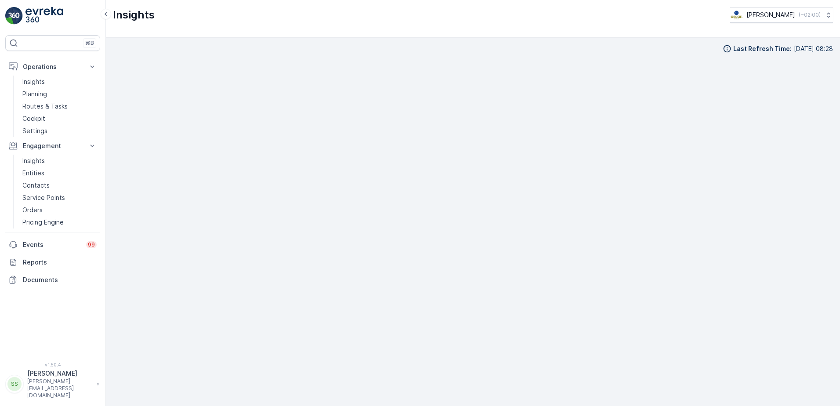
scroll to position [10, 0]
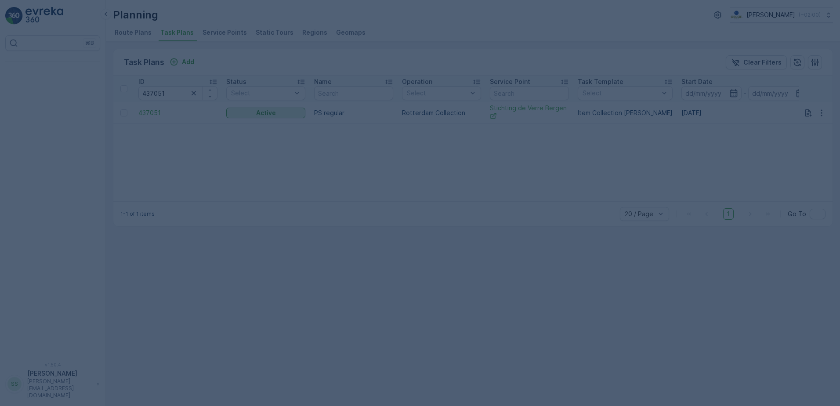
click at [113, 61] on div at bounding box center [420, 203] width 840 height 406
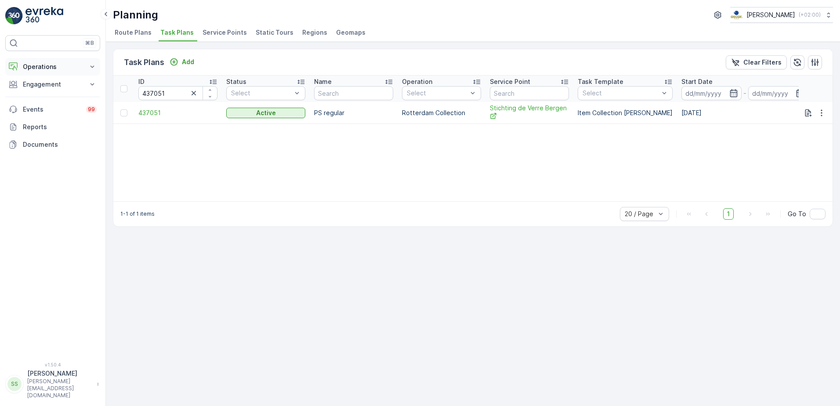
click at [22, 59] on button "Operations" at bounding box center [52, 67] width 95 height 18
drag, startPoint x: 43, startPoint y: 106, endPoint x: 52, endPoint y: 106, distance: 9.2
click at [43, 106] on p "Routes & Tasks" at bounding box center [44, 106] width 45 height 9
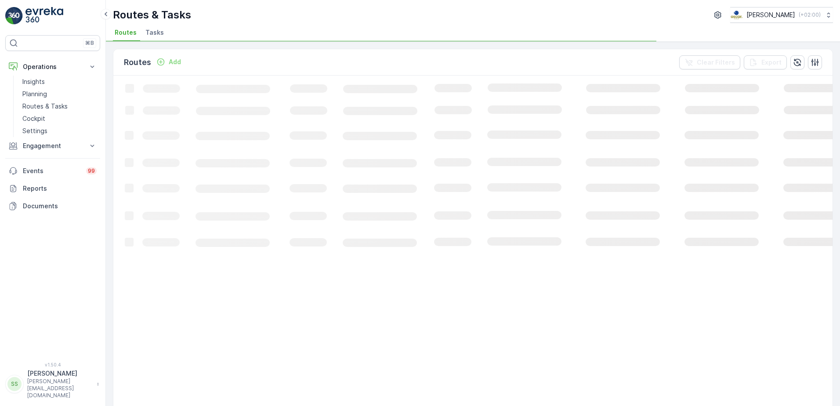
click at [188, 59] on div "Routes Add Clear Filters Export" at bounding box center [472, 62] width 719 height 26
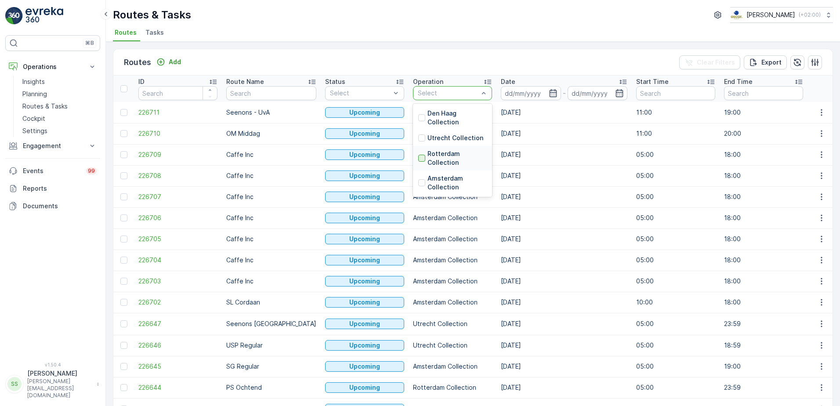
click at [418, 156] on div at bounding box center [421, 158] width 7 height 7
click at [478, 47] on div "Routes Add Clear Filters Export ID Route Name Status Select Operation Select Da…" at bounding box center [473, 224] width 734 height 364
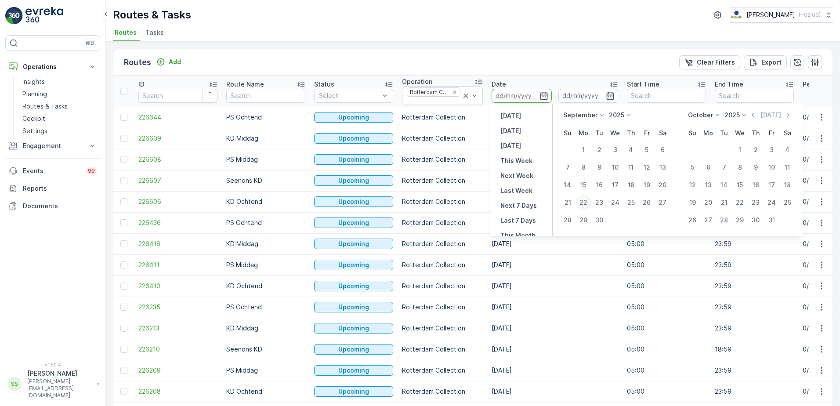
click at [589, 204] on div "22" at bounding box center [583, 202] width 14 height 14
type input "[DATE]"
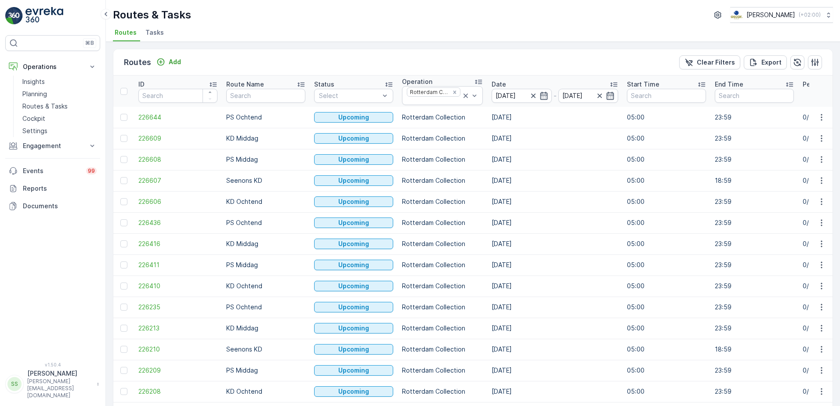
click at [537, 70] on div "Routes Add Clear Filters Export" at bounding box center [472, 62] width 719 height 26
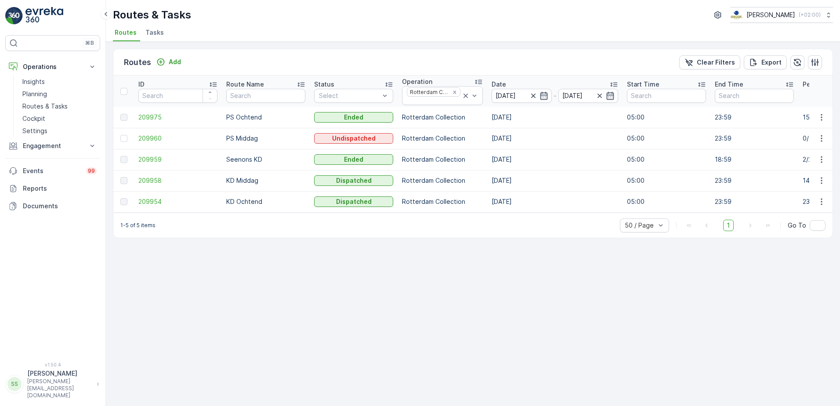
click at [263, 140] on p "PS Middag" at bounding box center [265, 138] width 79 height 9
click at [145, 139] on span "209960" at bounding box center [177, 138] width 79 height 9
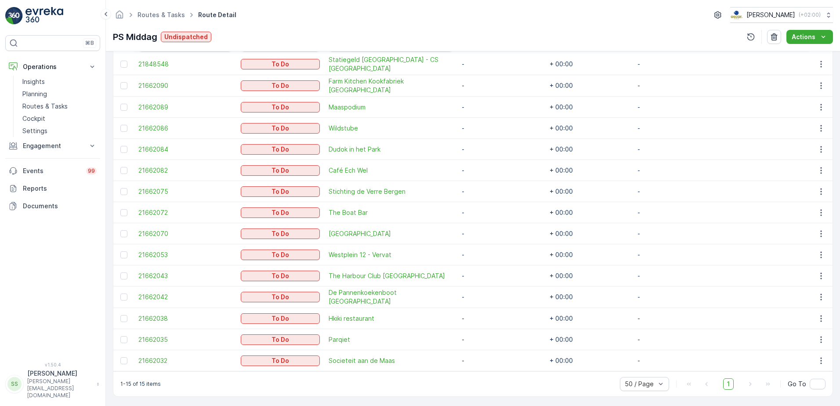
scroll to position [220, 0]
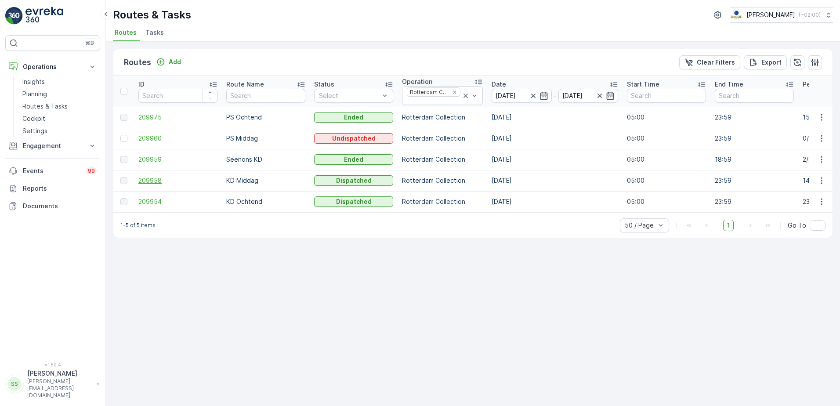
click at [148, 181] on span "209958" at bounding box center [177, 180] width 79 height 9
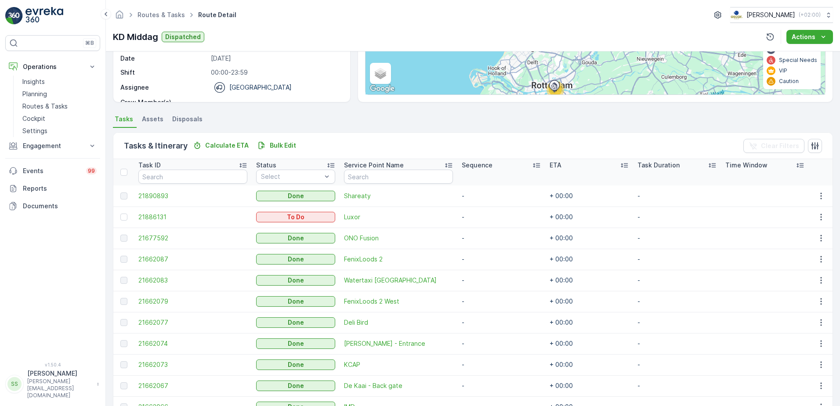
scroll to position [131, 0]
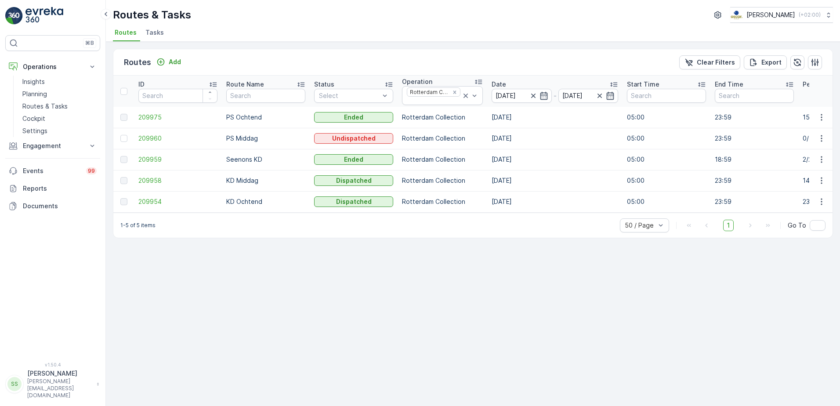
click at [273, 65] on div "Routes Add Clear Filters Export" at bounding box center [472, 62] width 719 height 26
drag, startPoint x: 208, startPoint y: 60, endPoint x: 246, endPoint y: 61, distance: 38.2
click at [246, 61] on div "Routes Add Clear Filters Export" at bounding box center [472, 62] width 719 height 26
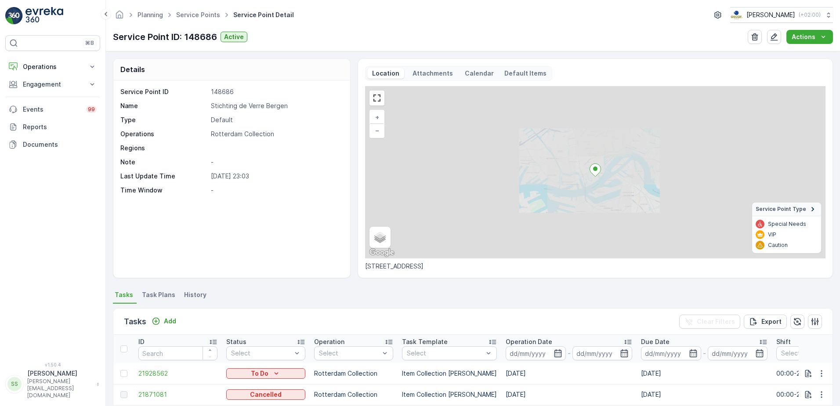
drag, startPoint x: 567, startPoint y: 182, endPoint x: 525, endPoint y: 180, distance: 42.7
click at [525, 180] on div "+ − Satellite Roadmap Terrain Hybrid Leaflet Keyboard shortcuts Map Data Map da…" at bounding box center [595, 172] width 460 height 172
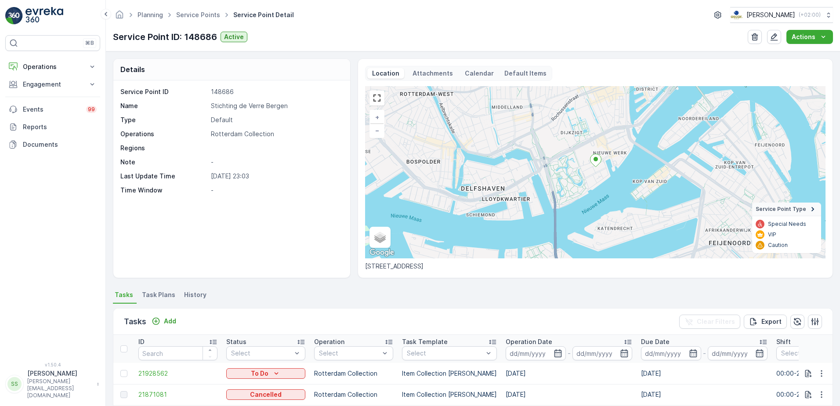
drag, startPoint x: 605, startPoint y: 181, endPoint x: 512, endPoint y: 176, distance: 93.3
click at [513, 176] on div "+ − Satellite Roadmap Terrain Hybrid Leaflet Keyboard shortcuts Map Data Map da…" at bounding box center [595, 172] width 460 height 172
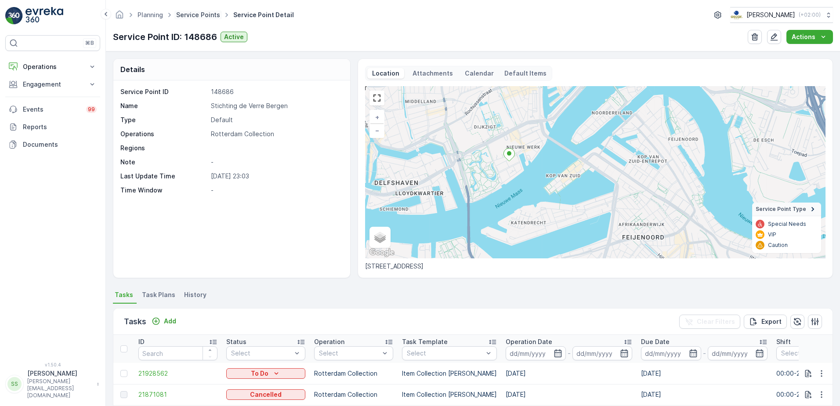
click at [206, 14] on link "Service Points" at bounding box center [198, 14] width 44 height 7
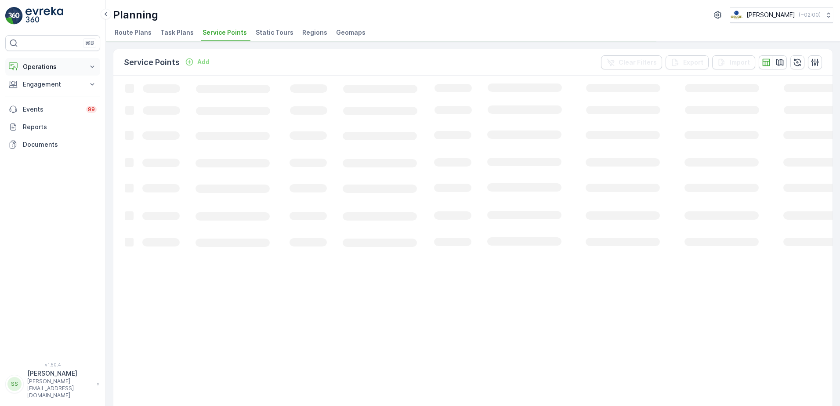
click at [45, 68] on p "Operations" at bounding box center [53, 66] width 60 height 9
click at [44, 101] on link "Routes & Tasks" at bounding box center [59, 106] width 81 height 12
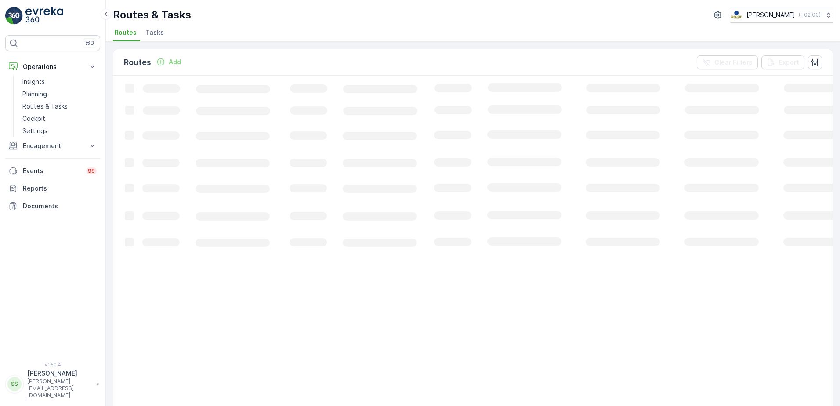
click at [207, 21] on div "Routes & Tasks Oscar Circulair ( +02:00 )" at bounding box center [473, 15] width 720 height 16
click at [250, 18] on div "Routes & Tasks Oscar Circulair ( +02:00 )" at bounding box center [473, 15] width 720 height 16
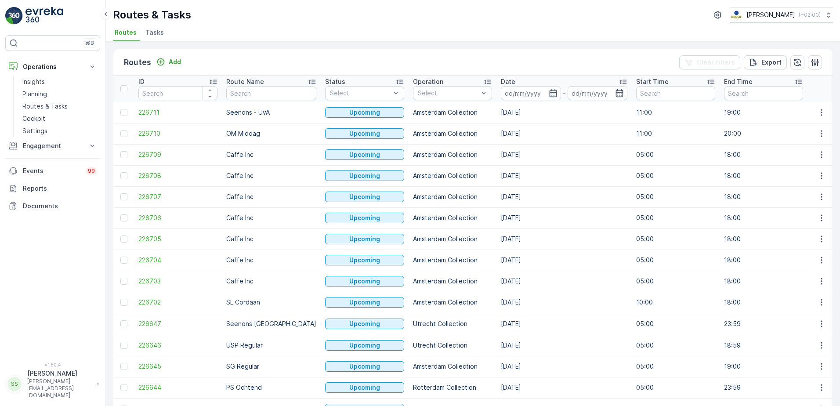
click at [205, 52] on div "Routes Add Clear Filters Export" at bounding box center [472, 62] width 719 height 26
click at [297, 58] on div "Routes Add Clear Filters Export" at bounding box center [472, 62] width 719 height 26
click at [257, 65] on div "Routes Add Clear Filters Export" at bounding box center [472, 62] width 719 height 26
click at [265, 96] on input "text" at bounding box center [271, 93] width 90 height 14
click at [350, 62] on div "Routes Add Clear Filters Export" at bounding box center [472, 62] width 719 height 26
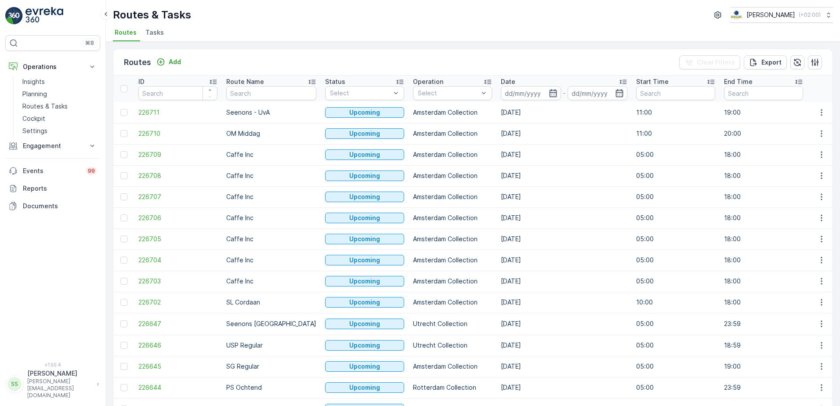
click at [293, 24] on div "Routes & Tasks Oscar Circulair ( +02:00 ) Routes Tasks" at bounding box center [473, 21] width 734 height 42
click at [304, 67] on div "Routes Add Clear Filters Export" at bounding box center [472, 62] width 719 height 26
click at [201, 59] on div "Routes Add Clear Filters Export" at bounding box center [472, 62] width 719 height 26
click at [235, 27] on ul "Routes Tasks" at bounding box center [469, 33] width 713 height 15
click at [285, 8] on div "Routes & Tasks Oscar Circulair ( +02:00 )" at bounding box center [473, 15] width 720 height 16
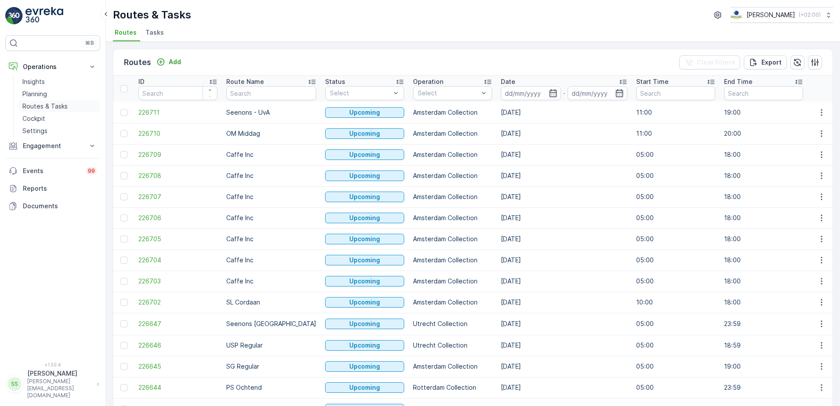
click at [43, 108] on p "Routes & Tasks" at bounding box center [44, 106] width 45 height 9
click at [273, 57] on div "Routes Add Clear Filters Export" at bounding box center [472, 62] width 719 height 26
click at [548, 94] on icon "button" at bounding box center [552, 93] width 9 height 9
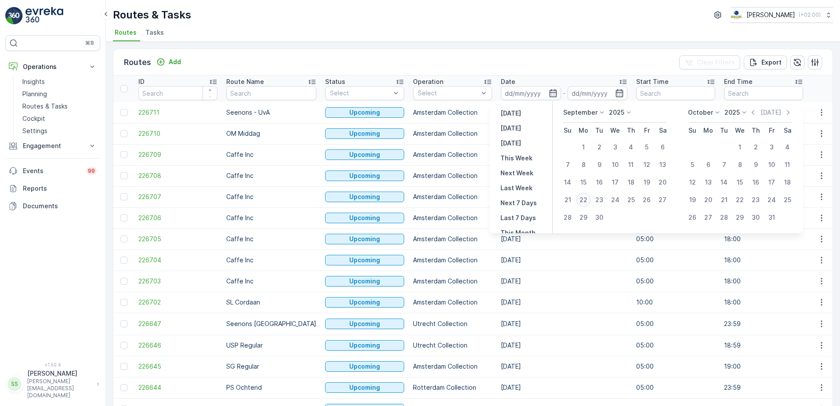
click at [585, 201] on div "22" at bounding box center [583, 200] width 14 height 14
type input "[DATE]"
click at [611, 61] on div "Routes Add Clear Filters Export" at bounding box center [472, 62] width 719 height 26
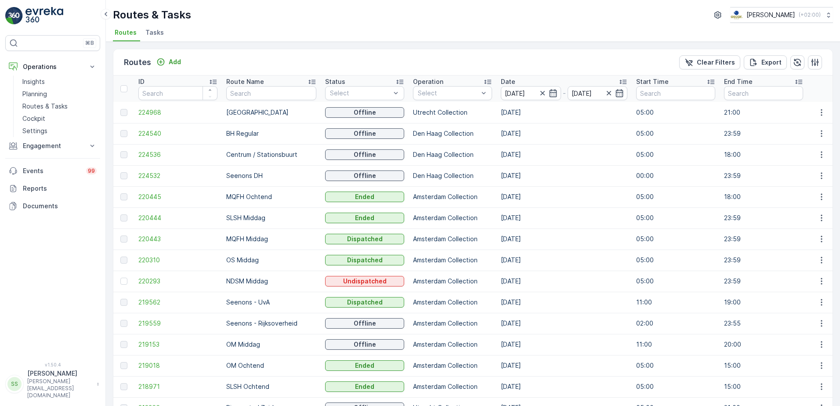
click at [440, 101] on th "Operation Select" at bounding box center [452, 89] width 88 height 26
click at [427, 178] on p "Den Haag Collection" at bounding box center [456, 183] width 59 height 18
click at [423, 178] on p "Den Haag Collection" at bounding box center [452, 175] width 79 height 9
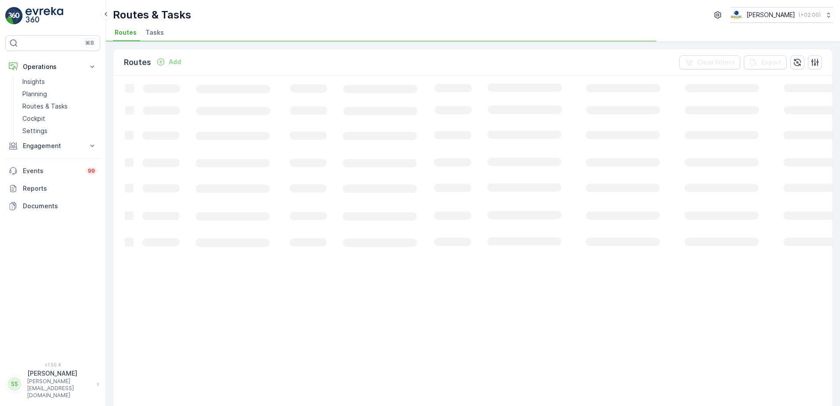
drag, startPoint x: 423, startPoint y: 178, endPoint x: 458, endPoint y: 71, distance: 113.2
click at [451, 57] on div "Routes Add Clear Filters Export" at bounding box center [472, 62] width 719 height 26
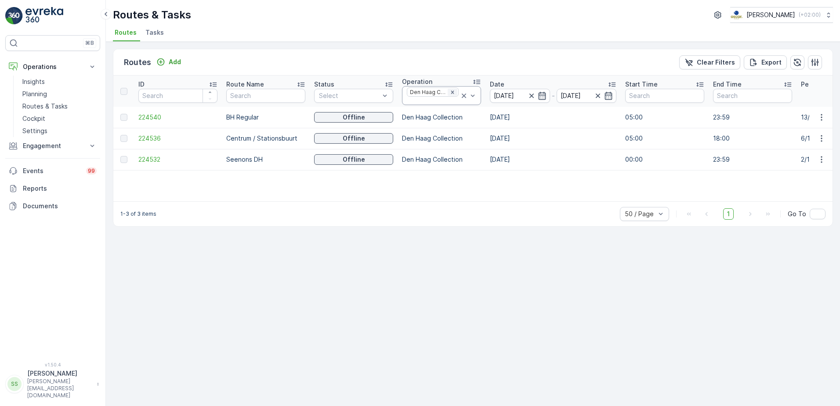
click at [450, 92] on icon "Remove Den Haag Collection" at bounding box center [452, 92] width 6 height 6
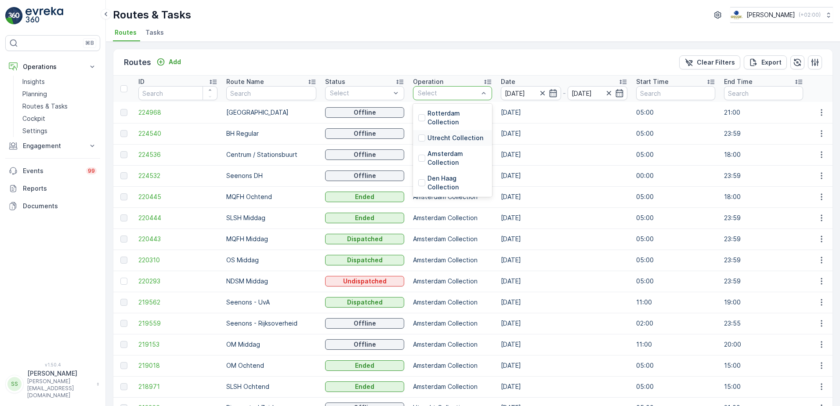
click at [418, 139] on div at bounding box center [421, 137] width 7 height 7
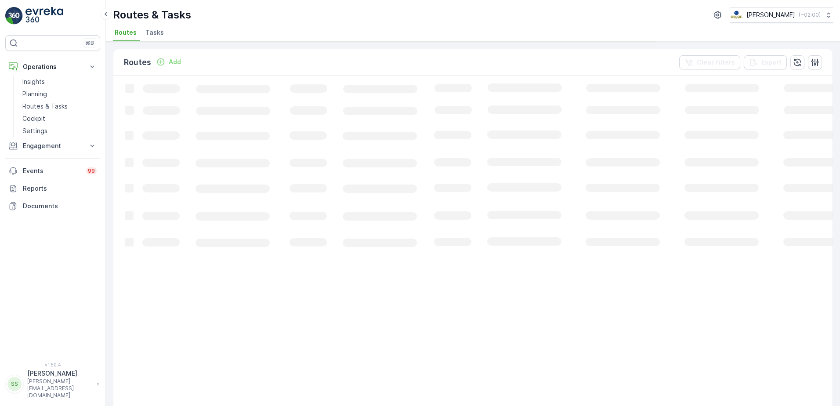
click at [456, 56] on div "Routes Add Clear Filters Export" at bounding box center [472, 62] width 719 height 26
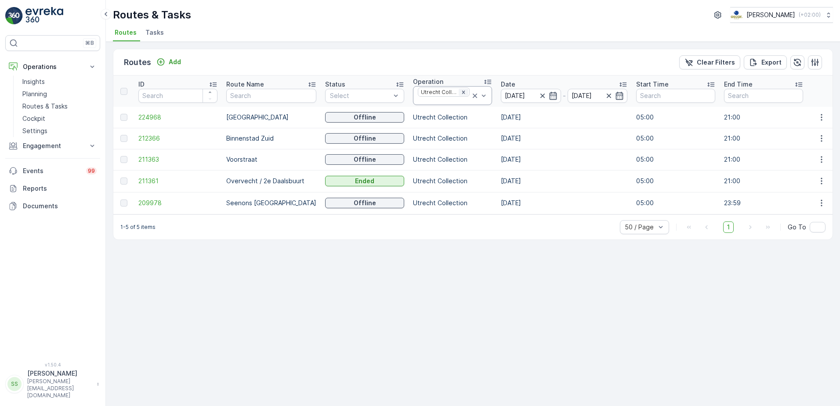
click at [460, 94] on icon "Remove Utrecht Collection" at bounding box center [463, 92] width 6 height 6
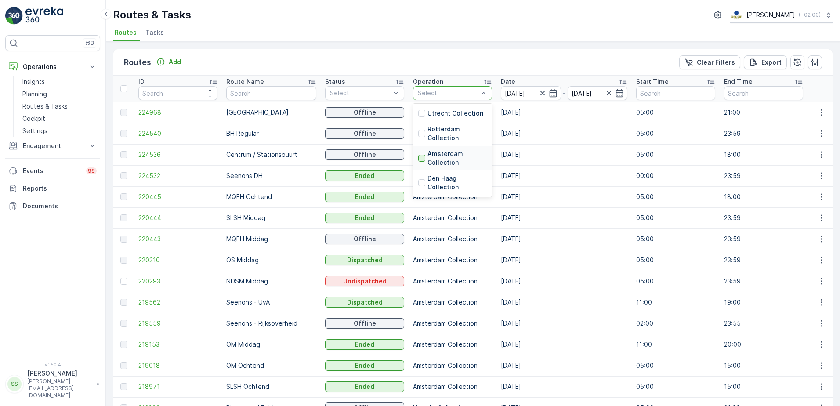
click at [418, 157] on div at bounding box center [421, 158] width 7 height 7
click at [424, 67] on div "Routes Add Clear Filters Export" at bounding box center [472, 62] width 719 height 26
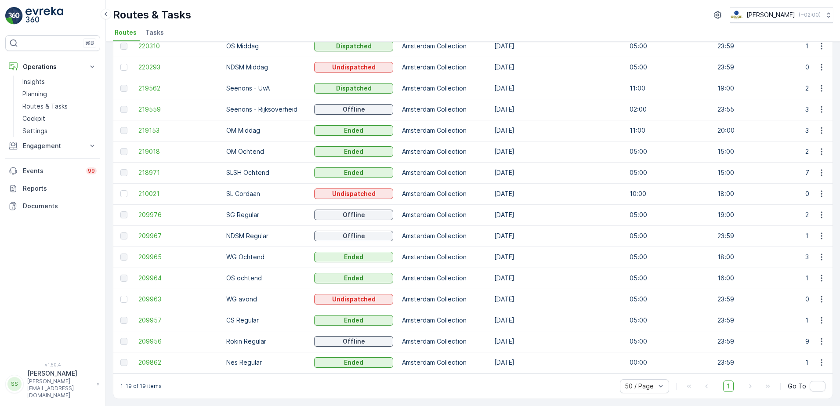
scroll to position [139, 0]
click at [154, 210] on span "209976" at bounding box center [177, 214] width 79 height 9
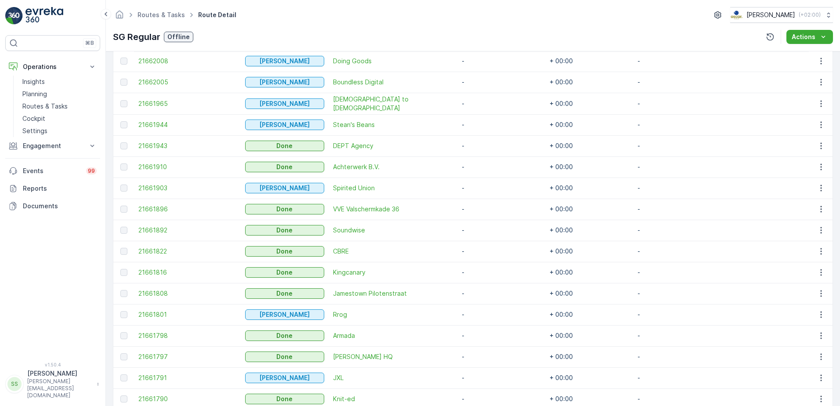
scroll to position [391, 0]
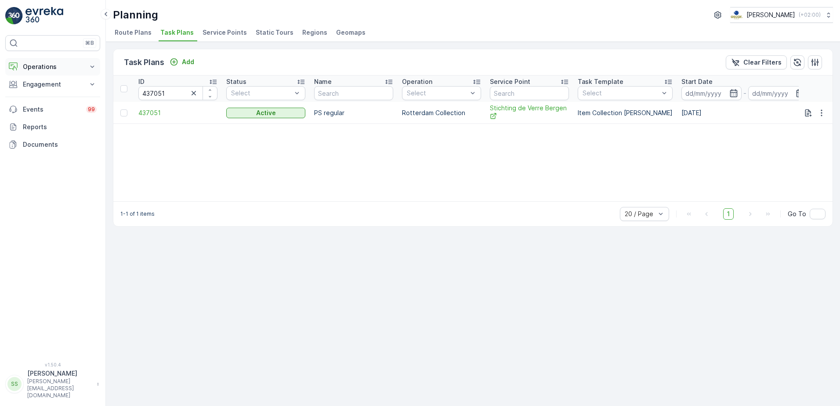
click at [25, 60] on button "Operations" at bounding box center [52, 67] width 95 height 18
click at [35, 108] on p "Routes & Tasks" at bounding box center [44, 106] width 45 height 9
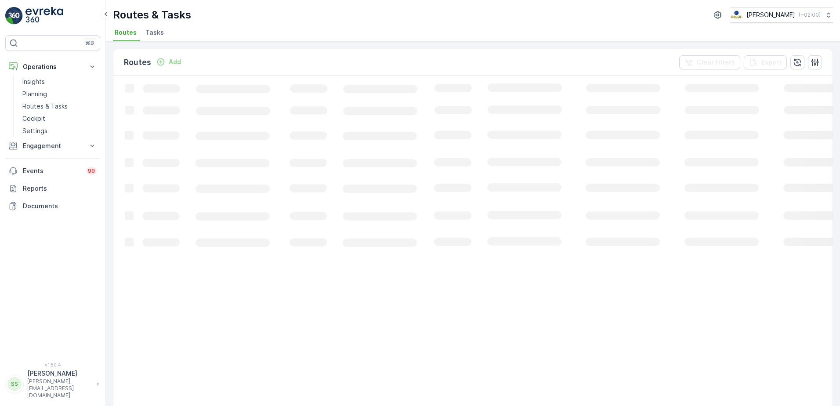
click at [272, 56] on div "Routes Add Clear Filters Export" at bounding box center [472, 62] width 719 height 26
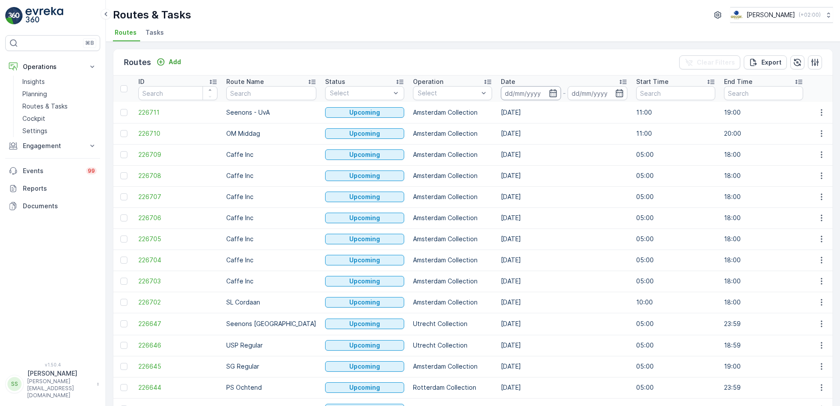
click at [537, 93] on input at bounding box center [531, 93] width 60 height 14
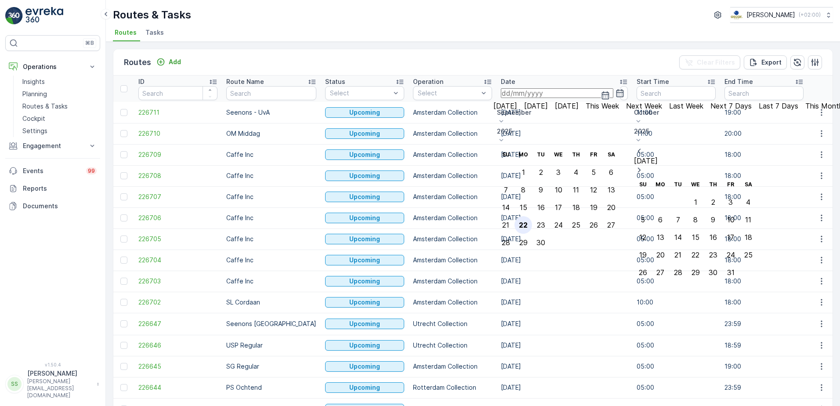
click at [527, 221] on div "22" at bounding box center [523, 225] width 9 height 8
type input "[DATE]"
click at [542, 71] on div "Routes Add Clear Filters Export" at bounding box center [472, 62] width 719 height 26
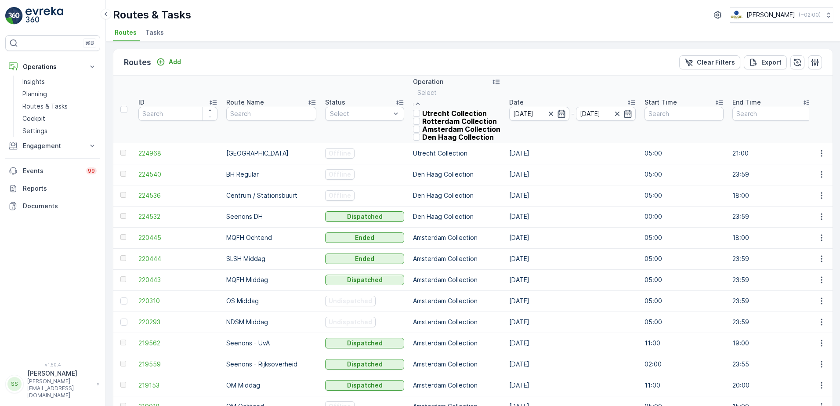
drag, startPoint x: 448, startPoint y: 94, endPoint x: 429, endPoint y: 112, distance: 26.4
click at [413, 125] on div at bounding box center [416, 121] width 7 height 7
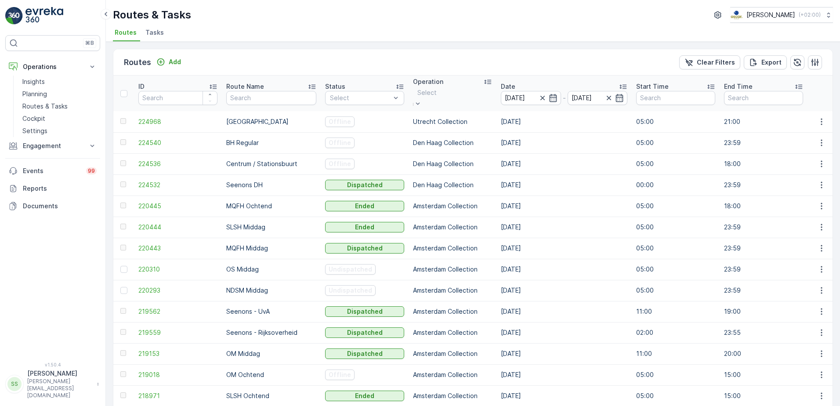
click at [422, 62] on div "Routes Add Clear Filters Export" at bounding box center [472, 62] width 719 height 26
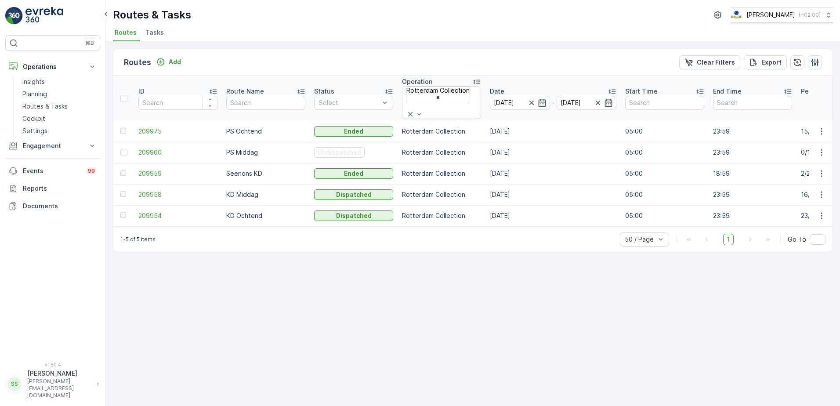
click at [422, 63] on div "Routes Add Clear Filters Export" at bounding box center [472, 62] width 719 height 26
click at [152, 148] on span "209960" at bounding box center [177, 152] width 79 height 9
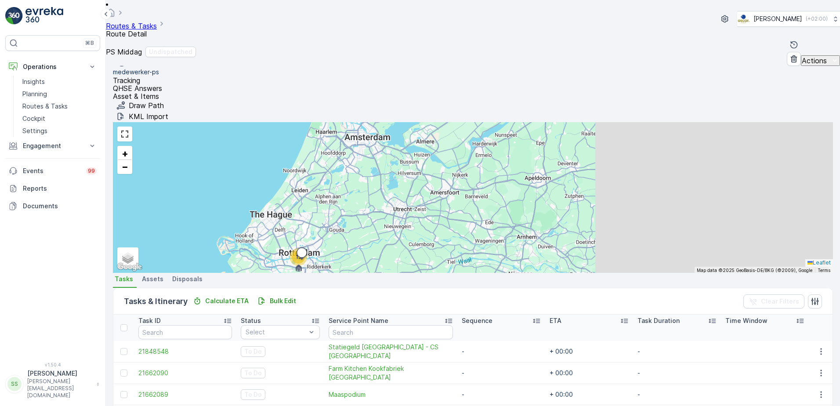
scroll to position [263, 0]
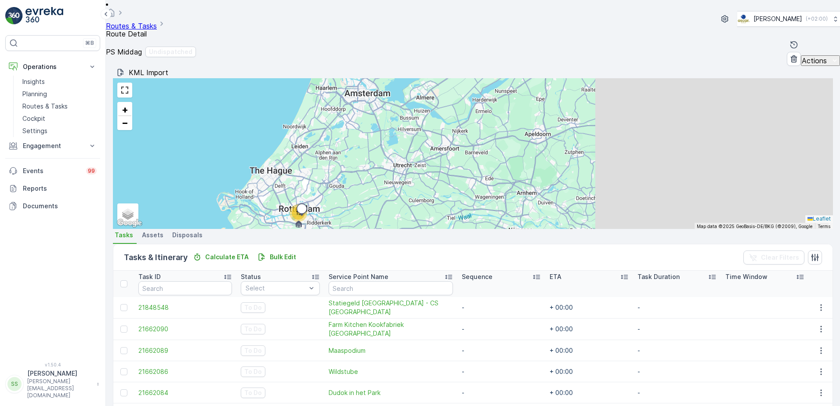
click at [411, 23] on div "Routes & Tasks Route Detail [PERSON_NAME] ( +02:00 ) PS Middag Undispatched Act…" at bounding box center [473, 33] width 734 height 66
click at [525, 38] on div "PS Middag Undispatched Actions" at bounding box center [473, 52] width 734 height 28
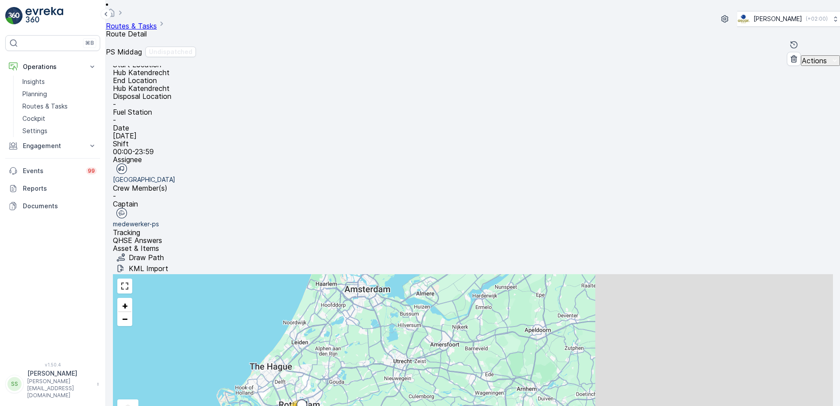
scroll to position [0, 0]
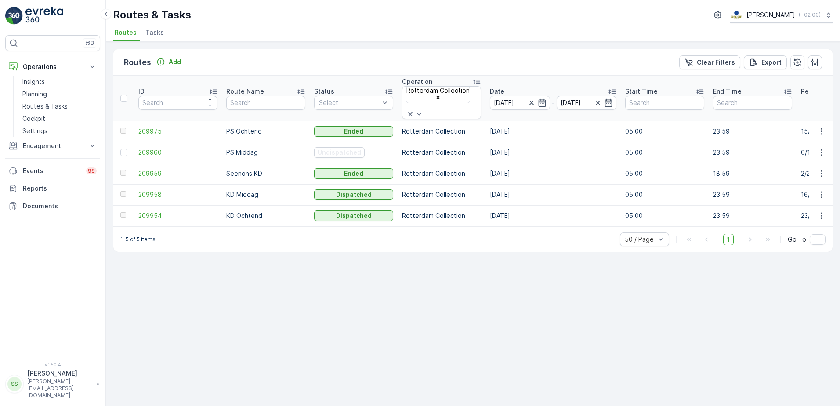
click at [357, 51] on div "Routes Add Clear Filters Export" at bounding box center [472, 62] width 719 height 26
click at [218, 60] on div "Routes Add Clear Filters Export" at bounding box center [472, 62] width 719 height 26
click at [156, 30] on span "Tasks" at bounding box center [154, 32] width 18 height 9
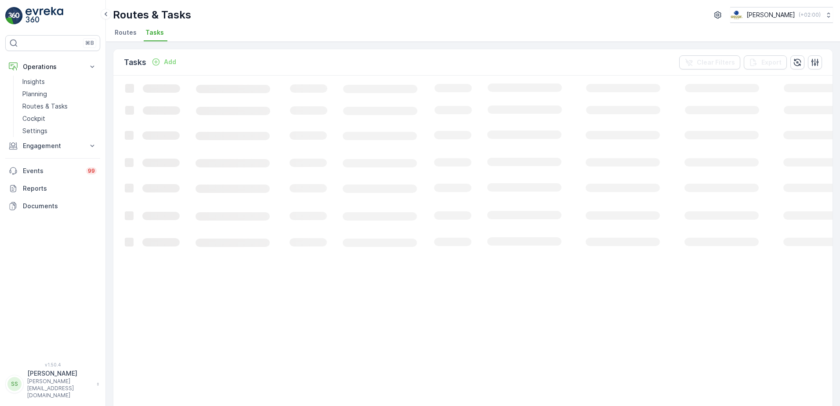
click at [198, 60] on div "Tasks Add Clear Filters Export" at bounding box center [472, 62] width 719 height 26
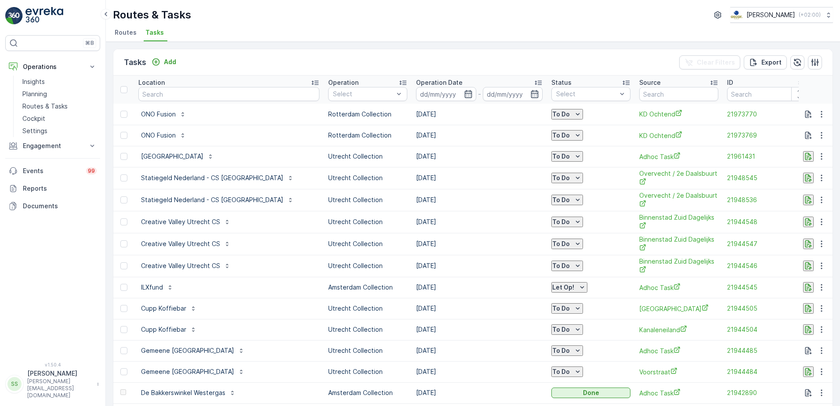
click at [123, 33] on span "Routes" at bounding box center [126, 32] width 22 height 9
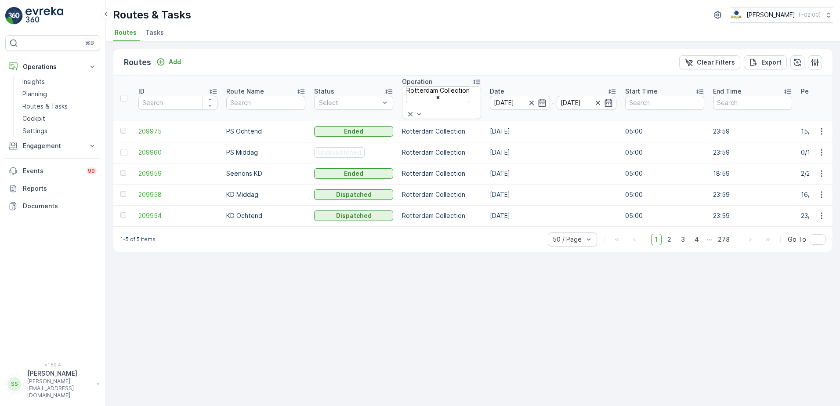
click at [256, 50] on div "Routes Add Clear Filters Export" at bounding box center [472, 62] width 719 height 26
click at [441, 94] on icon "Remove Rotterdam Collection" at bounding box center [438, 97] width 6 height 6
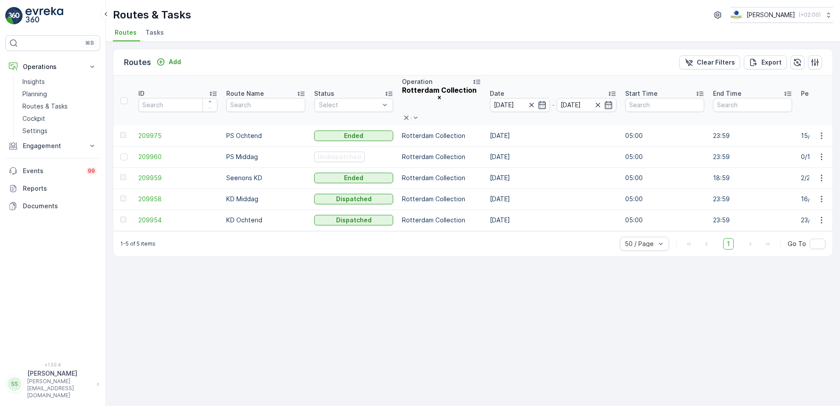
click at [458, 67] on div "Routes Add Clear Filters Export" at bounding box center [472, 62] width 719 height 26
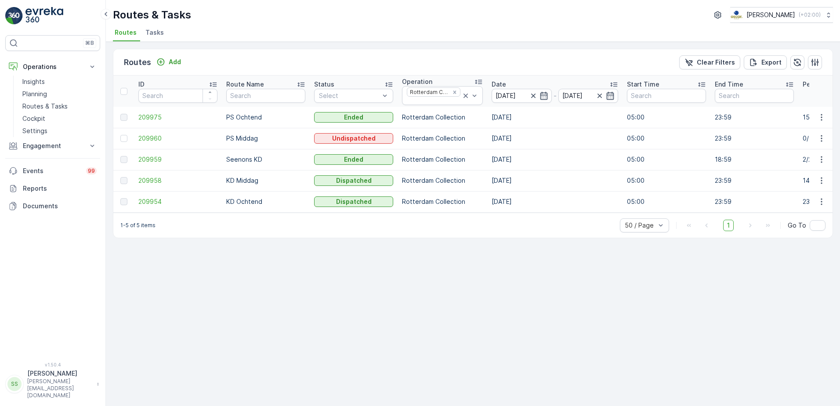
drag, startPoint x: 245, startPoint y: 59, endPoint x: 231, endPoint y: 59, distance: 13.6
click at [245, 59] on div "Routes Add Clear Filters Export" at bounding box center [472, 62] width 719 height 26
click at [210, 35] on ul "Routes Tasks" at bounding box center [469, 33] width 713 height 15
drag, startPoint x: 195, startPoint y: 18, endPoint x: 300, endPoint y: 10, distance: 105.7
click at [220, 12] on div "Routes & Tasks [PERSON_NAME] ( +02:00 )" at bounding box center [473, 15] width 720 height 16
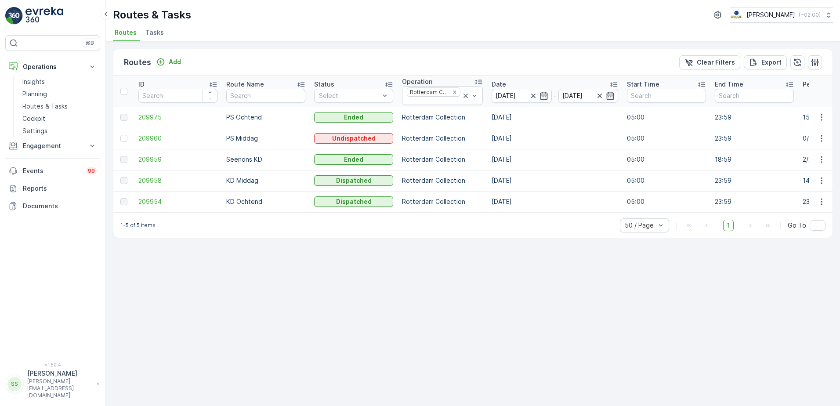
click at [302, 12] on div "Routes & Tasks [PERSON_NAME] ( +02:00 )" at bounding box center [473, 15] width 720 height 16
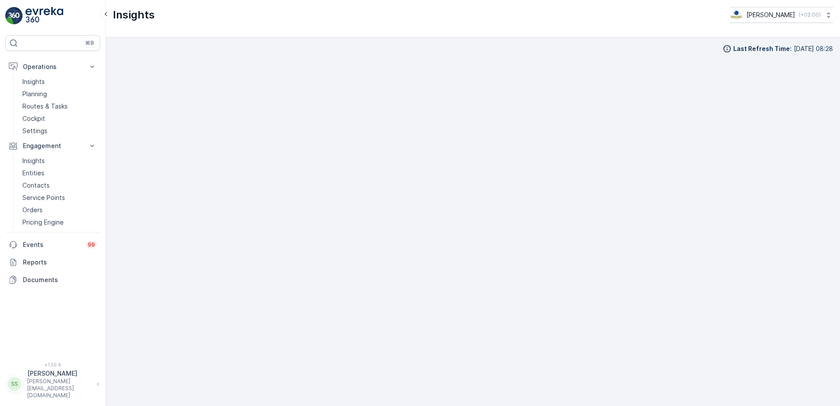
scroll to position [10, 0]
